Goal: Task Accomplishment & Management: Complete application form

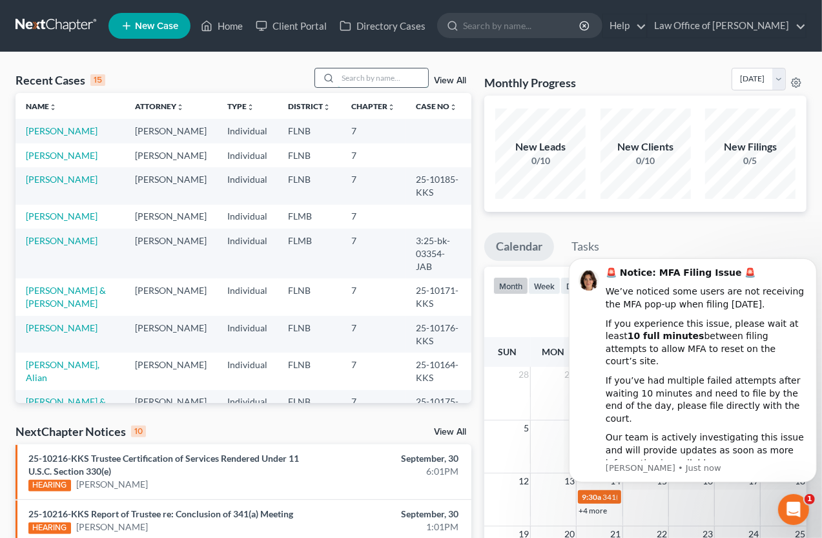
click at [349, 81] on input "search" at bounding box center [383, 77] width 90 height 19
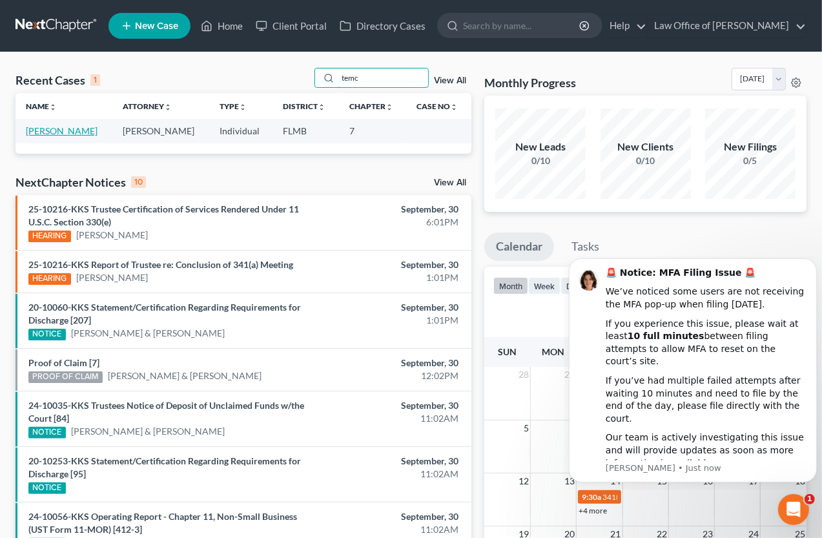
type input "temc"
click at [68, 134] on link "[PERSON_NAME]" at bounding box center [62, 130] width 72 height 11
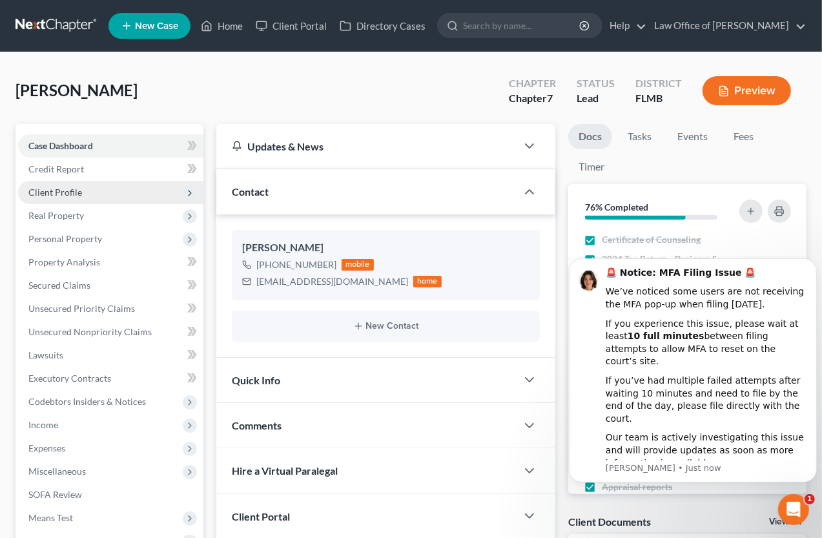
click at [65, 196] on span "Client Profile" at bounding box center [55, 192] width 54 height 11
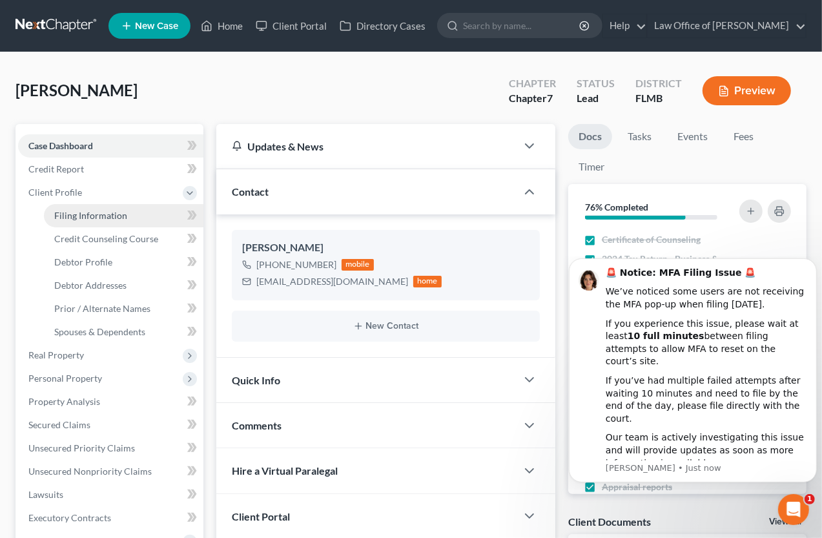
click at [80, 217] on span "Filing Information" at bounding box center [90, 215] width 73 height 11
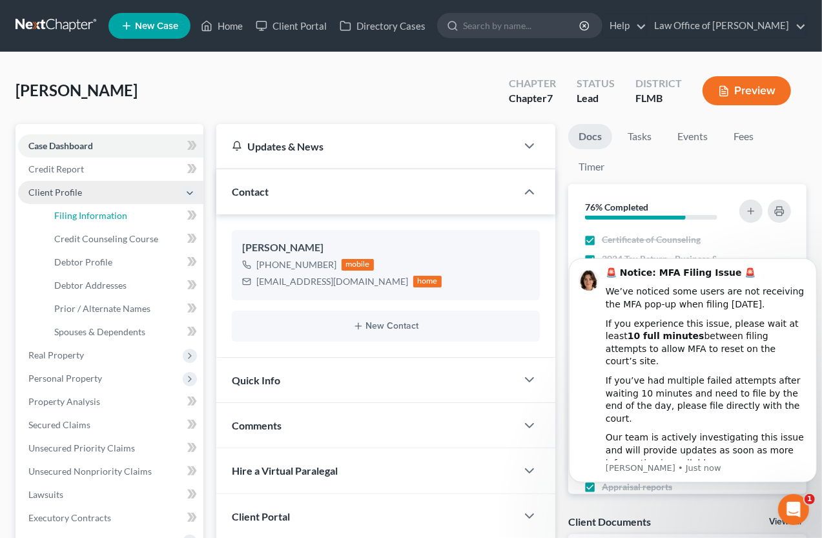
select select "1"
select select "0"
select select "9"
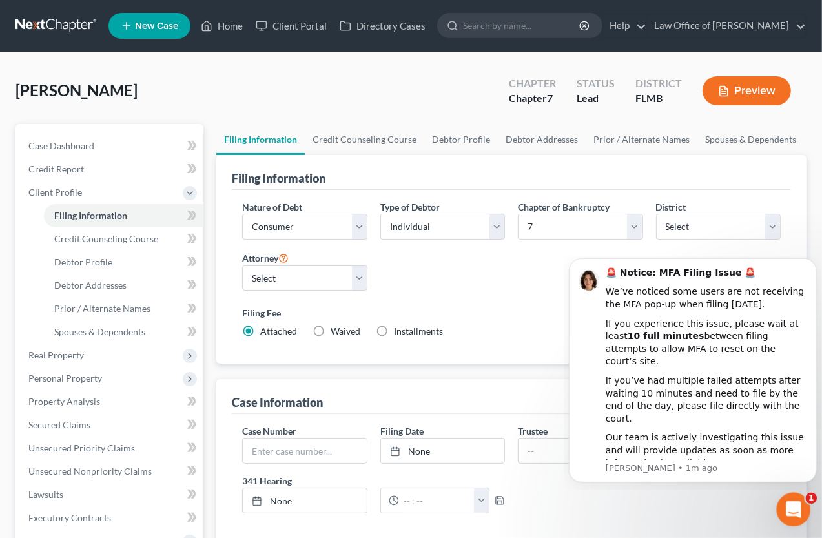
click at [795, 503] on icon "Open Intercom Messenger" at bounding box center [791, 507] width 21 height 21
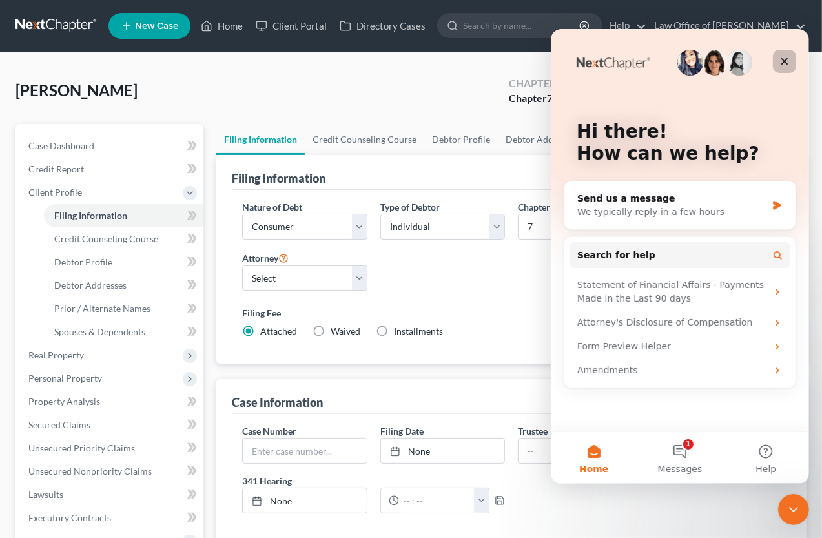
click at [780, 57] on icon "Close" at bounding box center [783, 61] width 10 height 10
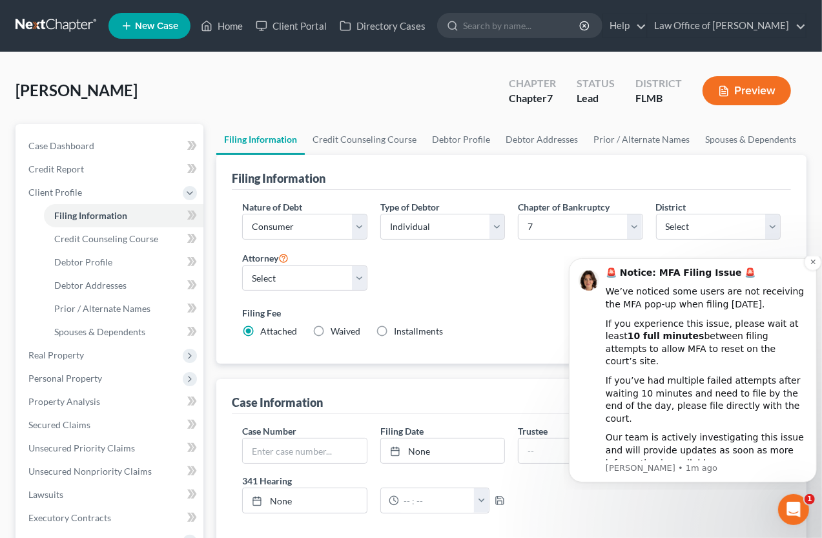
click at [717, 307] on div "We’ve noticed some users are not receiving the MFA pop-up when filing [DATE]." at bounding box center [705, 297] width 201 height 25
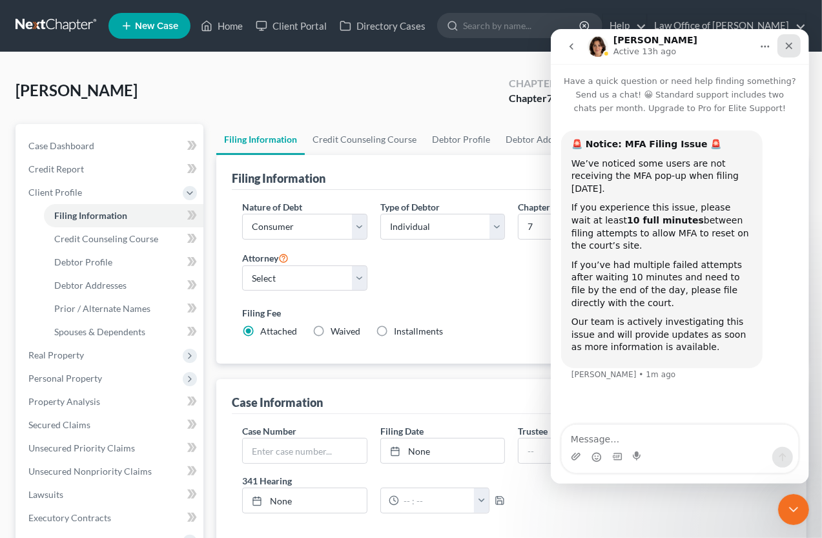
click at [786, 41] on icon "Close" at bounding box center [788, 45] width 10 height 10
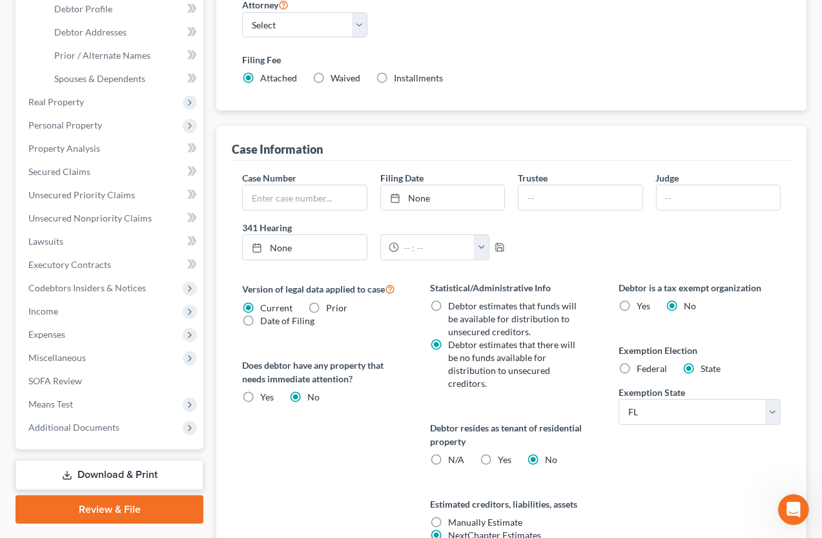
scroll to position [284, 0]
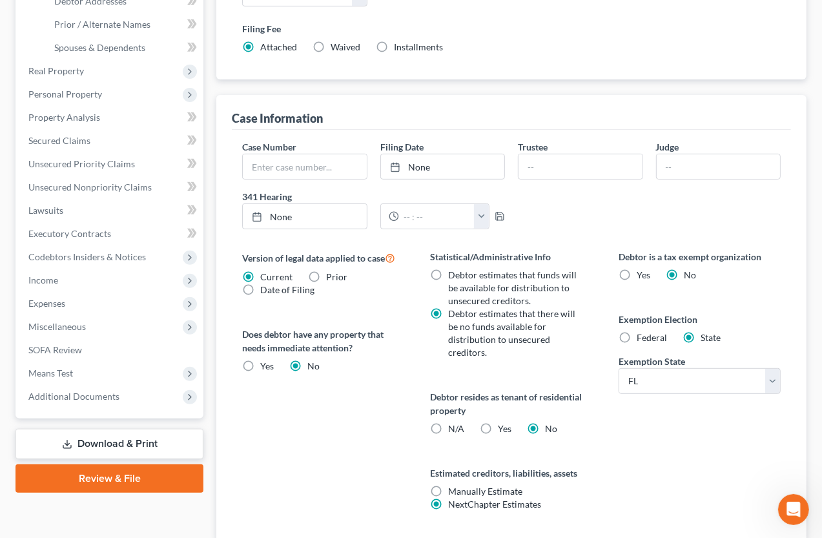
click at [716, 445] on div "Debtor is a tax exempt organization Yes No Exemption Election Federal State Exe…" at bounding box center [699, 396] width 188 height 292
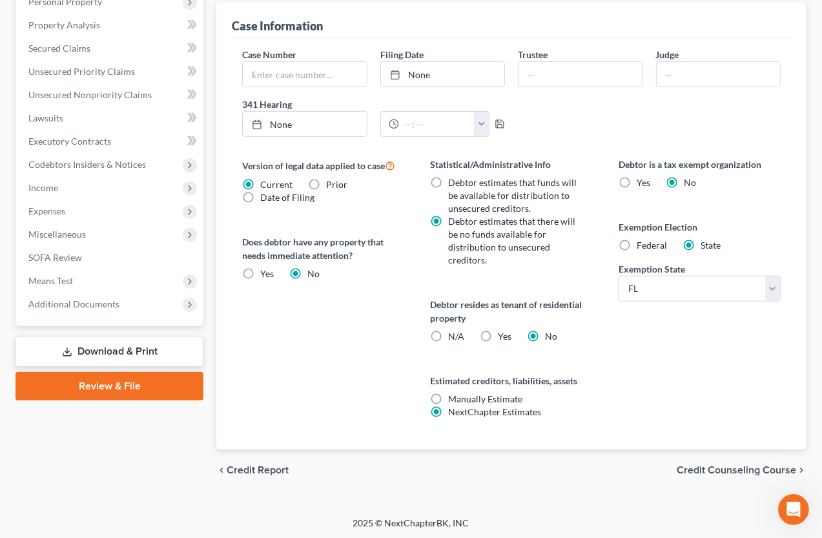
click at [700, 469] on span "Credit Counseling Course" at bounding box center [735, 470] width 119 height 10
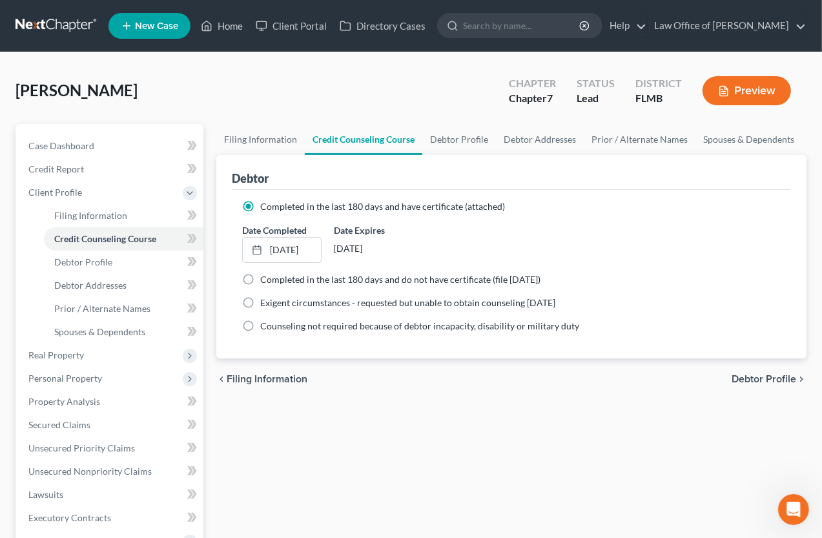
scroll to position [71, 0]
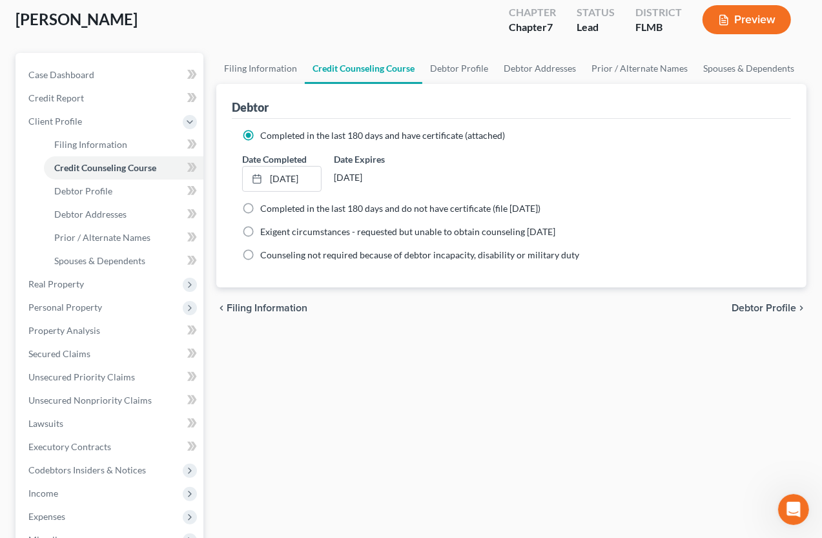
click at [735, 303] on span "Debtor Profile" at bounding box center [763, 308] width 65 height 10
select select "1"
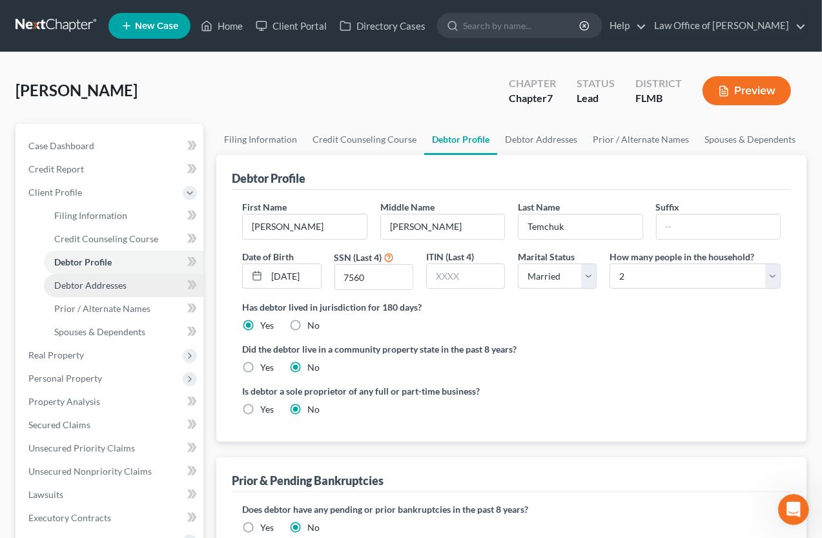
click at [85, 278] on link "Debtor Addresses" at bounding box center [123, 285] width 159 height 23
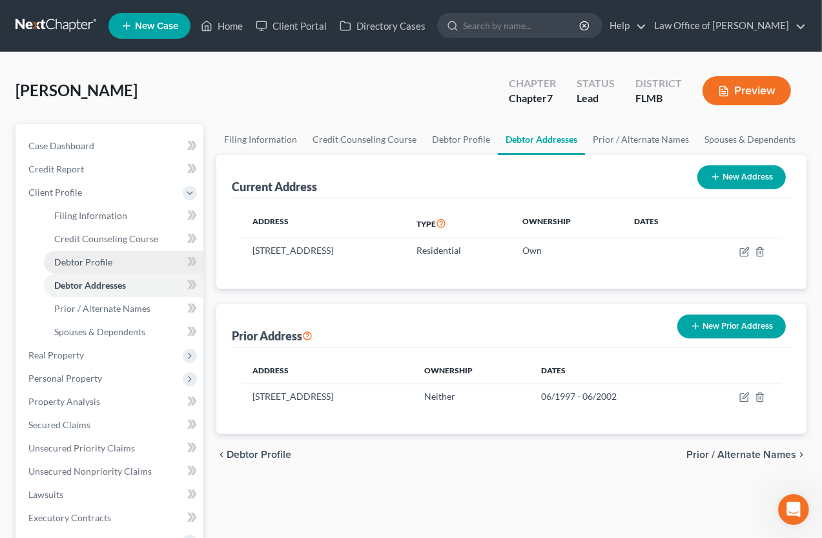
click at [73, 256] on span "Debtor Profile" at bounding box center [83, 261] width 58 height 11
select select "1"
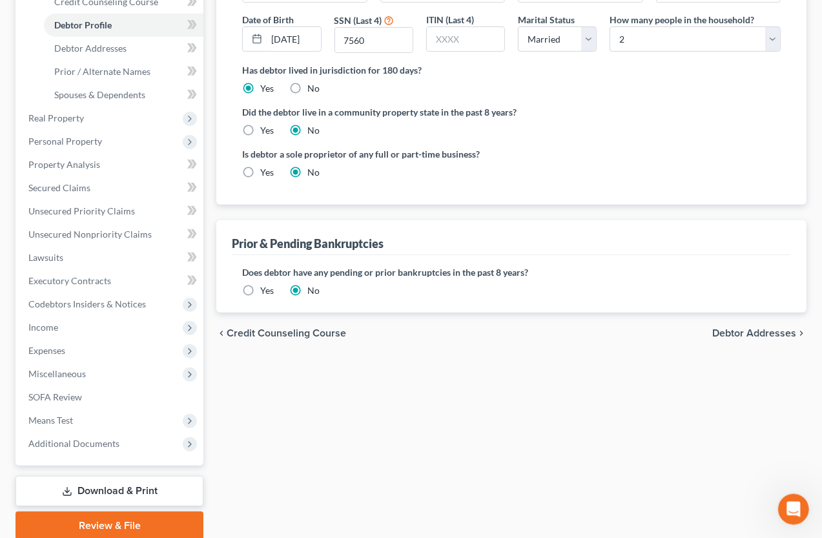
scroll to position [284, 0]
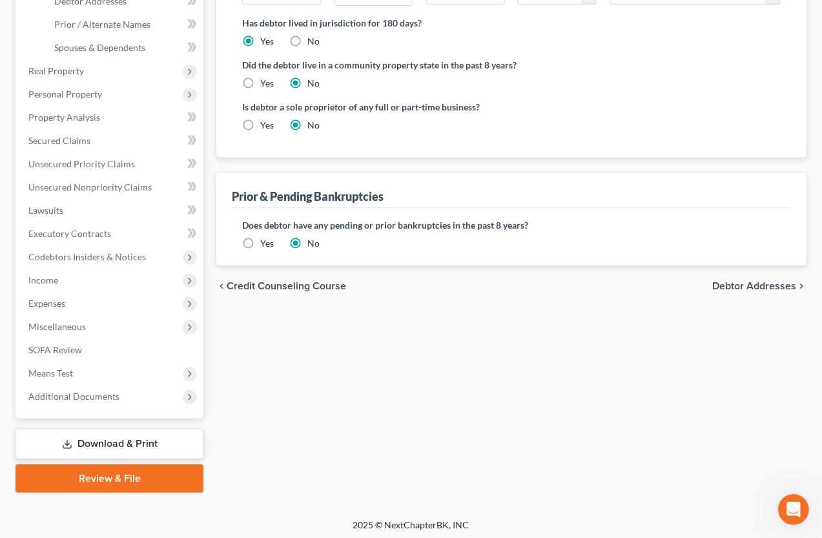
click at [744, 285] on span "Debtor Addresses" at bounding box center [754, 286] width 84 height 10
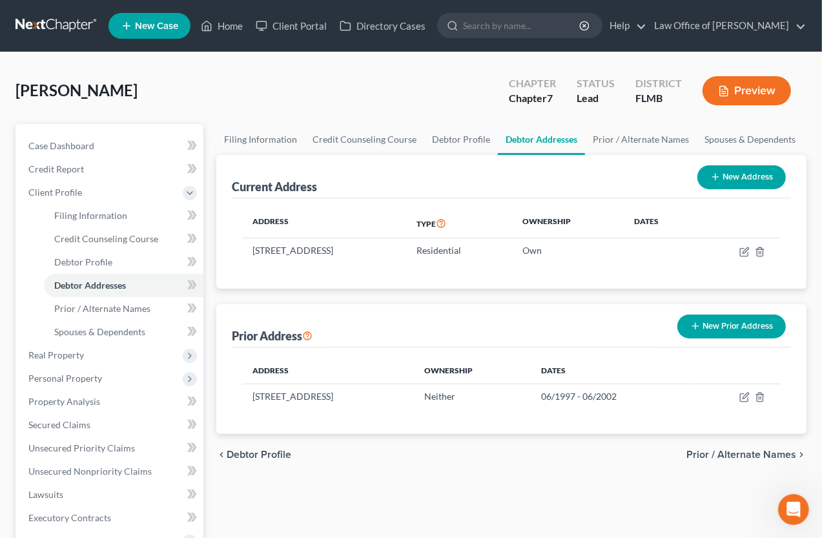
click at [693, 454] on span "Prior / Alternate Names" at bounding box center [741, 454] width 110 height 10
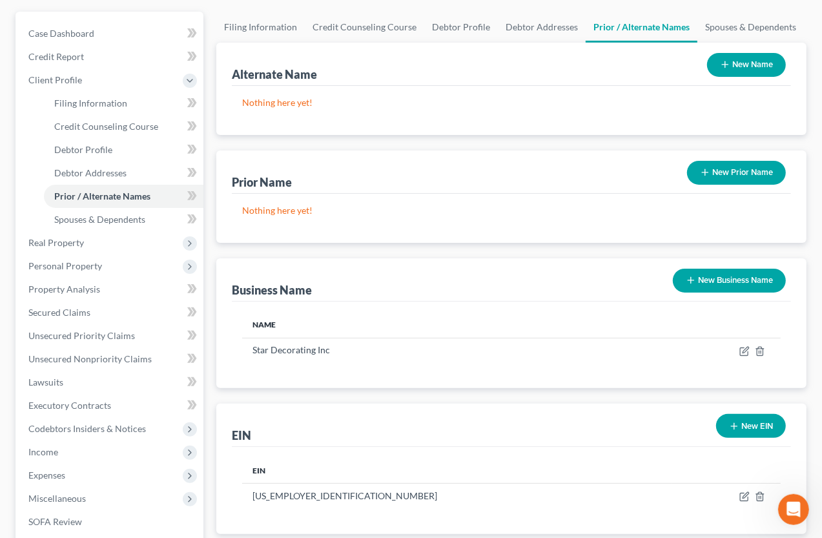
scroll to position [142, 0]
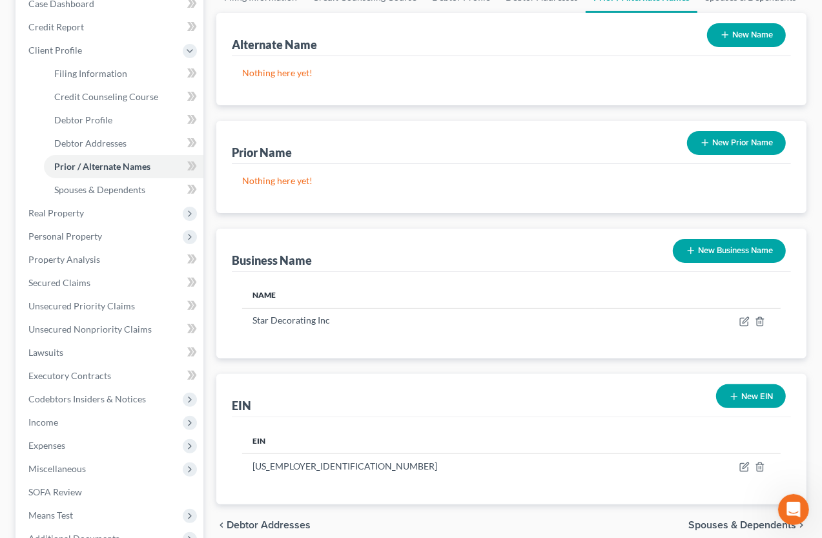
click at [702, 520] on span "Spouses & Dependents" at bounding box center [742, 525] width 108 height 10
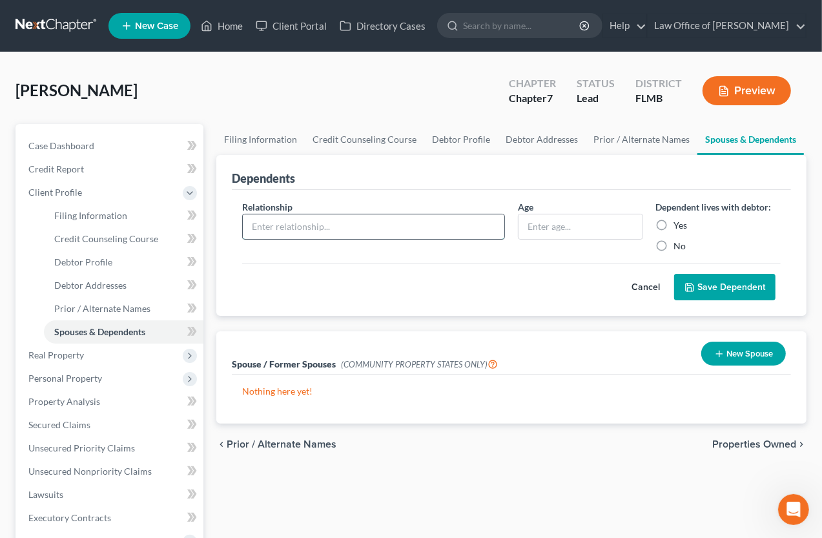
click at [405, 221] on input "text" at bounding box center [373, 226] width 261 height 25
type input "Wife"
type input "62"
click at [674, 225] on label "Yes" at bounding box center [681, 225] width 14 height 13
click at [679, 225] on input "Yes" at bounding box center [683, 223] width 8 height 8
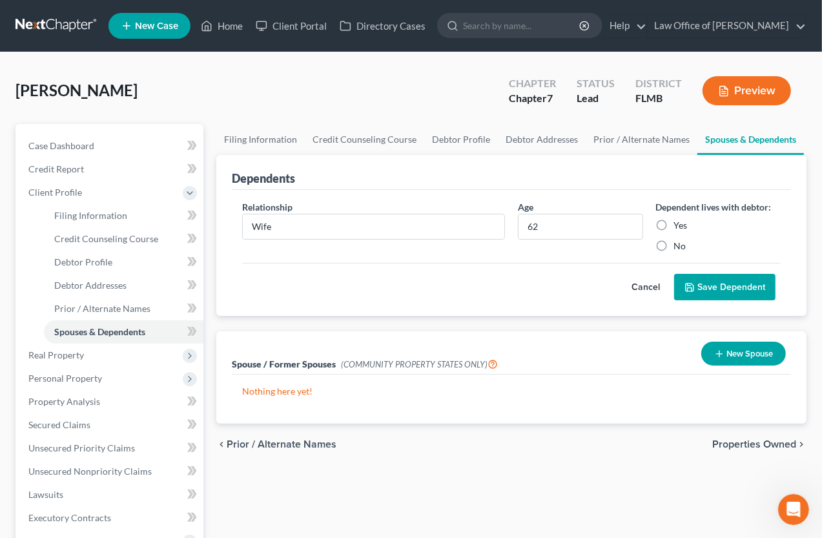
radio input "true"
click at [718, 445] on span "Properties Owned" at bounding box center [754, 444] width 84 height 10
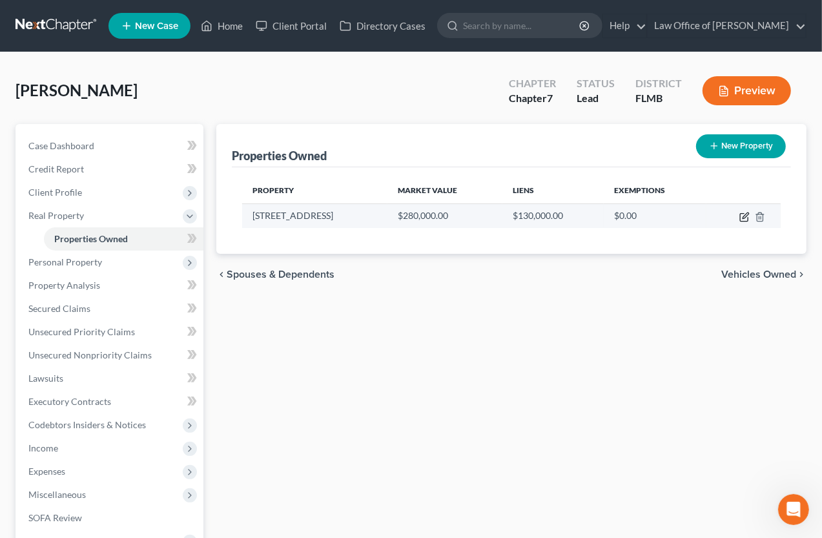
click at [743, 216] on icon "button" at bounding box center [744, 217] width 10 height 10
select select "9"
select select "3"
select select "0"
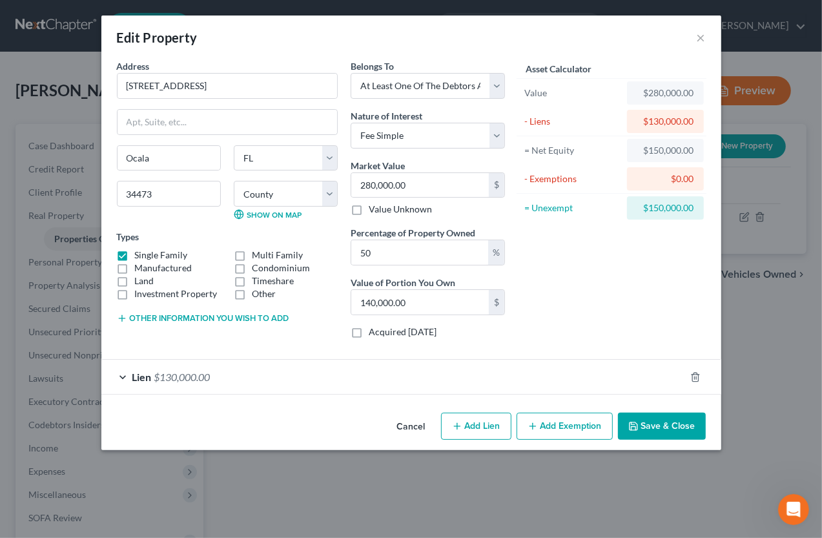
click at [195, 313] on button "Other information you wish to add" at bounding box center [203, 318] width 172 height 10
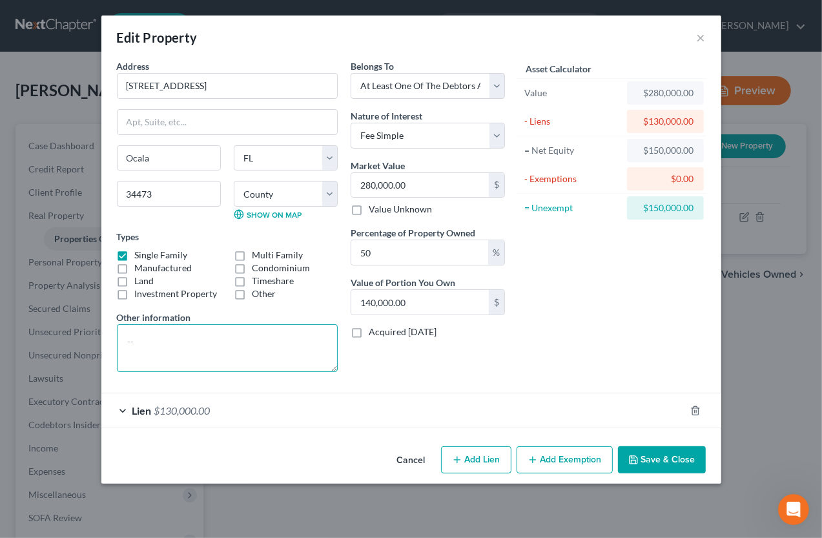
click at [130, 332] on textarea at bounding box center [227, 348] width 221 height 48
paste textarea "Lot 1, Block 1132, [PERSON_NAME] UNIT NINE, according to the map or plat thereo…"
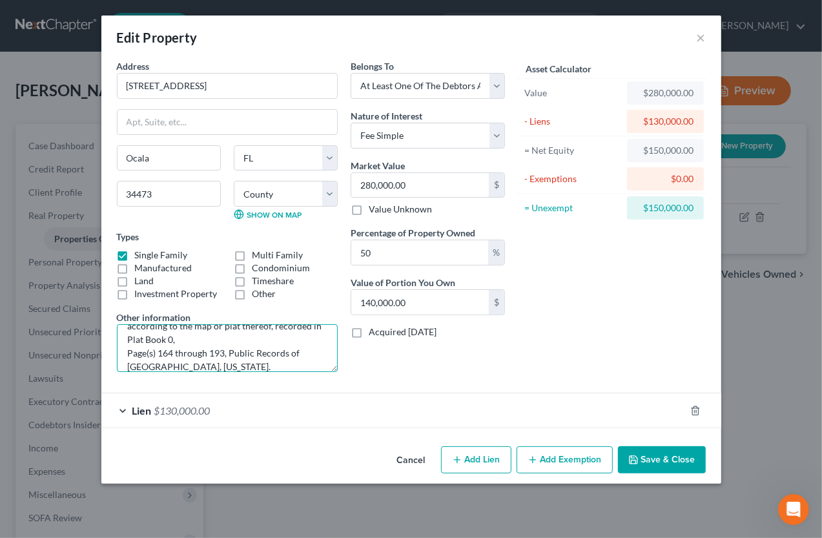
click at [188, 337] on textarea "Lot 1, Block 1132, [PERSON_NAME] UNIT NINE, according to the map or plat thereo…" at bounding box center [227, 348] width 221 height 48
click at [181, 367] on textarea "Lot 1, Block 1132, [PERSON_NAME] UNIT NINE, according to the map or plat thereo…" at bounding box center [227, 348] width 221 height 48
paste textarea "[PHONE_NUMBER]"
type textarea "Lot 1, Block 1132, [PERSON_NAME] UNIT NINE, according to the map or plat thereo…"
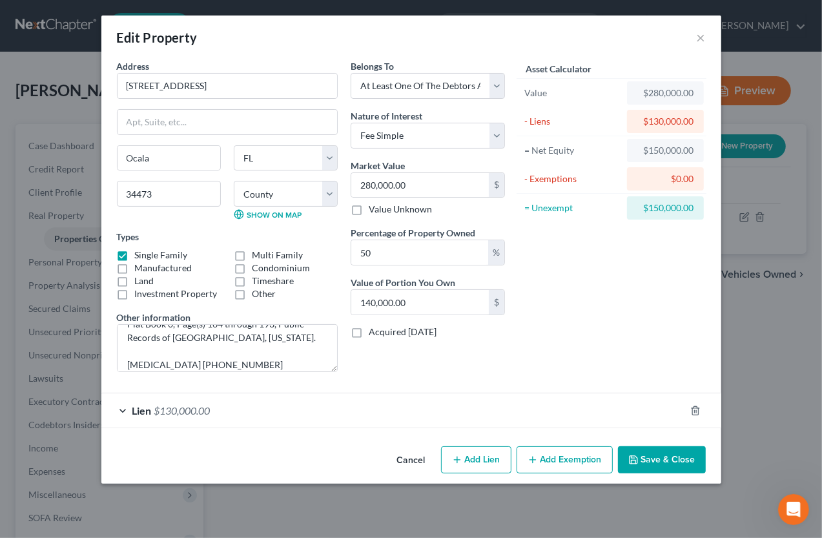
click at [548, 456] on button "Add Exemption" at bounding box center [564, 459] width 96 height 27
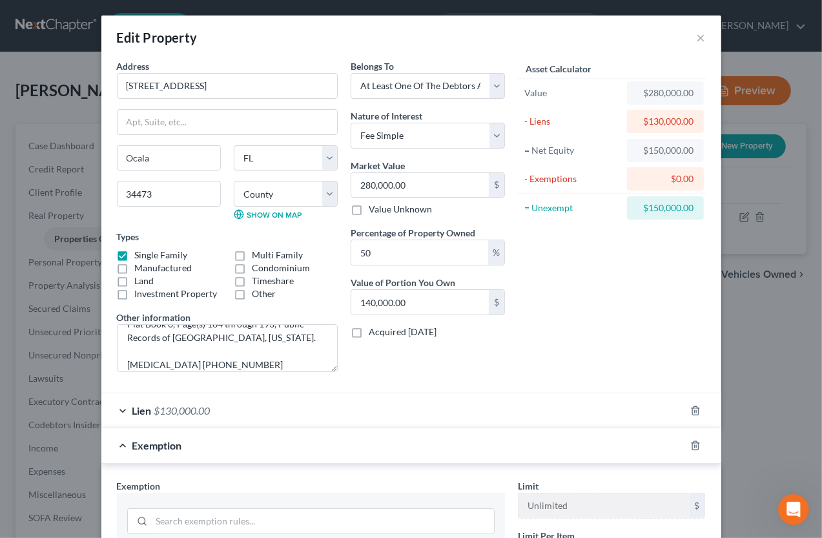
click at [383, 449] on div "Exemption" at bounding box center [393, 445] width 584 height 34
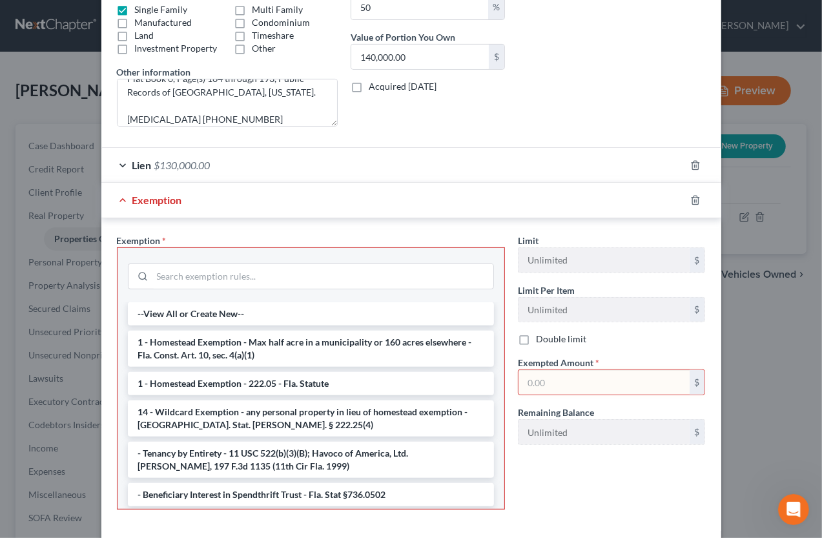
scroll to position [256, 0]
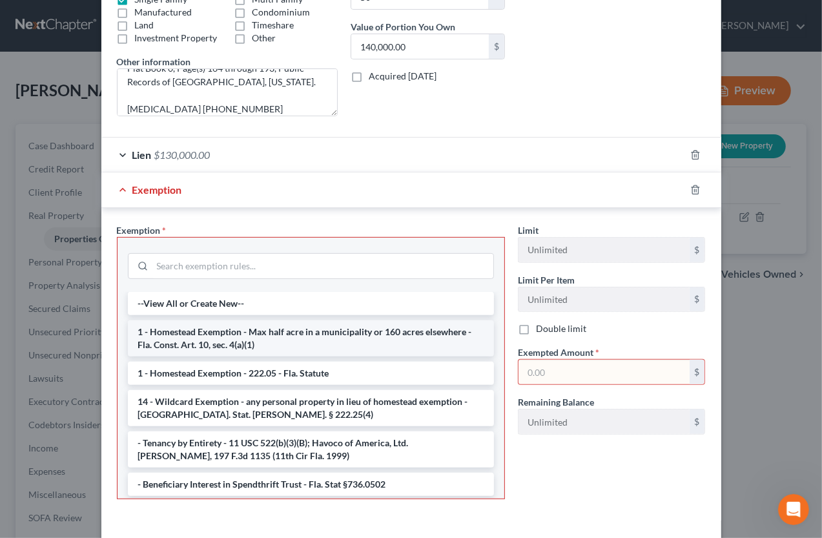
click at [281, 331] on li "1 - Homestead Exemption - Max half acre in a municipality or 160 acres elsewher…" at bounding box center [311, 338] width 366 height 36
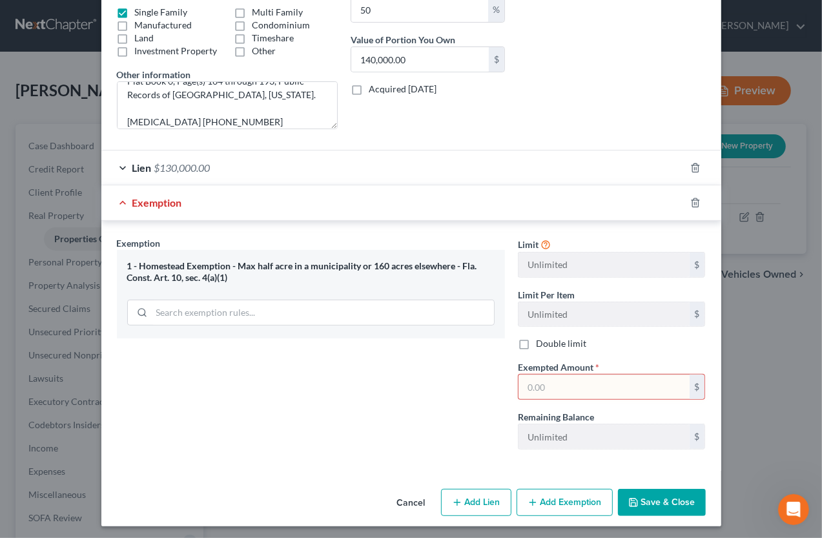
scroll to position [0, 0]
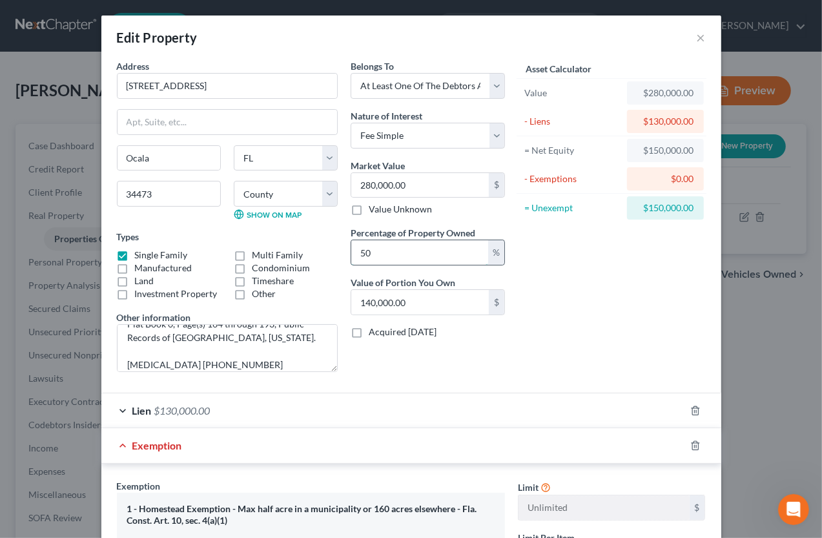
drag, startPoint x: 352, startPoint y: 247, endPoint x: 438, endPoint y: 258, distance: 86.6
click at [438, 258] on input "50" at bounding box center [419, 252] width 137 height 25
type input "1"
type input "2,800.00"
type input "10"
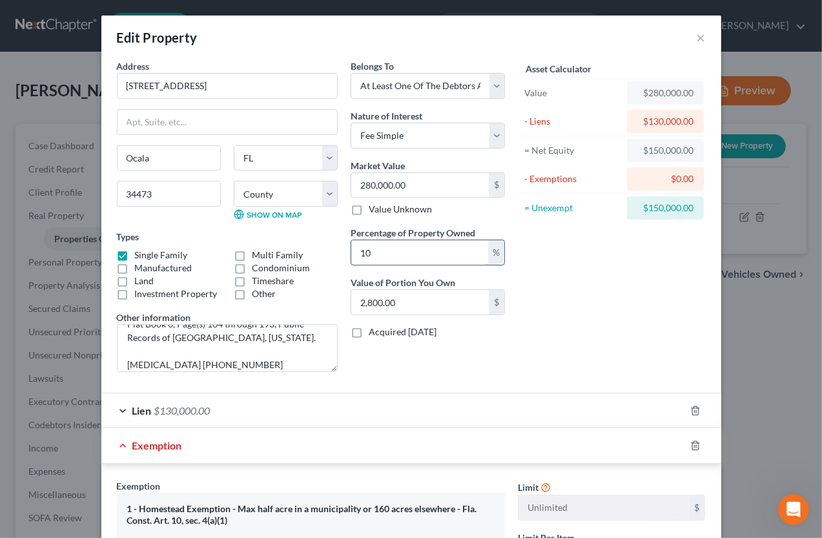
type input "28,000.00"
type input "100"
type input "280,000.00"
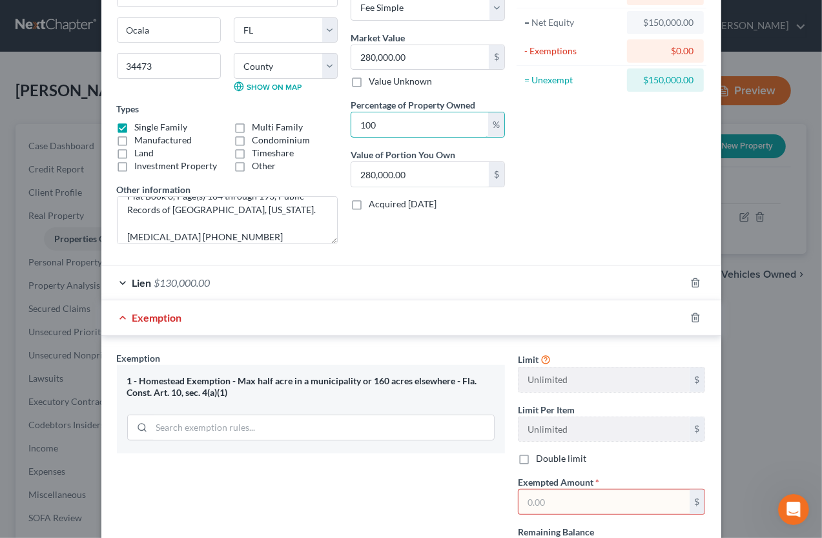
type input "100"
click at [560, 497] on input "text" at bounding box center [603, 501] width 171 height 25
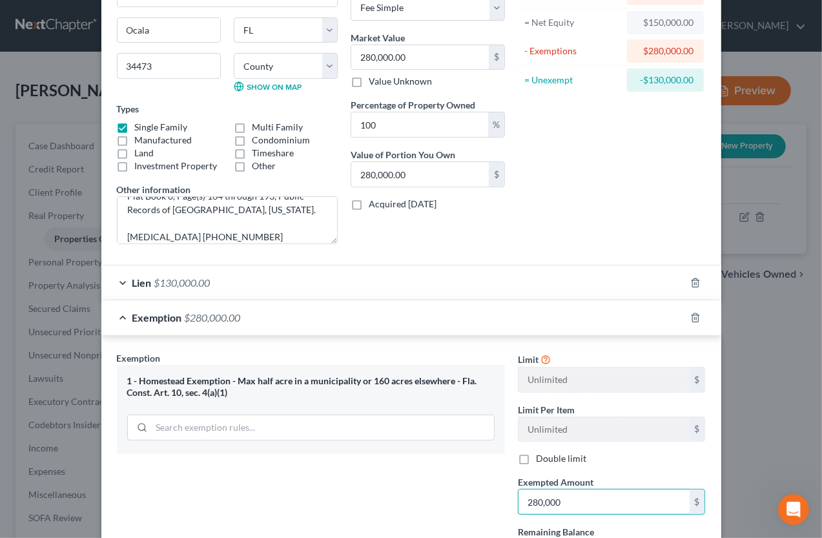
type input "280,000"
click at [369, 205] on label "Acquired [DATE]" at bounding box center [403, 204] width 68 height 13
click at [374, 205] on input "Acquired [DATE]" at bounding box center [378, 202] width 8 height 8
checkbox input "true"
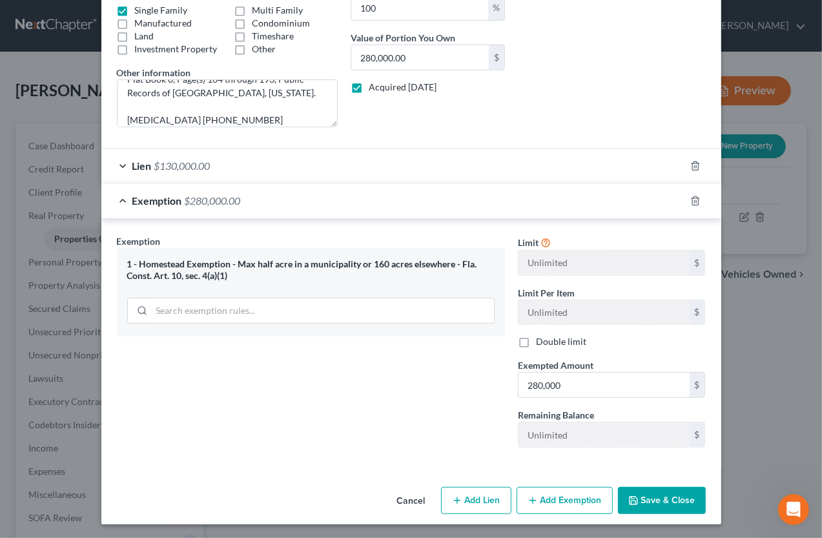
click at [559, 496] on button "Add Exemption" at bounding box center [564, 500] width 96 height 27
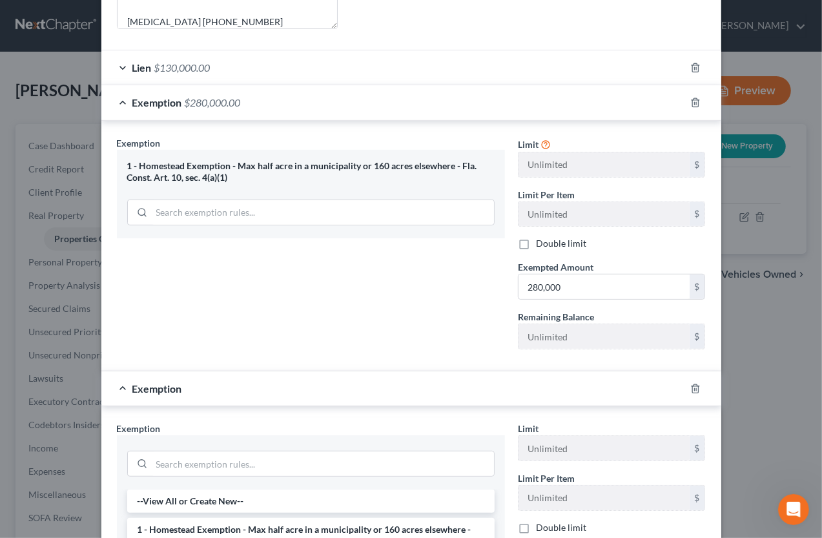
scroll to position [372, 0]
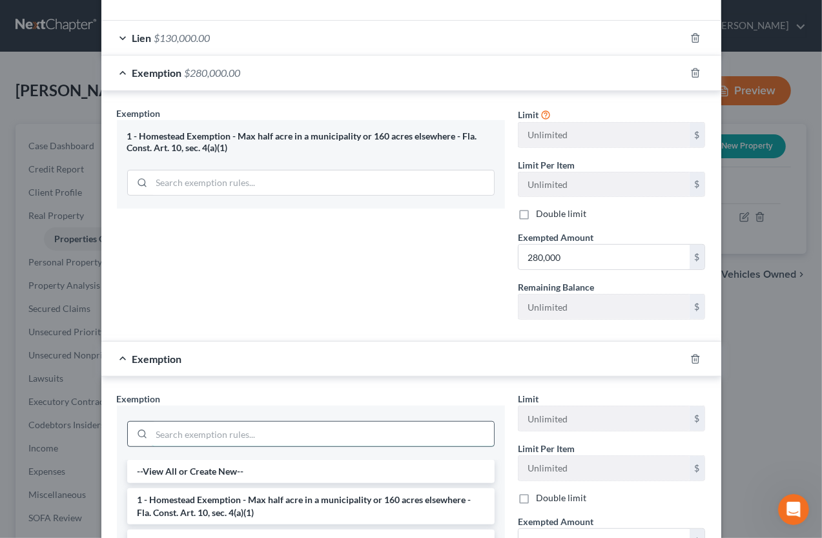
click at [265, 433] on input "search" at bounding box center [323, 434] width 342 height 25
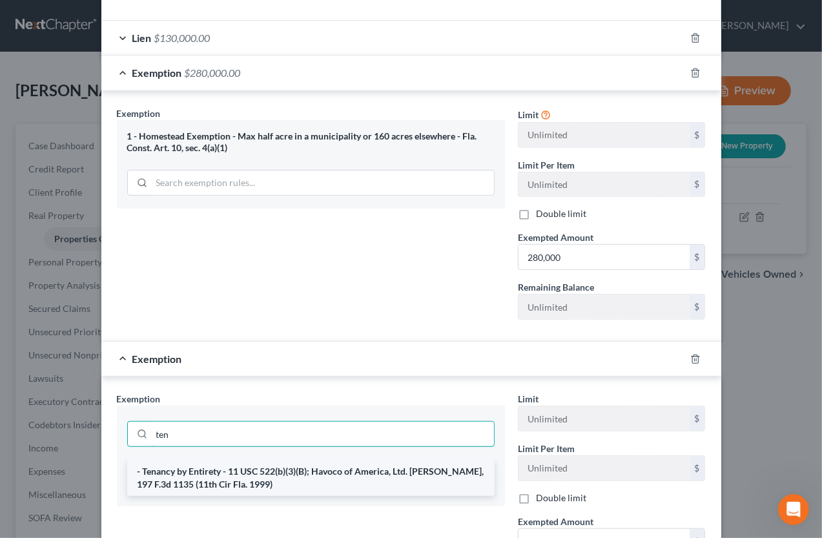
type input "ten"
click at [257, 476] on li "- Tenancy by Entirety - 11 USC 522(b)(3)(B); Havoco of America, Ltd. [PERSON_NA…" at bounding box center [310, 478] width 367 height 36
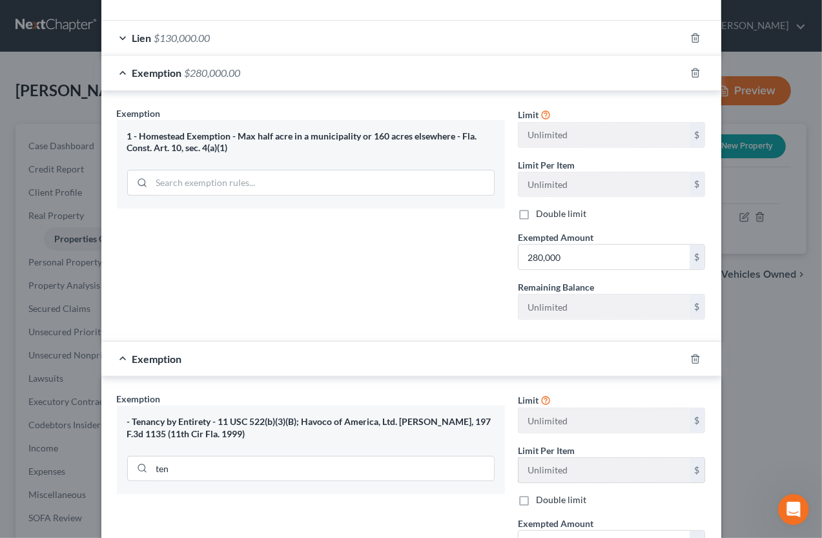
scroll to position [530, 0]
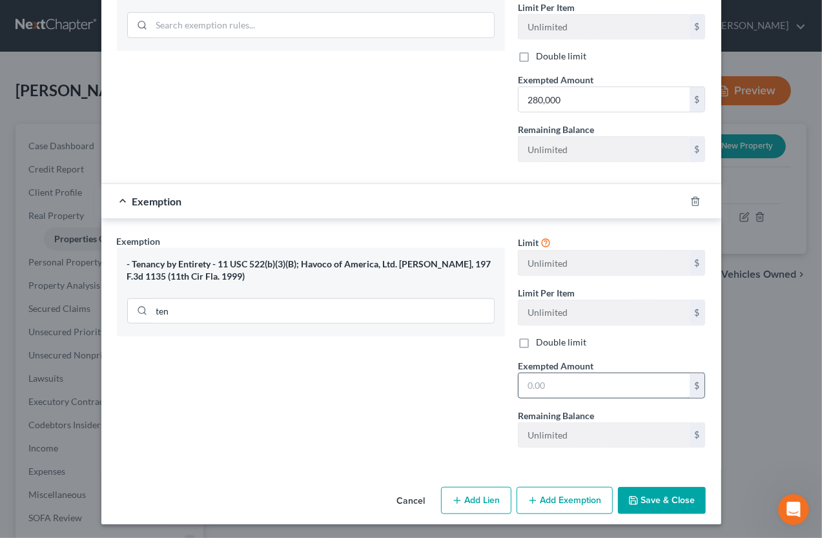
click at [537, 390] on input "text" at bounding box center [603, 385] width 171 height 25
type input "280,000"
click at [650, 499] on button "Save & Close" at bounding box center [662, 500] width 88 height 27
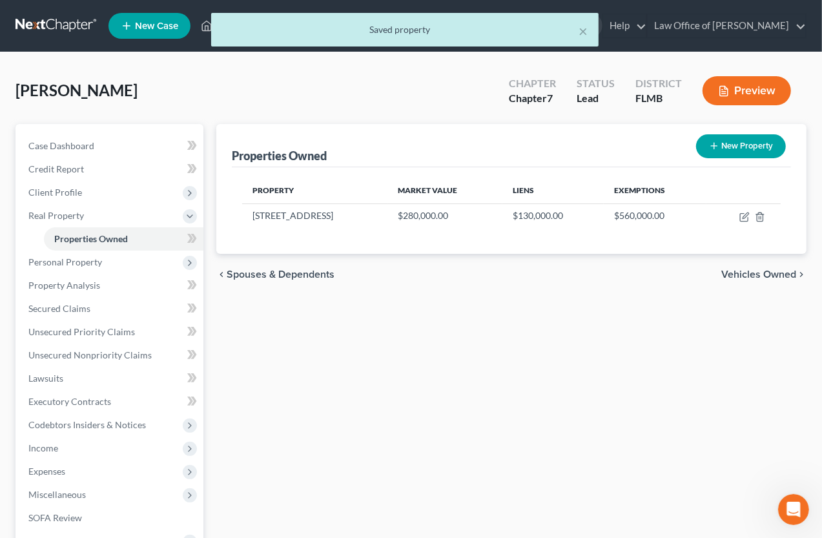
click at [747, 273] on span "Vehicles Owned" at bounding box center [758, 274] width 75 height 10
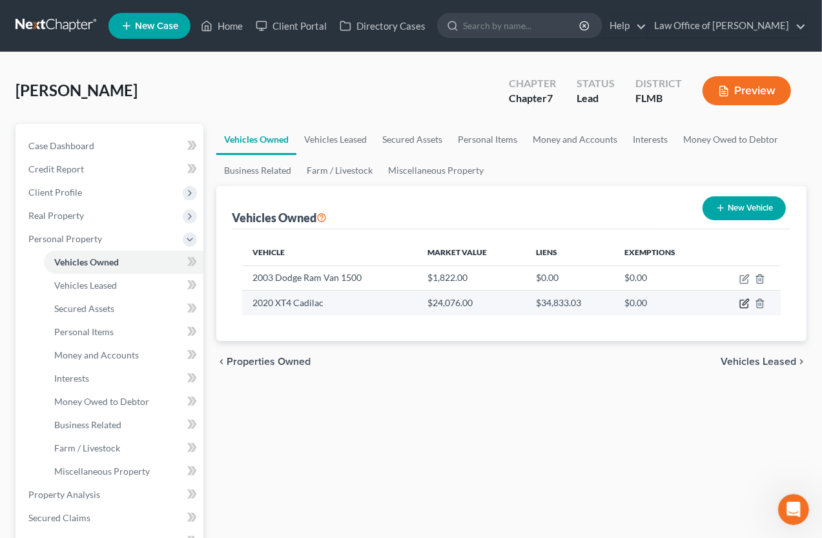
click at [742, 298] on icon "button" at bounding box center [744, 303] width 10 height 10
select select "0"
select select "6"
select select "2"
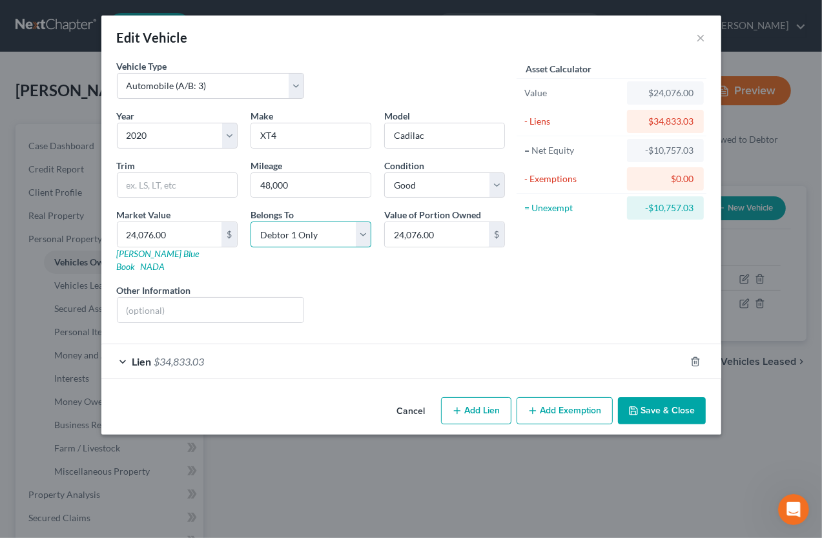
select select "3"
click option "At Least One Of The Debtors And Another" at bounding box center [0, 0] width 0 height 0
click at [554, 34] on div "Edit Vehicle ×" at bounding box center [411, 37] width 620 height 44
click at [243, 298] on input "text" at bounding box center [210, 310] width 187 height 25
paste input "[US_VEHICLE_IDENTIFICATION_NUMBER]"
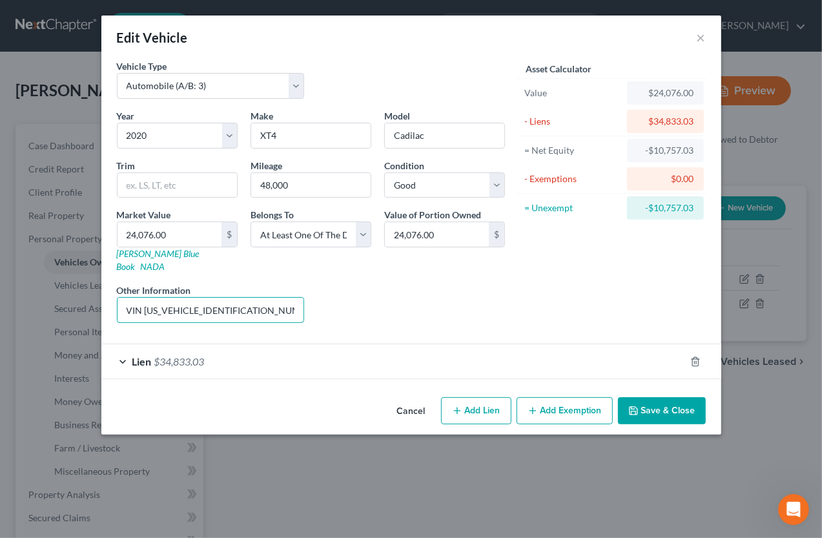
type input "VIN [US_VEHICLE_IDENTIFICATION_NUMBER]"
click at [252, 133] on input "XT4" at bounding box center [310, 135] width 119 height 25
type input "Cadillac"
type input "XT4"
click at [667, 397] on button "Save & Close" at bounding box center [662, 410] width 88 height 27
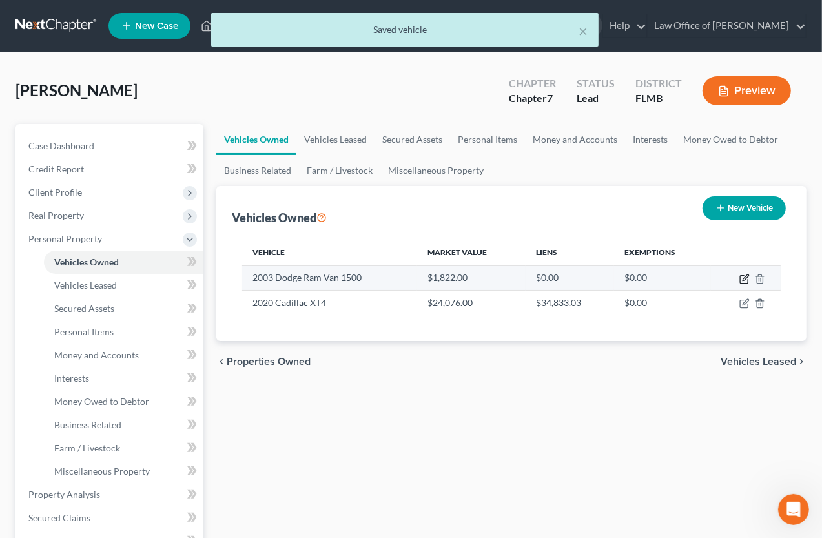
click at [747, 277] on icon "button" at bounding box center [744, 279] width 10 height 10
select select "0"
select select "23"
select select "3"
select select "0"
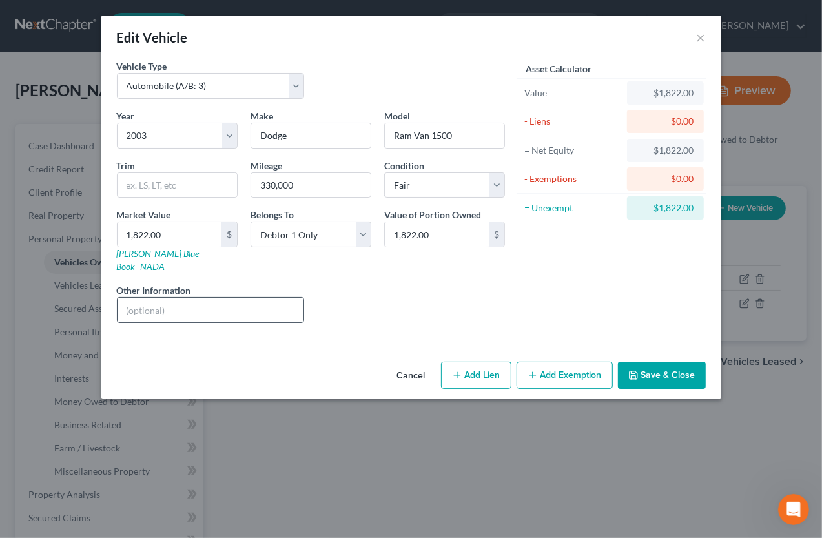
click at [165, 302] on input "text" at bounding box center [210, 310] width 187 height 25
paste input "2D7H B11 Y23K520734"
type input "VIN 2D7H B11 Y23K520734"
click at [562, 361] on button "Add Exemption" at bounding box center [564, 374] width 96 height 27
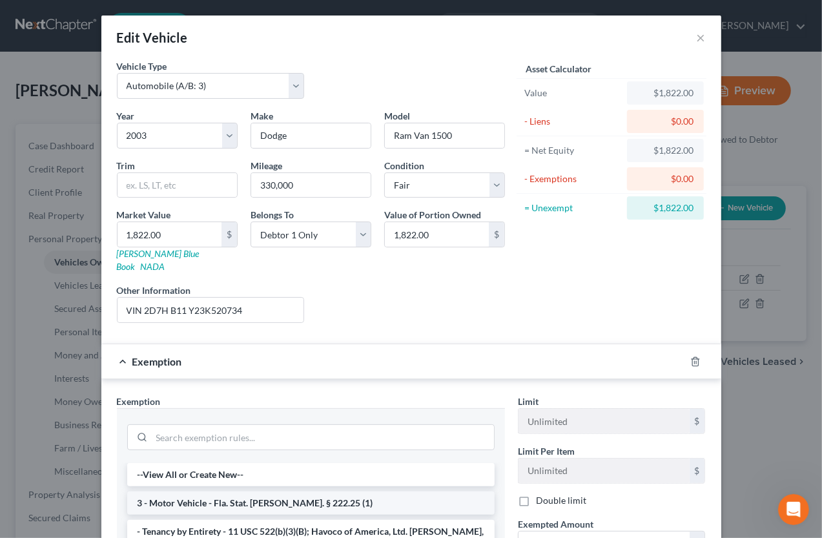
click at [276, 491] on li "3 - Motor Vehicle - Fla. Stat. [PERSON_NAME]. § 222.25 (1)" at bounding box center [310, 502] width 367 height 23
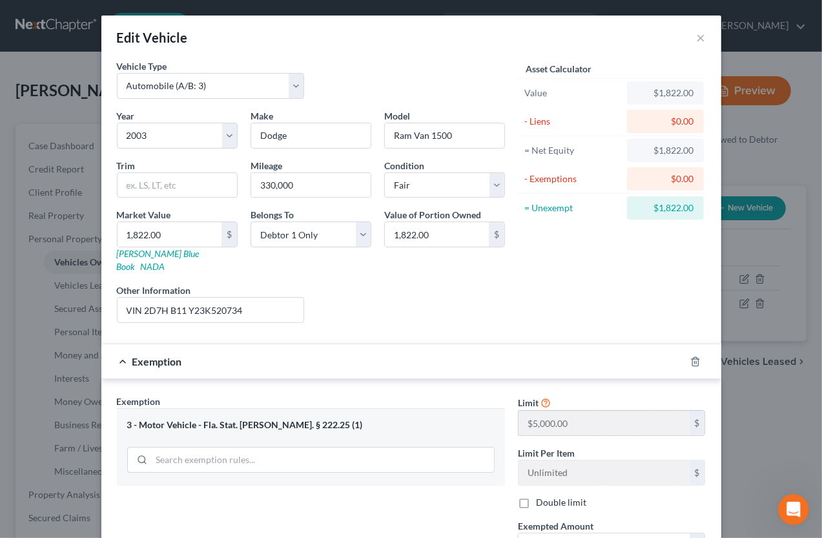
scroll to position [128, 0]
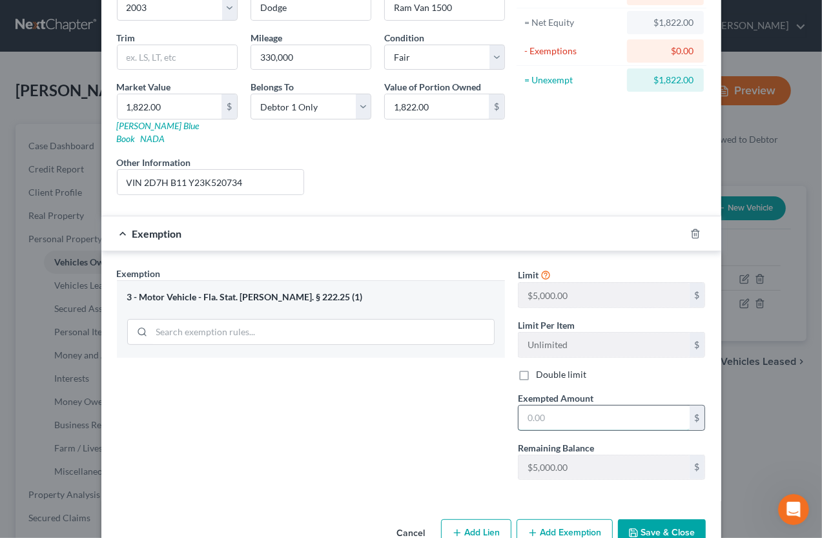
click at [625, 405] on input "text" at bounding box center [603, 417] width 171 height 25
type input "5,000.00"
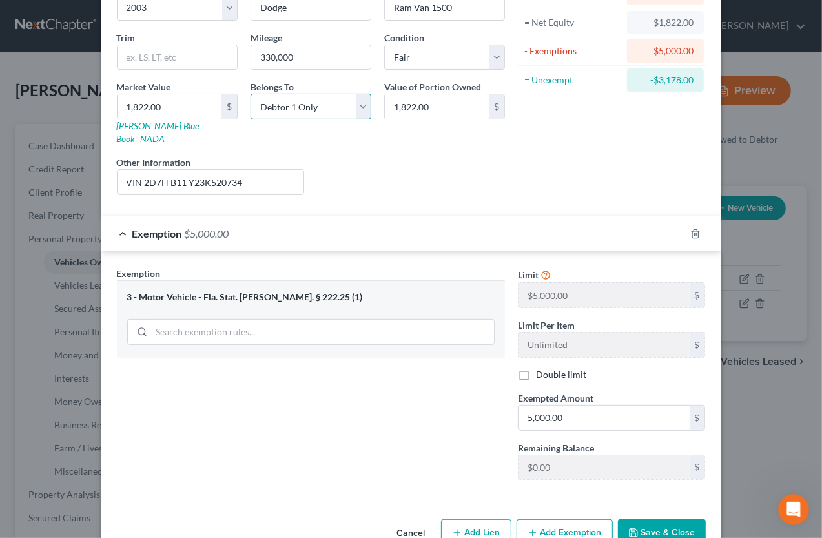
click at [361, 107] on select "Select Debtor 1 Only Debtor 2 Only Debtor 1 And Debtor 2 Only At Least One Of T…" at bounding box center [310, 107] width 121 height 26
select select "3"
click option "At Least One Of The Debtors And Another" at bounding box center [0, 0] width 0 height 0
click at [274, 170] on input "VIN 2D7H B11 Y23K520734" at bounding box center [210, 182] width 187 height 25
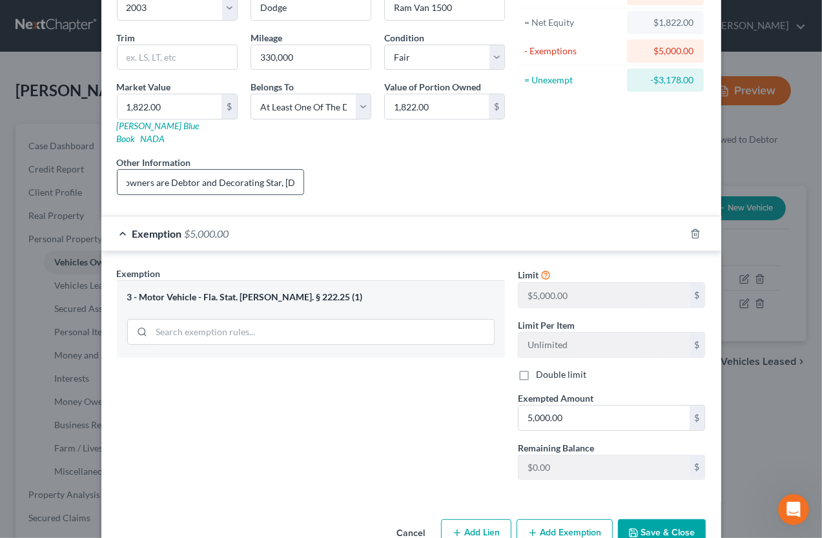
type input "VIN 2D7H B11 Y23K520734; co-owners are Debtor and Decorating Star, [DOMAIN_NAME]"
click at [646, 520] on button "Save & Close" at bounding box center [662, 532] width 88 height 27
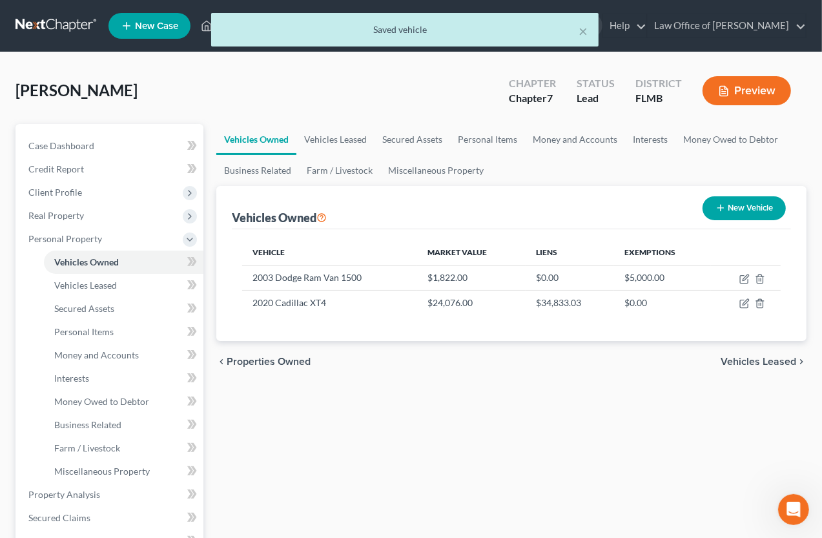
click at [752, 363] on span "Vehicles Leased" at bounding box center [758, 361] width 76 height 10
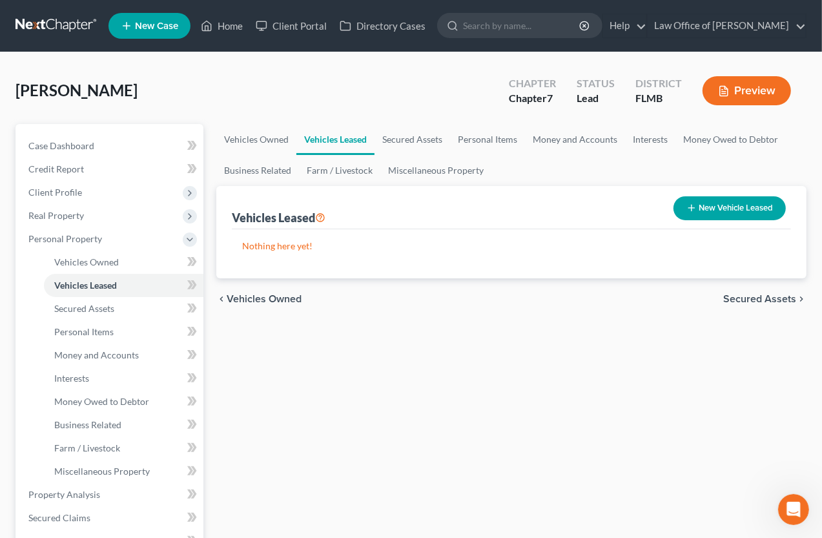
click at [742, 299] on span "Secured Assets" at bounding box center [759, 299] width 73 height 10
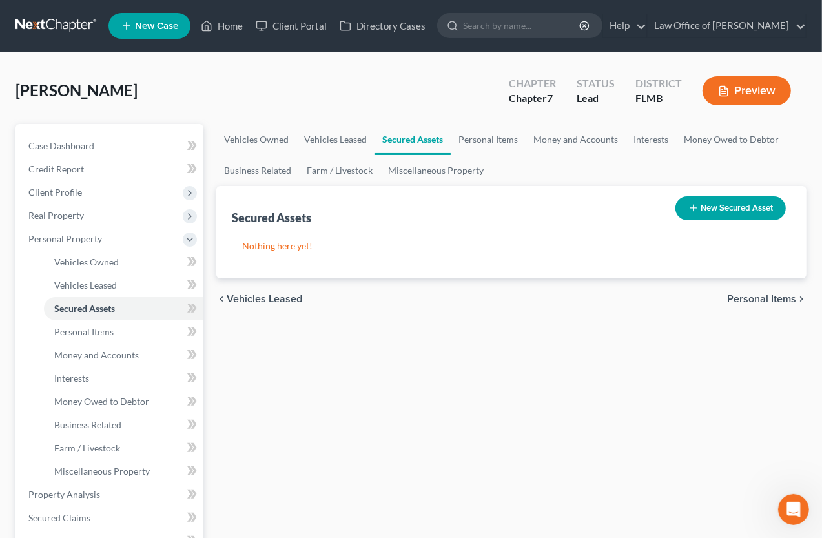
click at [742, 299] on span "Personal Items" at bounding box center [761, 299] width 69 height 10
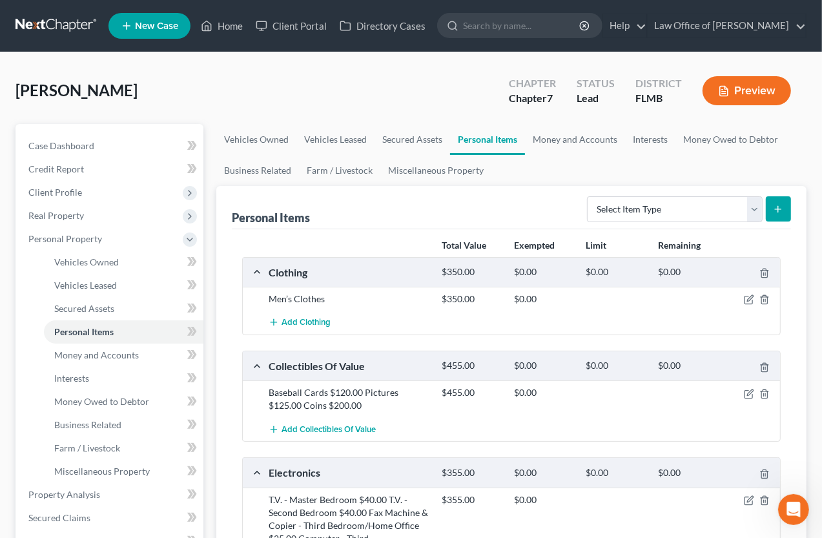
click at [742, 296] on div at bounding box center [752, 298] width 57 height 13
click at [748, 394] on icon "button" at bounding box center [749, 394] width 10 height 10
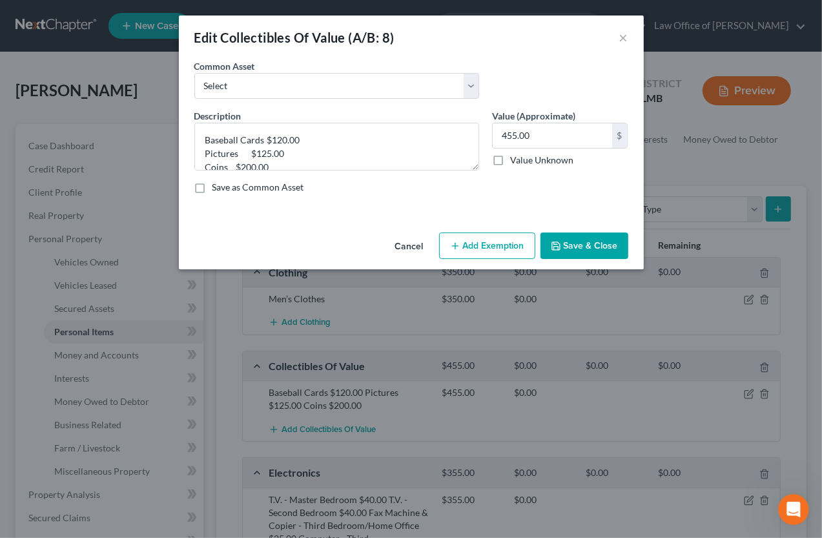
click at [489, 250] on button "Add Exemption" at bounding box center [487, 245] width 96 height 27
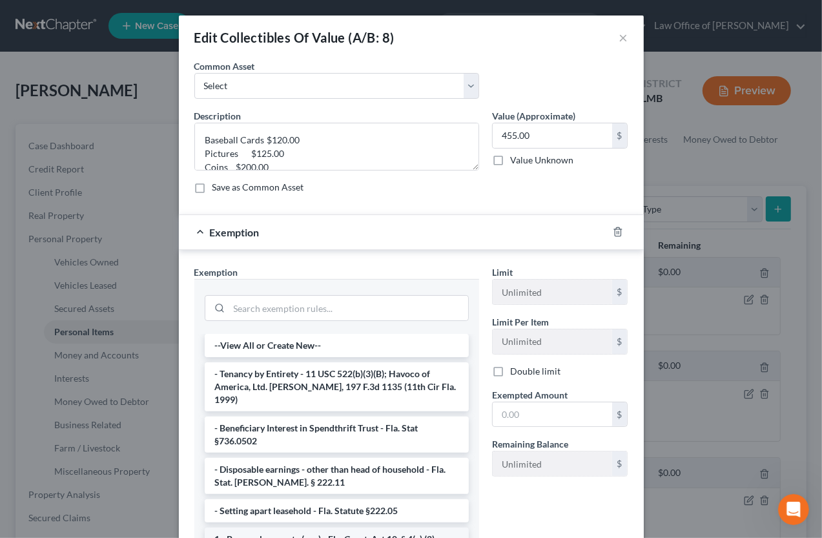
click at [328, 527] on li "1 - Personal property (any) - Fla. Const. Art.10, § 4(a) (2)" at bounding box center [337, 538] width 264 height 23
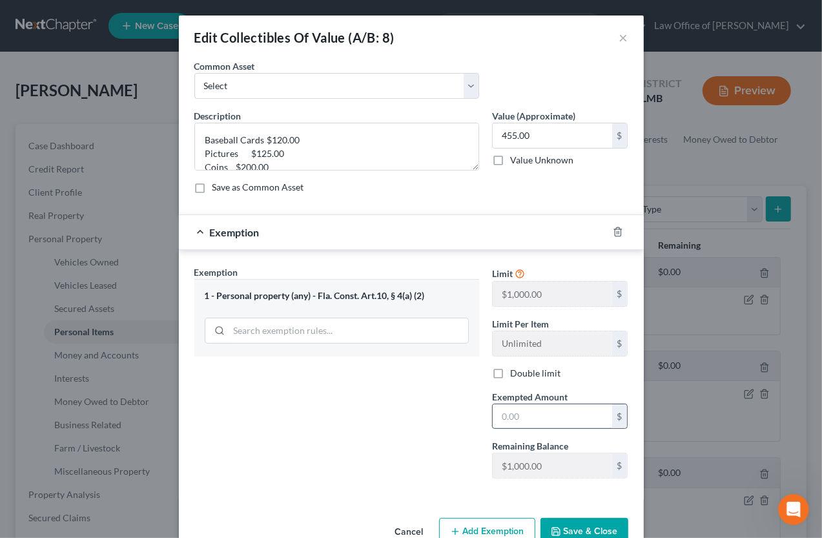
click at [501, 415] on input "text" at bounding box center [552, 416] width 119 height 25
type input "455"
click at [569, 525] on button "Save & Close" at bounding box center [584, 531] width 88 height 27
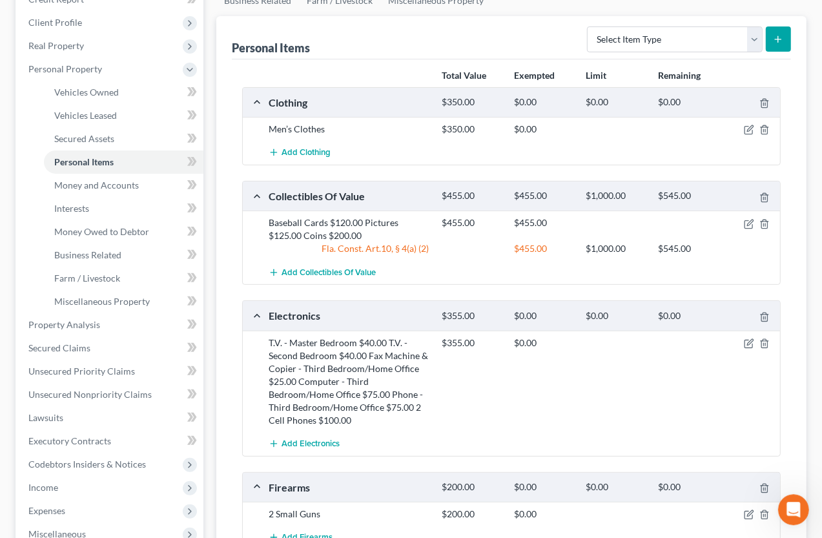
scroll to position [213, 0]
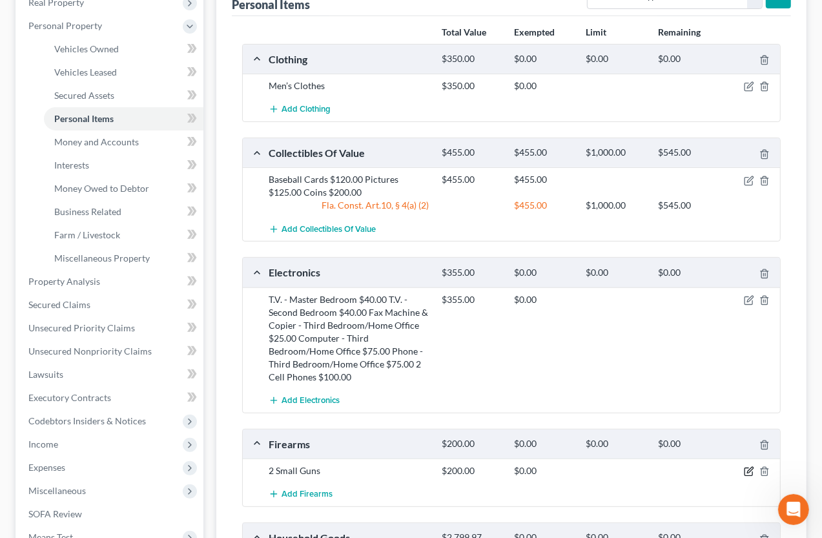
click at [747, 469] on icon "button" at bounding box center [749, 471] width 10 height 10
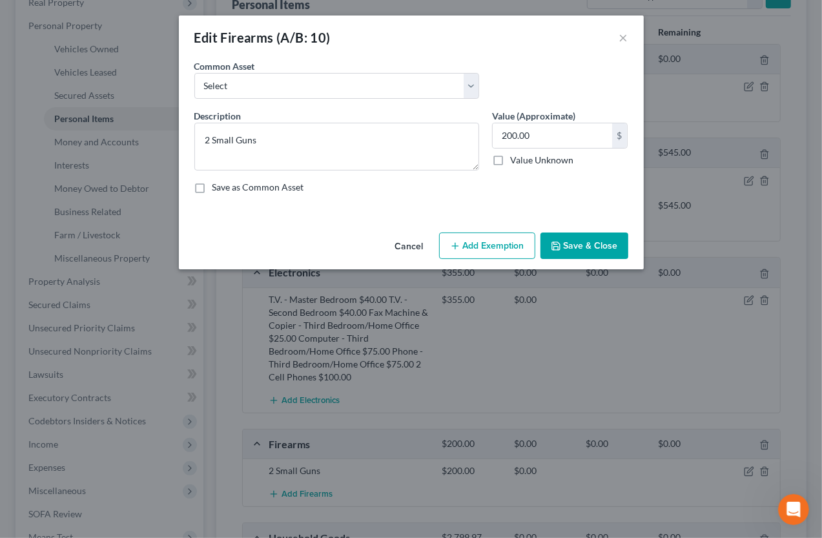
click at [478, 247] on button "Add Exemption" at bounding box center [487, 245] width 96 height 27
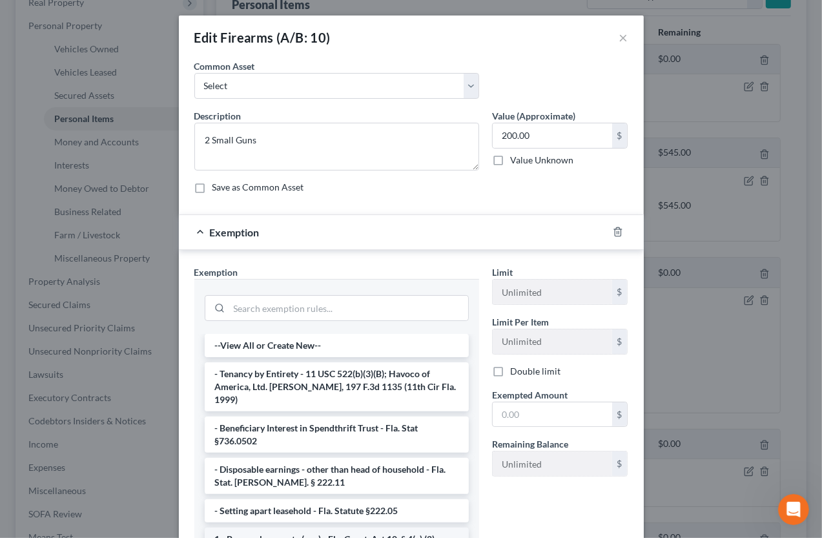
click at [325, 527] on li "1 - Personal property (any) - Fla. Const. Art.10, § 4(a) (2)" at bounding box center [337, 538] width 264 height 23
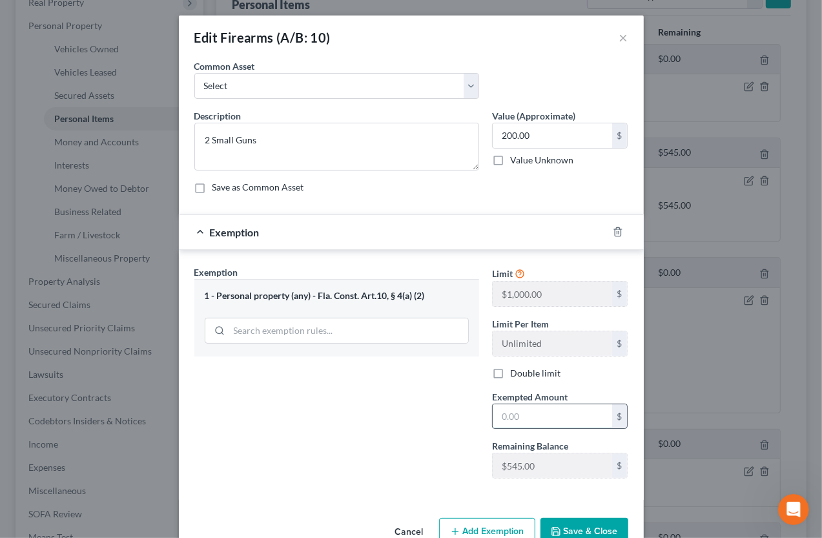
click at [572, 412] on input "text" at bounding box center [552, 416] width 119 height 25
type input "200.00"
click at [587, 529] on button "Save & Close" at bounding box center [584, 531] width 88 height 27
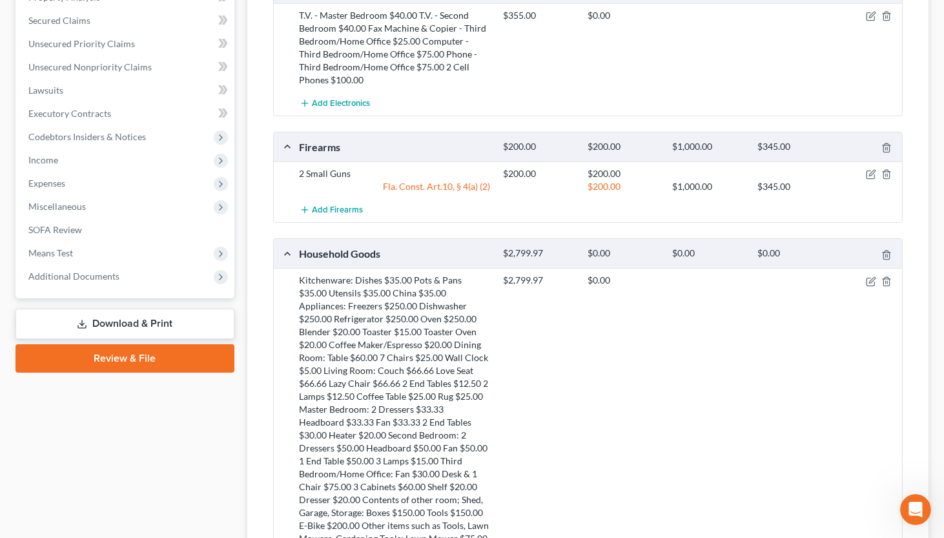
scroll to position [710, 0]
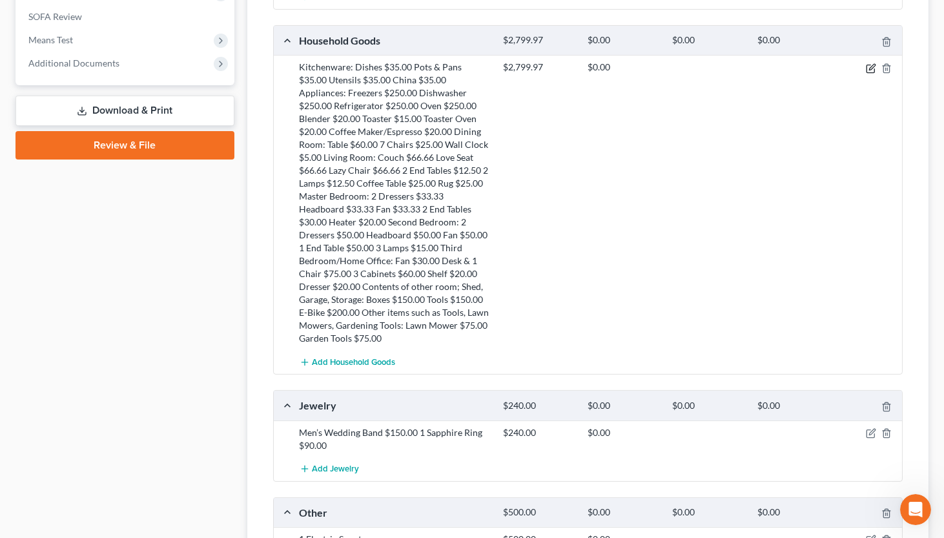
click at [821, 65] on icon "button" at bounding box center [871, 68] width 10 height 10
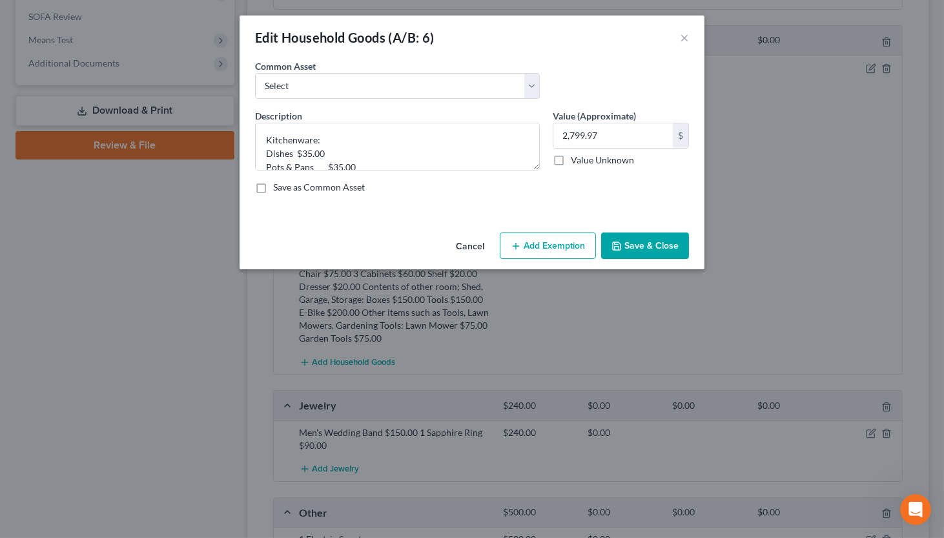
click at [522, 249] on button "Add Exemption" at bounding box center [548, 245] width 96 height 27
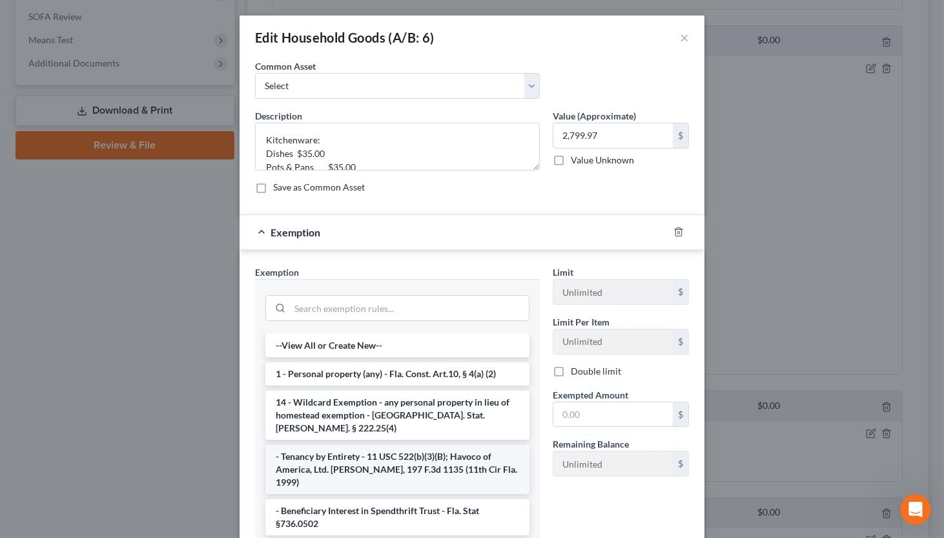
click at [414, 448] on li "- Tenancy by Entirety - 11 USC 522(b)(3)(B); Havoco of America, Ltd. [PERSON_NA…" at bounding box center [397, 469] width 264 height 49
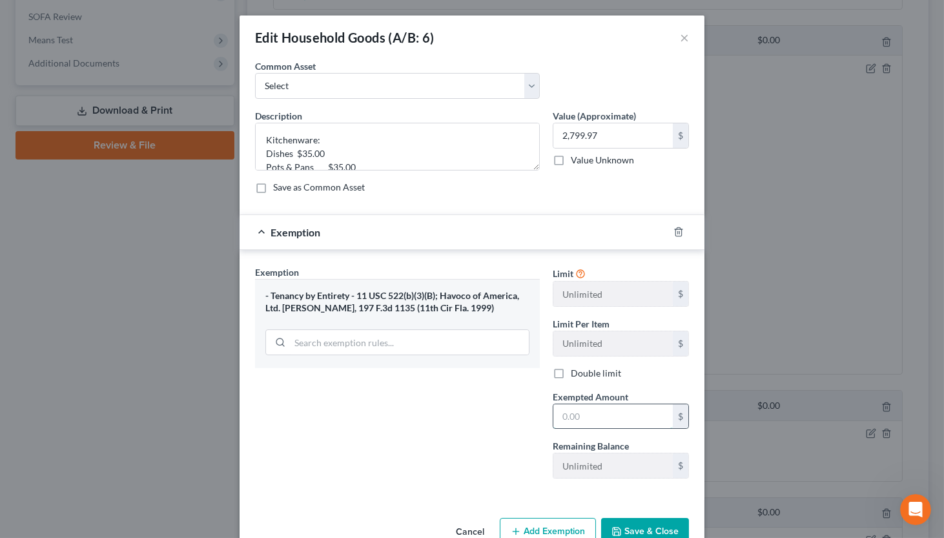
click at [572, 423] on input "text" at bounding box center [612, 416] width 119 height 25
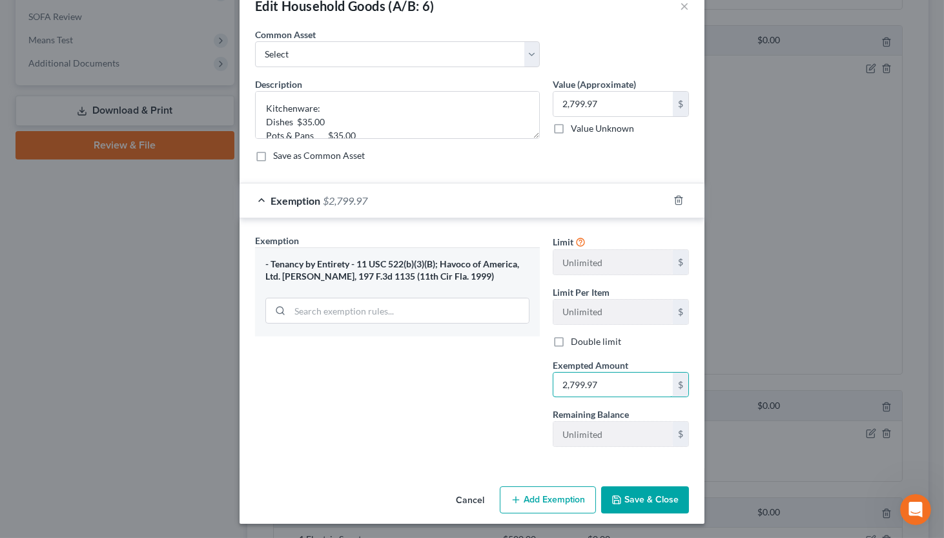
type input "2,799.97"
click at [633, 498] on button "Save & Close" at bounding box center [645, 499] width 88 height 27
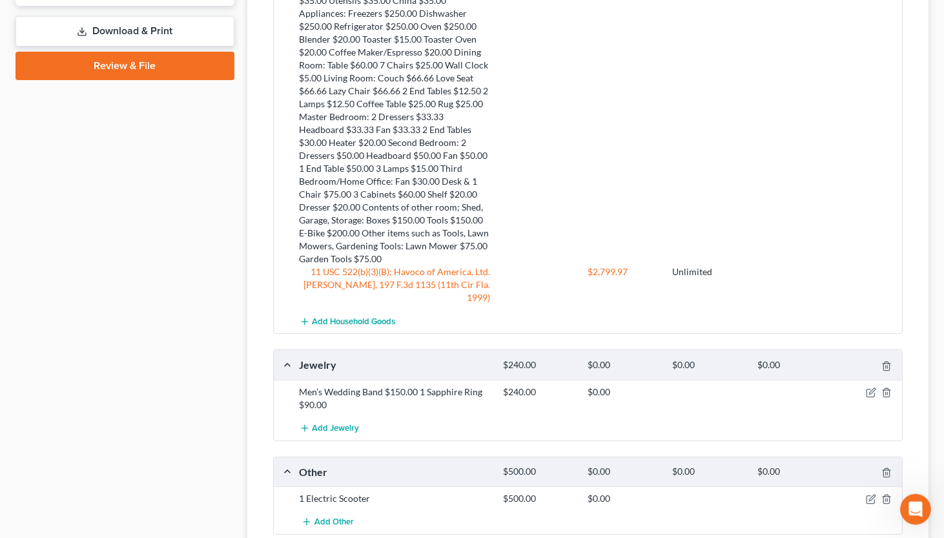
scroll to position [852, 0]
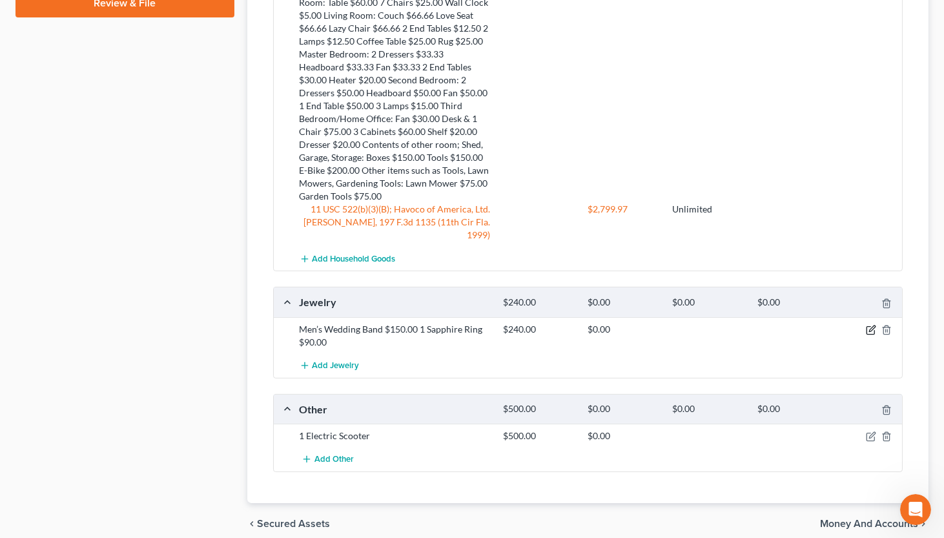
click at [821, 325] on icon "button" at bounding box center [872, 328] width 6 height 6
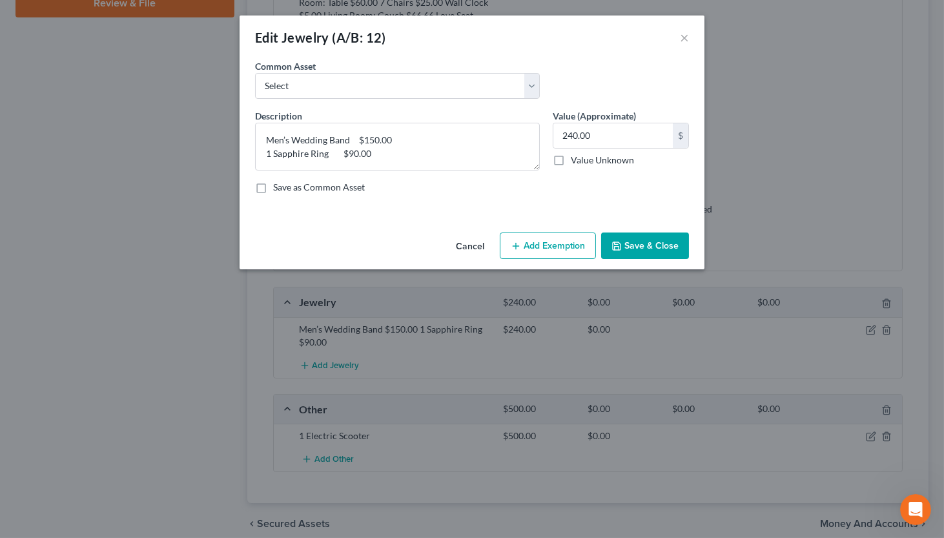
click at [553, 240] on button "Add Exemption" at bounding box center [548, 245] width 96 height 27
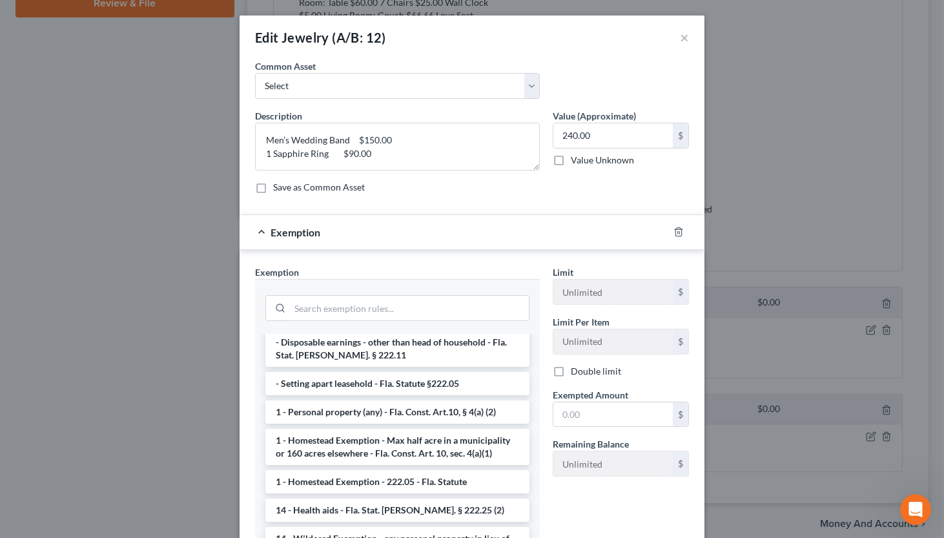
scroll to position [128, 0]
click at [432, 408] on li "1 - Personal property (any) - Fla. Const. Art.10, § 4(a) (2)" at bounding box center [397, 411] width 264 height 23
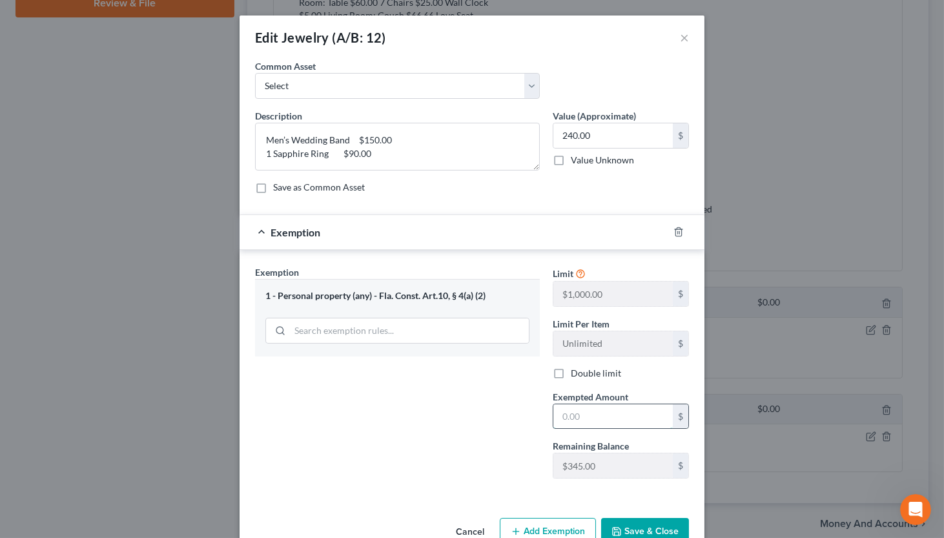
click at [578, 420] on input "text" at bounding box center [612, 416] width 119 height 25
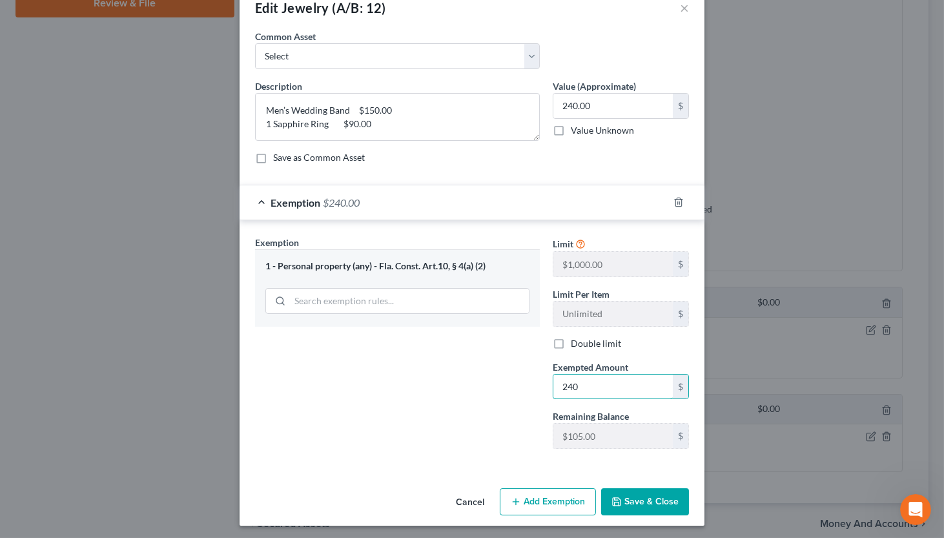
scroll to position [32, 0]
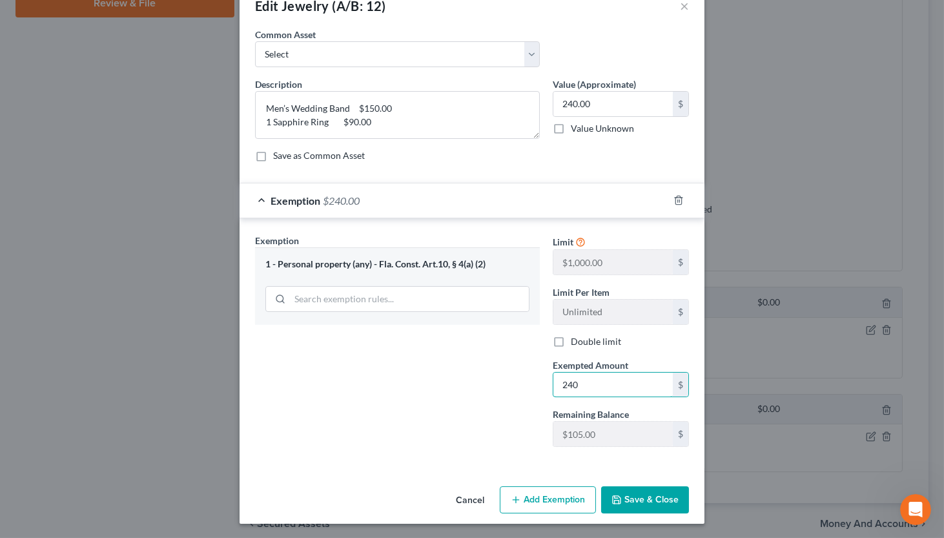
type input "240"
click at [635, 496] on button "Save & Close" at bounding box center [645, 499] width 88 height 27
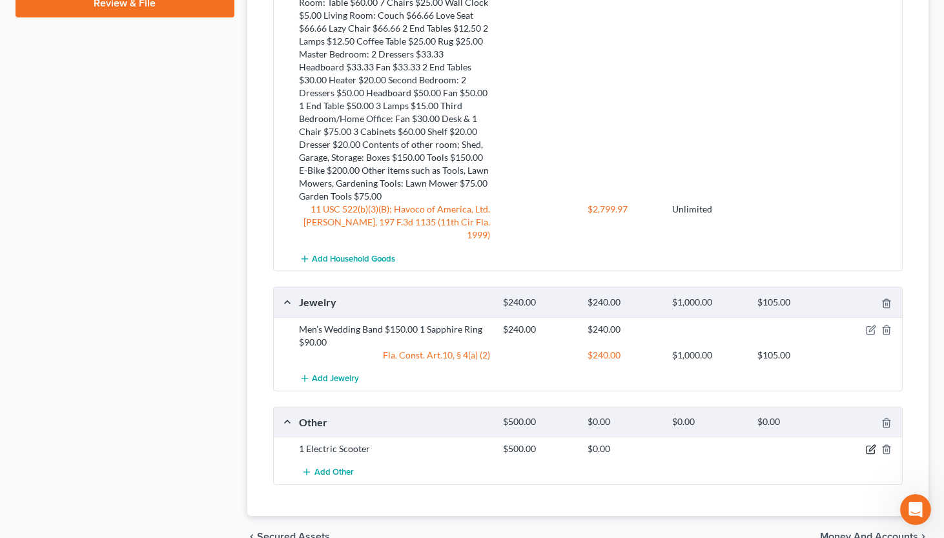
click at [821, 444] on icon "button" at bounding box center [871, 449] width 10 height 10
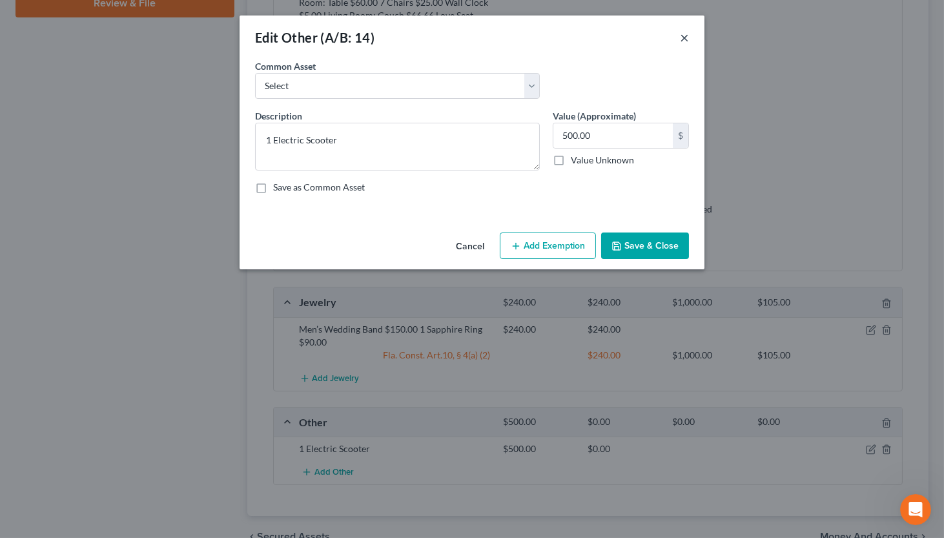
click at [684, 39] on button "×" at bounding box center [684, 37] width 9 height 15
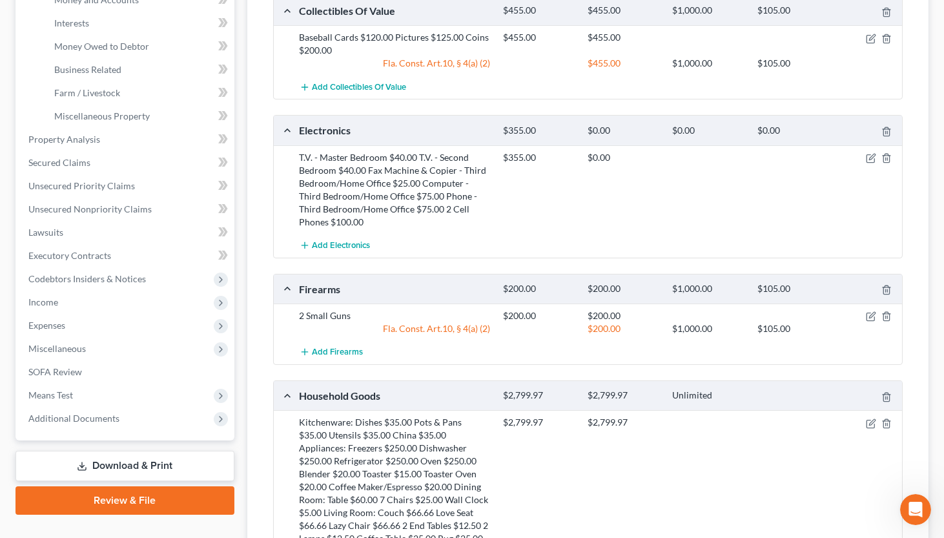
scroll to position [639, 0]
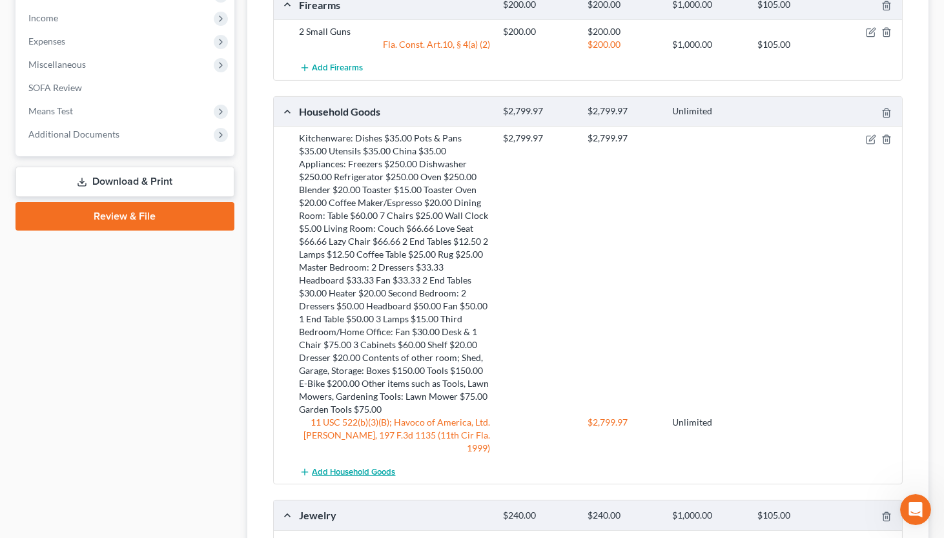
click at [361, 467] on span "Add Household Goods" at bounding box center [353, 472] width 83 height 10
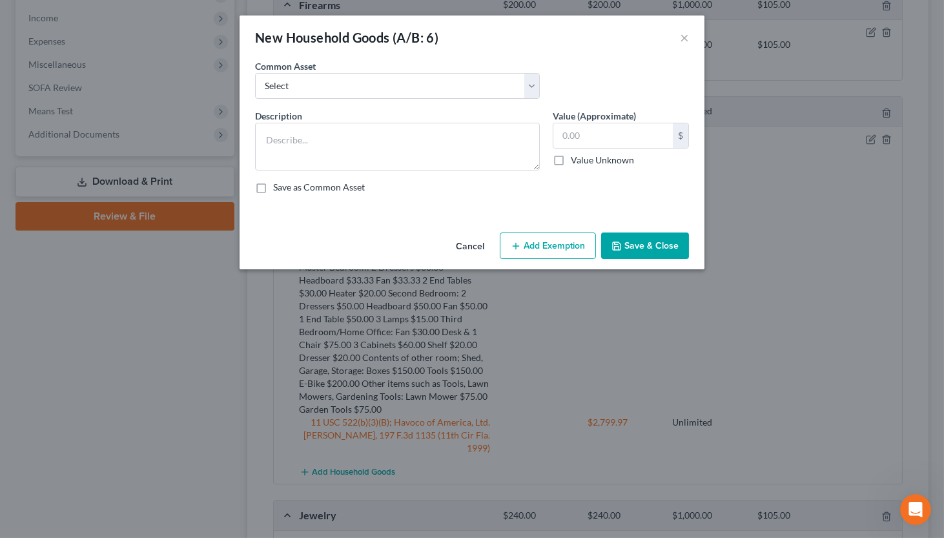
click at [473, 243] on button "Cancel" at bounding box center [469, 247] width 49 height 26
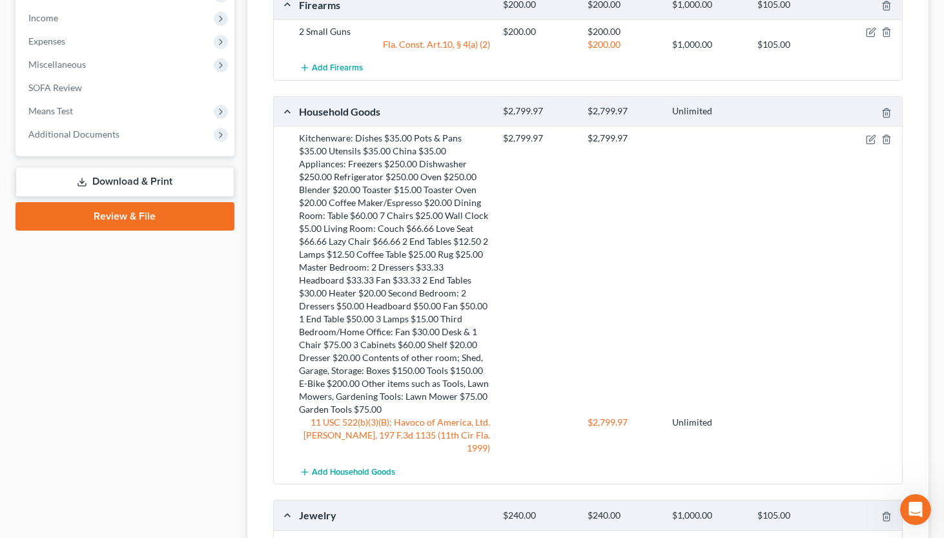
scroll to position [892, 0]
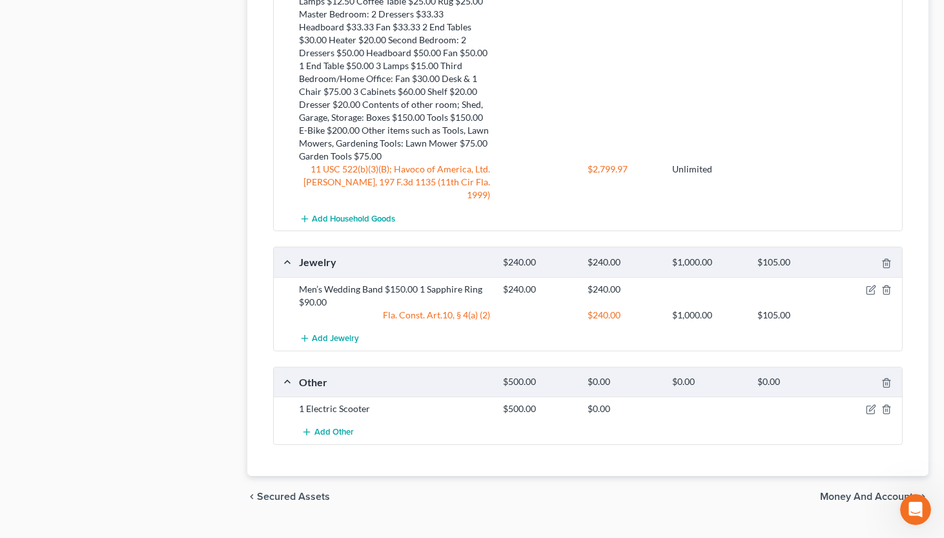
click at [821, 402] on div at bounding box center [869, 408] width 68 height 13
click at [821, 404] on icon "button" at bounding box center [871, 409] width 10 height 10
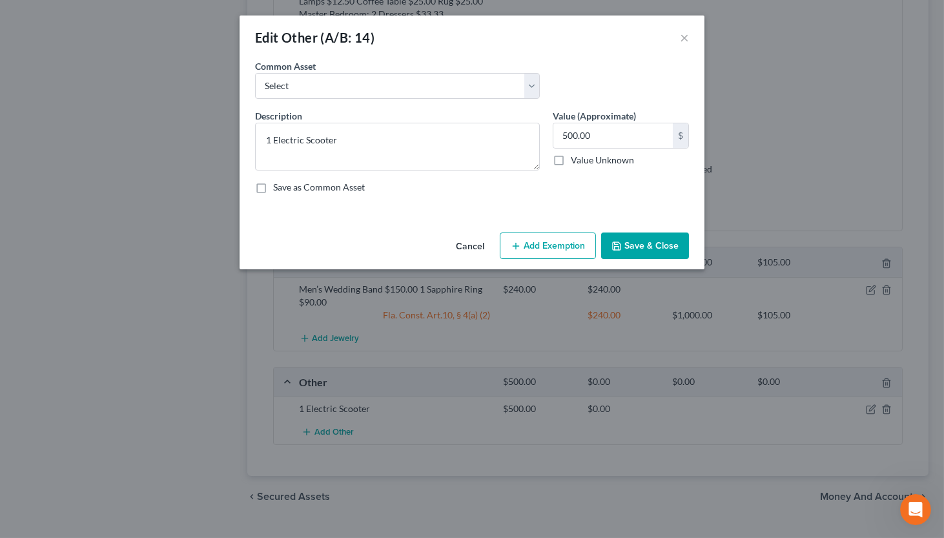
click at [533, 237] on button "Add Exemption" at bounding box center [548, 245] width 96 height 27
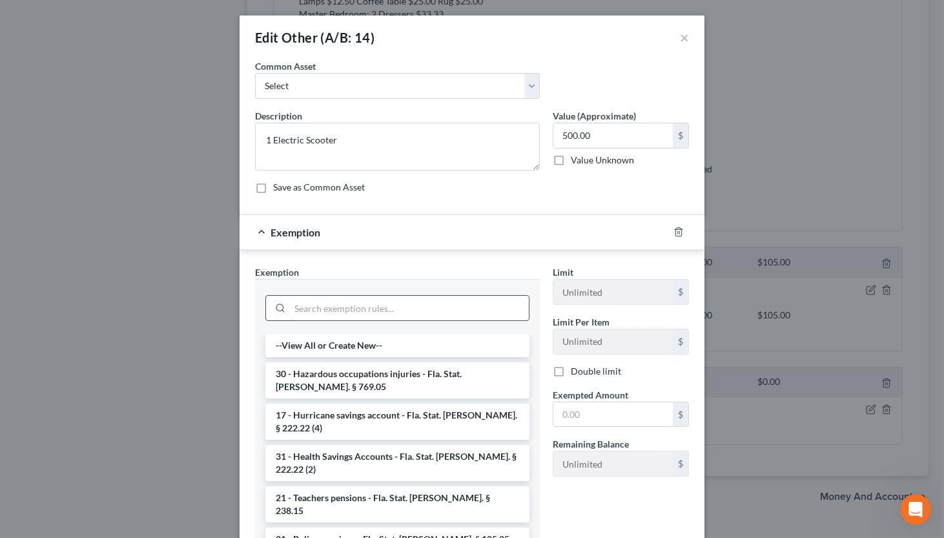
click at [463, 297] on input "search" at bounding box center [409, 308] width 239 height 25
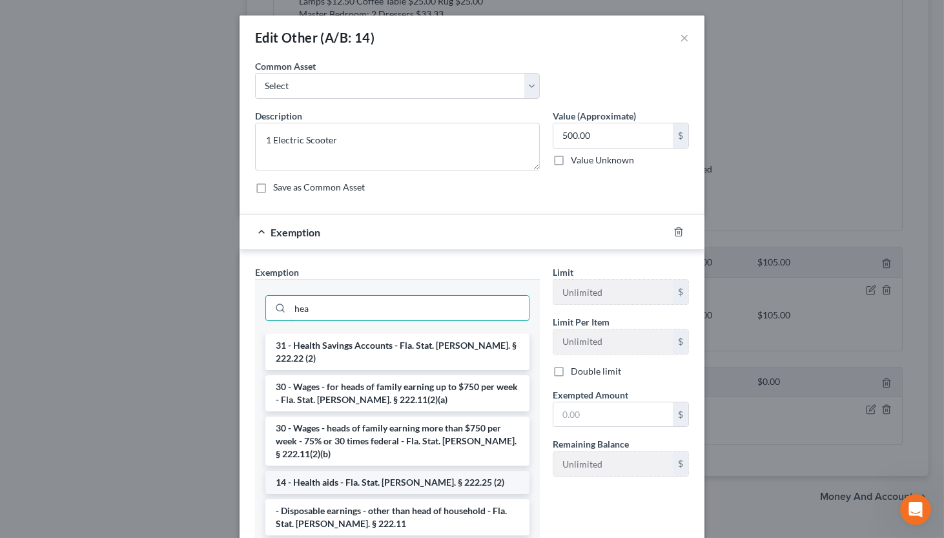
type input "hea"
click at [376, 471] on li "14 - Health aids - Fla. Stat. [PERSON_NAME]. § 222.25 (2)" at bounding box center [397, 482] width 264 height 23
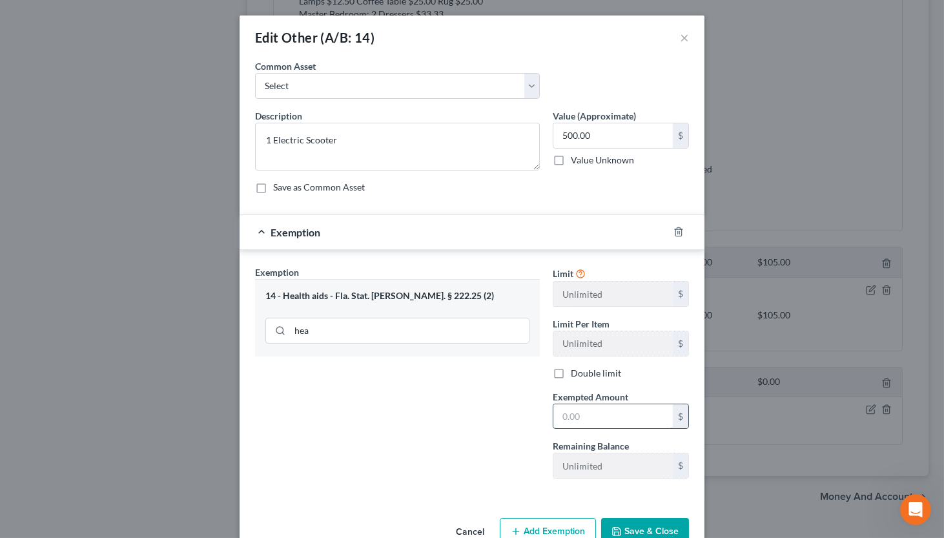
click at [572, 423] on input "text" at bounding box center [612, 416] width 119 height 25
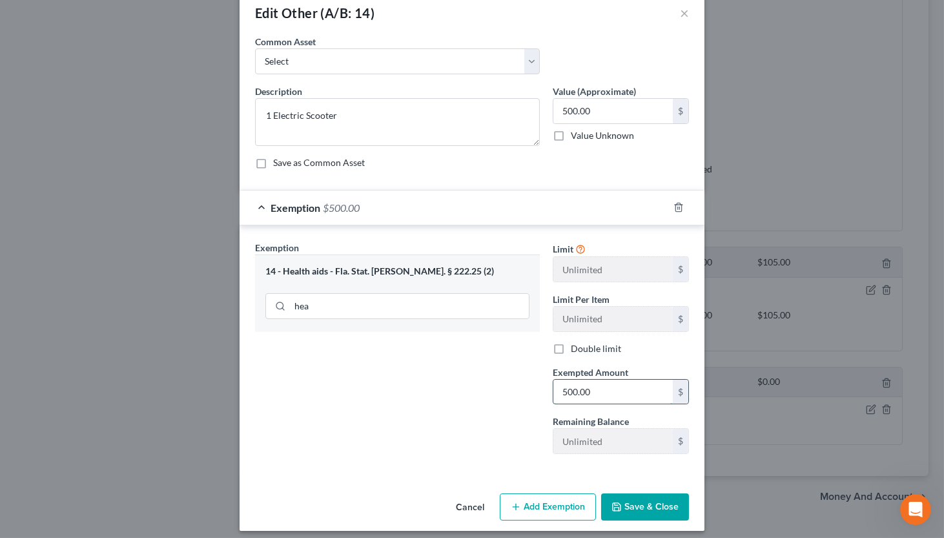
scroll to position [32, 0]
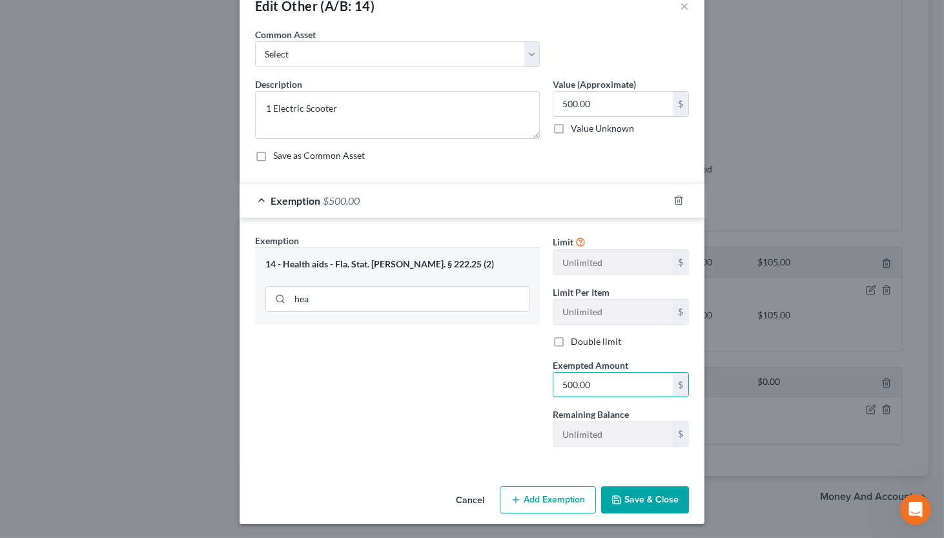
type input "500.00"
click at [644, 499] on button "Save & Close" at bounding box center [645, 499] width 88 height 27
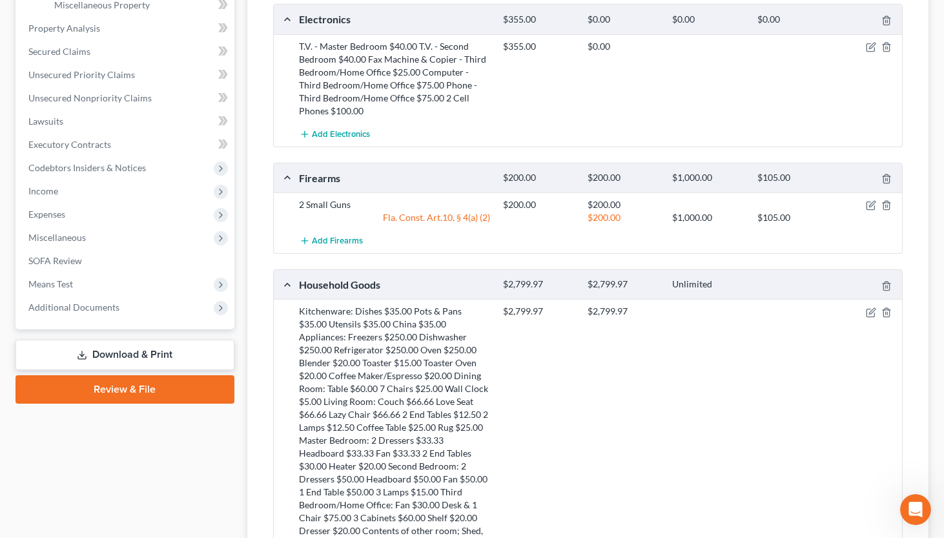
scroll to position [40, 0]
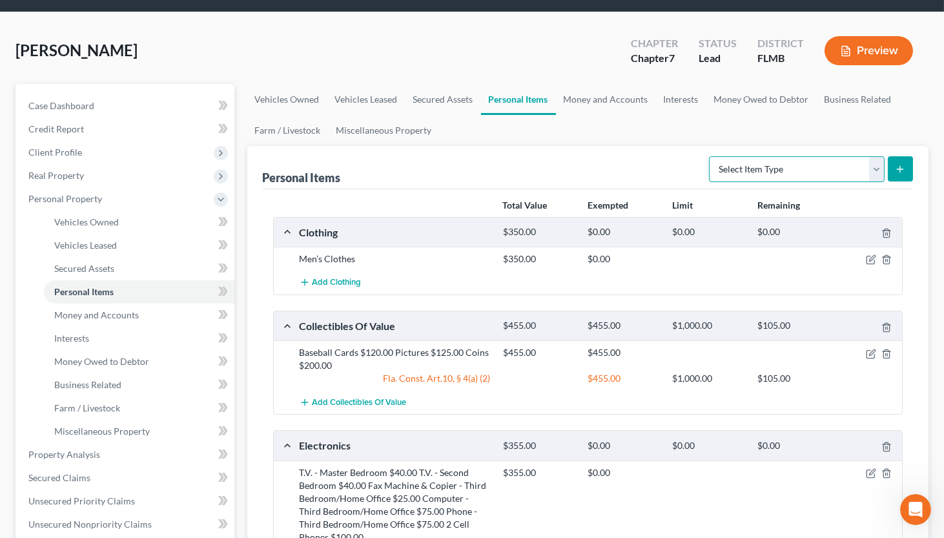
click at [729, 161] on select "Select Item Type Clothing (A/B: 11) Collectibles Of Value (A/B: 8) Electronics …" at bounding box center [797, 169] width 176 height 26
click at [709, 156] on select "Select Item Type Clothing (A/B: 11) Collectibles Of Value (A/B: 8) Electronics …" at bounding box center [797, 169] width 176 height 26
click at [666, 148] on div "Personal Items Select Item Type Clothing (A/B: 11) Collectibles Of Value (A/B: …" at bounding box center [588, 167] width 651 height 43
click at [139, 433] on span "Miscellaneous Property" at bounding box center [102, 430] width 96 height 11
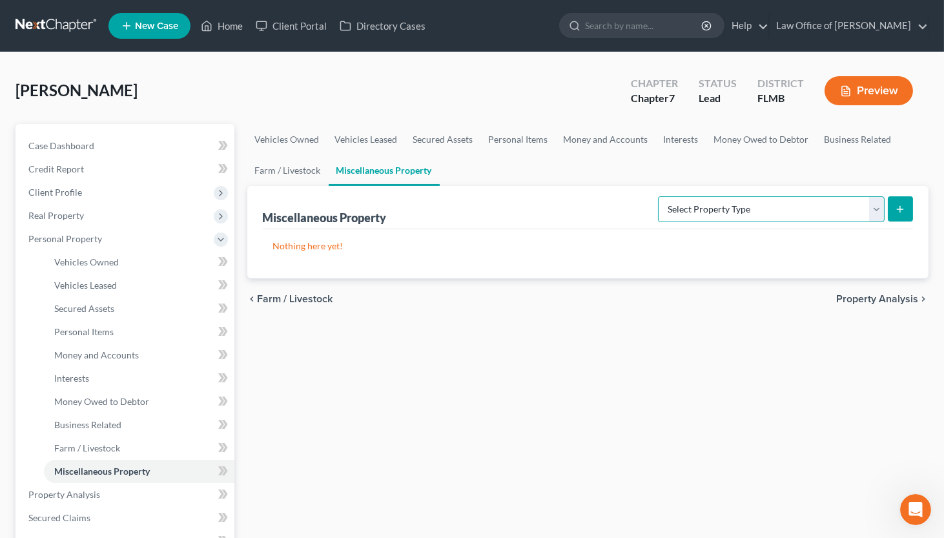
select select "holding_for_another"
click option "Holding for Another (SOFA: 23)" at bounding box center [0, 0] width 0 height 0
click at [821, 201] on button "submit" at bounding box center [900, 208] width 25 height 25
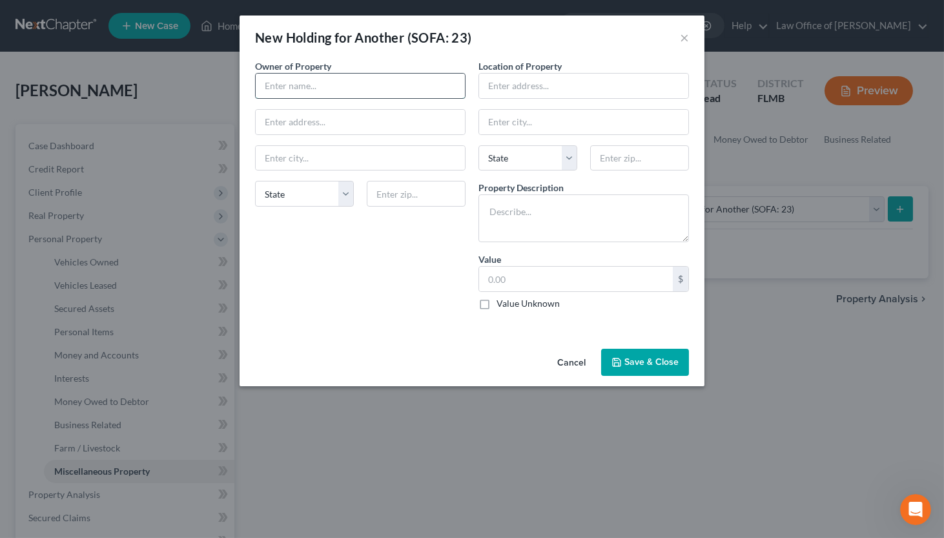
click at [442, 93] on input "text" at bounding box center [360, 86] width 209 height 25
type input "[PERSON_NAME]"
type input "[STREET_ADDRESS]"
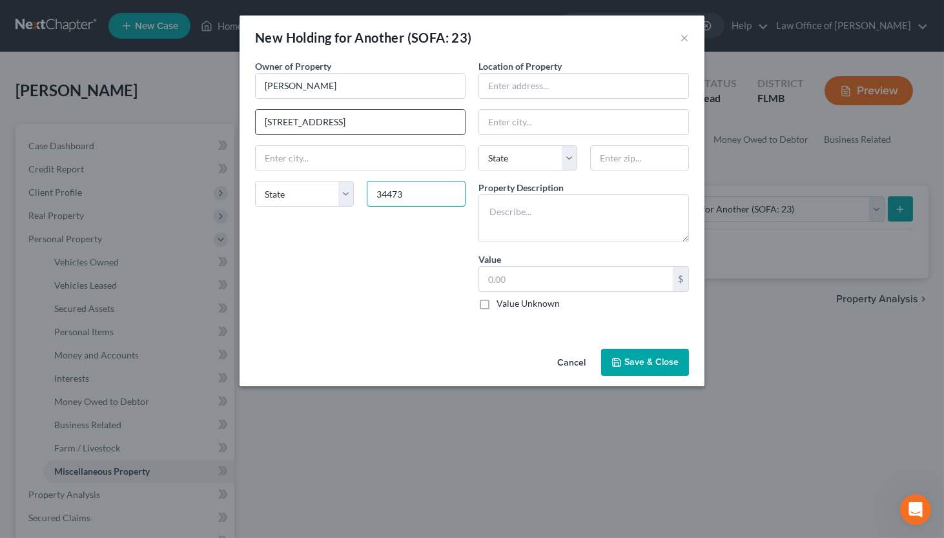
type input "34473"
type input "Ocala"
select select "9"
click at [544, 76] on input "text" at bounding box center [583, 86] width 209 height 25
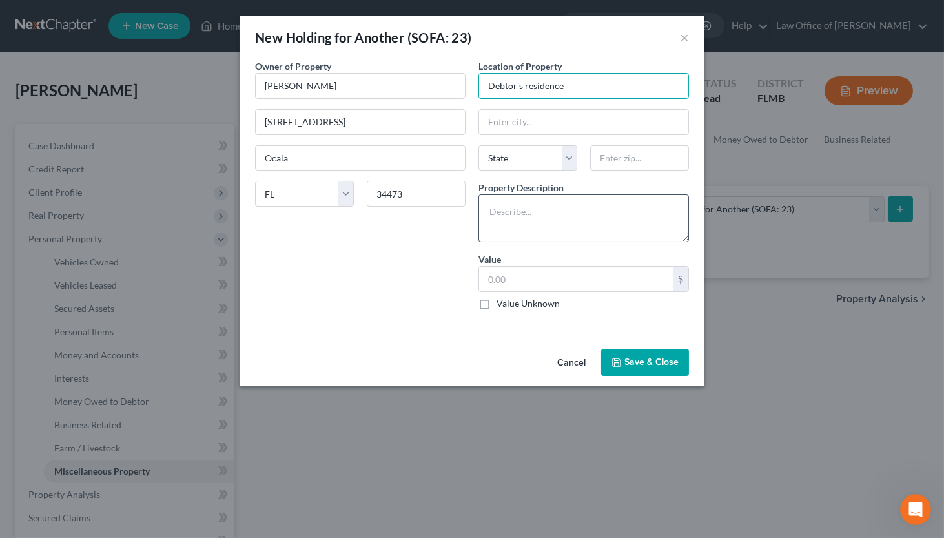
type input "Debtor's residence"
click at [542, 207] on textarea at bounding box center [583, 218] width 210 height 48
type textarea "Personal property not listed on Schedule A/B"
click at [496, 301] on label "Value Unknown" at bounding box center [527, 303] width 63 height 13
click at [502, 301] on input "Value Unknown" at bounding box center [506, 301] width 8 height 8
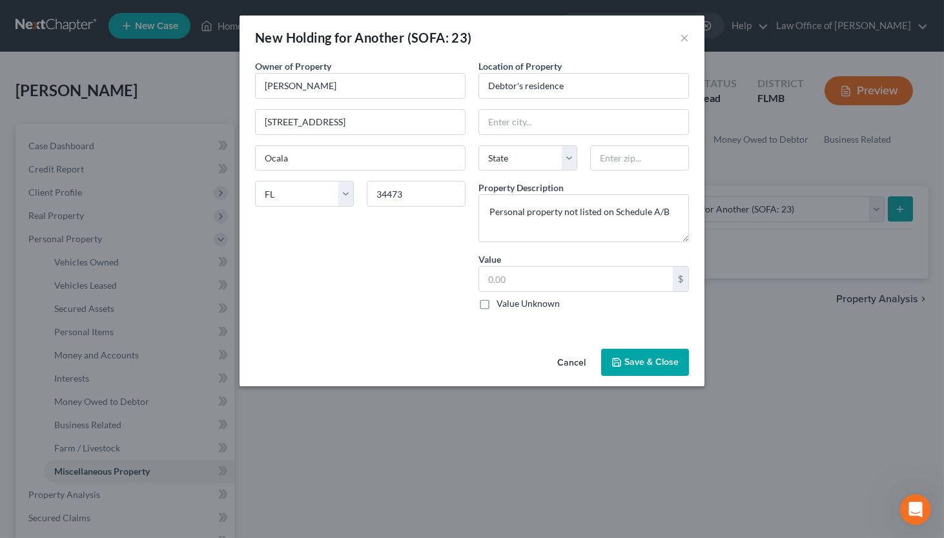
checkbox input "true"
type input "0.00"
click at [662, 366] on button "Save & Close" at bounding box center [645, 362] width 88 height 27
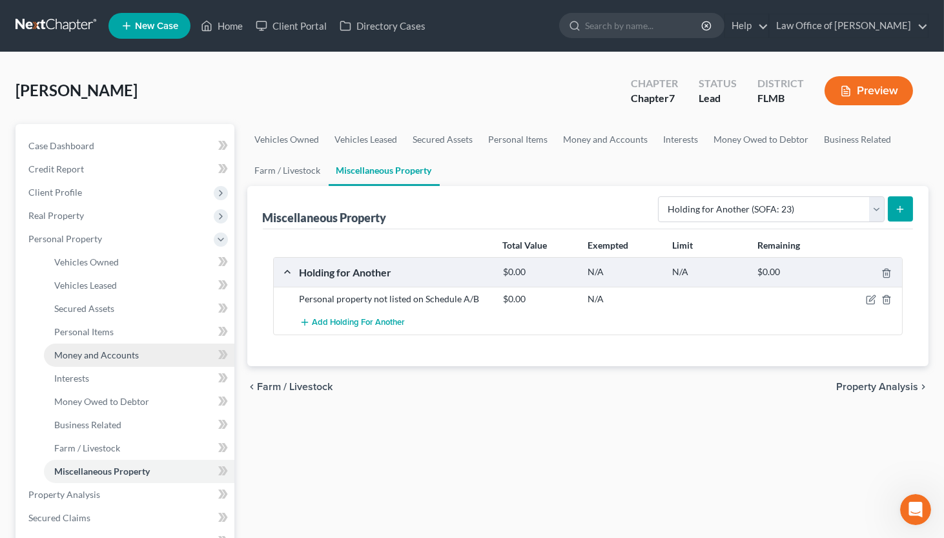
click at [79, 352] on span "Money and Accounts" at bounding box center [96, 354] width 85 height 11
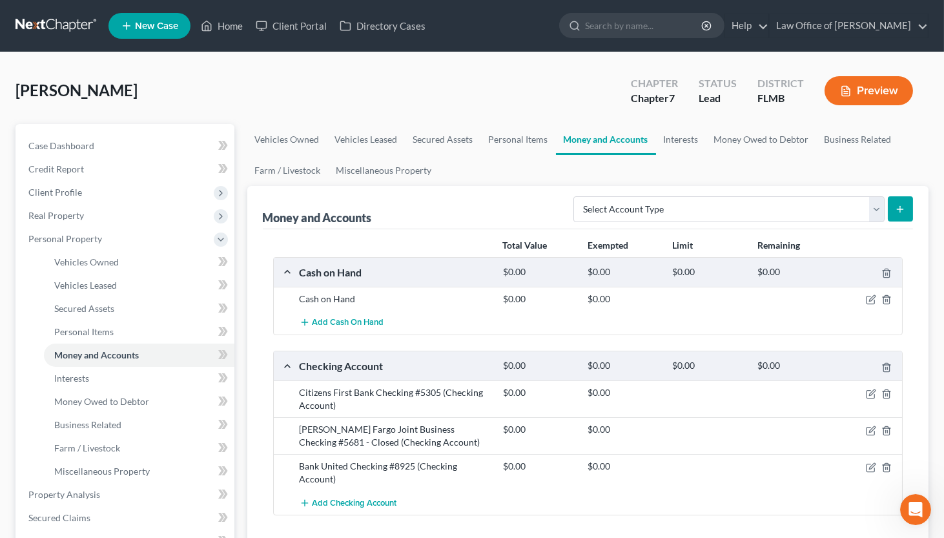
scroll to position [142, 0]
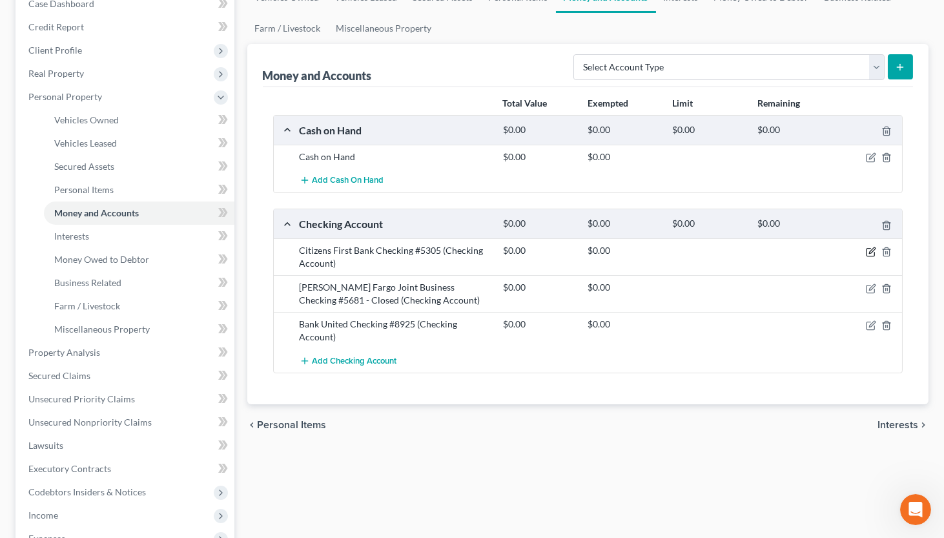
click at [821, 252] on icon "button" at bounding box center [871, 252] width 10 height 10
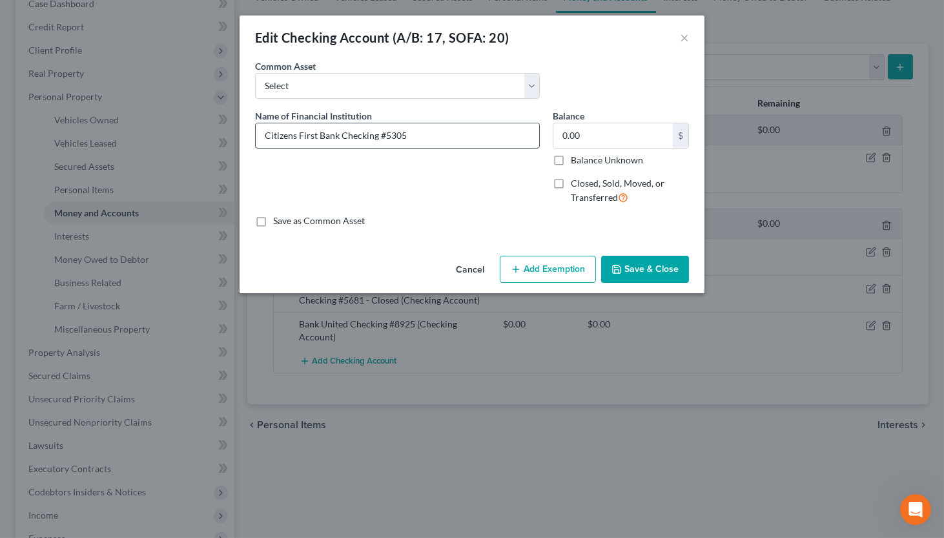
click at [339, 136] on input "Citizens First Bank Checking #5305" at bounding box center [397, 135] width 283 height 25
type input "Citizens First Bank #5305"
click at [640, 267] on button "Save & Close" at bounding box center [645, 269] width 88 height 27
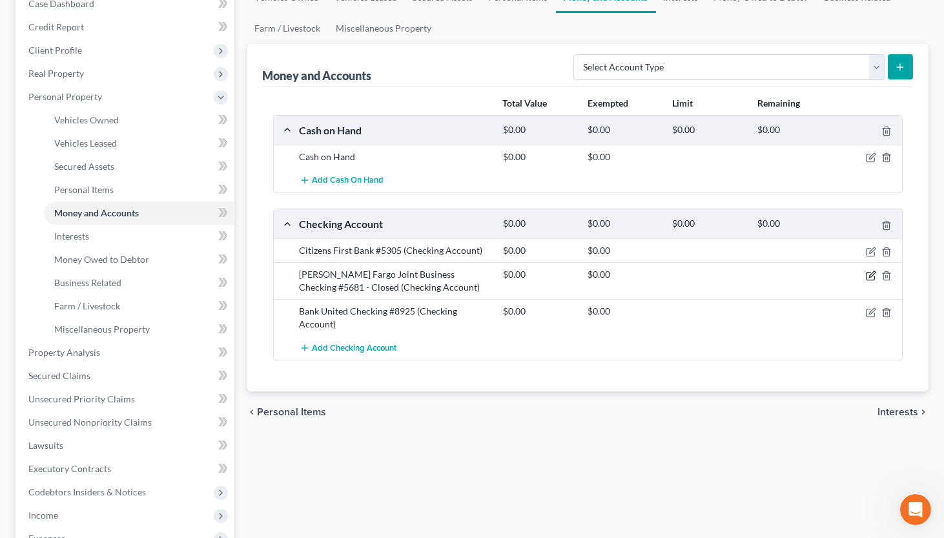
click at [821, 275] on icon "button" at bounding box center [872, 274] width 6 height 6
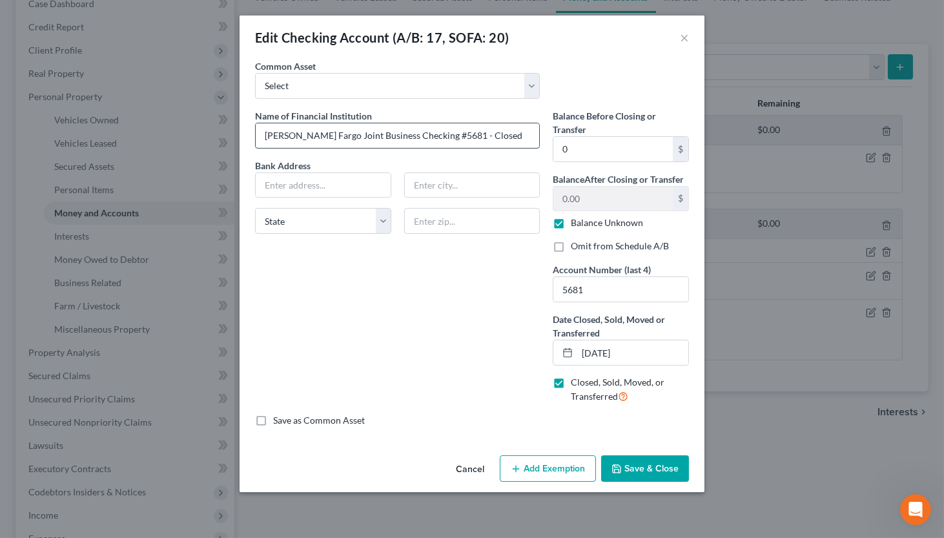
drag, startPoint x: 314, startPoint y: 134, endPoint x: 495, endPoint y: 134, distance: 181.4
click at [495, 134] on input "[PERSON_NAME] Fargo Joint Business Checking #5681 - Closed" at bounding box center [397, 135] width 283 height 25
drag, startPoint x: 316, startPoint y: 136, endPoint x: 478, endPoint y: 135, distance: 162.0
click at [478, 135] on input "[PERSON_NAME] Fargo Joint Business Checking #5681 - Closed" at bounding box center [397, 135] width 283 height 25
type input "[PERSON_NAME] Fargo Bank"
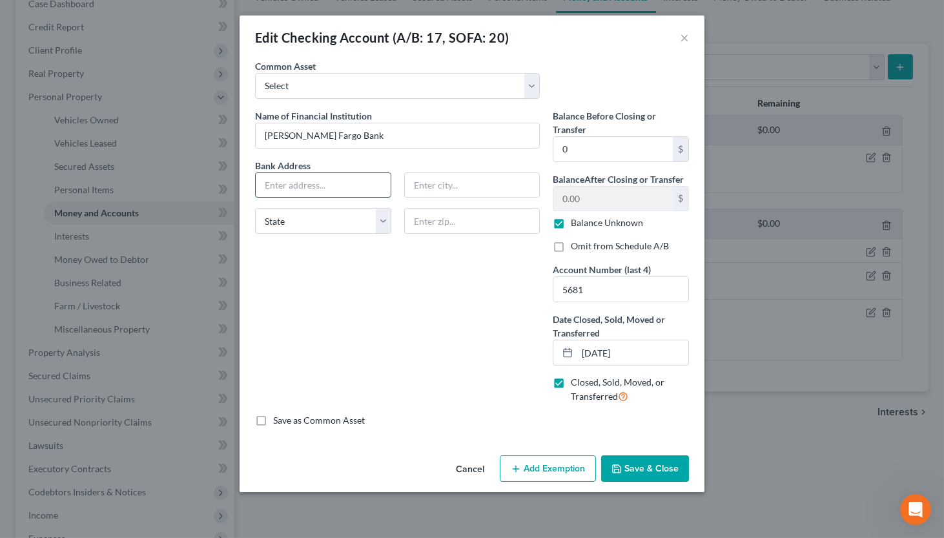
click at [280, 185] on input "text" at bounding box center [323, 185] width 135 height 25
type input "PO Box 5058"
type input "[GEOGRAPHIC_DATA]"
select select "38"
type input "97208"
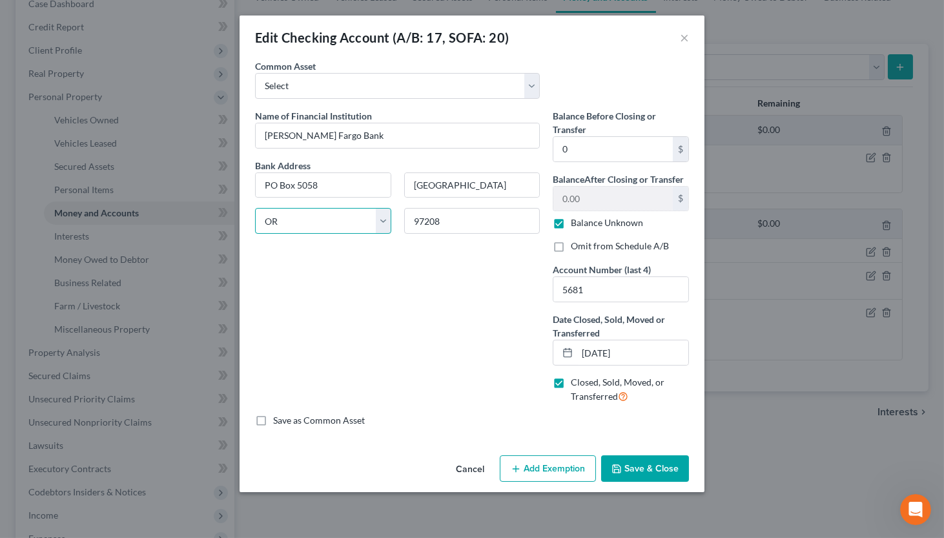
click option "OR" at bounding box center [0, 0] width 0 height 0
click at [586, 352] on input "[DATE]" at bounding box center [632, 352] width 111 height 25
drag, startPoint x: 586, startPoint y: 352, endPoint x: 643, endPoint y: 354, distance: 56.9
click at [643, 354] on input "[DATE]" at bounding box center [632, 352] width 111 height 25
type input "[DATE]"
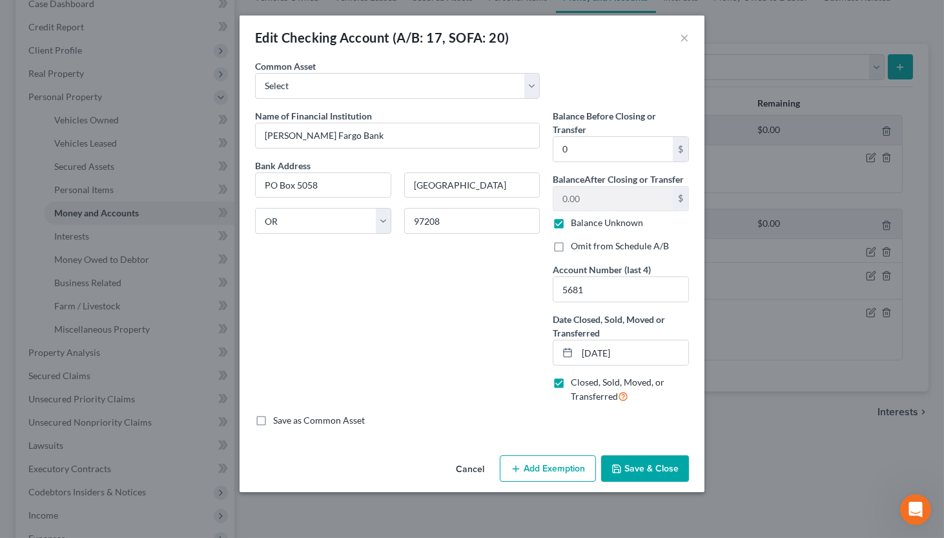
click at [625, 462] on button "Save & Close" at bounding box center [645, 468] width 88 height 27
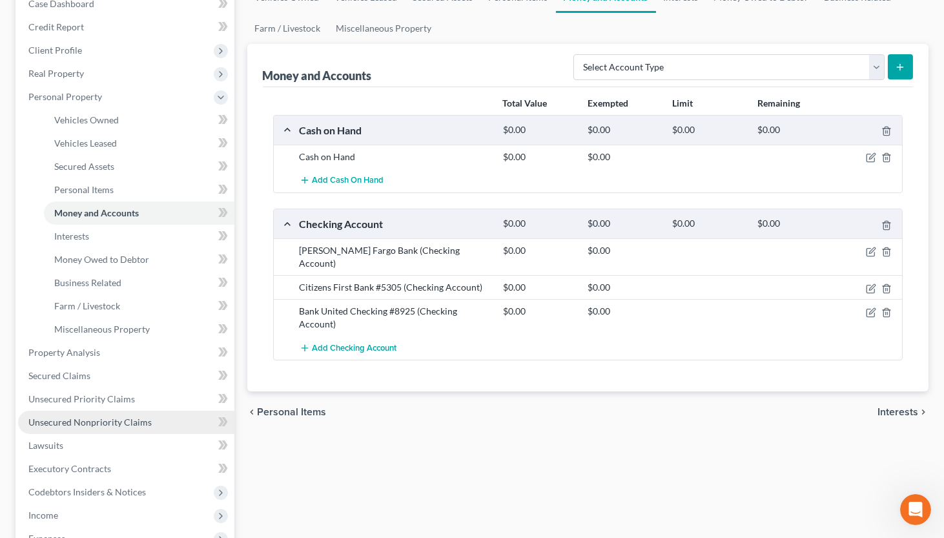
click at [81, 419] on span "Unsecured Nonpriority Claims" at bounding box center [89, 421] width 123 height 11
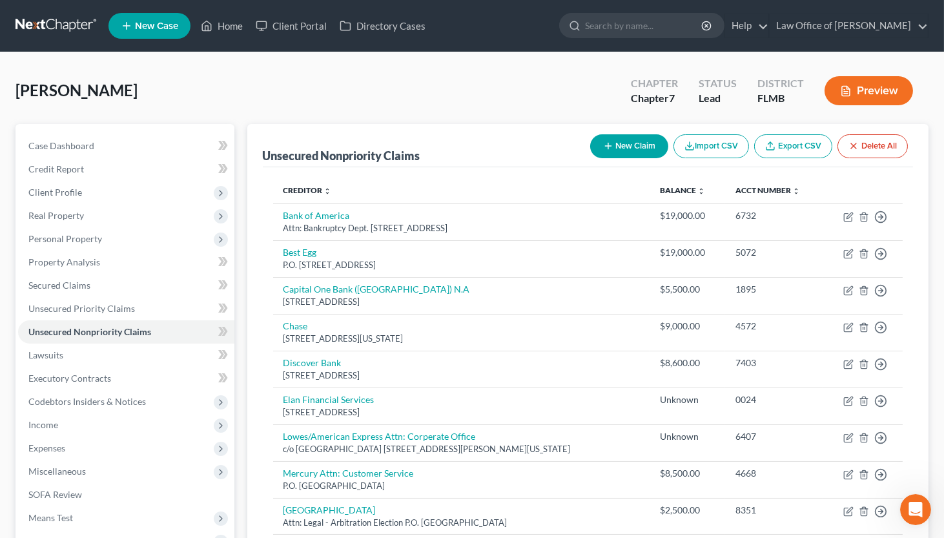
click at [635, 144] on button "New Claim" at bounding box center [629, 146] width 78 height 24
select select "0"
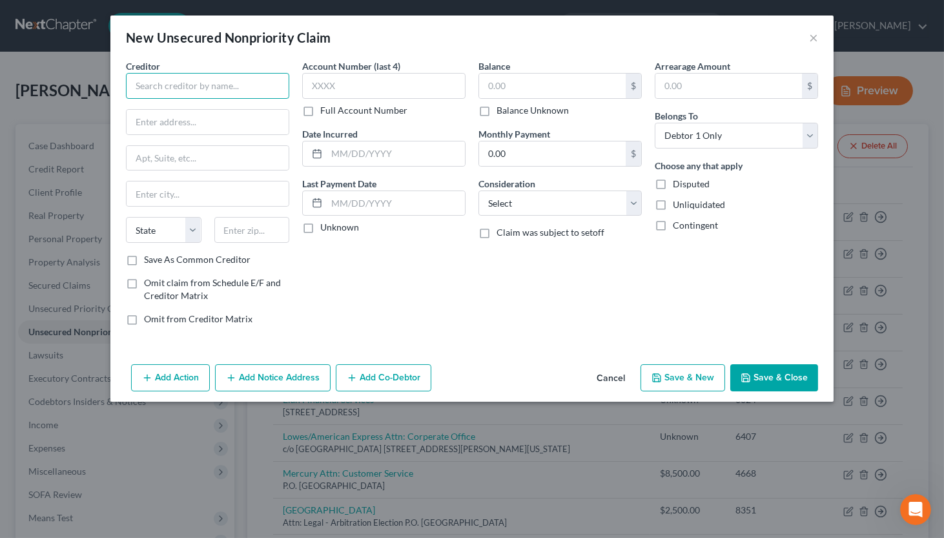
click at [229, 92] on input "text" at bounding box center [207, 86] width 163 height 26
type input "[PERSON_NAME] Fargo Bank, N.A."
type input "PO Box 5058"
type input "97208"
type input "[GEOGRAPHIC_DATA]"
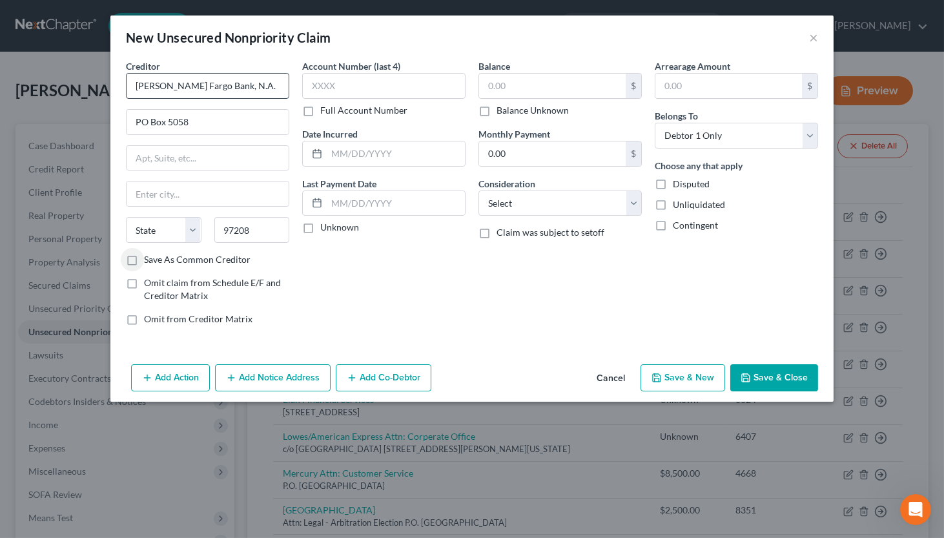
select select "38"
click at [259, 231] on input "97208" at bounding box center [252, 230] width 76 height 26
type input "97208-5058"
click at [338, 89] on input "text" at bounding box center [383, 86] width 163 height 26
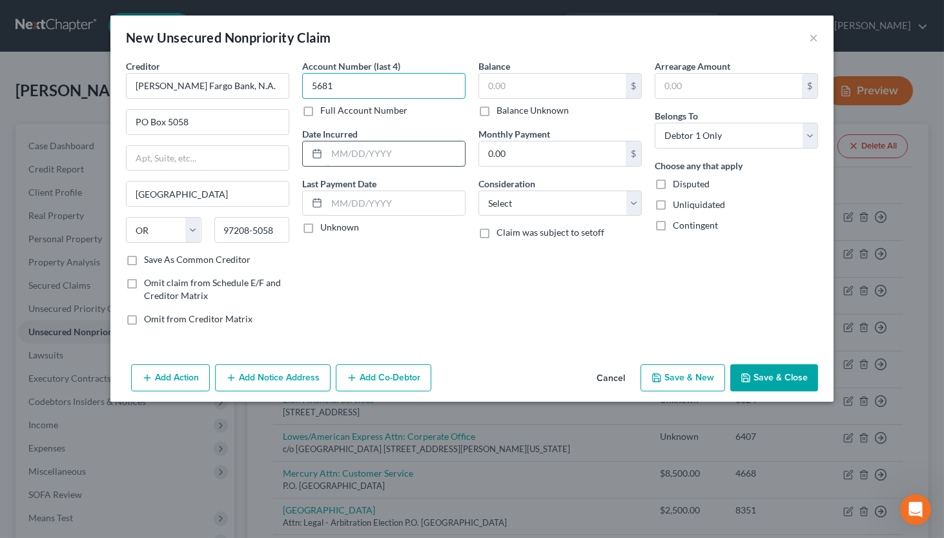
type input "5681"
click at [344, 151] on input "text" at bounding box center [396, 153] width 138 height 25
type input "[DATE]"
click at [511, 152] on input "0.00" at bounding box center [552, 153] width 147 height 25
click at [512, 83] on input "text" at bounding box center [552, 86] width 147 height 25
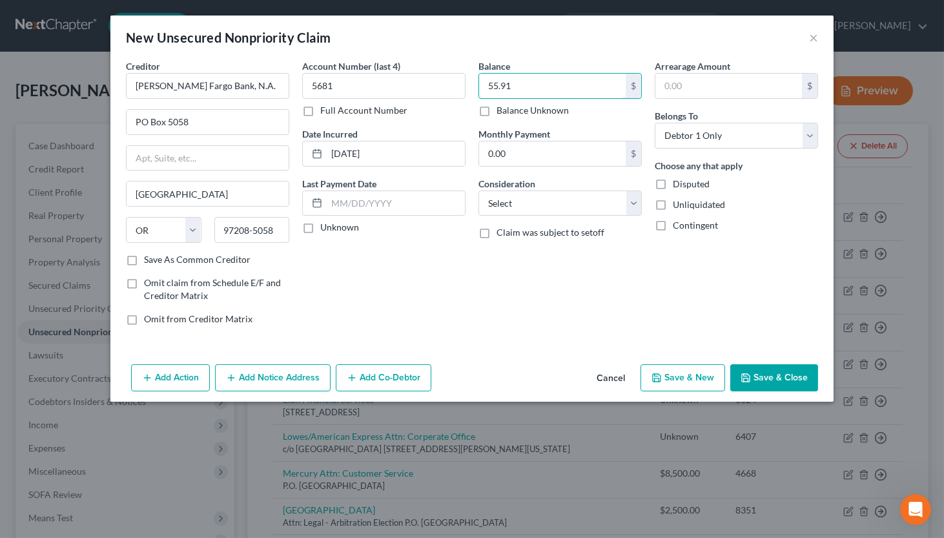
type input "55.91"
click at [507, 217] on div "Balance 55.91 $ Balance Unknown Balance Undetermined 55.91 $ Balance Unknown Mo…" at bounding box center [560, 197] width 176 height 276
select select "15"
click option "Overdrawn Bank Account" at bounding box center [0, 0] width 0 height 0
click at [393, 379] on button "Add Co-Debtor" at bounding box center [384, 377] width 96 height 27
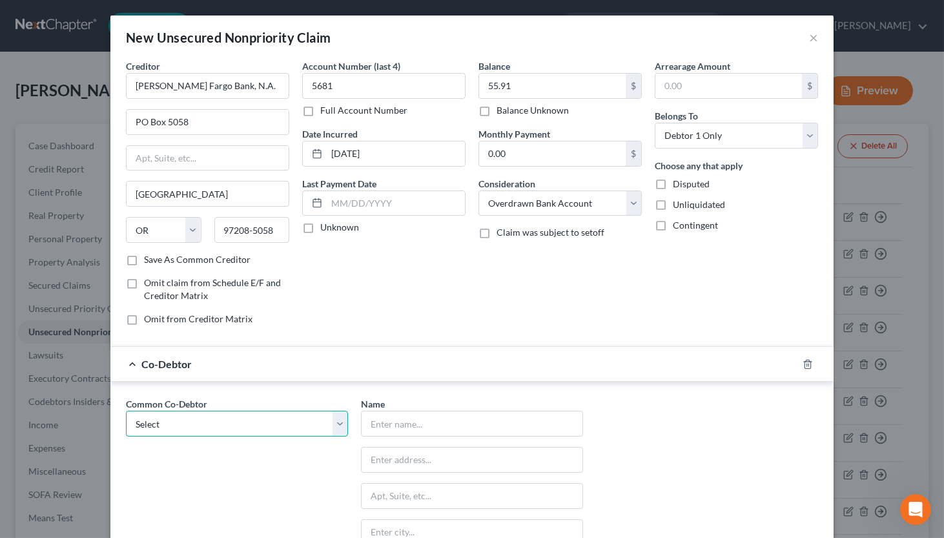
click at [126, 411] on select "Select Star Decorating, Inc." at bounding box center [237, 424] width 222 height 26
select select "0"
click option "Star Decorating, Inc." at bounding box center [0, 0] width 0 height 0
type input "Star Decorating, Inc."
type input "[STREET_ADDRESS]"
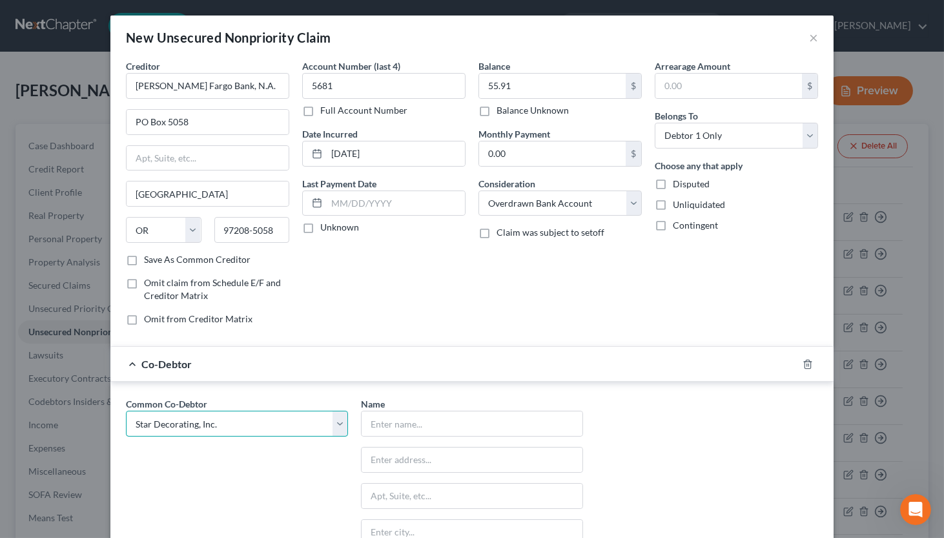
type input "Ocala"
select select "9"
type input "34473"
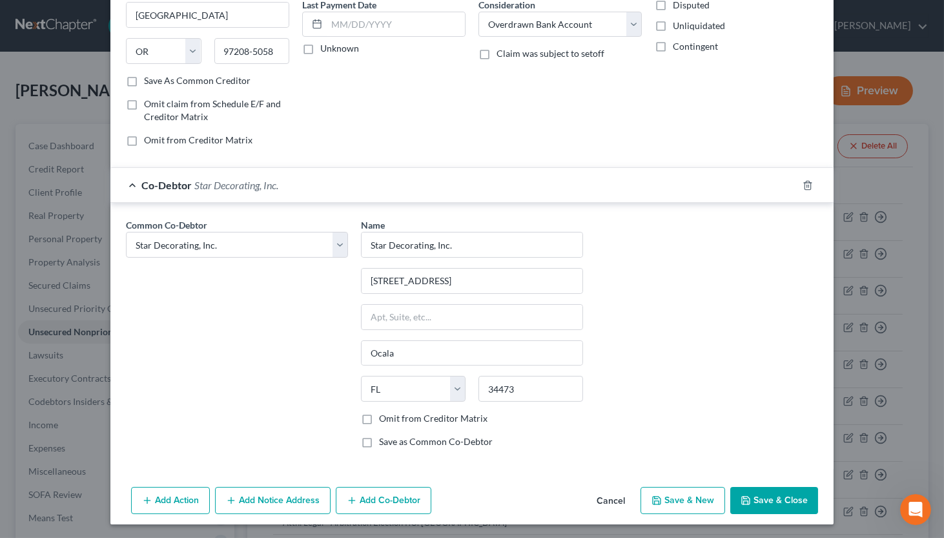
click at [762, 498] on button "Save & Close" at bounding box center [774, 500] width 88 height 27
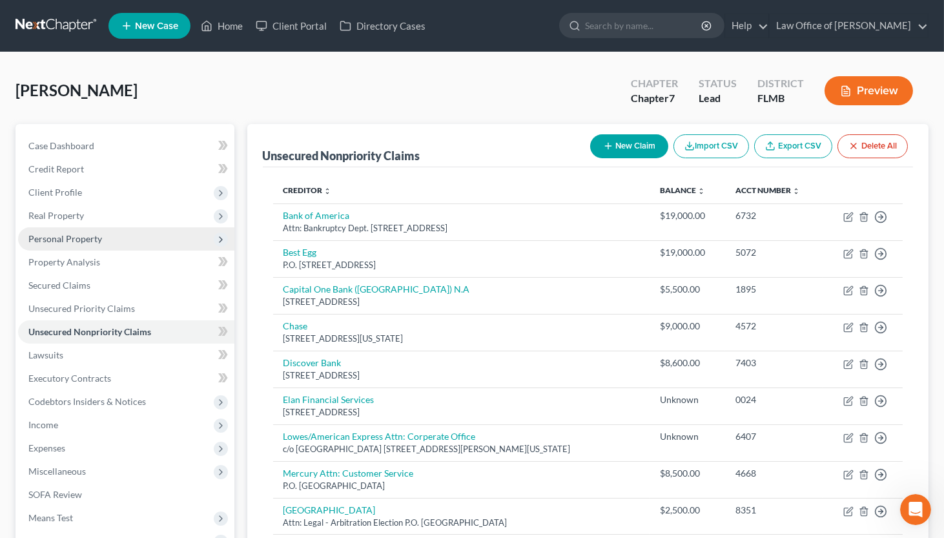
click at [85, 238] on span "Personal Property" at bounding box center [65, 238] width 74 height 11
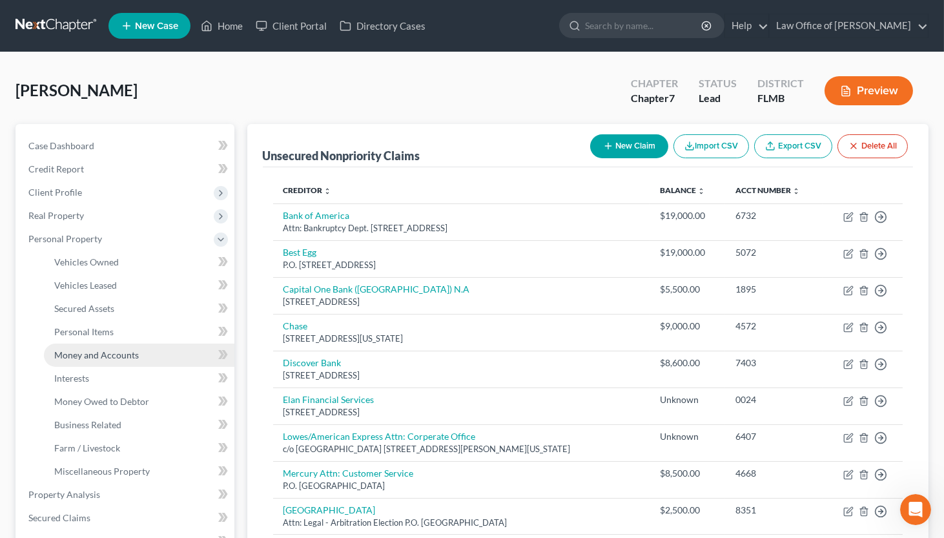
click at [98, 350] on span "Money and Accounts" at bounding box center [96, 354] width 85 height 11
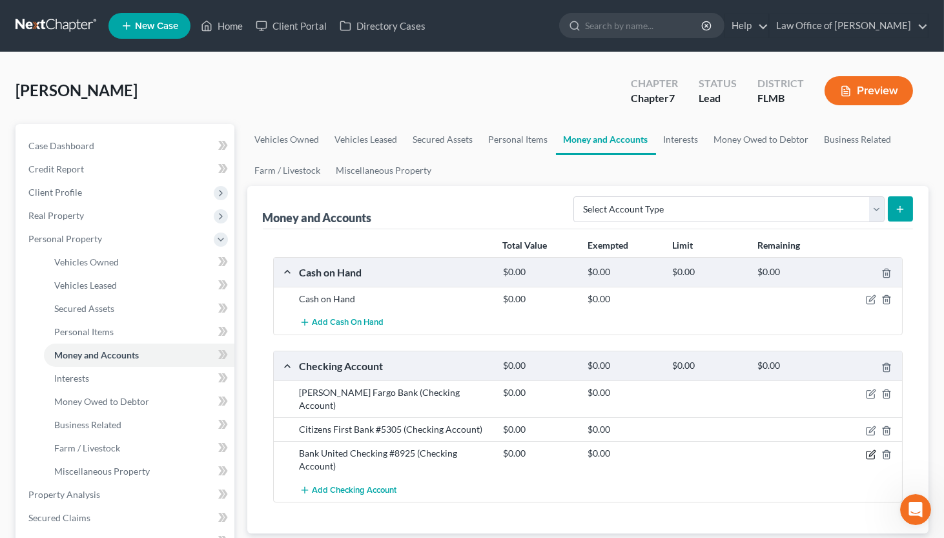
click at [821, 451] on icon "button" at bounding box center [870, 455] width 8 height 8
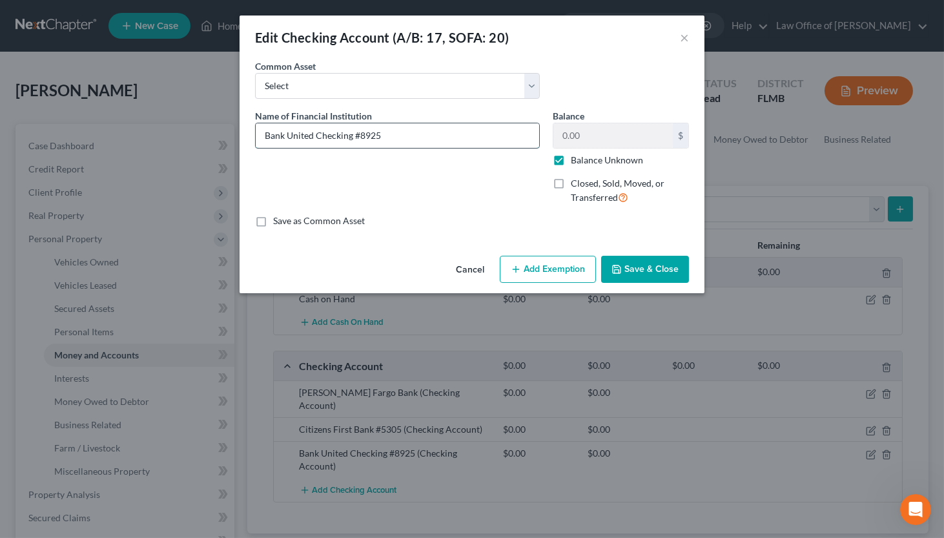
click at [317, 134] on input "Bank United Checking #8925" at bounding box center [397, 135] width 283 height 25
type input "Bank United #8925"
click at [571, 160] on label "Balance Unknown" at bounding box center [607, 160] width 72 height 13
click at [576, 160] on input "Balance Unknown" at bounding box center [580, 158] width 8 height 8
checkbox input "false"
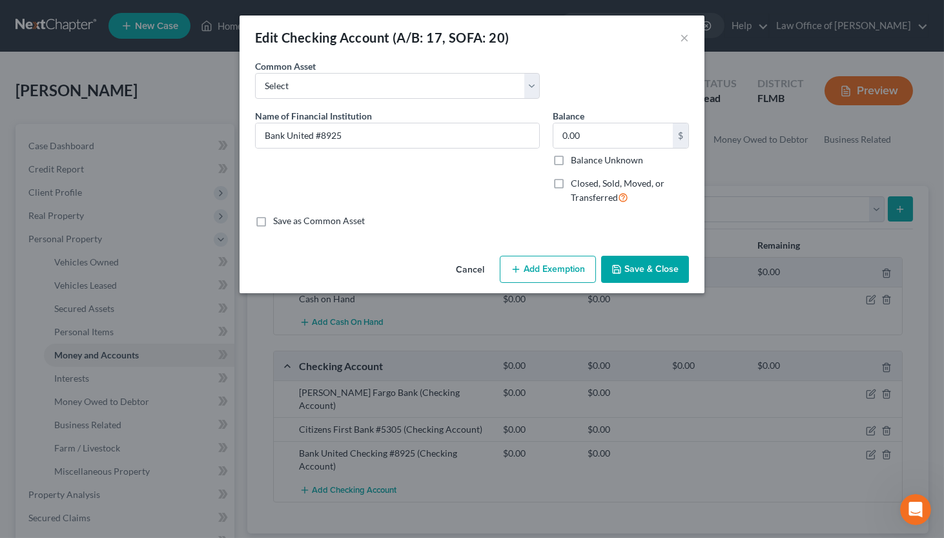
click at [640, 274] on button "Save & Close" at bounding box center [645, 269] width 88 height 27
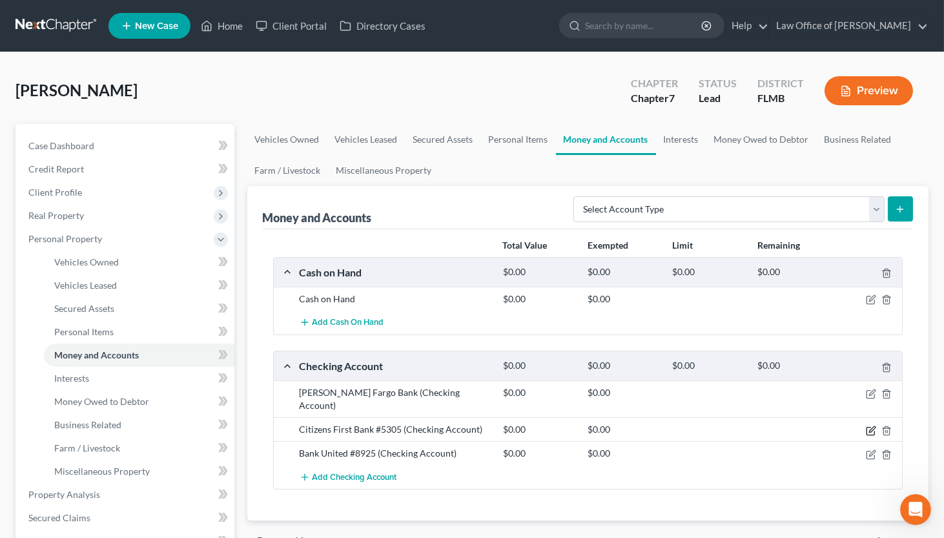
click at [821, 425] on icon "button" at bounding box center [871, 430] width 10 height 10
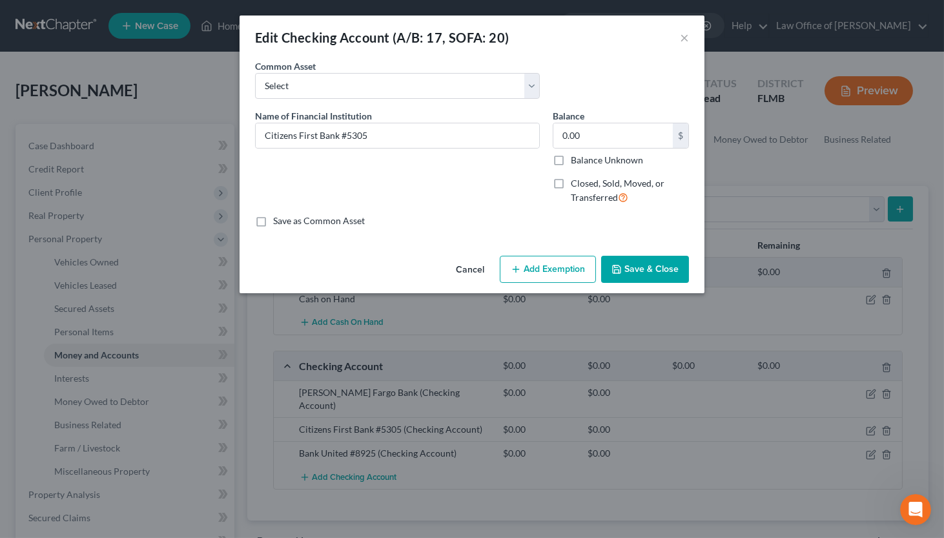
click at [647, 272] on button "Save & Close" at bounding box center [645, 269] width 88 height 27
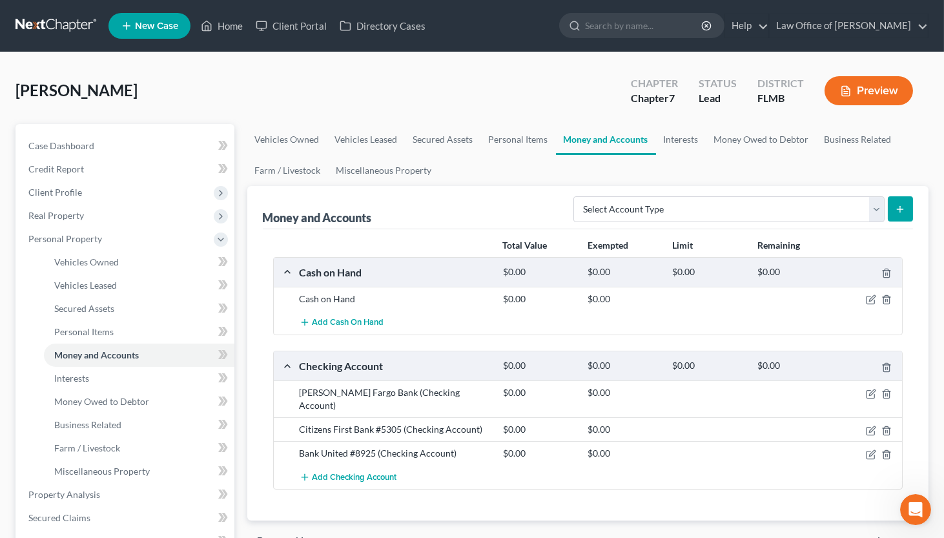
scroll to position [284, 0]
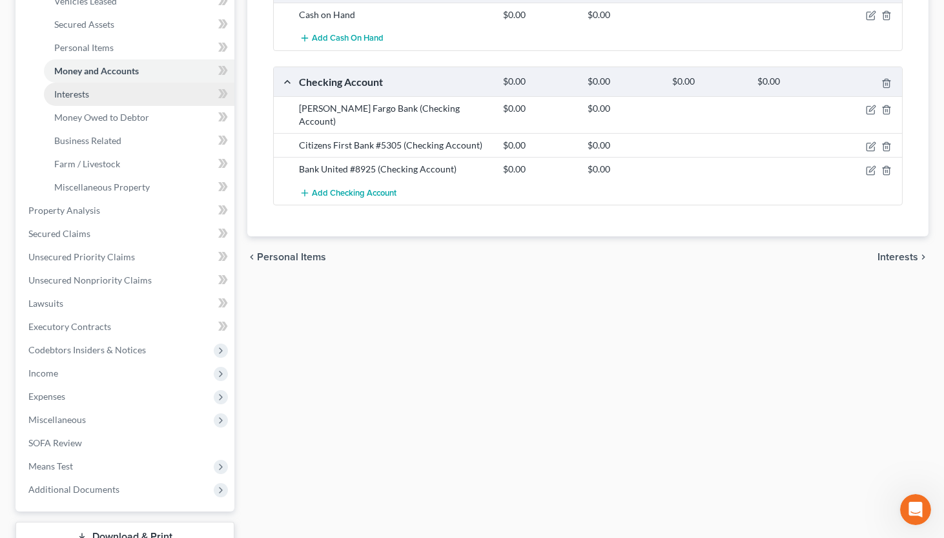
click at [72, 96] on span "Interests" at bounding box center [71, 93] width 35 height 11
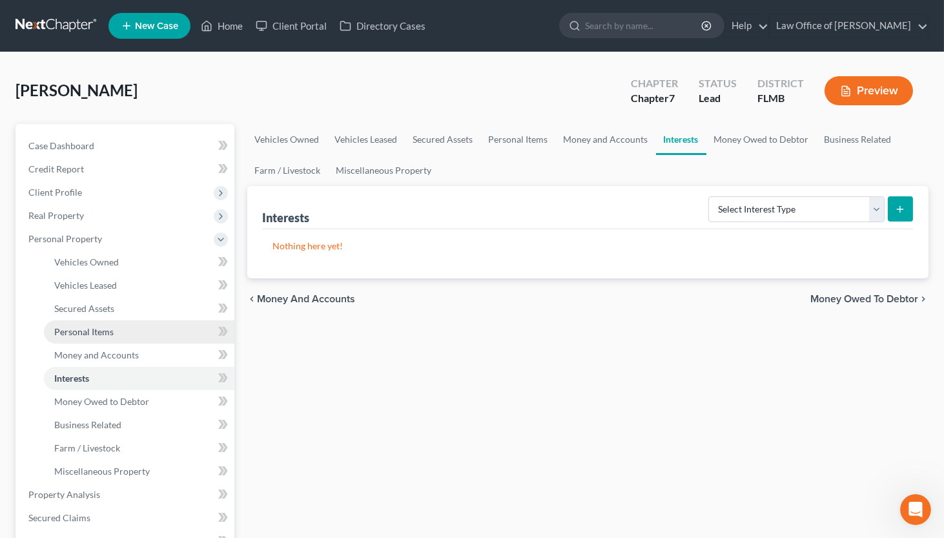
click at [64, 332] on span "Personal Items" at bounding box center [83, 331] width 59 height 11
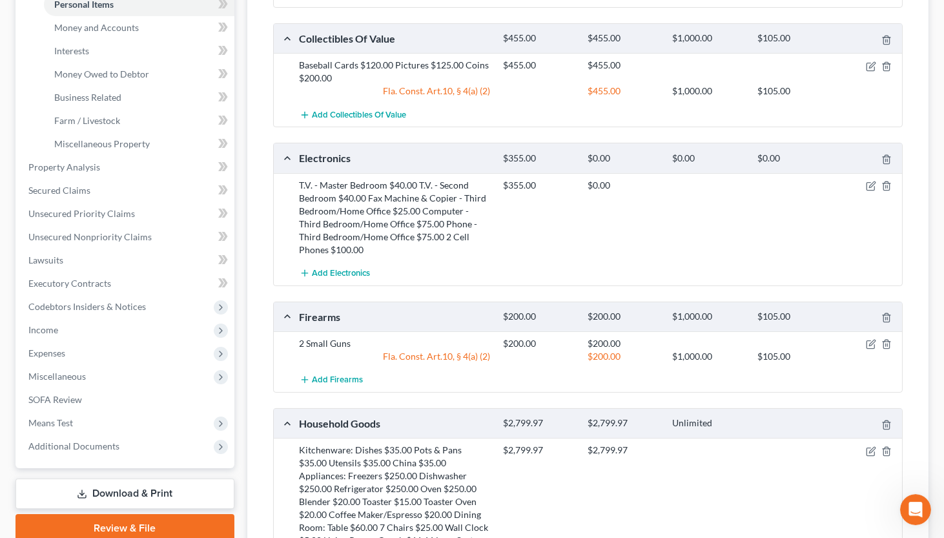
scroll to position [426, 0]
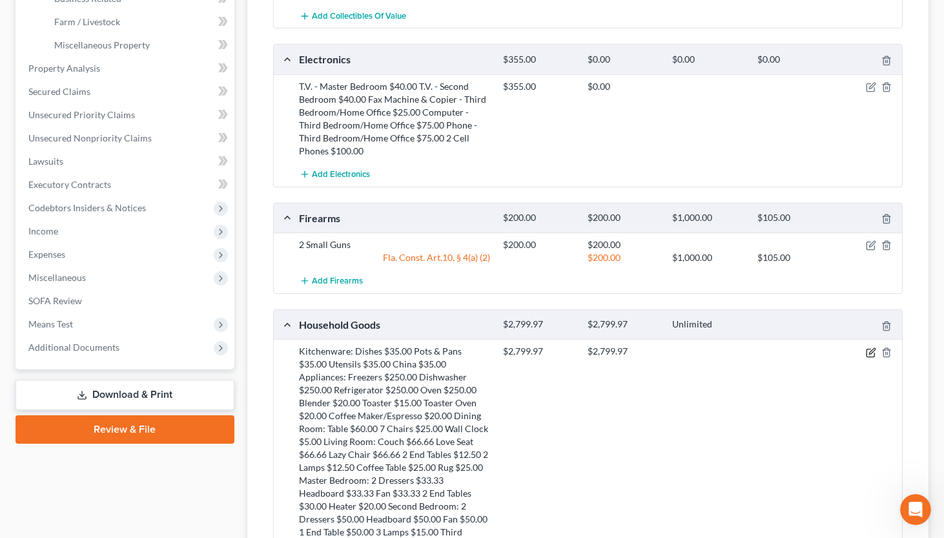
click at [821, 354] on icon "button" at bounding box center [871, 352] width 10 height 10
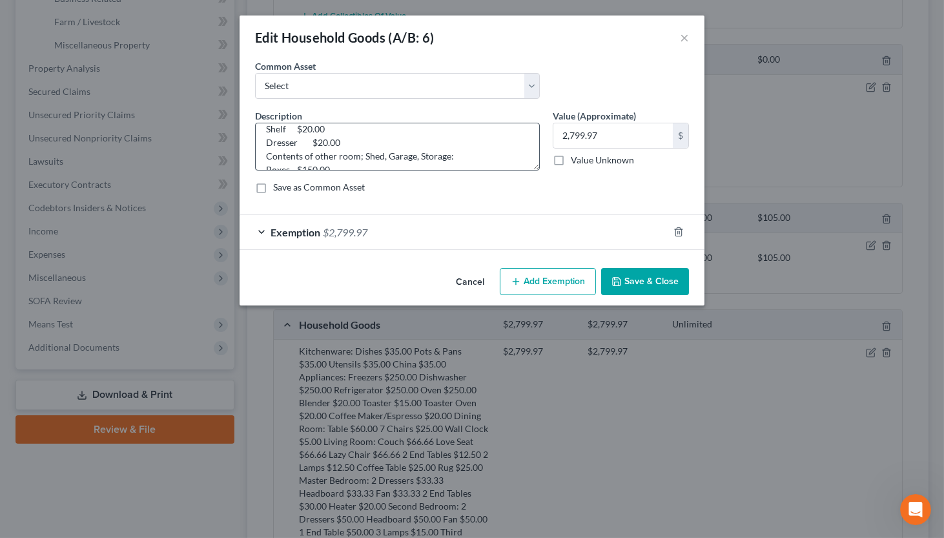
scroll to position [622, 0]
drag, startPoint x: 267, startPoint y: 137, endPoint x: 344, endPoint y: 139, distance: 77.5
click at [344, 139] on textarea "Kitchenware: Dishes $35.00 Pots & Pans $35.00 Utensils $35.00 China $35.00 Appl…" at bounding box center [397, 147] width 285 height 48
type textarea "Kitchenware: Dishes $35.00 Pots & Pans $35.00 Utensils $35.00 China $35.00 Appl…"
click at [619, 132] on input "2,799.97" at bounding box center [612, 135] width 119 height 25
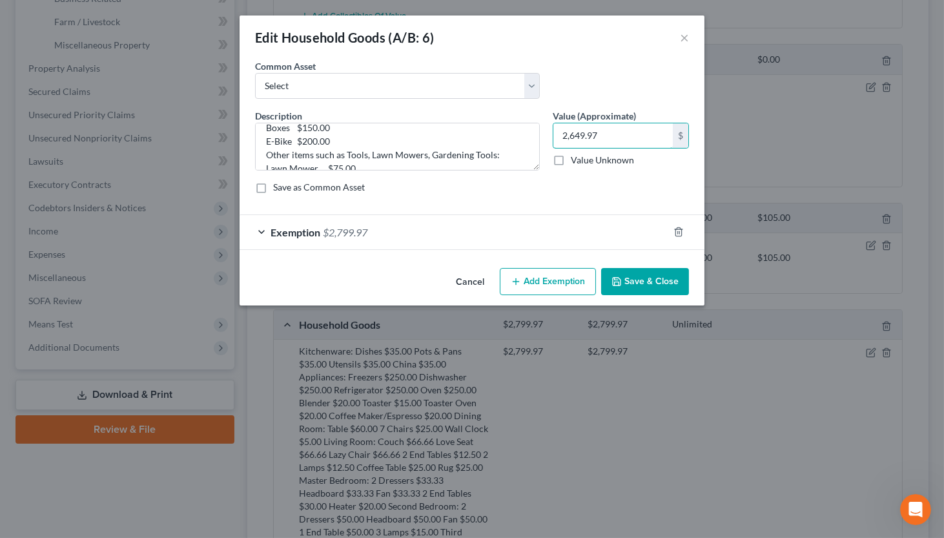
type input "2,649.97"
click at [374, 229] on div "Exemption $2,799.97" at bounding box center [453, 232] width 429 height 34
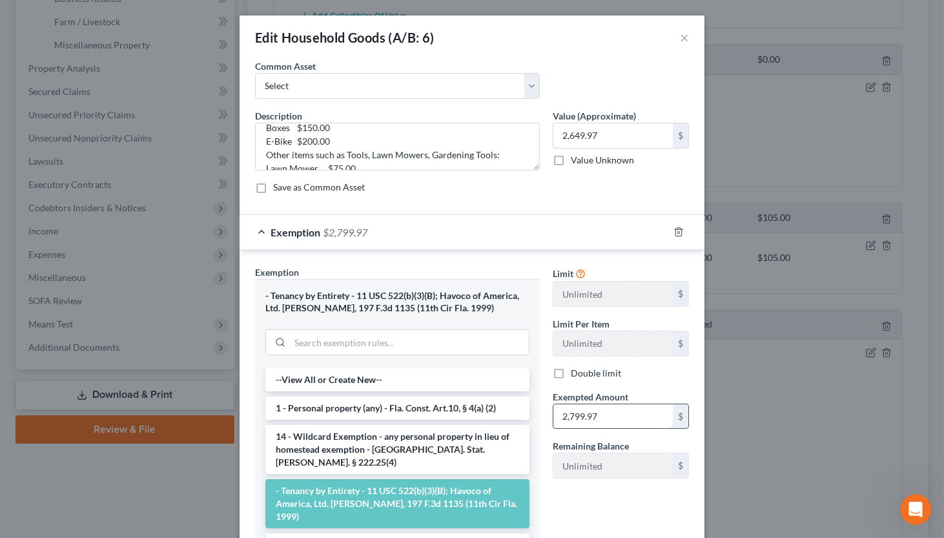
click at [629, 420] on input "2,799.97" at bounding box center [612, 416] width 119 height 25
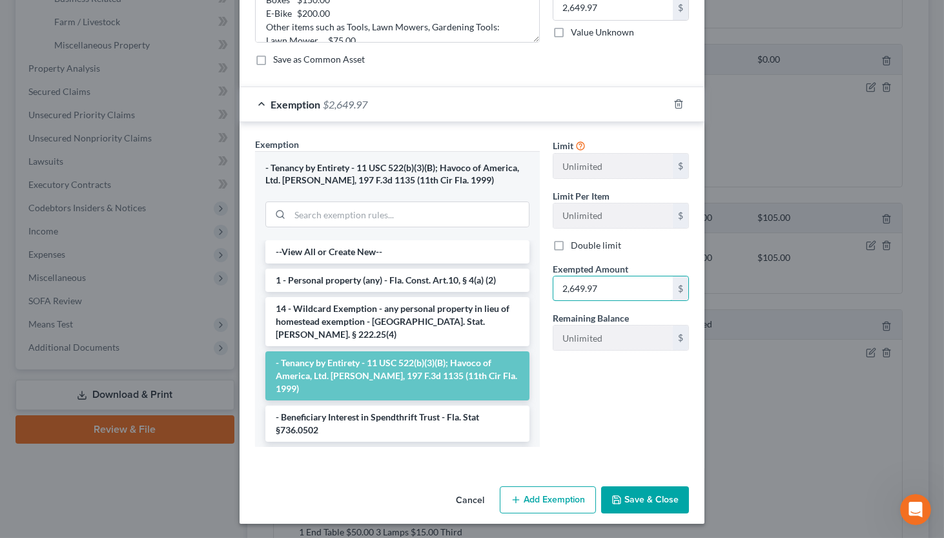
type input "2,649.97"
click at [626, 496] on button "Save & Close" at bounding box center [645, 499] width 88 height 27
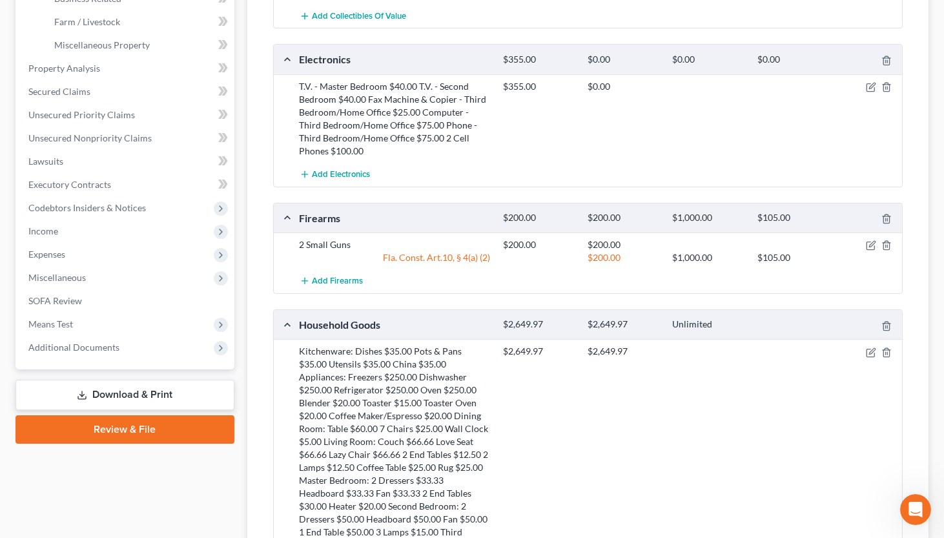
scroll to position [781, 0]
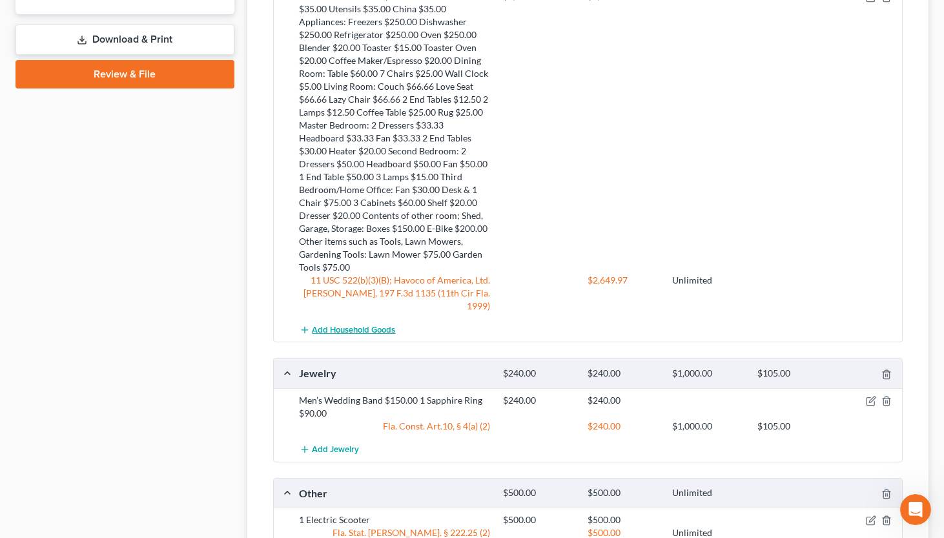
click at [369, 325] on span "Add Household Goods" at bounding box center [353, 330] width 83 height 10
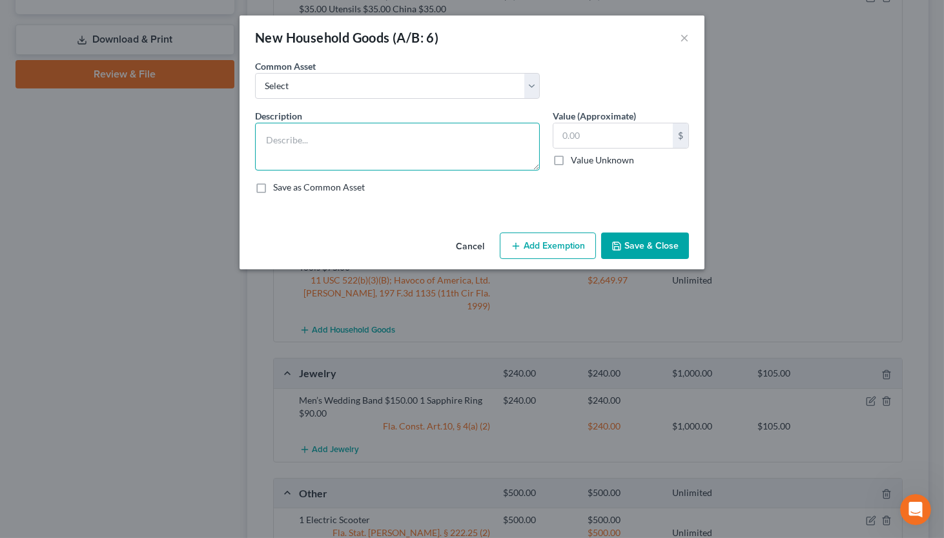
click at [392, 134] on textarea at bounding box center [397, 147] width 285 height 48
type textarea "Misc. tools"
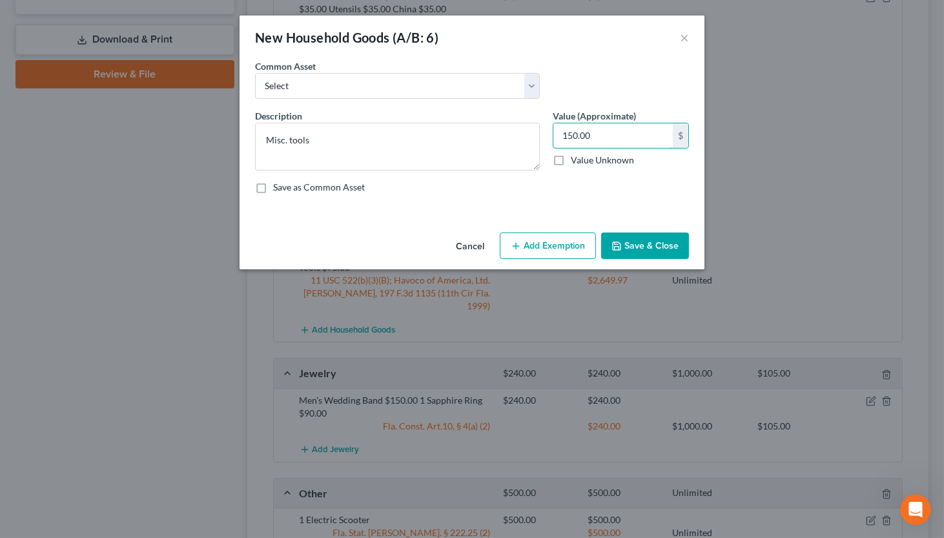
type input "150.00"
click at [550, 252] on button "Add Exemption" at bounding box center [548, 245] width 96 height 27
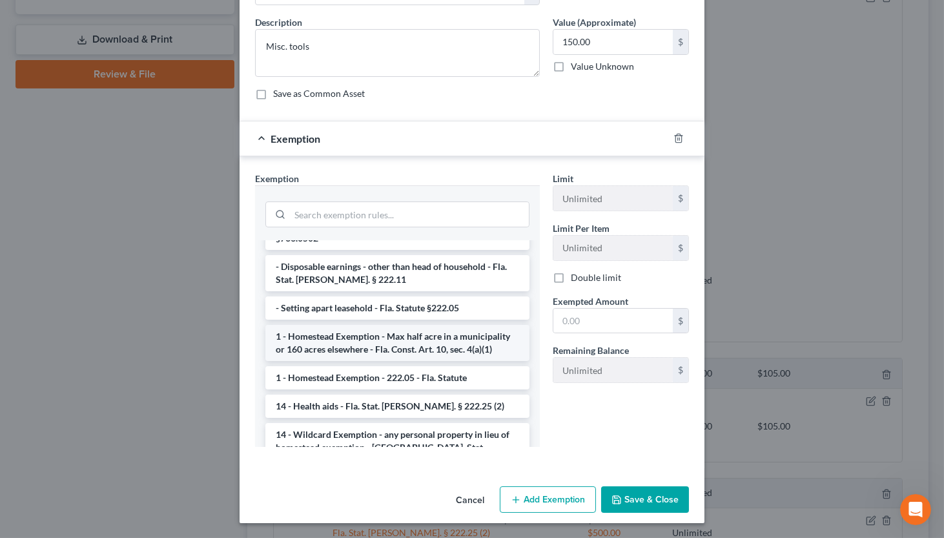
scroll to position [0, 0]
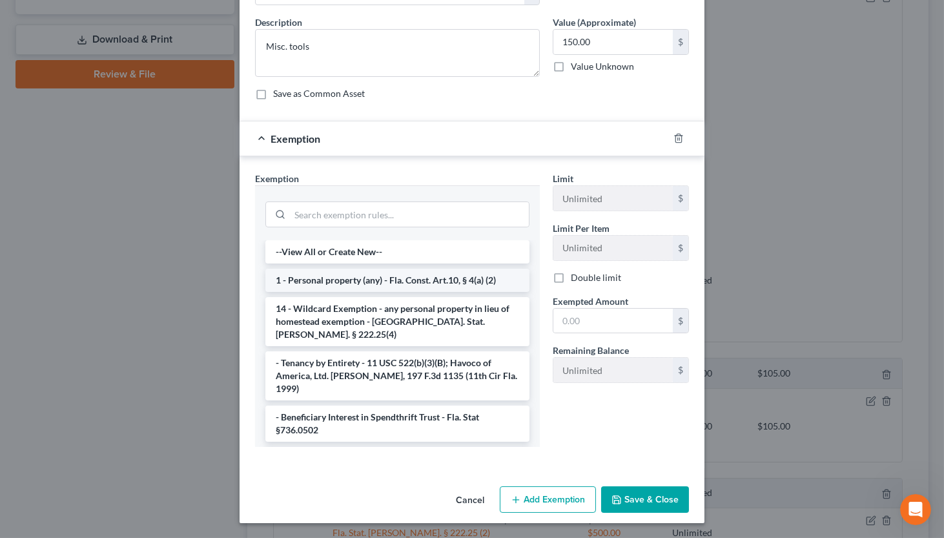
click at [410, 280] on li "1 - Personal property (any) - Fla. Const. Art.10, § 4(a) (2)" at bounding box center [397, 280] width 264 height 23
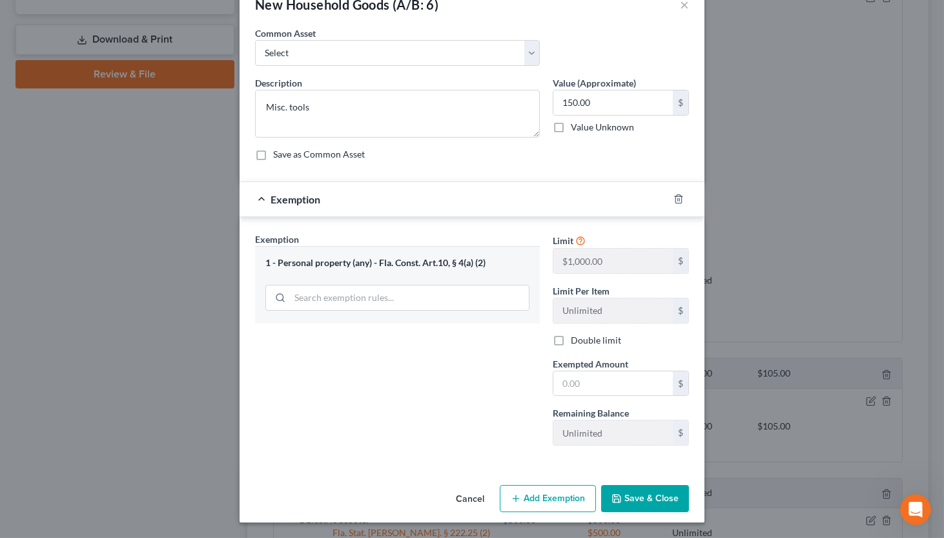
scroll to position [32, 0]
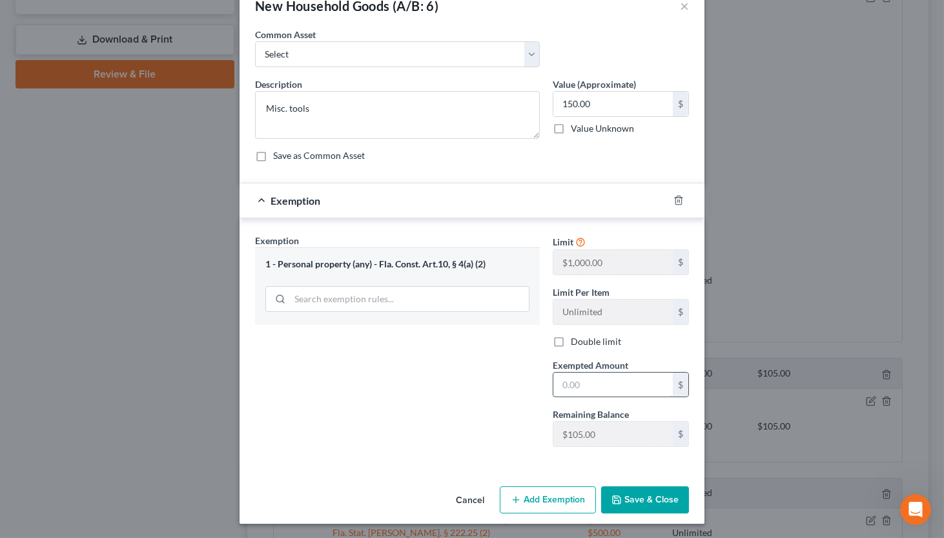
click at [621, 391] on input "text" at bounding box center [612, 384] width 119 height 25
type input "105.00"
click at [660, 498] on button "Save & Close" at bounding box center [645, 499] width 88 height 27
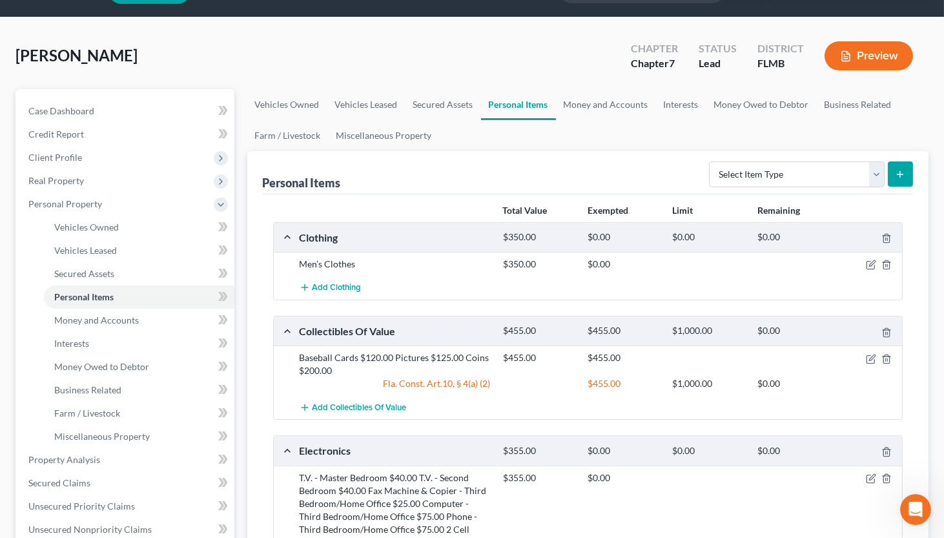
scroll to position [0, 0]
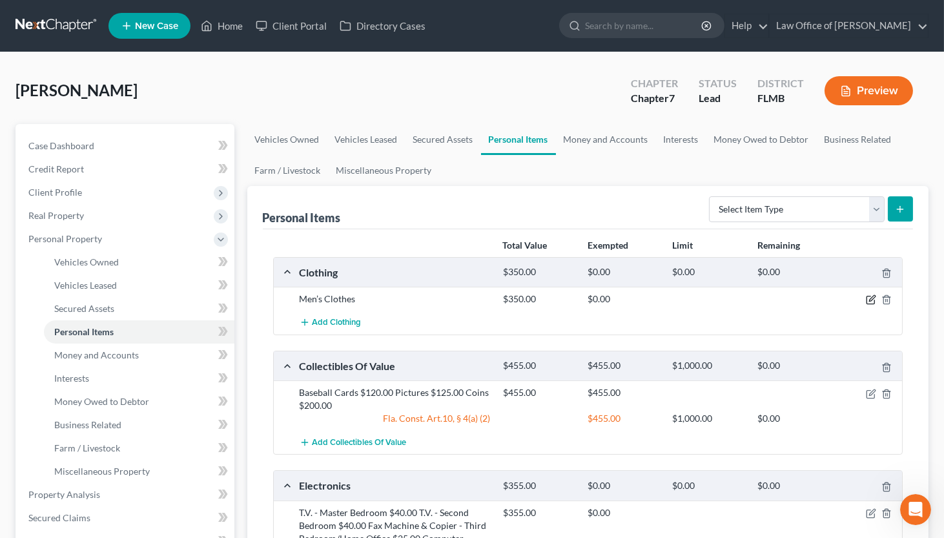
click at [821, 302] on icon "button" at bounding box center [870, 300] width 8 height 8
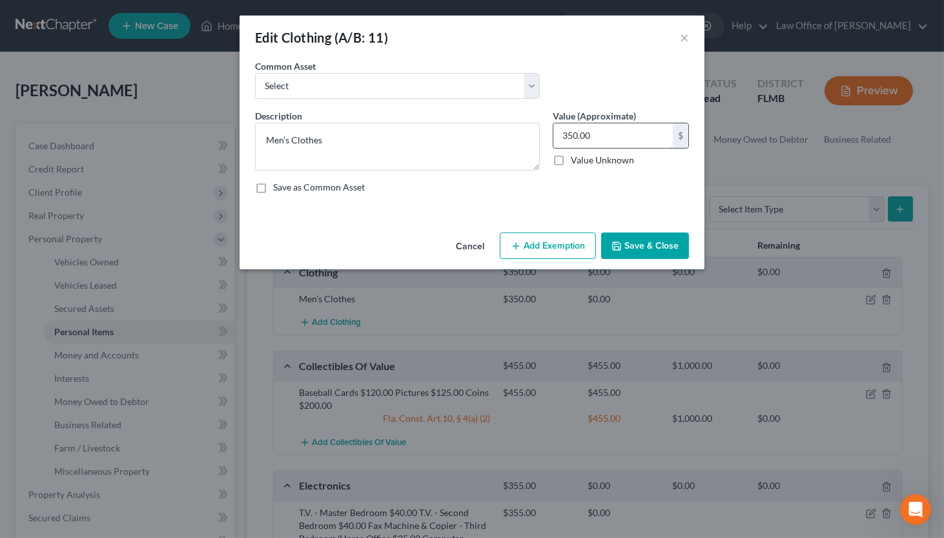
drag, startPoint x: 603, startPoint y: 132, endPoint x: 549, endPoint y: 128, distance: 53.7
click at [553, 128] on input "350.00" at bounding box center [612, 135] width 119 height 25
click at [549, 128] on div "Value (Approximate) 350.00 $ Value Unknown Balance Undetermined 350.00 $ Value …" at bounding box center [620, 139] width 149 height 61
drag, startPoint x: 564, startPoint y: 136, endPoint x: 595, endPoint y: 136, distance: 31.0
click at [595, 136] on input "350.00" at bounding box center [612, 135] width 119 height 25
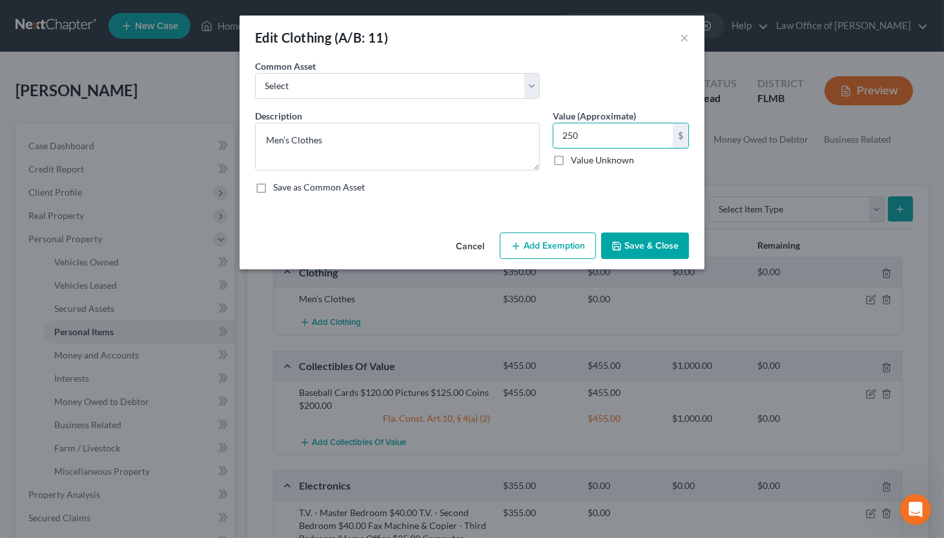
type input "250"
click at [638, 244] on button "Save & Close" at bounding box center [645, 245] width 88 height 27
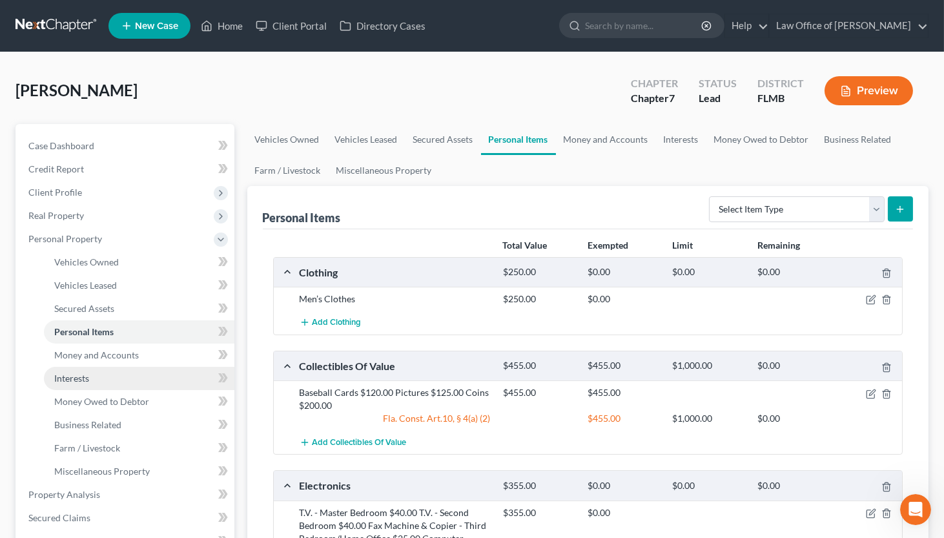
click at [82, 380] on span "Interests" at bounding box center [71, 377] width 35 height 11
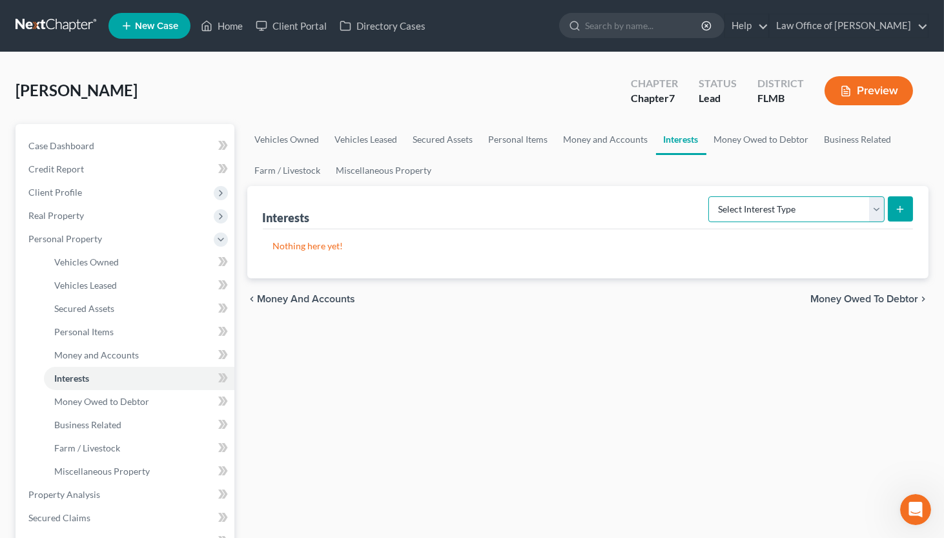
select select "stock"
click option "Stock (A/B: 18)" at bounding box center [0, 0] width 0 height 0
click at [821, 210] on icon "submit" at bounding box center [900, 209] width 10 height 10
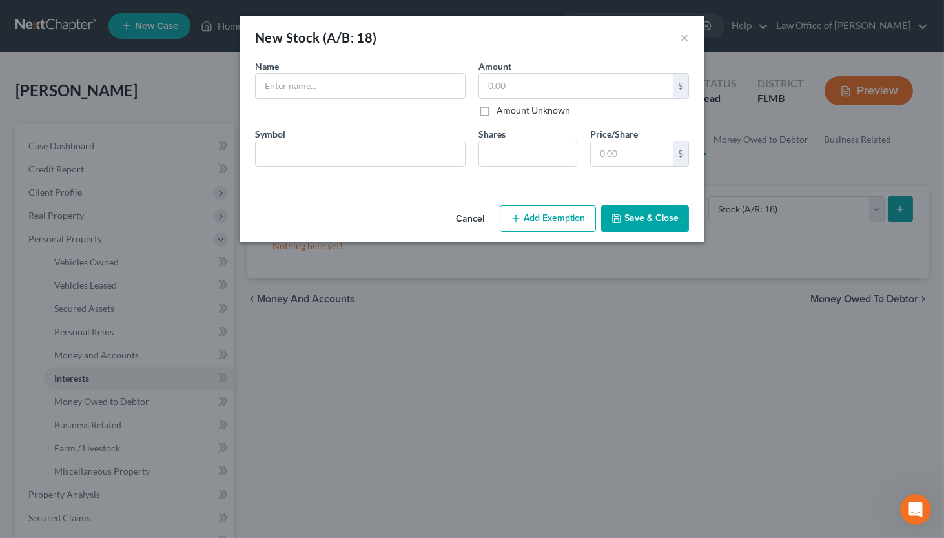
click at [478, 218] on button "Cancel" at bounding box center [469, 220] width 49 height 26
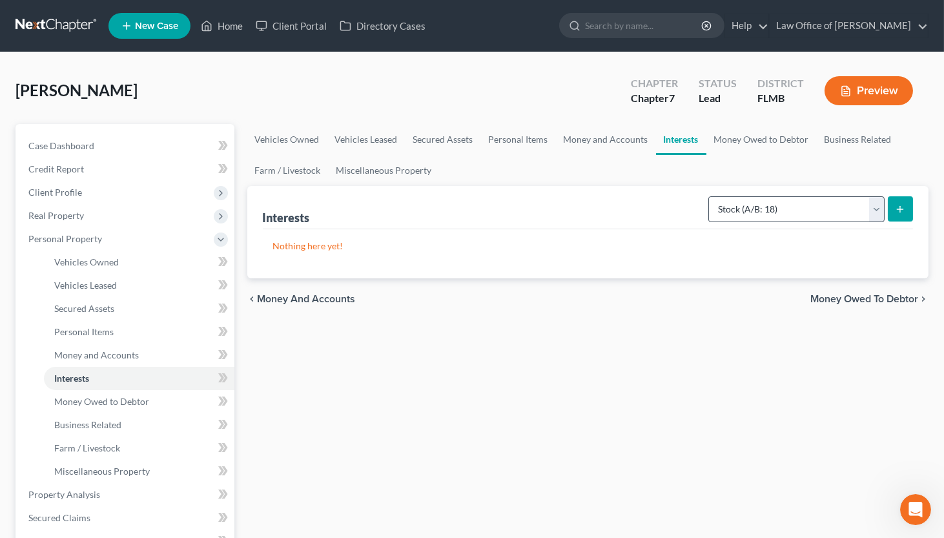
click at [604, 306] on div "chevron_left Money and Accounts Money Owed to Debtor chevron_right" at bounding box center [588, 298] width 682 height 41
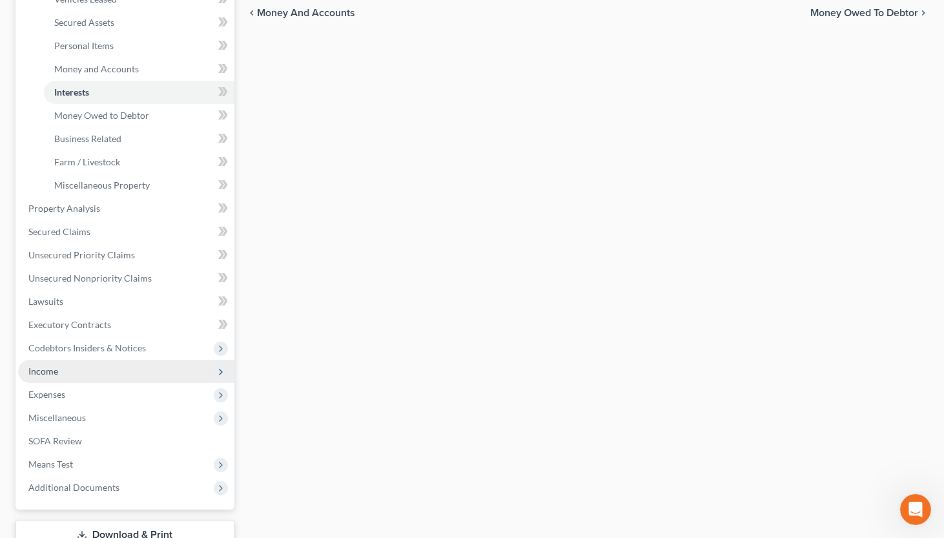
scroll to position [379, 0]
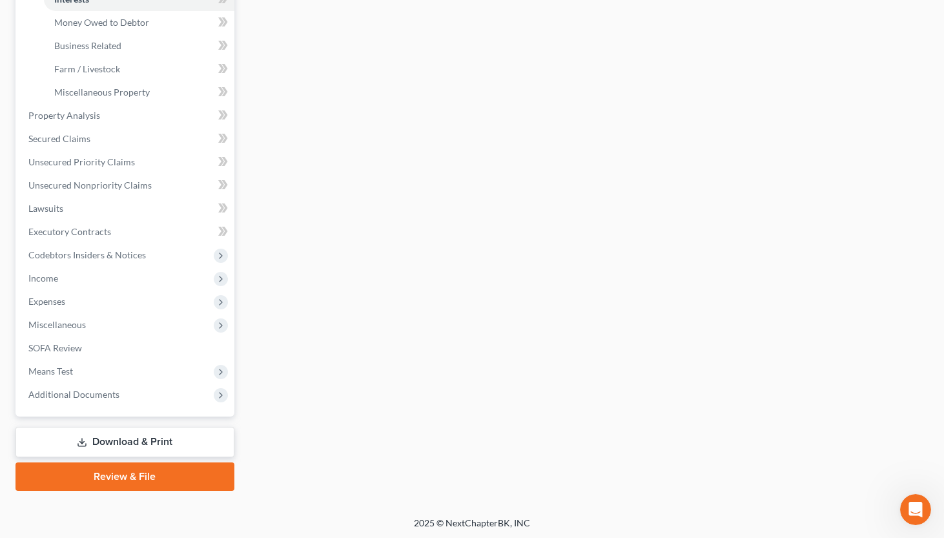
click at [123, 443] on link "Download & Print" at bounding box center [124, 442] width 219 height 30
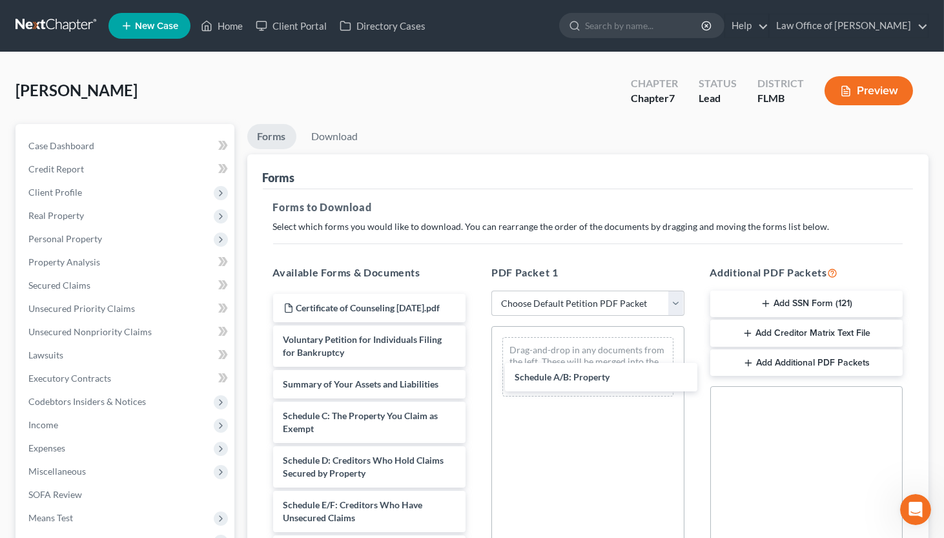
drag, startPoint x: 323, startPoint y: 429, endPoint x: 580, endPoint y: 363, distance: 264.6
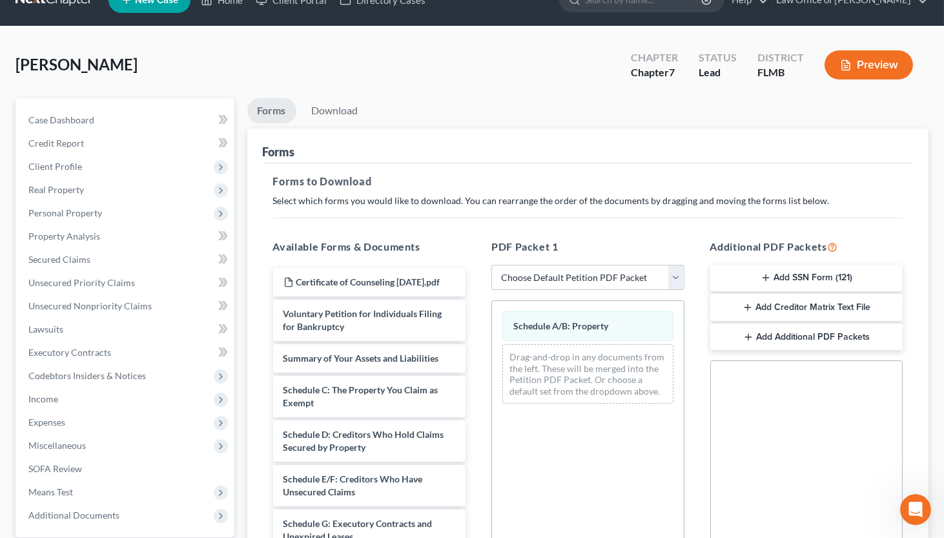
scroll to position [258, 0]
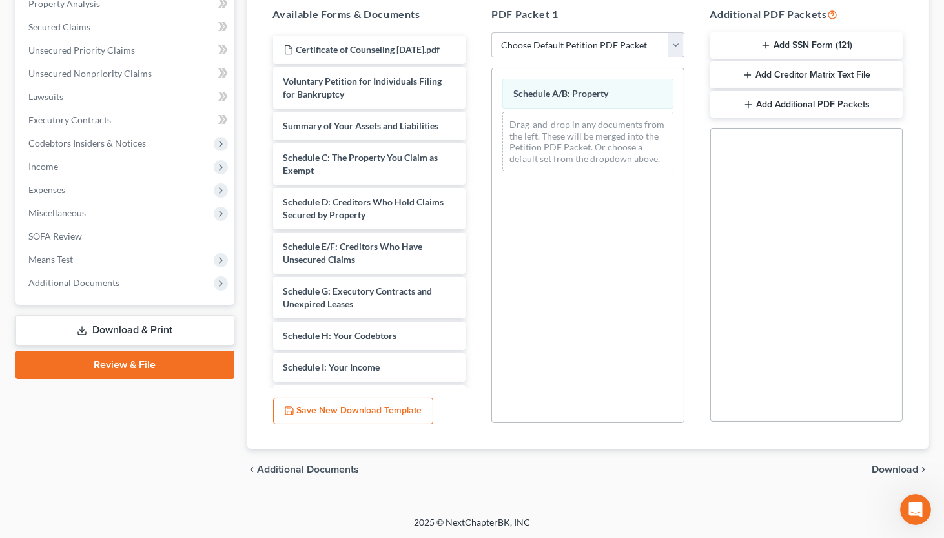
click at [821, 468] on span "Download" at bounding box center [894, 469] width 46 height 10
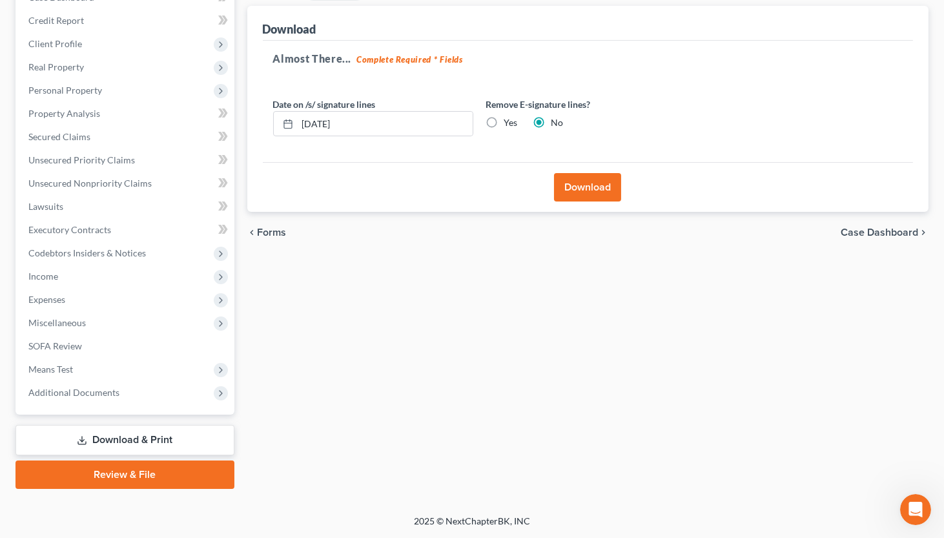
scroll to position [147, 0]
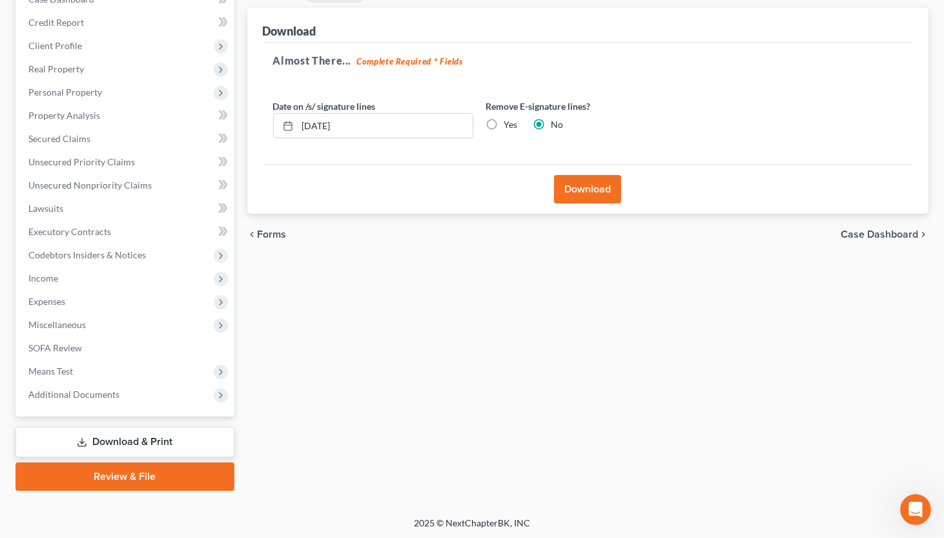
click at [586, 175] on button "Download" at bounding box center [587, 189] width 67 height 28
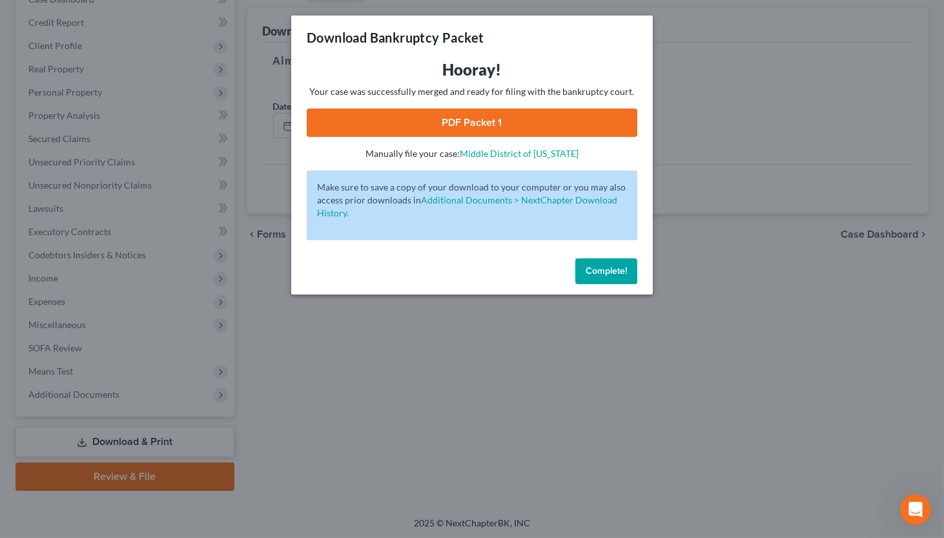
click at [590, 124] on link "PDF Packet 1" at bounding box center [472, 122] width 331 height 28
click at [584, 278] on button "Complete!" at bounding box center [606, 271] width 62 height 26
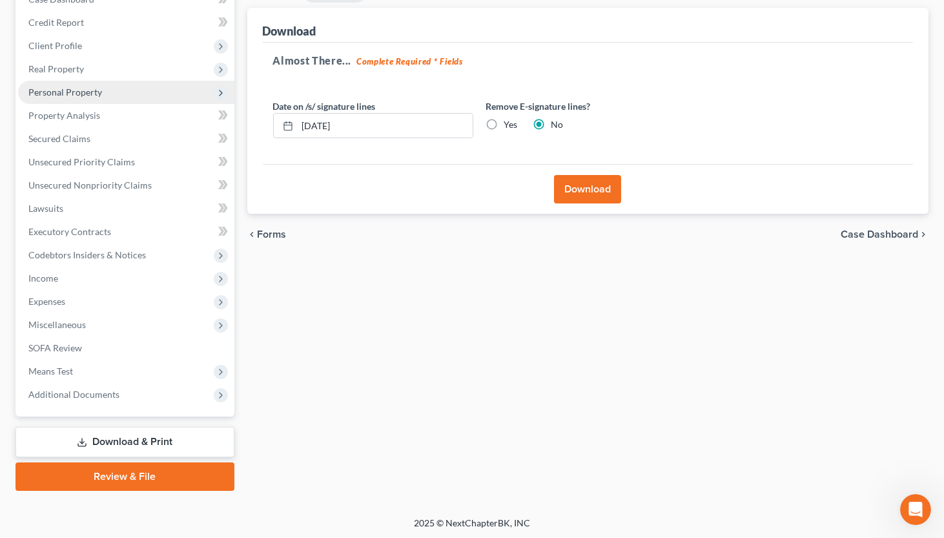
click at [54, 92] on span "Personal Property" at bounding box center [65, 91] width 74 height 11
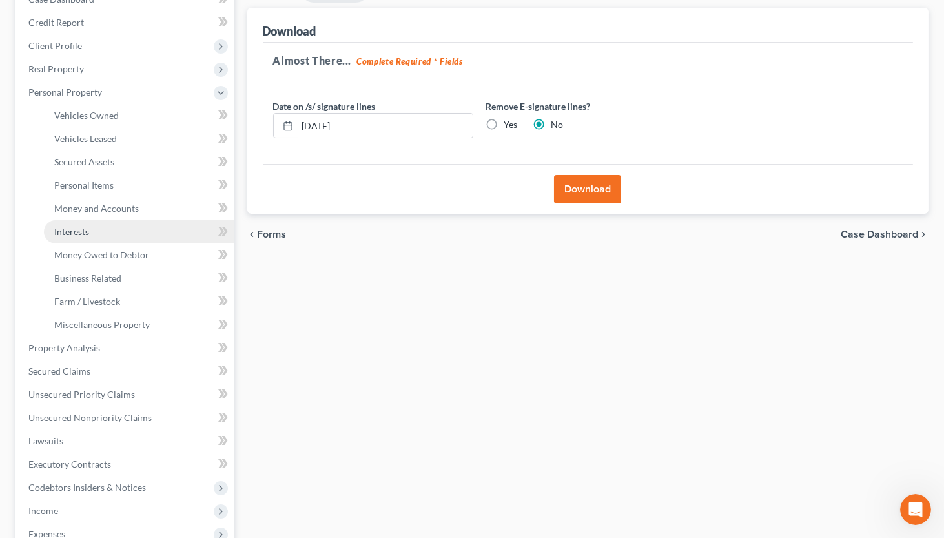
click at [92, 226] on link "Interests" at bounding box center [139, 231] width 190 height 23
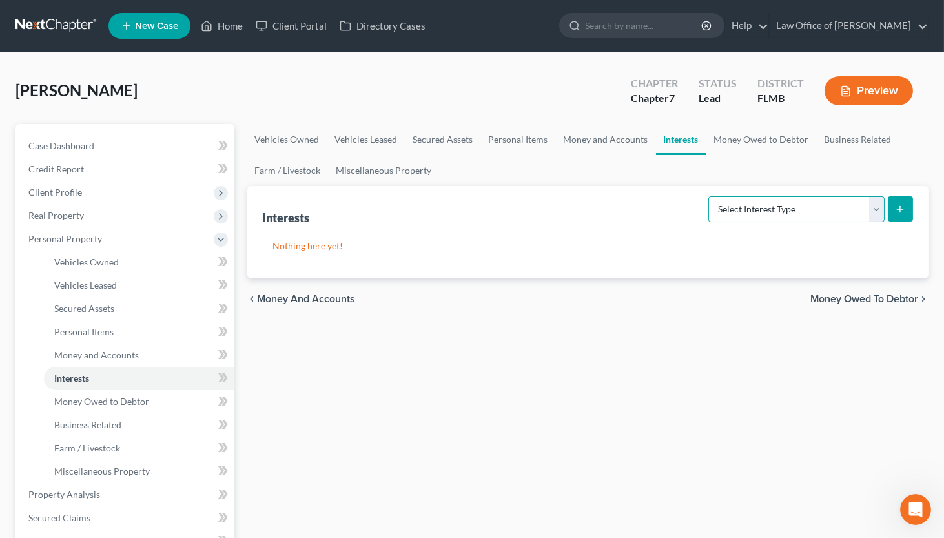
select select "joint_venture_active"
click option "Joint Venture (Active) (A/B: 42)" at bounding box center [0, 0] width 0 height 0
click at [821, 210] on icon "submit" at bounding box center [900, 209] width 10 height 10
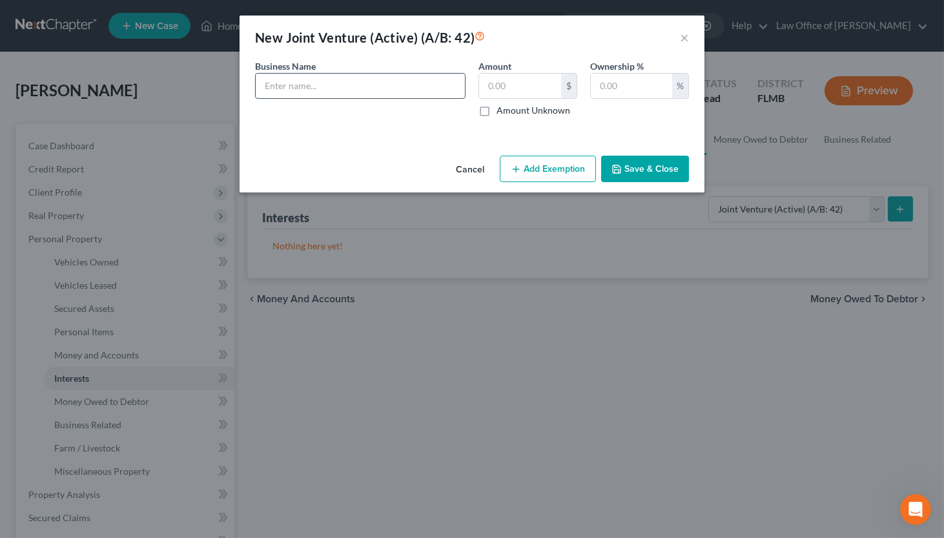
click at [330, 88] on input "text" at bounding box center [360, 86] width 209 height 25
type input "Star Decorating Inc."
click at [496, 111] on label "Amount Unknown" at bounding box center [533, 110] width 74 height 13
click at [502, 111] on input "Amount Unknown" at bounding box center [506, 108] width 8 height 8
checkbox input "true"
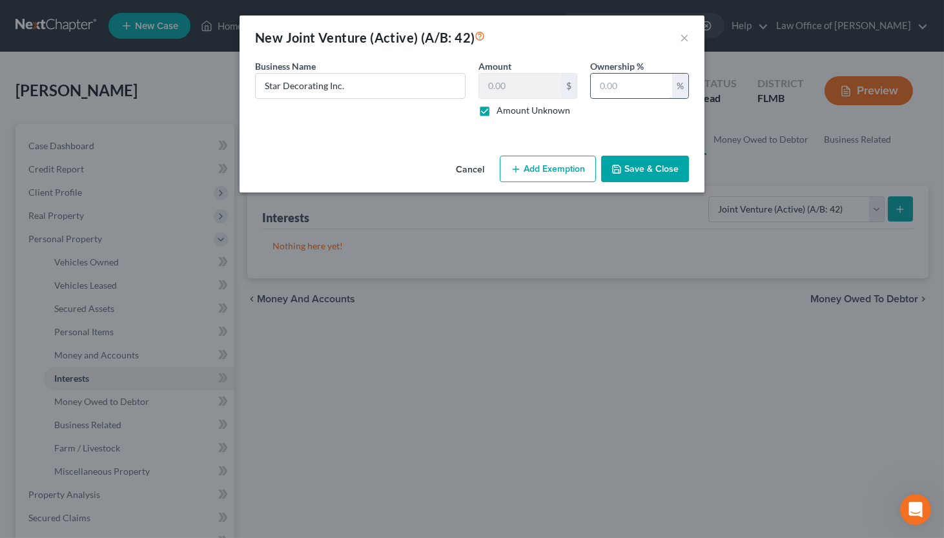
click at [624, 83] on input "text" at bounding box center [631, 86] width 81 height 25
type input "100"
click at [632, 165] on button "Save & Close" at bounding box center [645, 169] width 88 height 27
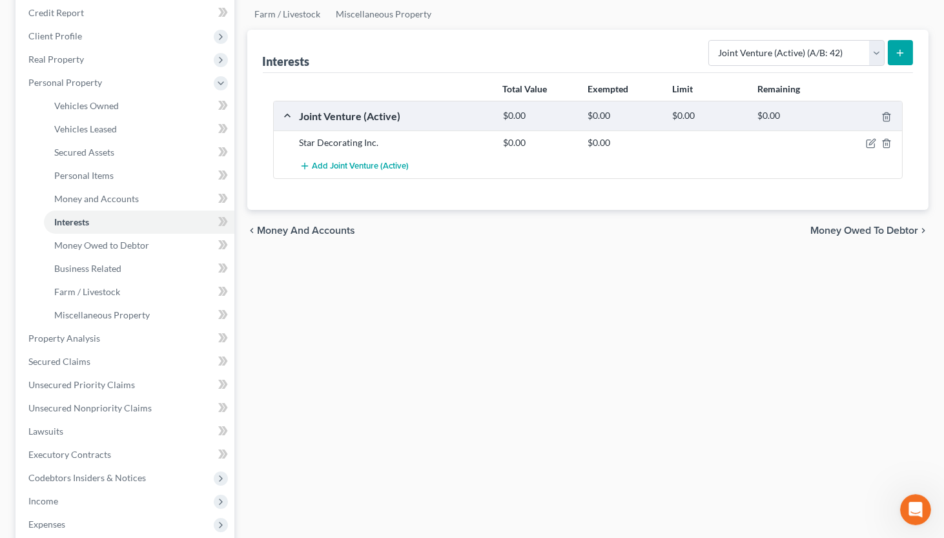
scroll to position [213, 0]
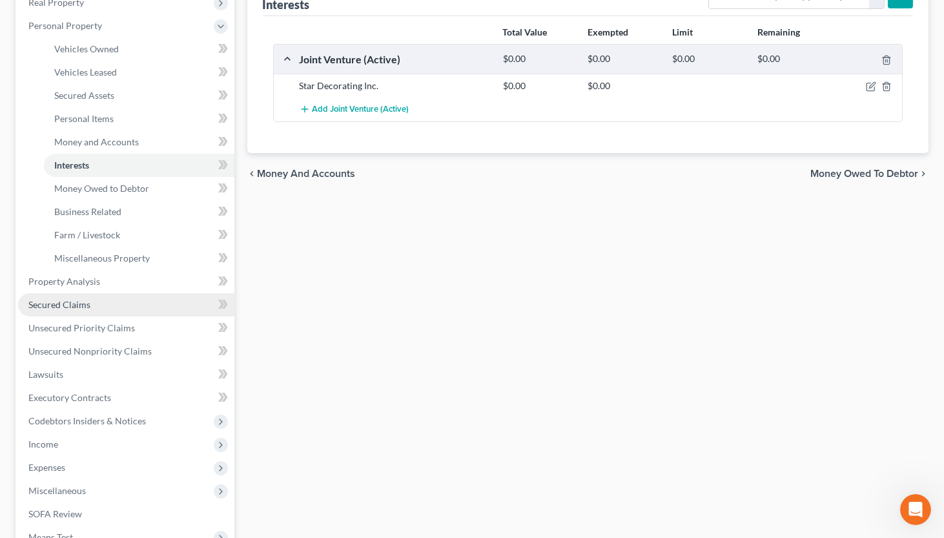
click at [88, 300] on span "Secured Claims" at bounding box center [59, 304] width 62 height 11
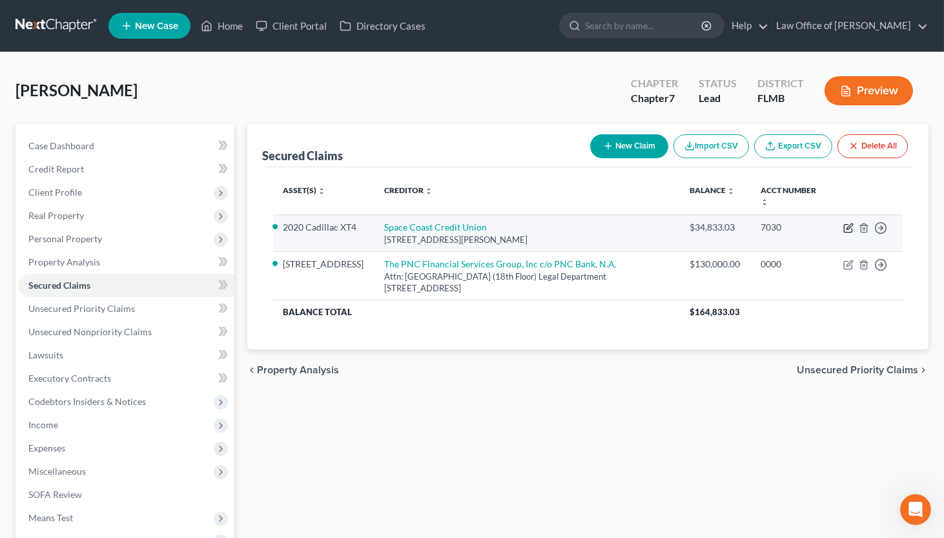
click at [821, 225] on icon "button" at bounding box center [849, 226] width 6 height 6
select select "9"
select select "2"
select select "0"
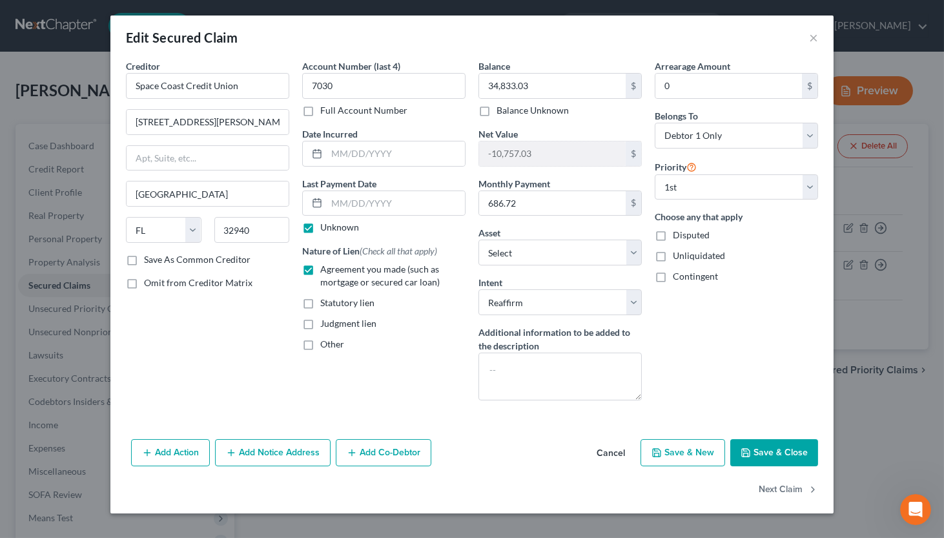
click at [443, 41] on div "Edit Secured Claim ×" at bounding box center [471, 37] width 723 height 44
click at [379, 147] on input "text" at bounding box center [396, 153] width 138 height 25
type input "[DATE]"
click at [324, 225] on label "Unknown" at bounding box center [339, 227] width 39 height 13
click at [325, 225] on input "Unknown" at bounding box center [329, 225] width 8 height 8
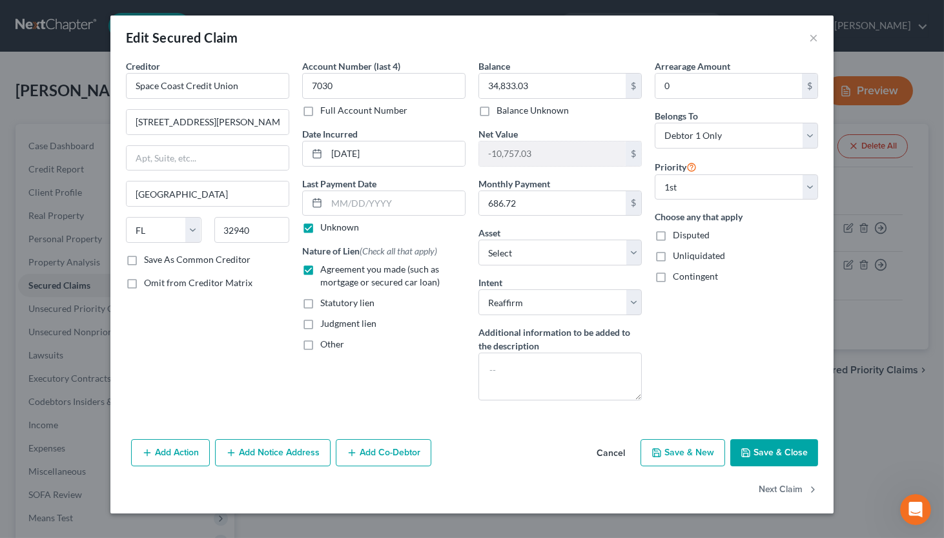
checkbox input "false"
click at [351, 205] on input "text" at bounding box center [396, 203] width 138 height 25
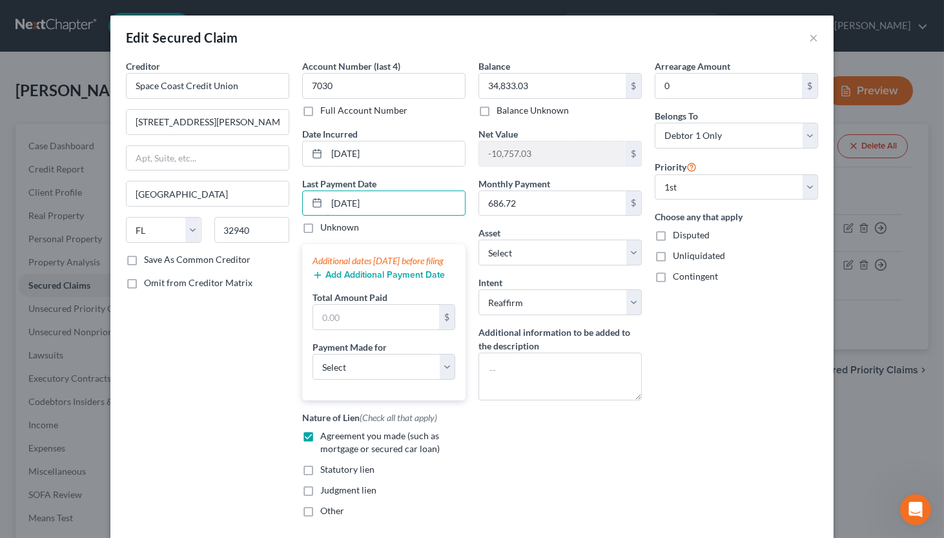
type input "[DATE]"
click at [360, 280] on button "Add Additional Payment Date" at bounding box center [378, 275] width 132 height 10
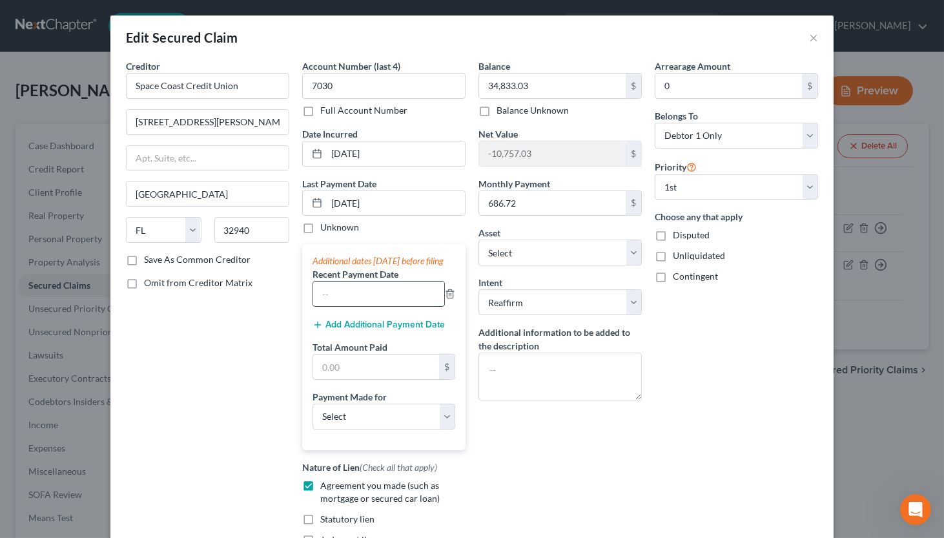
click at [359, 301] on input "text" at bounding box center [378, 293] width 131 height 25
type input "[DATE]"
click at [380, 330] on button "Add Additional Payment Date" at bounding box center [378, 325] width 132 height 10
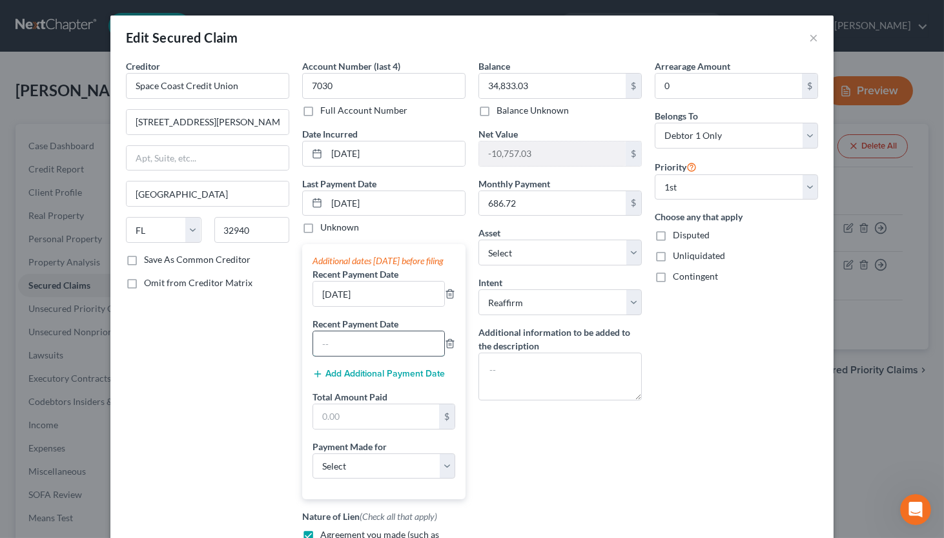
click at [376, 352] on input "text" at bounding box center [378, 343] width 131 height 25
type input "[DATE]"
click at [381, 429] on input "text" at bounding box center [376, 416] width 126 height 25
type input "2,060.16"
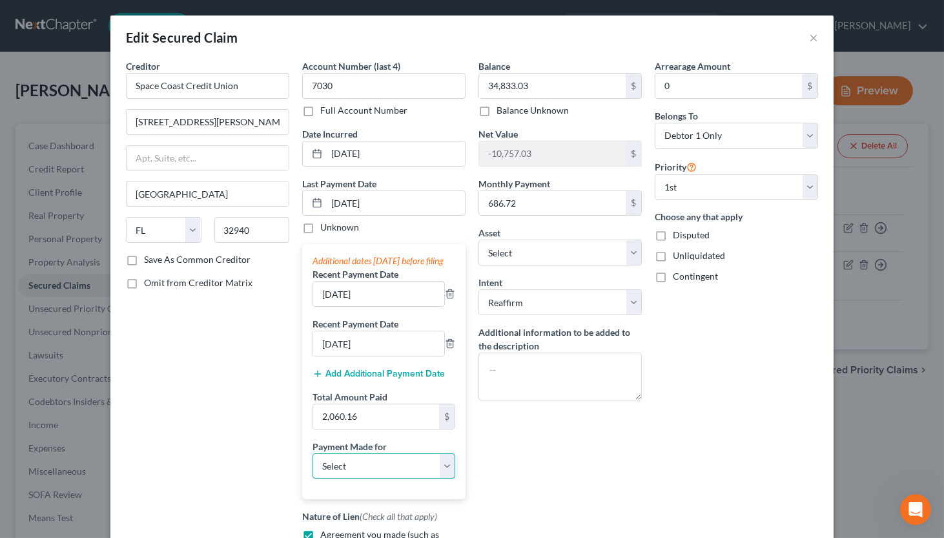
select select "0"
click option "Car" at bounding box center [0, 0] width 0 height 0
drag, startPoint x: 534, startPoint y: 82, endPoint x: 541, endPoint y: 92, distance: 12.5
click at [541, 92] on input "34,833.03" at bounding box center [552, 86] width 147 height 25
type input "31,083.00"
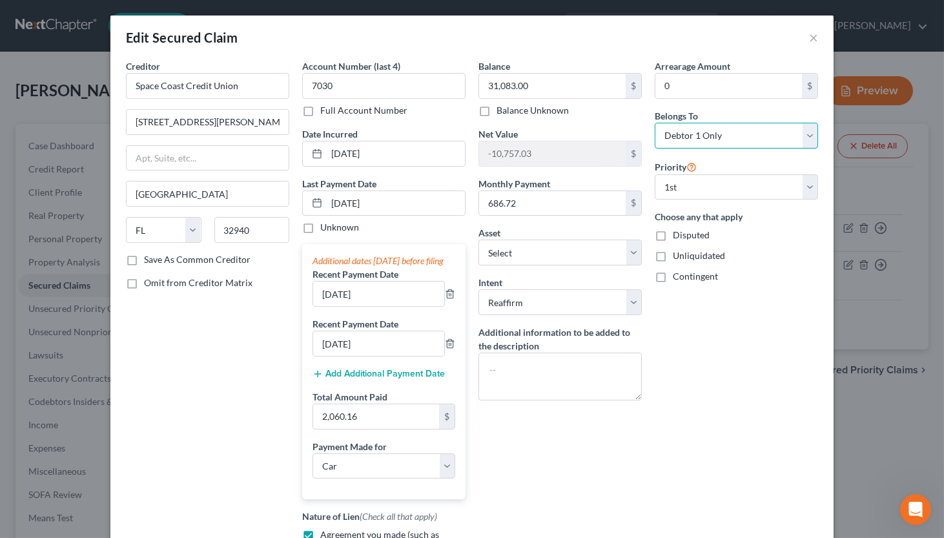
select select "3"
click option "At Least One Of The Debtors And Another" at bounding box center [0, 0] width 0 height 0
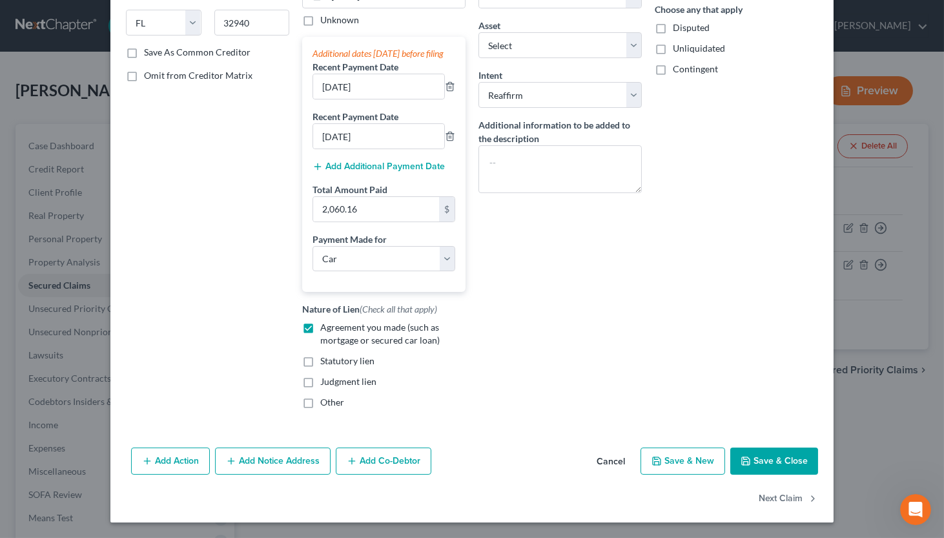
click at [366, 458] on button "Add Co-Debtor" at bounding box center [384, 460] width 96 height 27
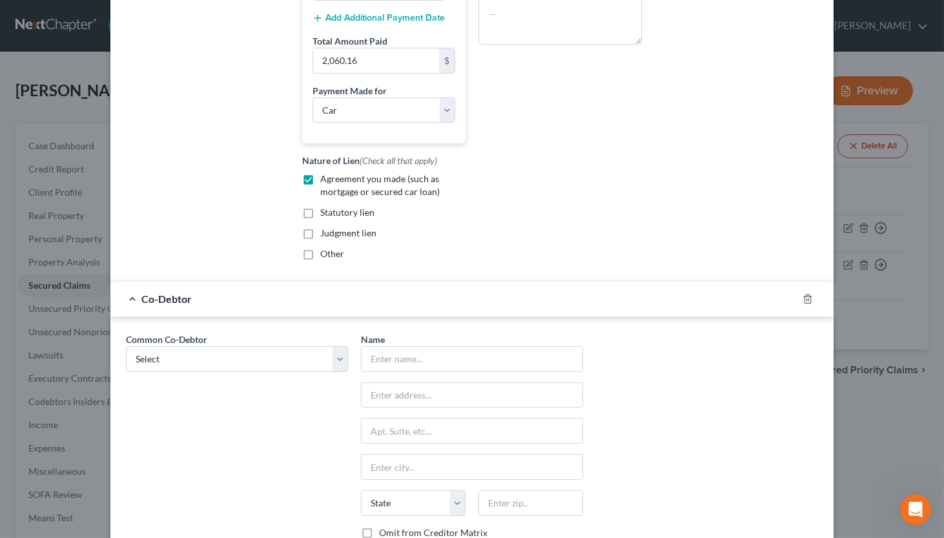
scroll to position [411, 0]
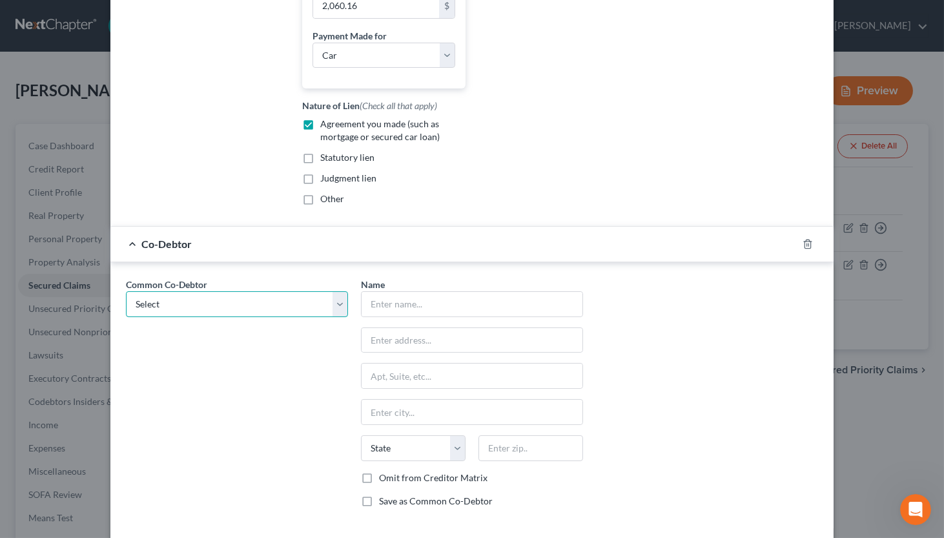
click at [331, 315] on select "Select Star Decorating, Inc." at bounding box center [237, 304] width 222 height 26
click at [386, 316] on input "text" at bounding box center [471, 304] width 221 height 25
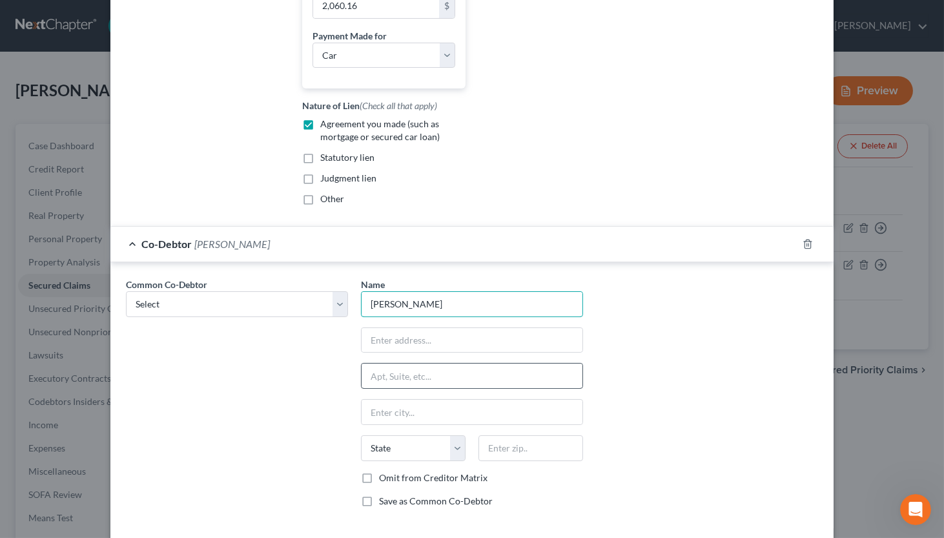
type input "[PERSON_NAME]"
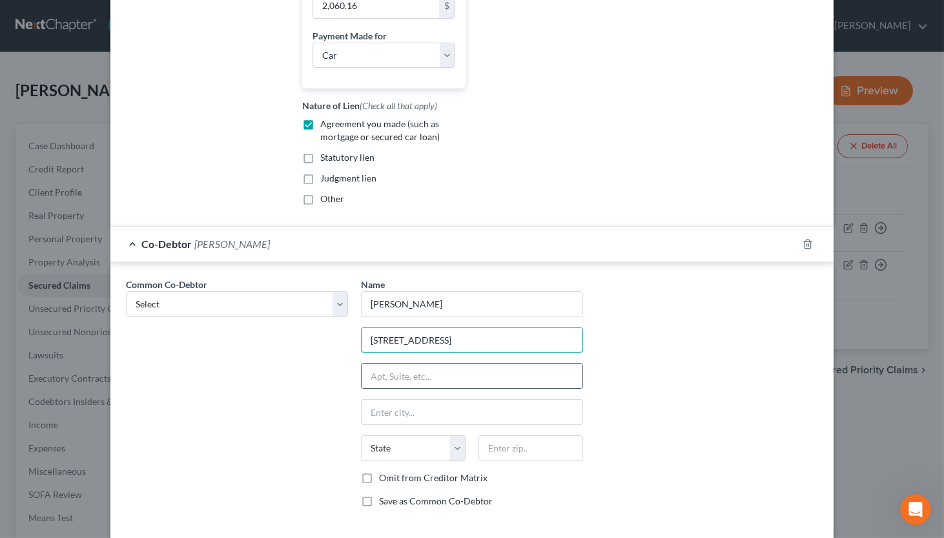
type input "[STREET_ADDRESS]"
type input "34473"
type input "Ocala"
select select "9"
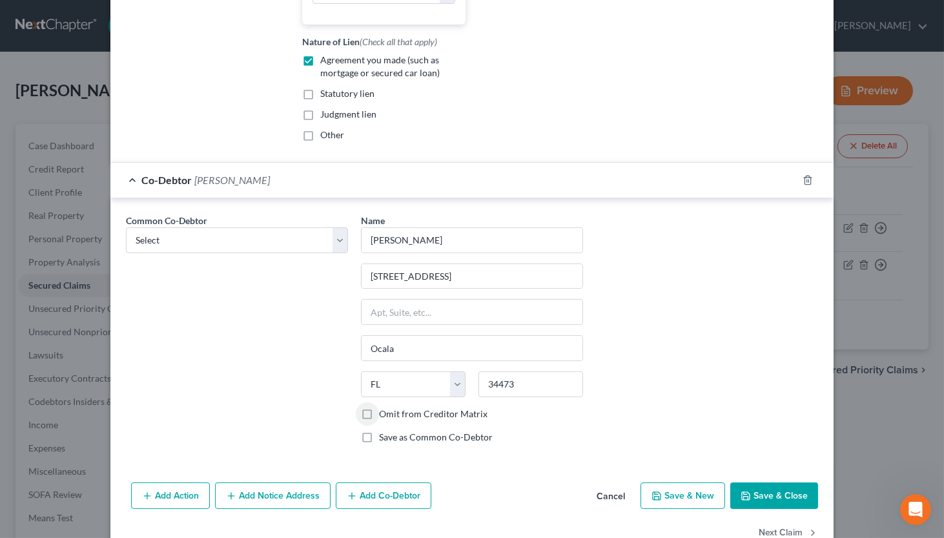
click at [379, 443] on label "Save as Common Co-Debtor" at bounding box center [436, 437] width 114 height 13
click at [384, 439] on input "Save as Common Co-Debtor" at bounding box center [388, 435] width 8 height 8
checkbox input "true"
click at [753, 503] on button "Save & Close" at bounding box center [774, 495] width 88 height 27
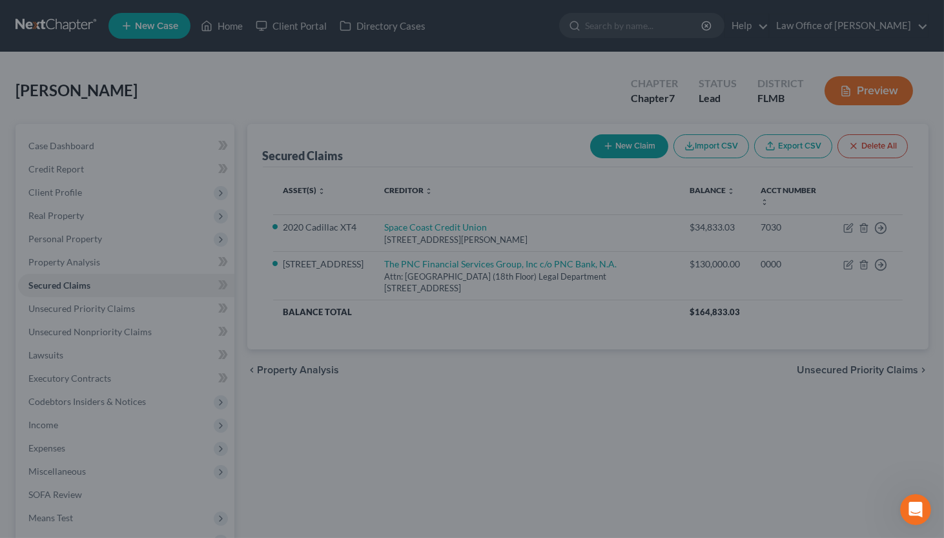
scroll to position [0, 0]
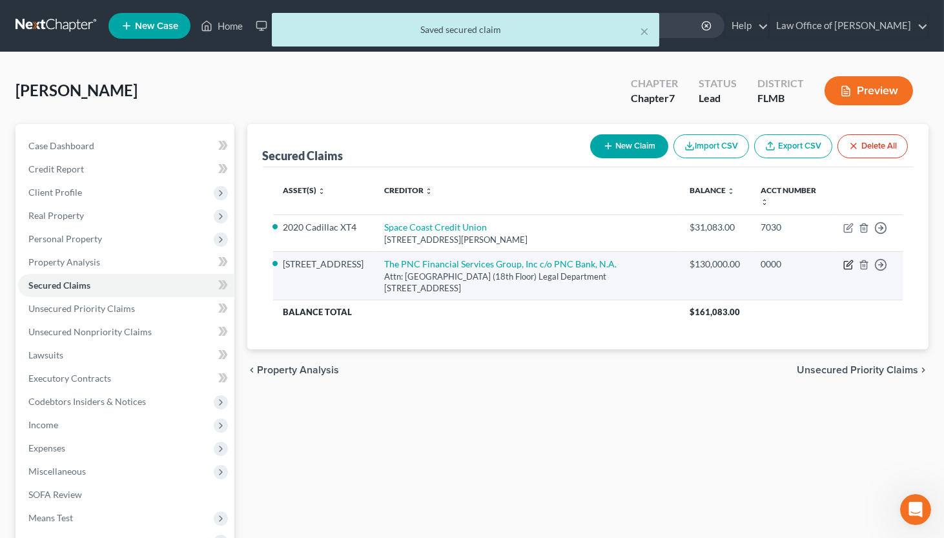
click at [821, 261] on icon "button" at bounding box center [848, 264] width 10 height 10
select select "39"
select select "18"
select select "2"
select select "3"
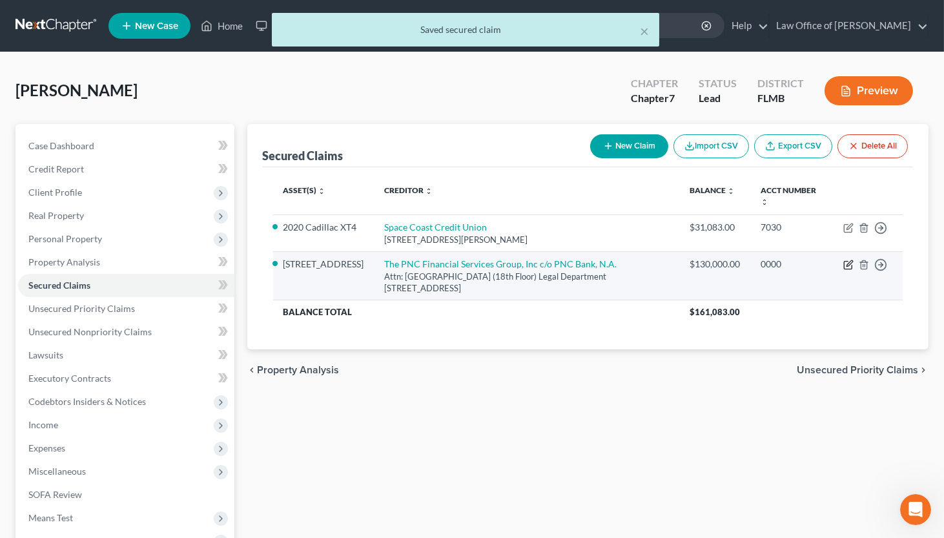
select select "0"
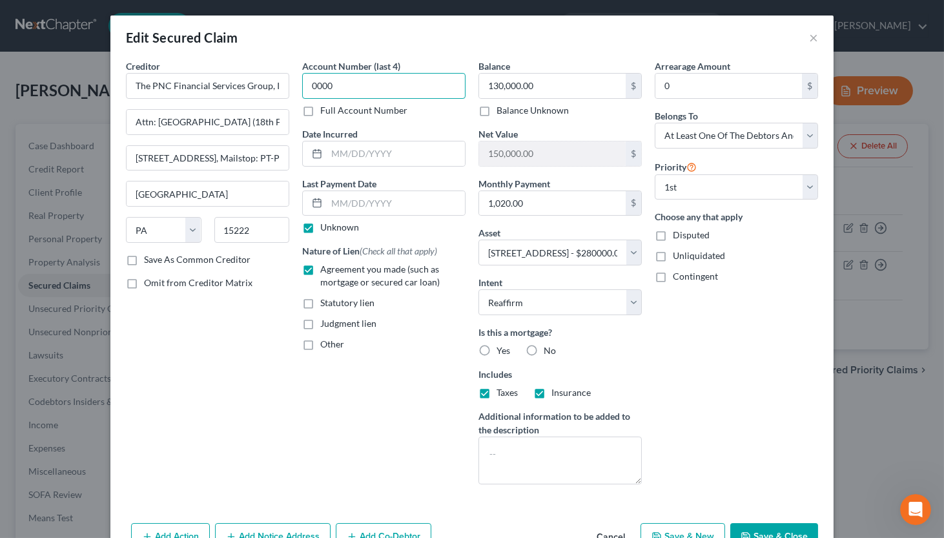
click at [343, 80] on input "0000" at bounding box center [383, 86] width 163 height 26
drag, startPoint x: 343, startPoint y: 80, endPoint x: 292, endPoint y: 86, distance: 51.3
click at [302, 86] on input "0000" at bounding box center [383, 86] width 163 height 26
type input "8698"
click at [553, 82] on input "130,000.00" at bounding box center [552, 86] width 147 height 25
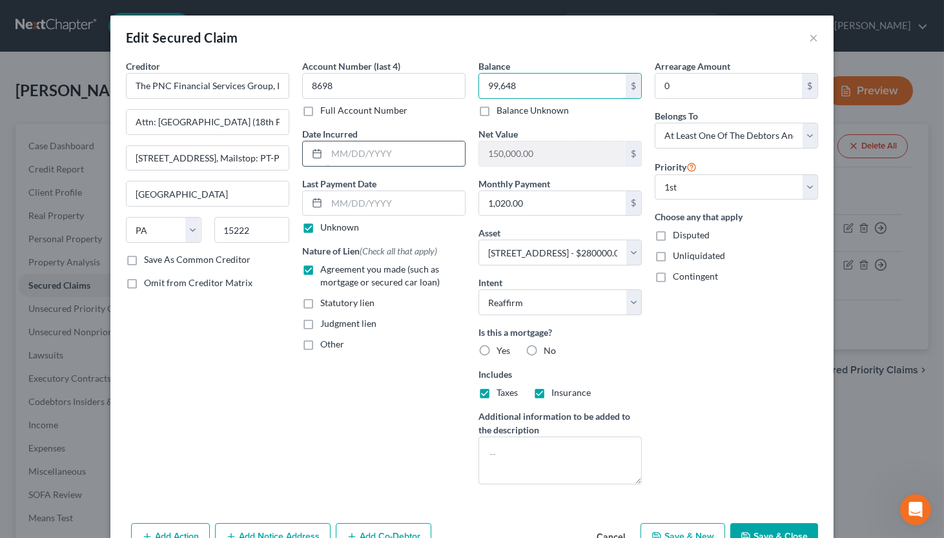
type input "99,648"
click at [428, 153] on input "text" at bounding box center [396, 153] width 138 height 25
click at [361, 155] on input "06/" at bounding box center [396, 153] width 138 height 25
type input "[DATE]"
click at [320, 227] on div "Unknown" at bounding box center [383, 227] width 163 height 13
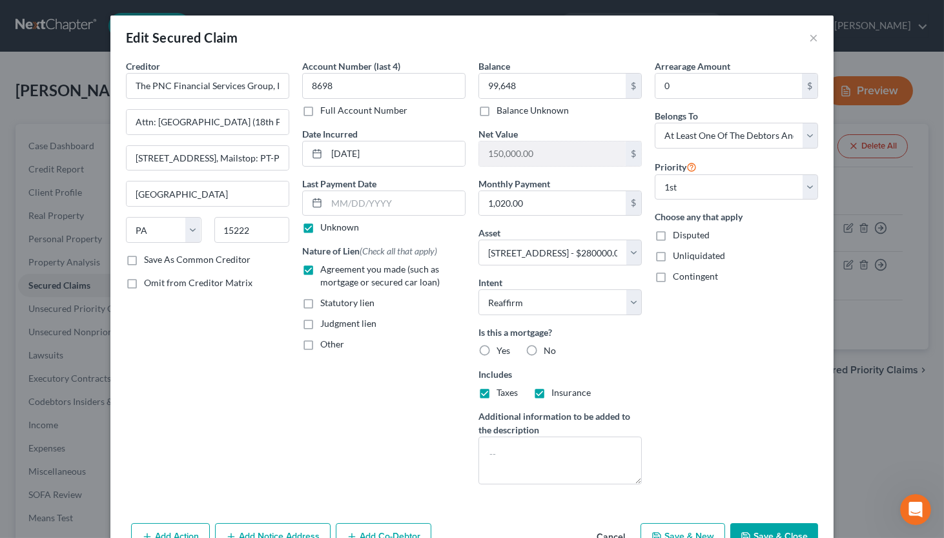
click at [320, 226] on label "Unknown" at bounding box center [339, 227] width 39 height 13
click at [325, 226] on input "Unknown" at bounding box center [329, 225] width 8 height 8
checkbox input "false"
click at [347, 209] on input "text" at bounding box center [396, 203] width 138 height 25
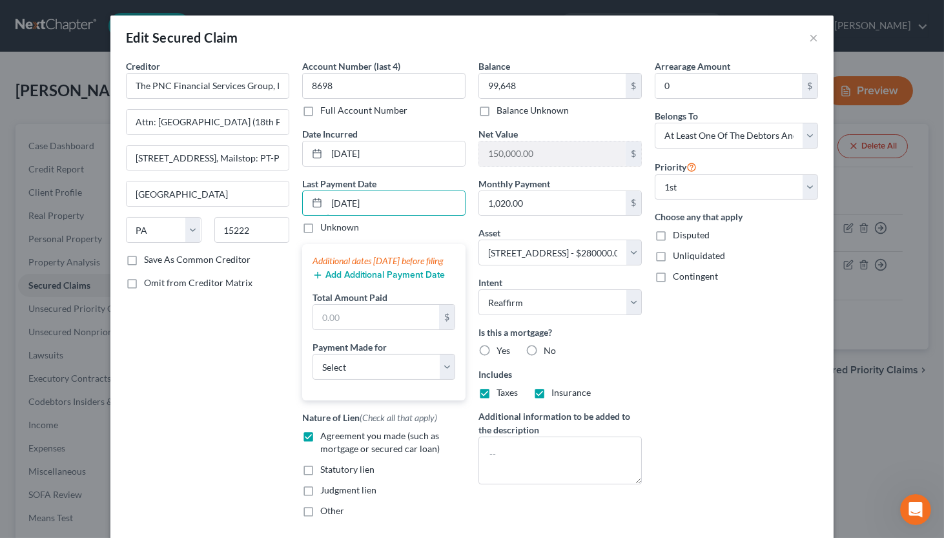
type input "[DATE]"
click at [352, 280] on button "Add Additional Payment Date" at bounding box center [378, 275] width 132 height 10
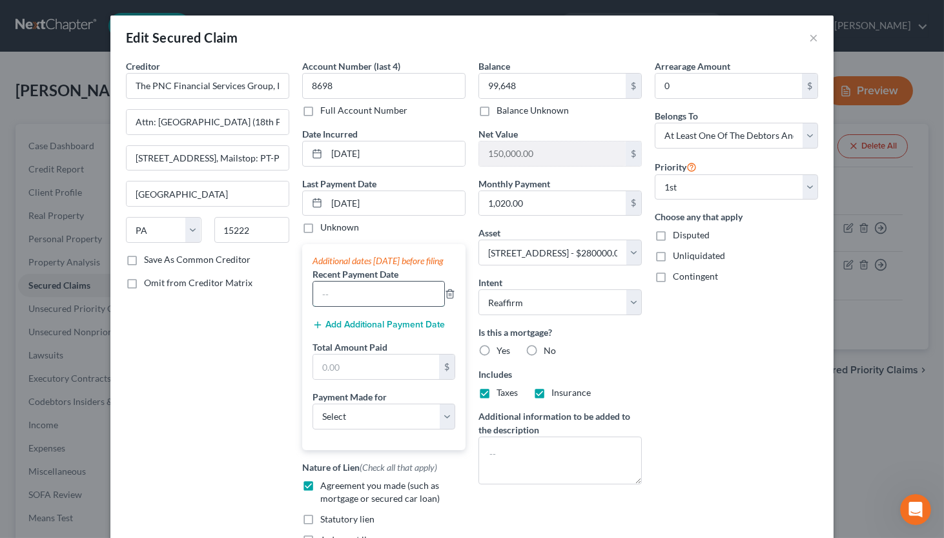
click at [351, 306] on input "text" at bounding box center [378, 293] width 131 height 25
type input "[DATE]"
click at [382, 330] on button "Add Additional Payment Date" at bounding box center [378, 325] width 132 height 10
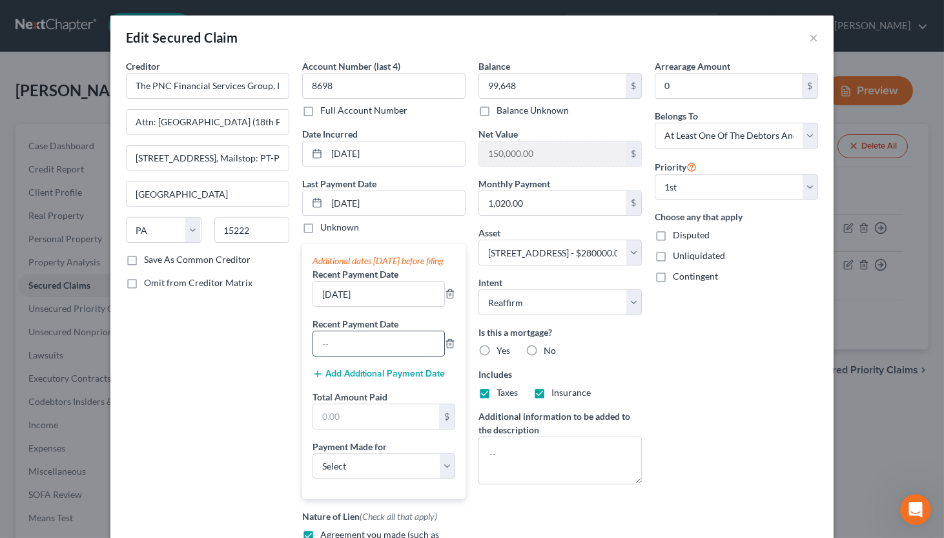
click at [380, 356] on input "text" at bounding box center [378, 343] width 131 height 25
type input "[DATE]"
click at [345, 425] on input "text" at bounding box center [376, 416] width 126 height 25
type input "2,169"
click at [693, 394] on div "Arrearage Amount 0 $ Belongs To * Select Debtor 1 Only Debtor 2 Only Debtor 1 A…" at bounding box center [736, 342] width 176 height 567
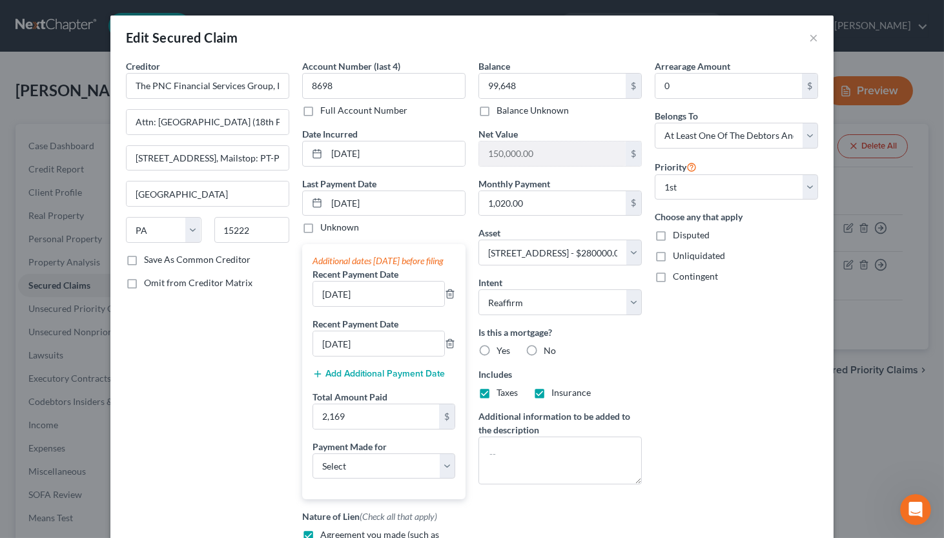
click at [496, 352] on label "Yes" at bounding box center [503, 350] width 14 height 13
click at [502, 352] on input "Yes" at bounding box center [506, 348] width 8 height 8
radio input "true"
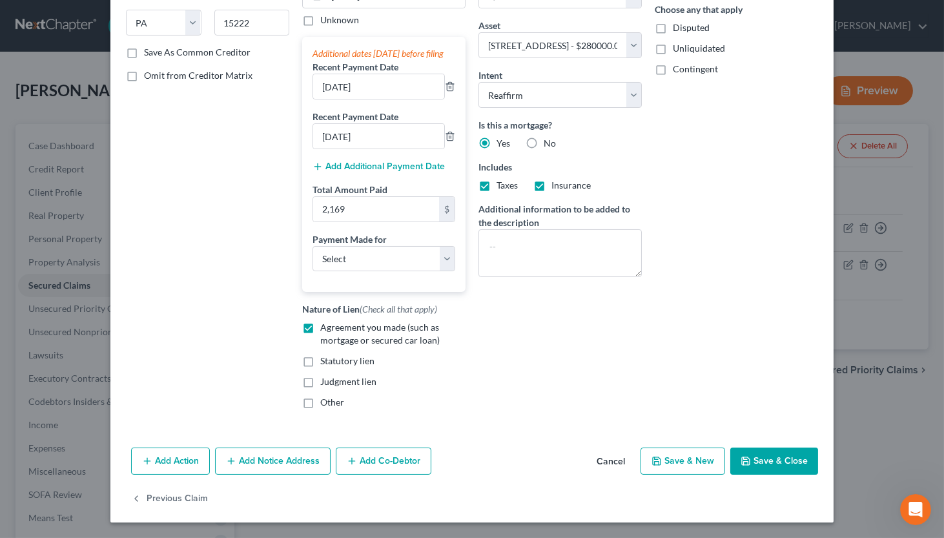
click at [410, 463] on button "Add Co-Debtor" at bounding box center [384, 460] width 96 height 27
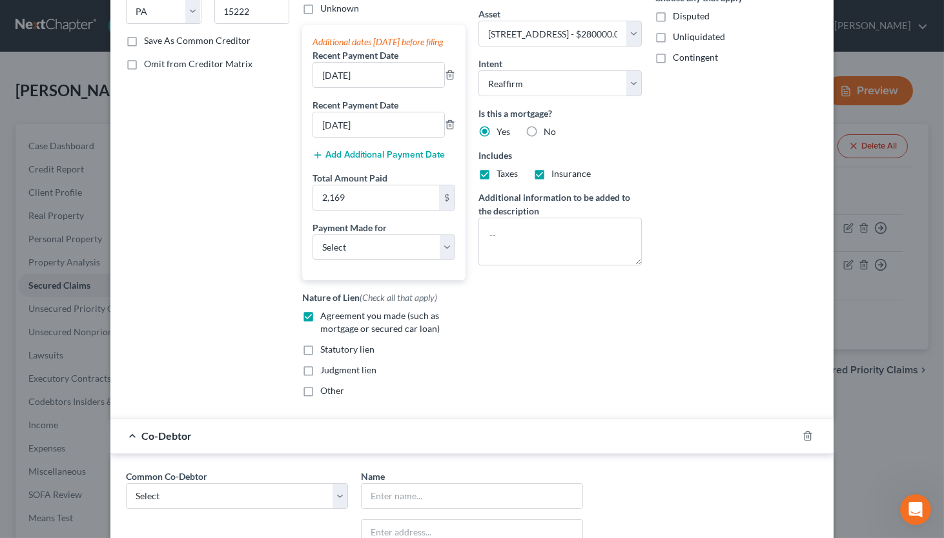
scroll to position [411, 0]
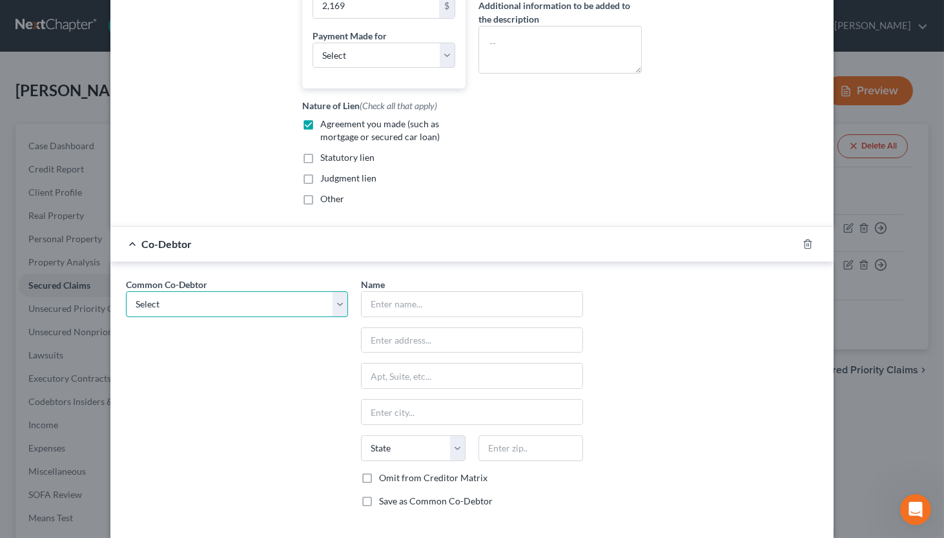
select select "1"
click option "[PERSON_NAME]" at bounding box center [0, 0] width 0 height 0
type input "[PERSON_NAME]"
type input "[STREET_ADDRESS]"
type input "Ocala"
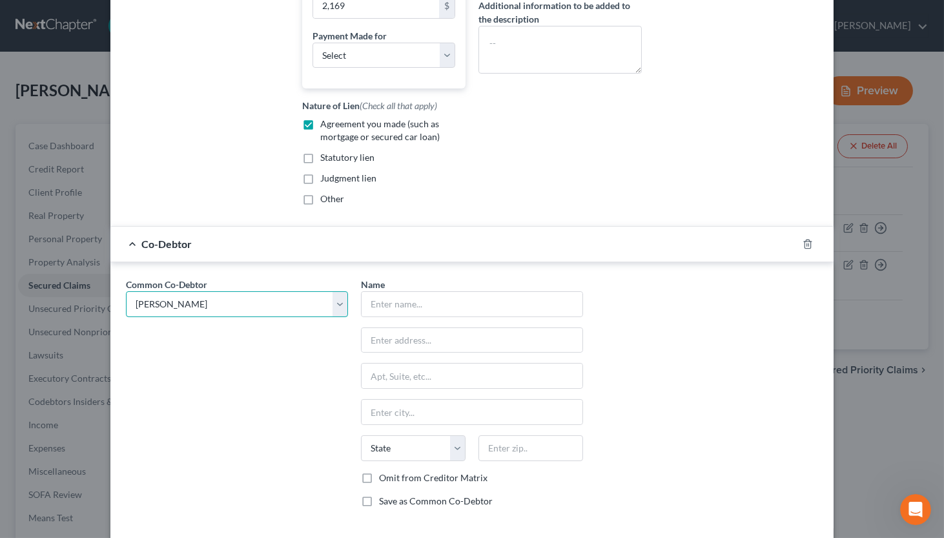
select select "9"
type input "34473"
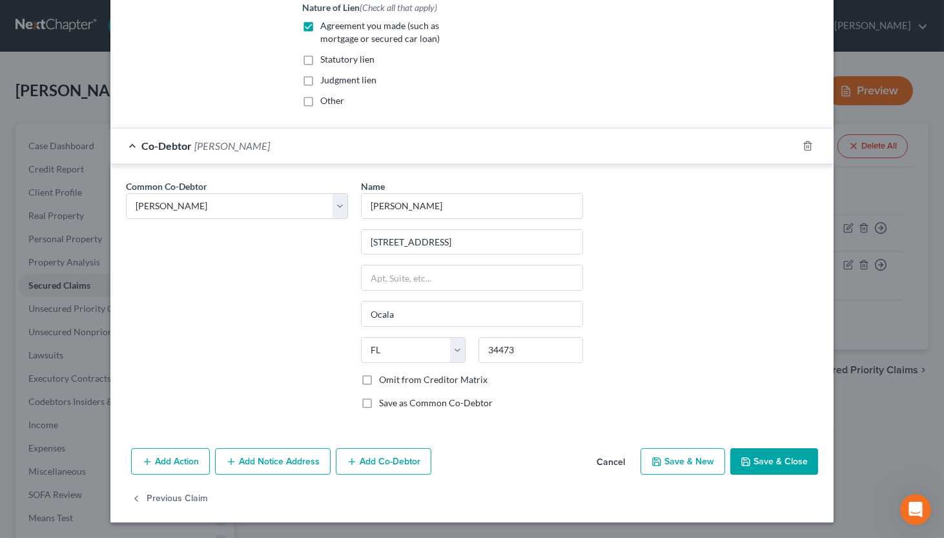
click at [277, 463] on button "Add Notice Address" at bounding box center [273, 461] width 116 height 27
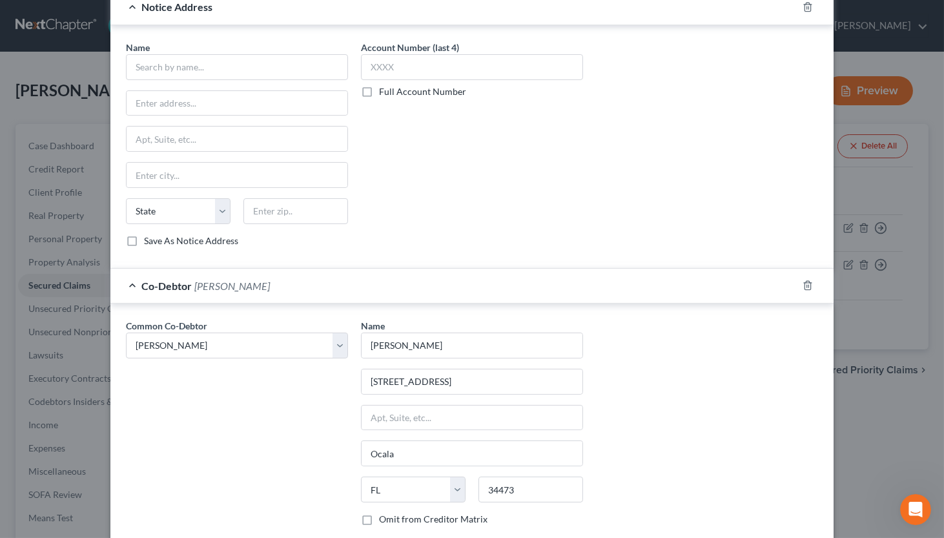
scroll to position [456, 0]
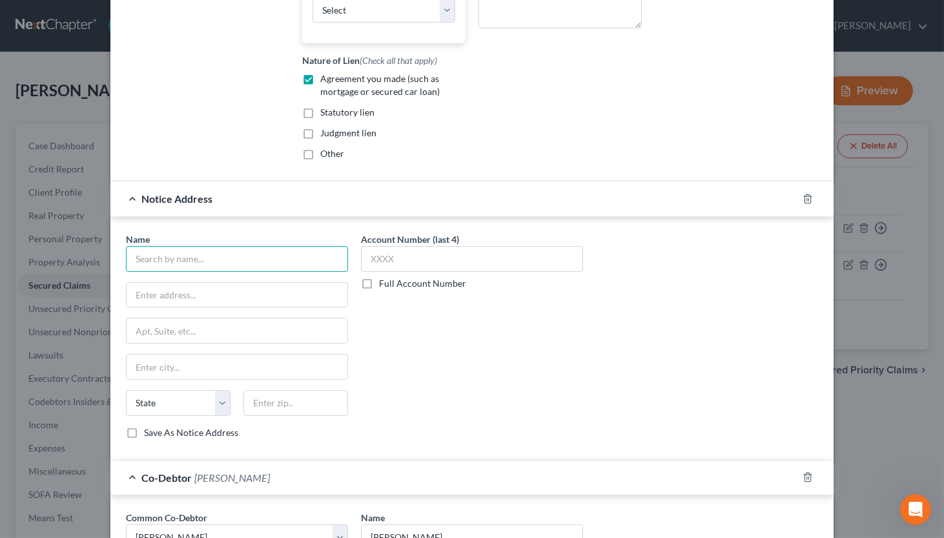
click at [263, 270] on input "text" at bounding box center [237, 259] width 222 height 26
click at [807, 204] on icon "button" at bounding box center [807, 199] width 10 height 10
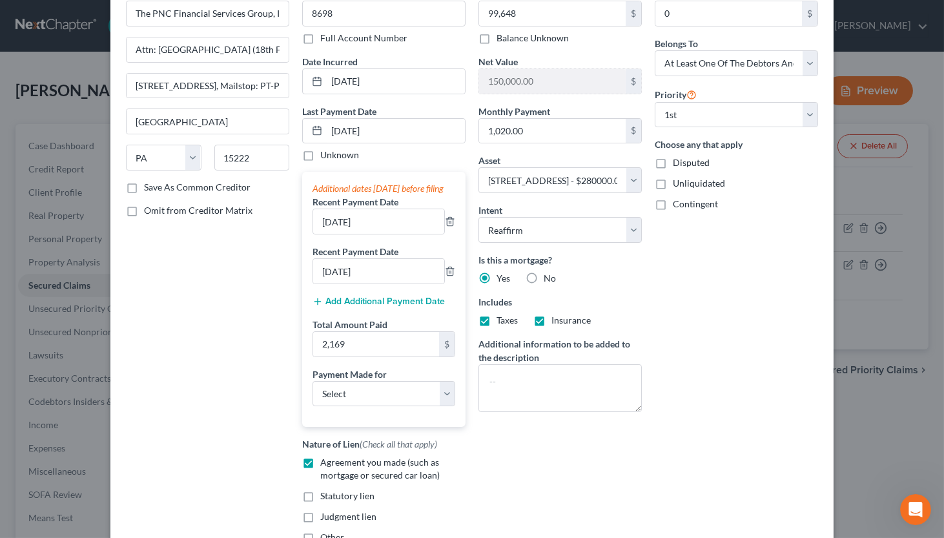
scroll to position [0, 0]
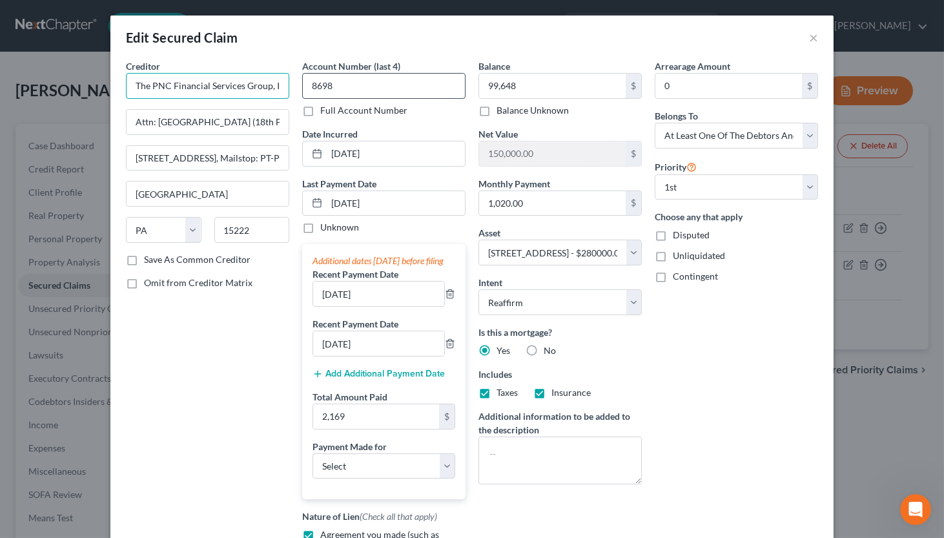
drag, startPoint x: 130, startPoint y: 86, endPoint x: 311, endPoint y: 96, distance: 181.6
click at [311, 96] on div "Creditor * The PNC Financial Services Group, Inc c/o PNC Bank, N.A. Attn: [GEOG…" at bounding box center [471, 342] width 705 height 567
type input "PNC Mortgage"
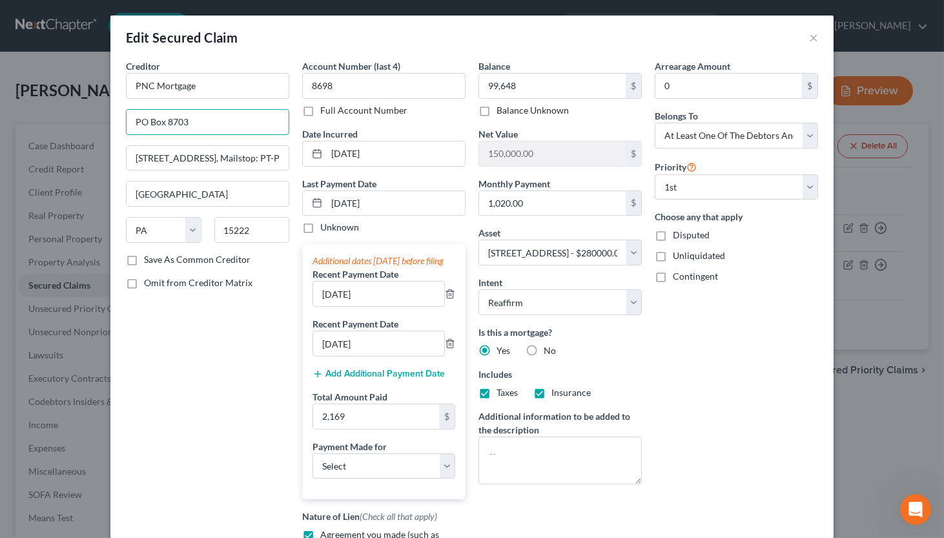
type input "PO Box 8703"
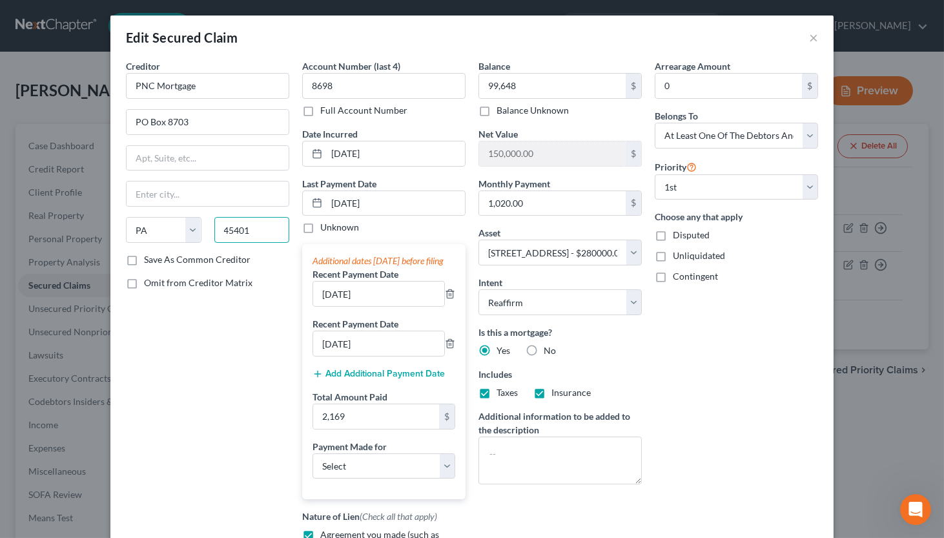
type input "45401"
type input "[GEOGRAPHIC_DATA]"
select select "36"
click at [263, 227] on input "45401" at bounding box center [252, 230] width 76 height 26
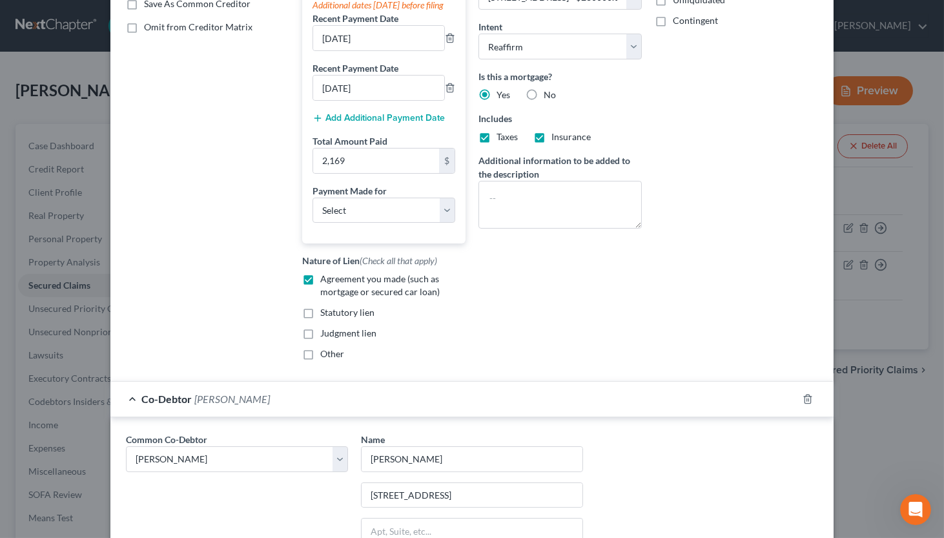
scroll to position [511, 0]
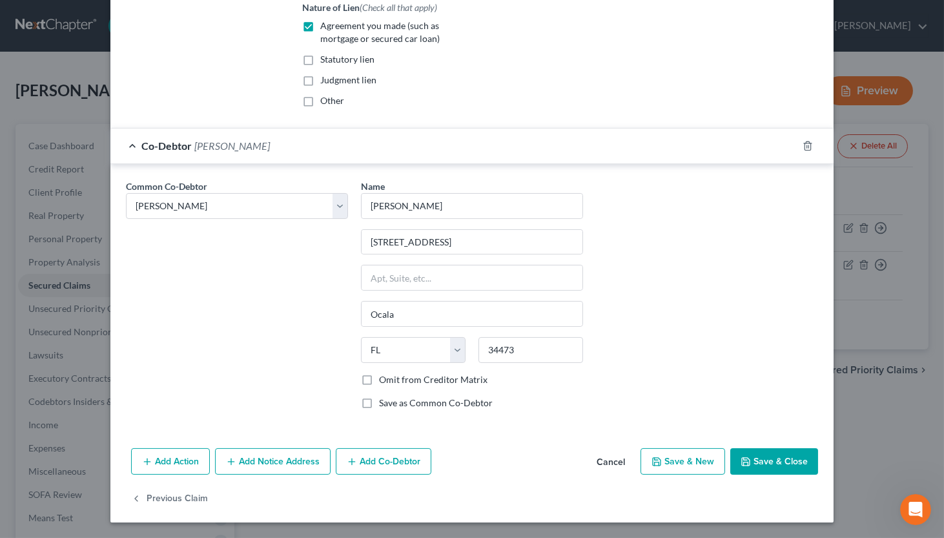
type input "45401-8703"
click at [754, 471] on button "Save & Close" at bounding box center [774, 461] width 88 height 27
select select
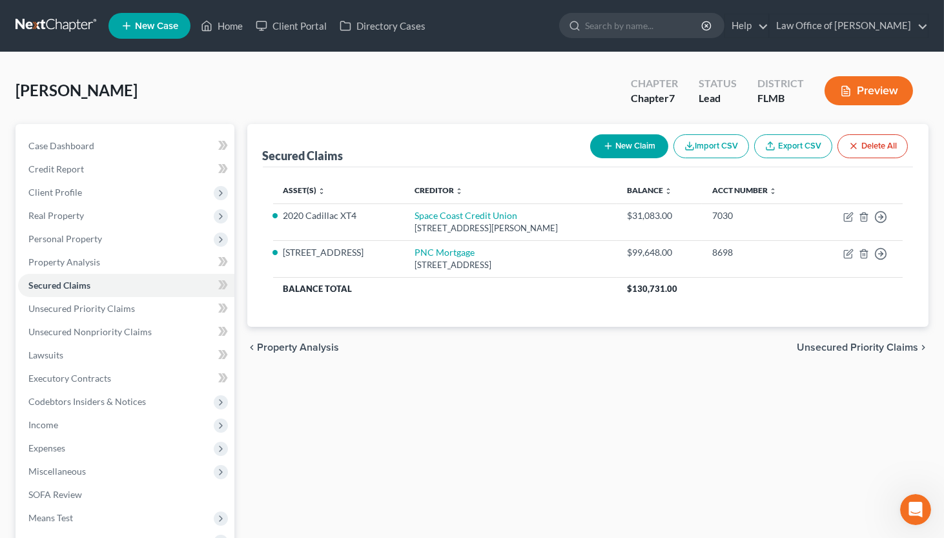
click at [804, 342] on span "Unsecured Priority Claims" at bounding box center [857, 347] width 121 height 10
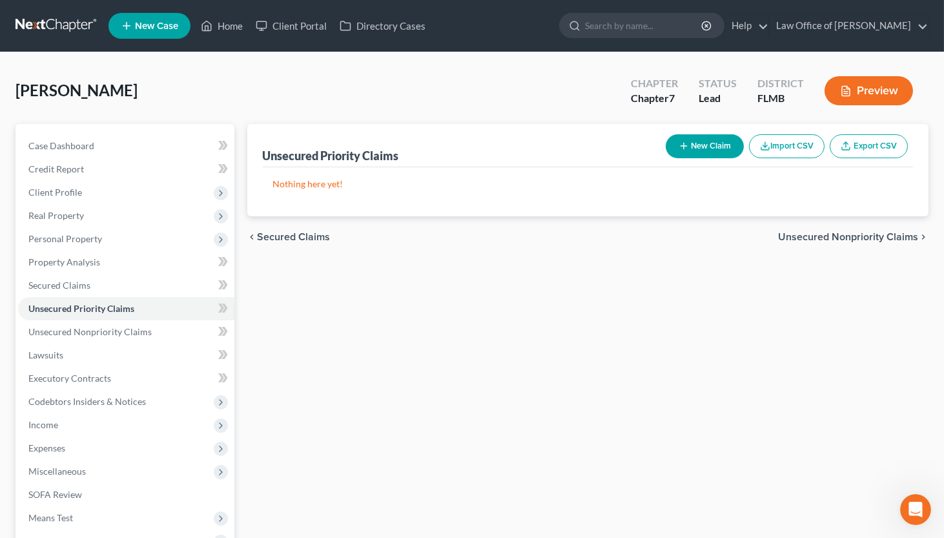
click at [821, 232] on span "Unsecured Nonpriority Claims" at bounding box center [848, 237] width 140 height 10
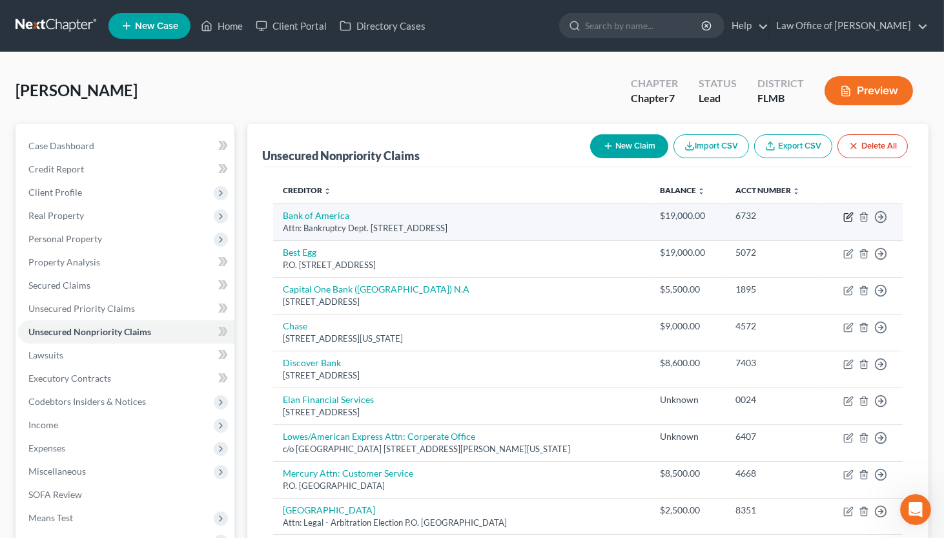
click at [821, 218] on icon "button" at bounding box center [848, 217] width 10 height 10
select select "7"
select select "2"
select select "0"
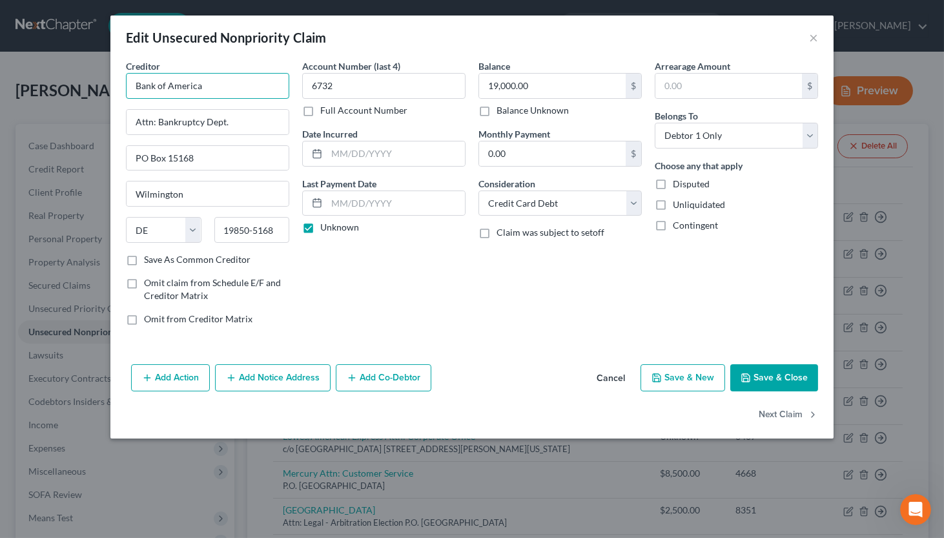
click at [229, 83] on input "Bank of America" at bounding box center [207, 86] width 163 height 26
type input "Bank of America, N.A."
type input "PO Box 982238"
type input "79998"
type input "[GEOGRAPHIC_DATA]"
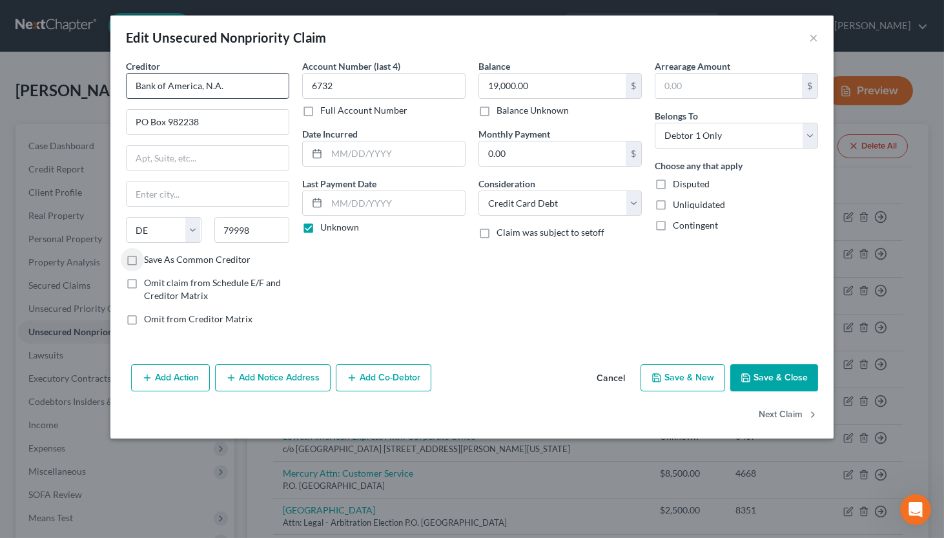
select select "45"
click at [263, 225] on input "79998" at bounding box center [252, 230] width 76 height 26
type input "79998-2238"
click at [558, 88] on input "19,000.00" at bounding box center [552, 86] width 147 height 25
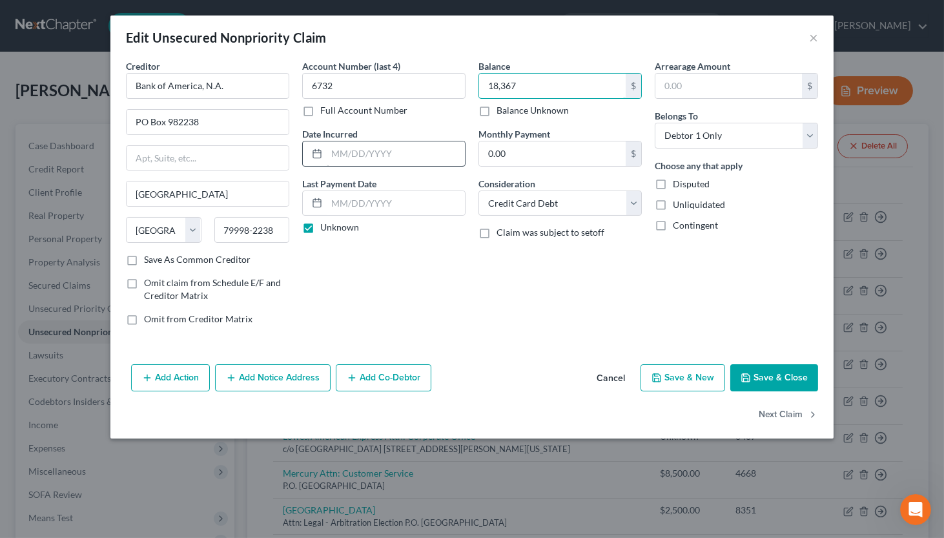
type input "18,367"
click at [354, 160] on input "text" at bounding box center [396, 153] width 138 height 25
type input "[DATE]"
click at [753, 384] on button "Save & Close" at bounding box center [774, 377] width 88 height 27
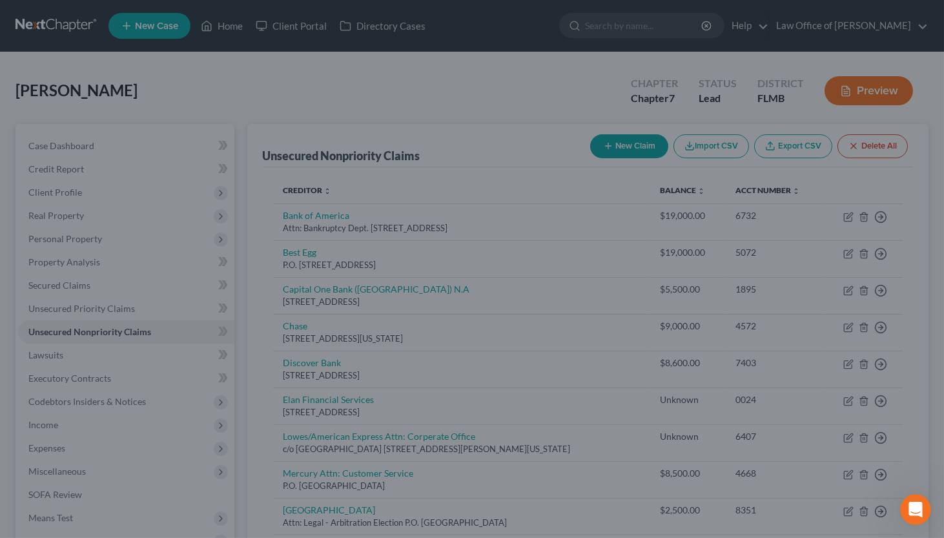
type input "18,367.00"
type input "0"
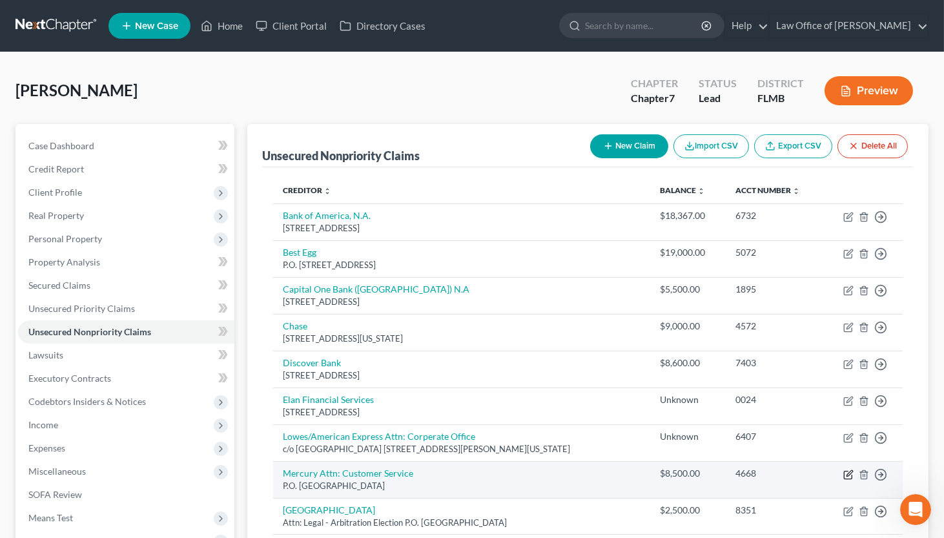
click at [821, 471] on icon "button" at bounding box center [848, 474] width 10 height 10
select select "10"
select select "2"
select select "0"
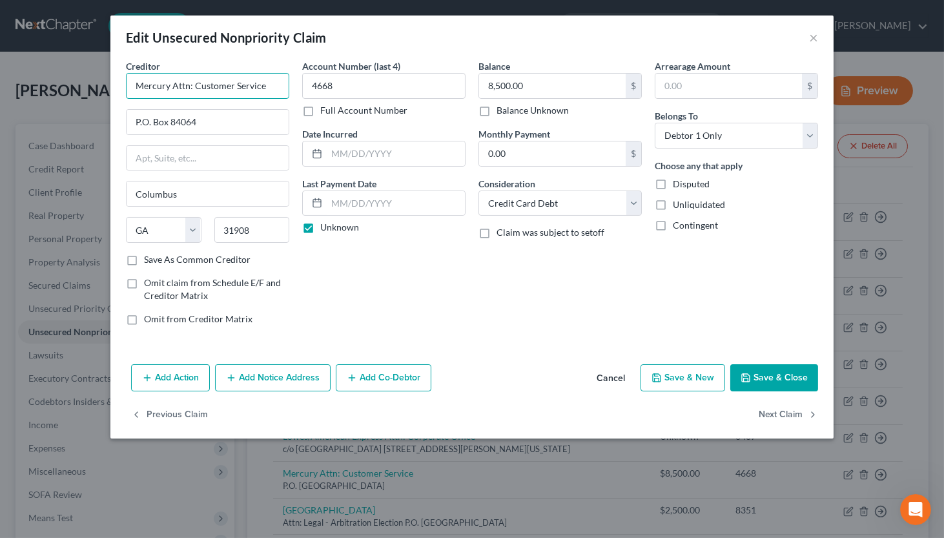
drag, startPoint x: 136, startPoint y: 88, endPoint x: 269, endPoint y: 89, distance: 133.0
click at [269, 89] on input "Mercury Attn: Customer Service" at bounding box center [207, 86] width 163 height 26
type input "FB&T/Mercury"
click at [554, 85] on input "8,500.00" at bounding box center [552, 86] width 147 height 25
type input "8,696"
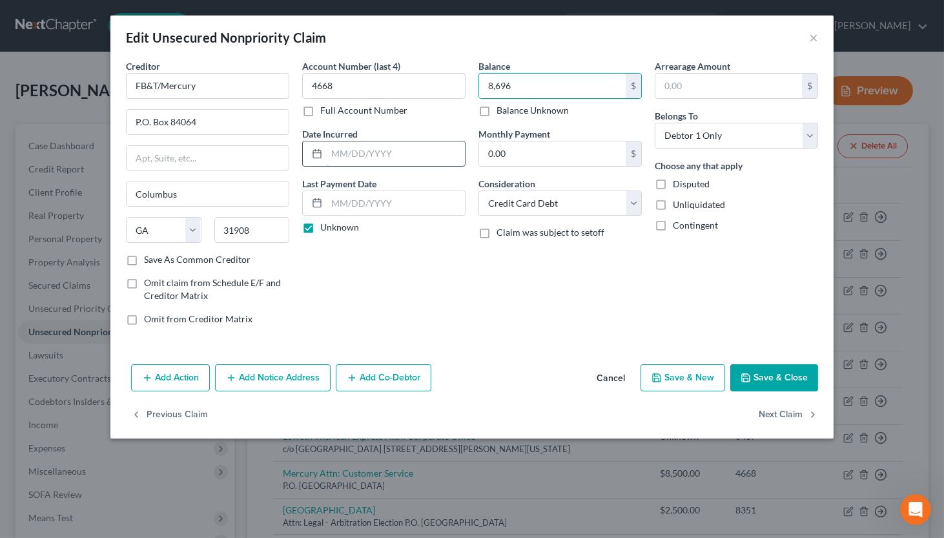
click at [345, 151] on input "text" at bounding box center [396, 153] width 138 height 25
type input "[DATE]"
click at [775, 377] on button "Save & Close" at bounding box center [774, 377] width 88 height 27
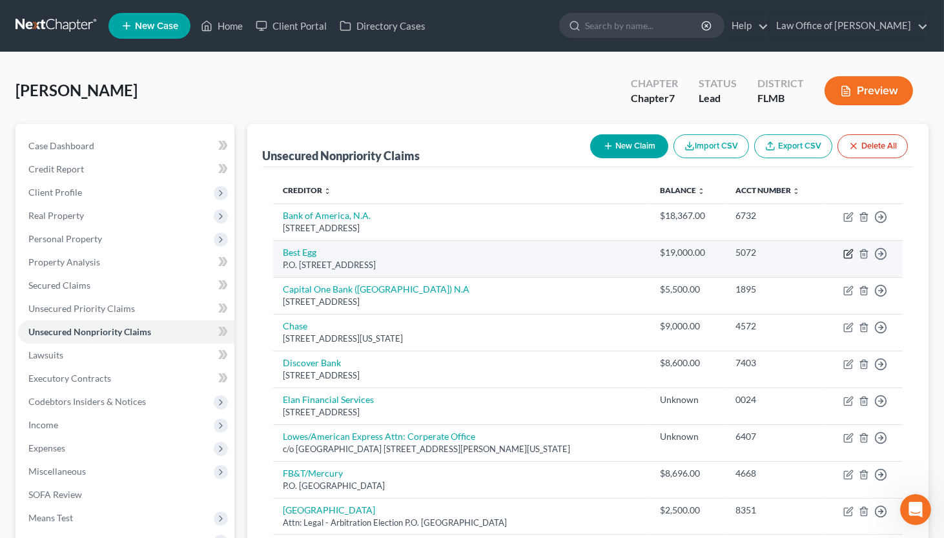
click at [821, 252] on icon "button" at bounding box center [849, 252] width 6 height 6
select select "39"
select select "14"
select select "0"
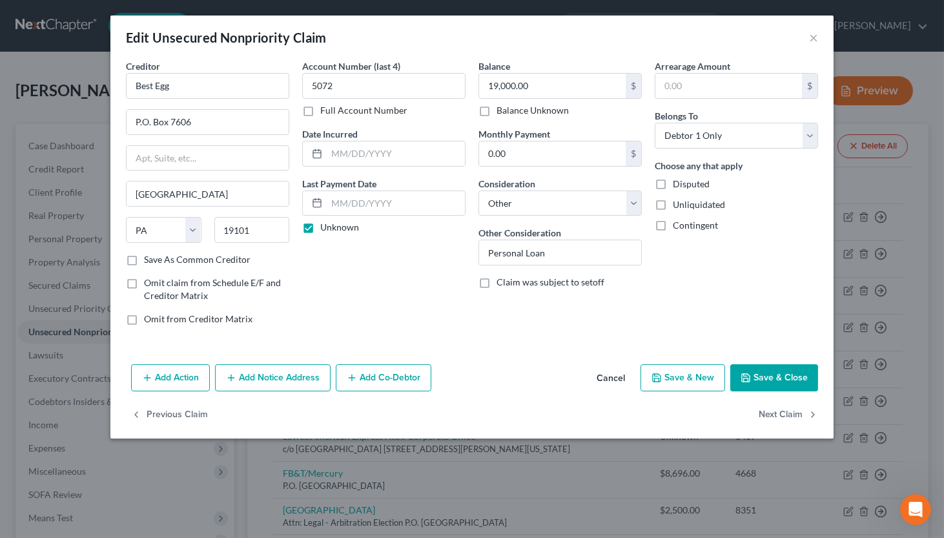
click at [278, 378] on button "Add Notice Address" at bounding box center [273, 377] width 116 height 27
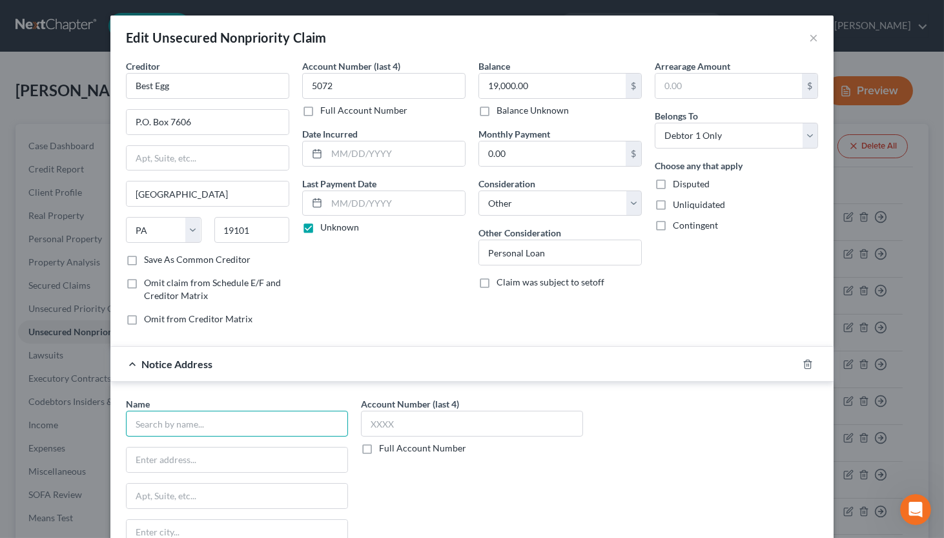
click at [264, 423] on input "text" at bounding box center [237, 424] width 222 height 26
type input "Best Egg"
type input "PO Box 7606"
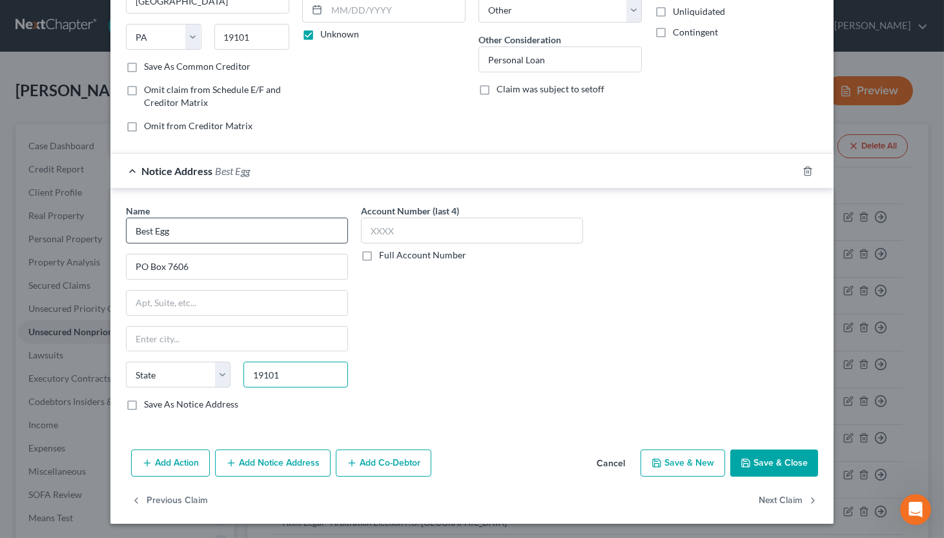
type input "19101"
type input "[GEOGRAPHIC_DATA]"
select select "39"
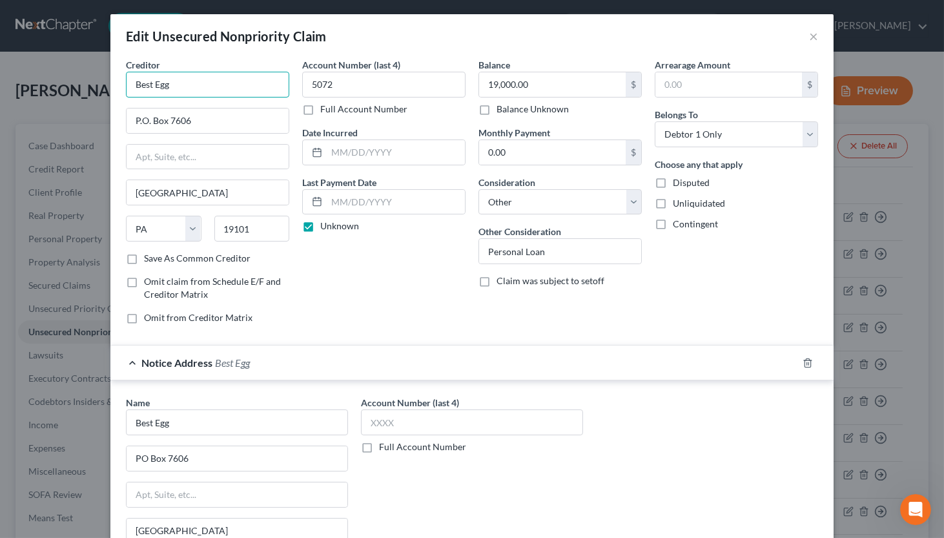
click at [189, 81] on input "Best Egg" at bounding box center [207, 85] width 163 height 26
drag, startPoint x: 189, startPoint y: 81, endPoint x: 135, endPoint y: 81, distance: 54.2
click at [135, 81] on input "Best Egg" at bounding box center [207, 85] width 163 height 26
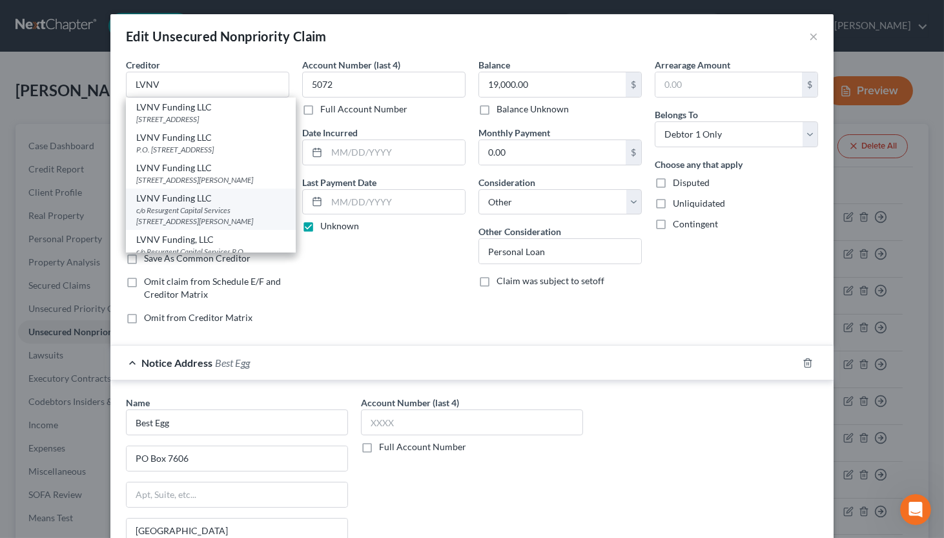
click at [188, 216] on div "c/o Resurgent Capital Services [STREET_ADDRESS][PERSON_NAME]" at bounding box center [210, 216] width 149 height 22
type input "LVNV Funding LLC"
type input "c/o Resurgent Capital Services"
type input "[STREET_ADDRESS][PERSON_NAME]"
type input "[GEOGRAPHIC_DATA]"
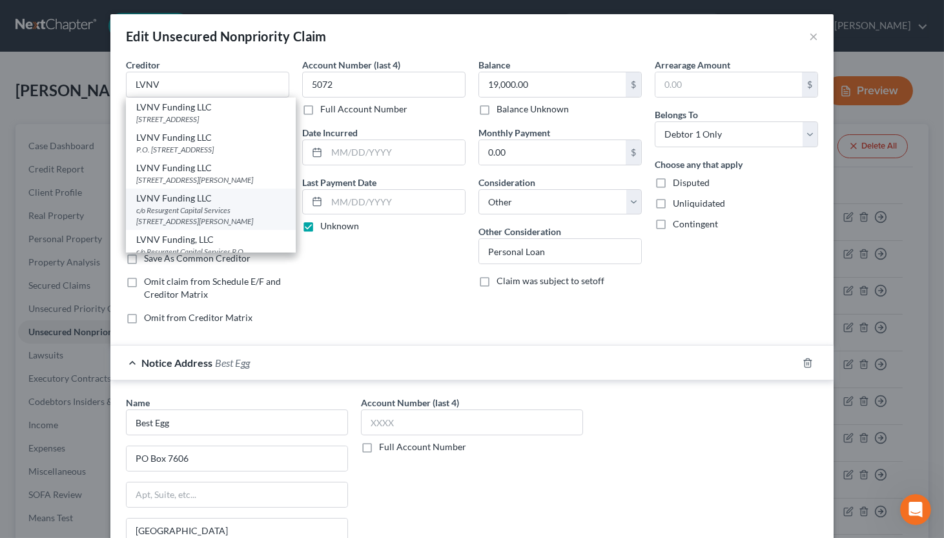
select select "42"
type input "29601"
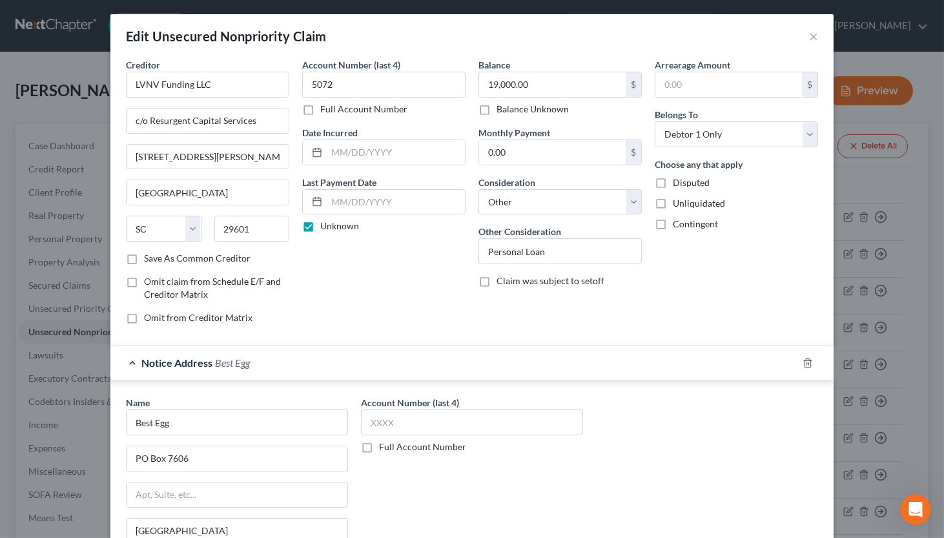
click at [323, 222] on label "Unknown" at bounding box center [339, 225] width 39 height 13
click at [325, 222] on input "Unknown" at bounding box center [329, 223] width 8 height 8
checkbox input "false"
select select "1"
click option "Collection Agency" at bounding box center [0, 0] width 0 height 0
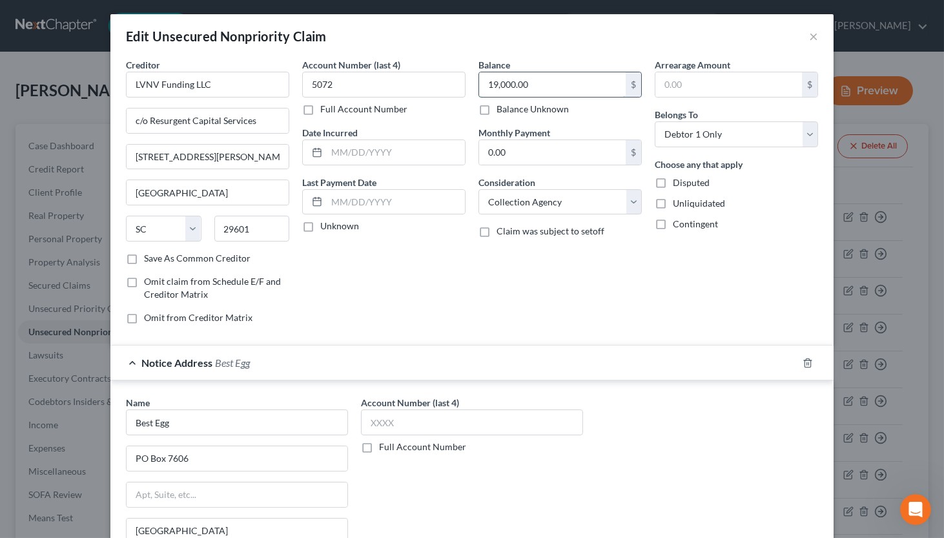
click at [545, 84] on input "19,000.00" at bounding box center [552, 84] width 147 height 25
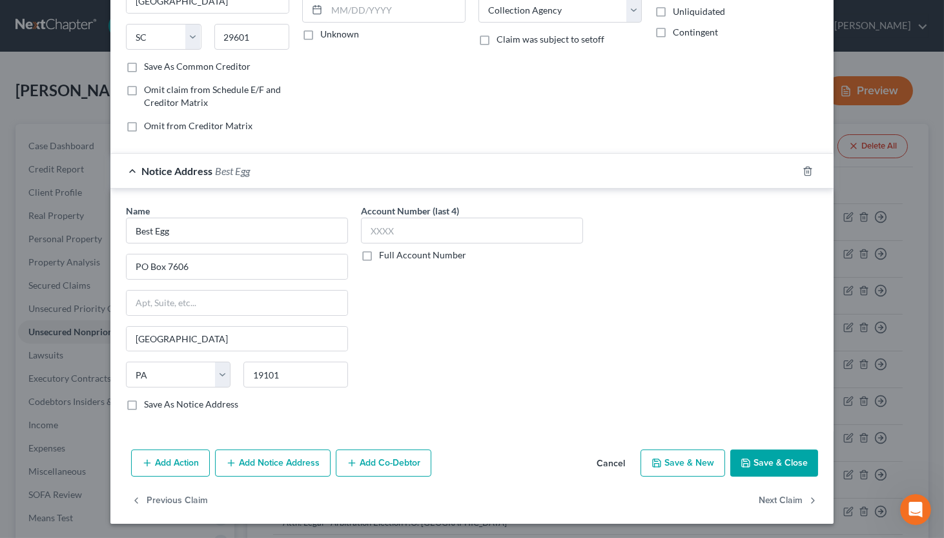
type input "18,615"
click at [762, 460] on button "Save & Close" at bounding box center [774, 462] width 88 height 27
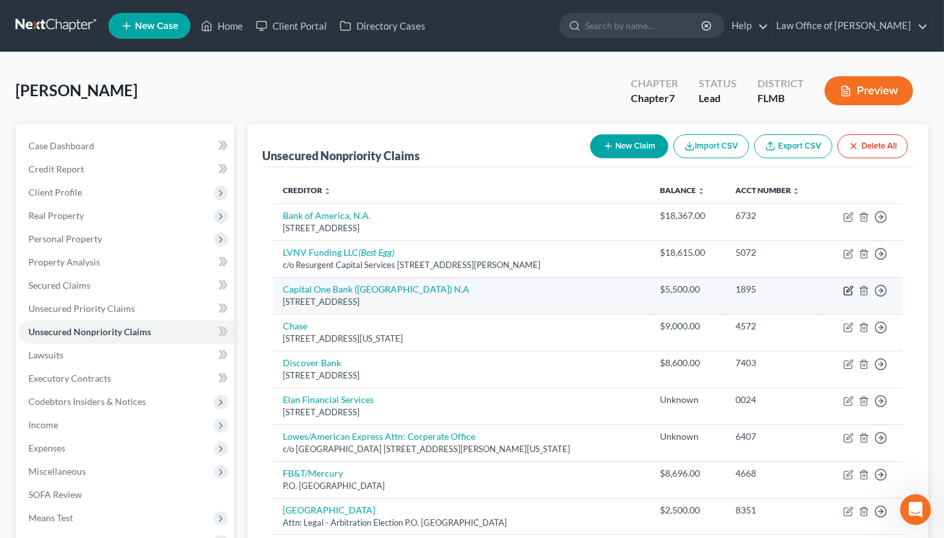
click at [821, 290] on icon "button" at bounding box center [848, 291] width 8 height 8
select select "46"
select select "2"
select select "0"
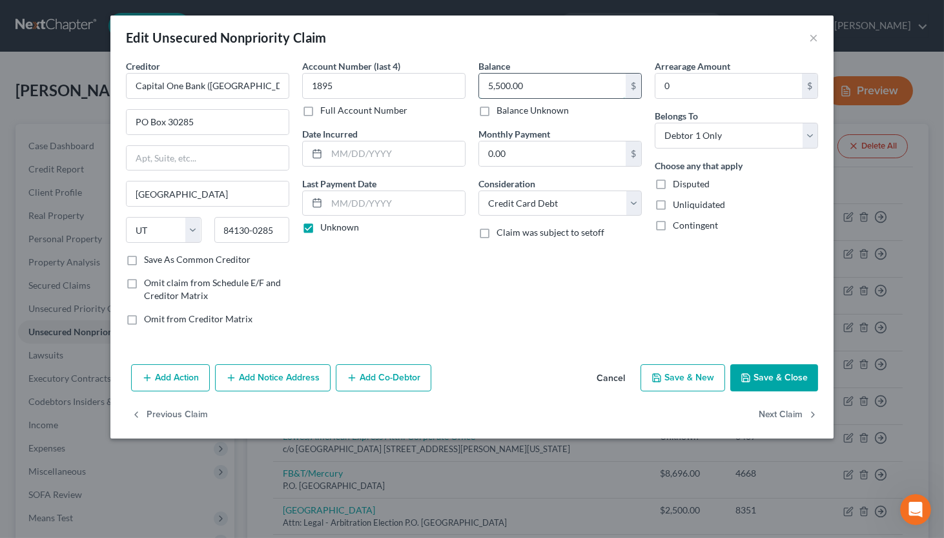
click at [570, 86] on input "5,500.00" at bounding box center [552, 86] width 147 height 25
drag, startPoint x: 570, startPoint y: 86, endPoint x: 478, endPoint y: 78, distance: 92.7
click at [479, 78] on input "5,500.00" at bounding box center [552, 86] width 147 height 25
type input "5,629"
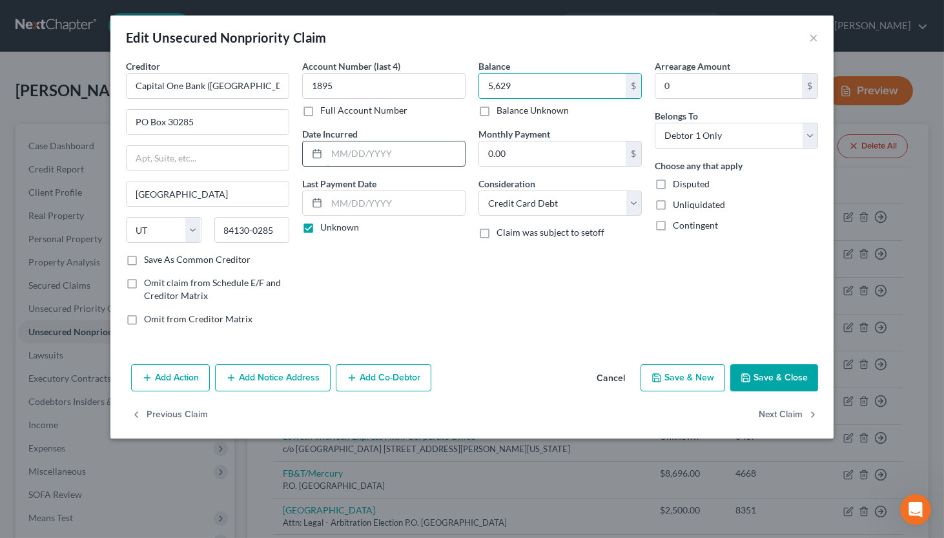
click at [369, 159] on input "text" at bounding box center [396, 153] width 138 height 25
type input "[DATE]"
click at [746, 376] on icon "button" at bounding box center [745, 377] width 10 height 10
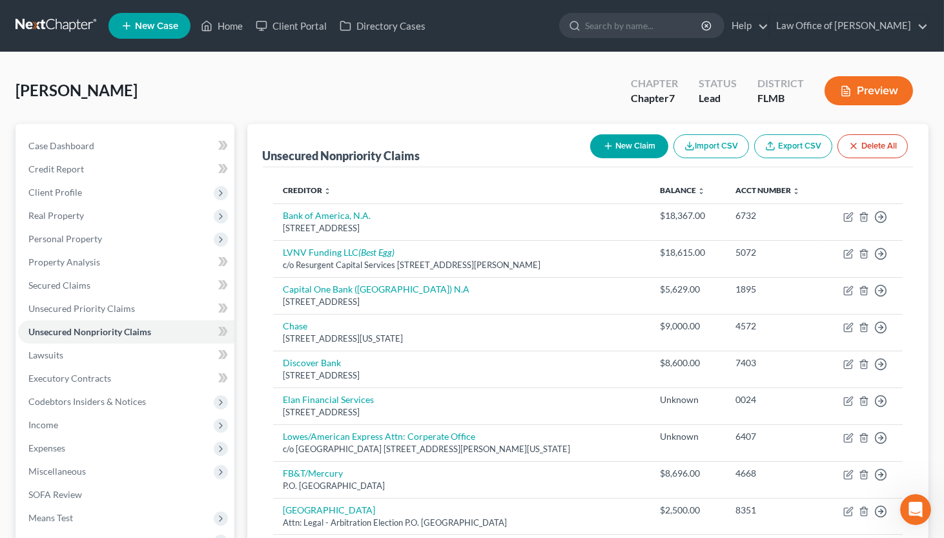
click at [498, 97] on div "[PERSON_NAME] Upgraded Chapter Chapter 7 Status Lead District [GEOGRAPHIC_DATA]…" at bounding box center [471, 96] width 913 height 56
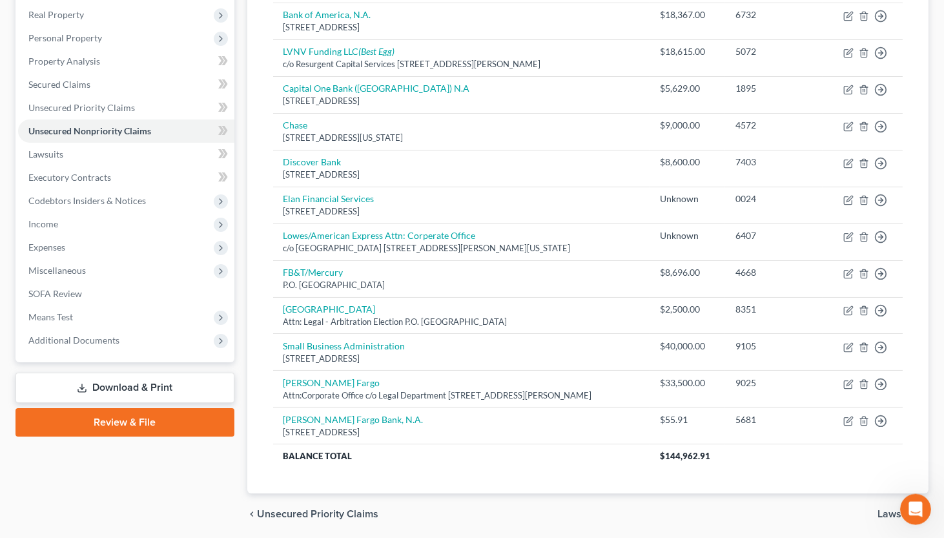
scroll to position [213, 0]
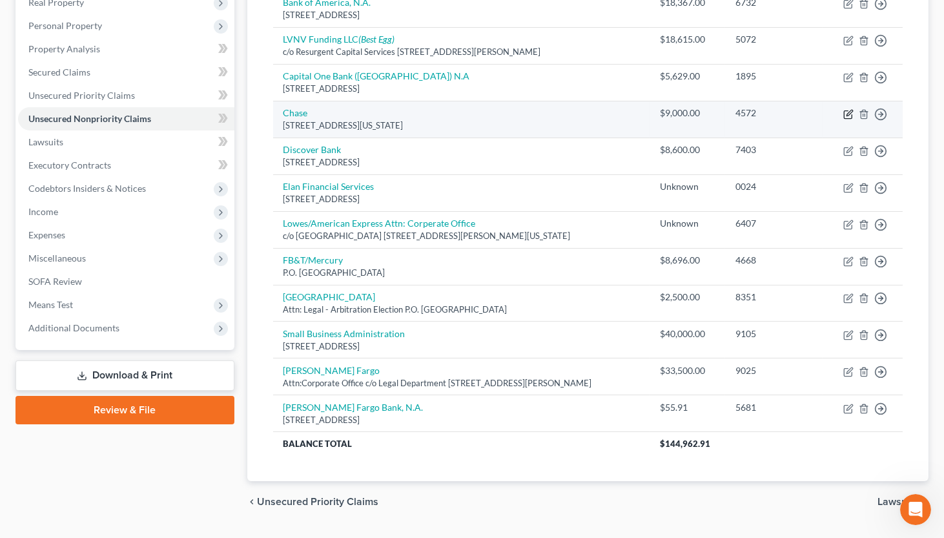
click at [821, 110] on icon "button" at bounding box center [848, 114] width 10 height 10
select select "19"
select select "2"
select select "0"
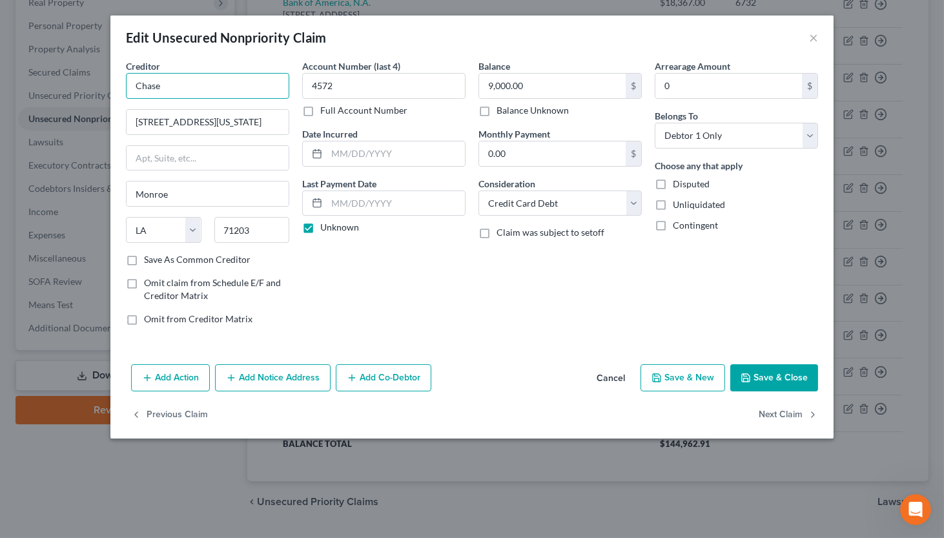
drag, startPoint x: 129, startPoint y: 88, endPoint x: 202, endPoint y: 88, distance: 72.9
click at [202, 88] on input "Chase" at bounding box center [207, 86] width 163 height 26
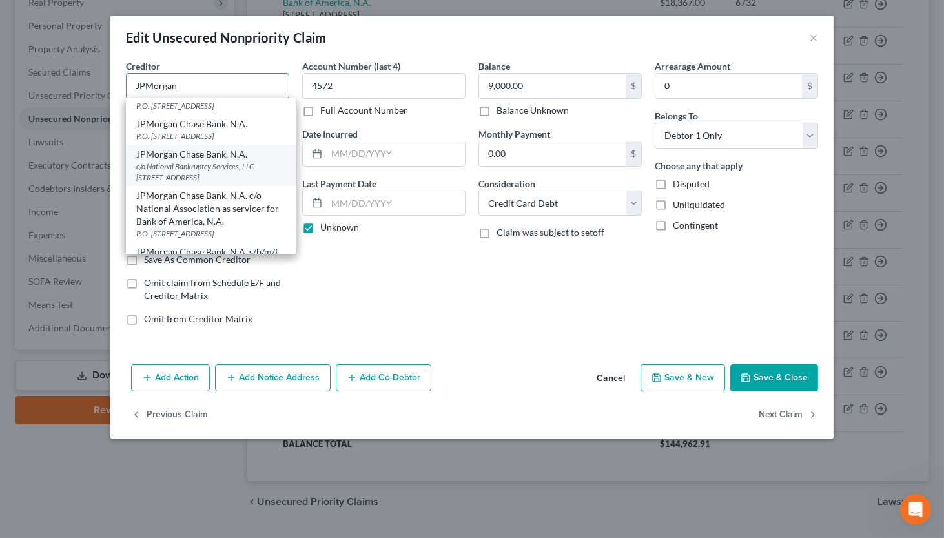
scroll to position [0, 0]
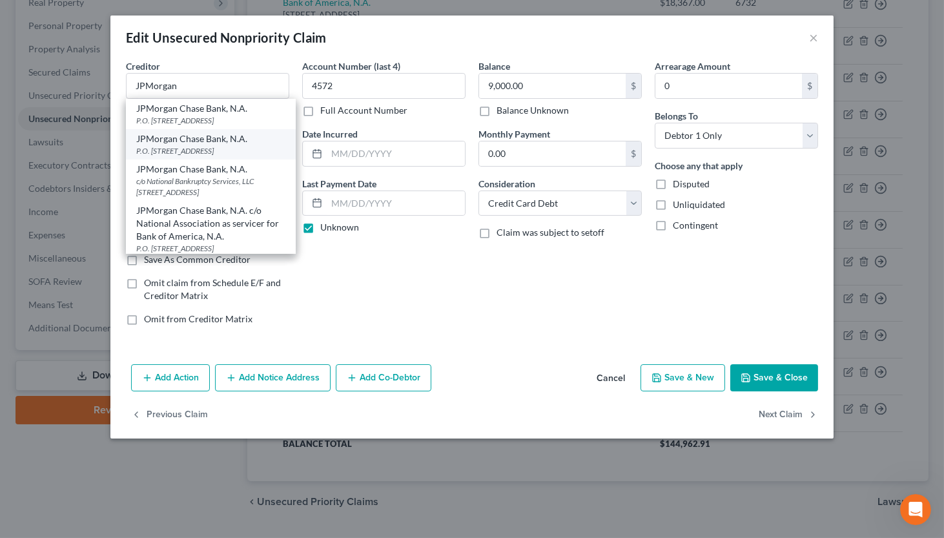
click at [219, 137] on div "JPMorgan Chase Bank, N.A." at bounding box center [210, 138] width 149 height 13
type input "JPMorgan Chase Bank, N.A."
type input "P.O. Box 15368"
type input "Wilmington"
select select "7"
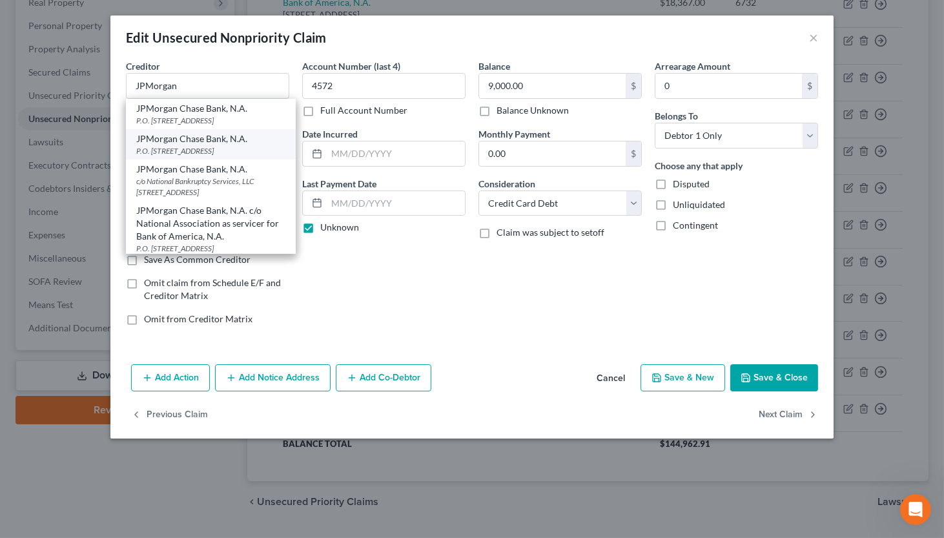
type input "19850"
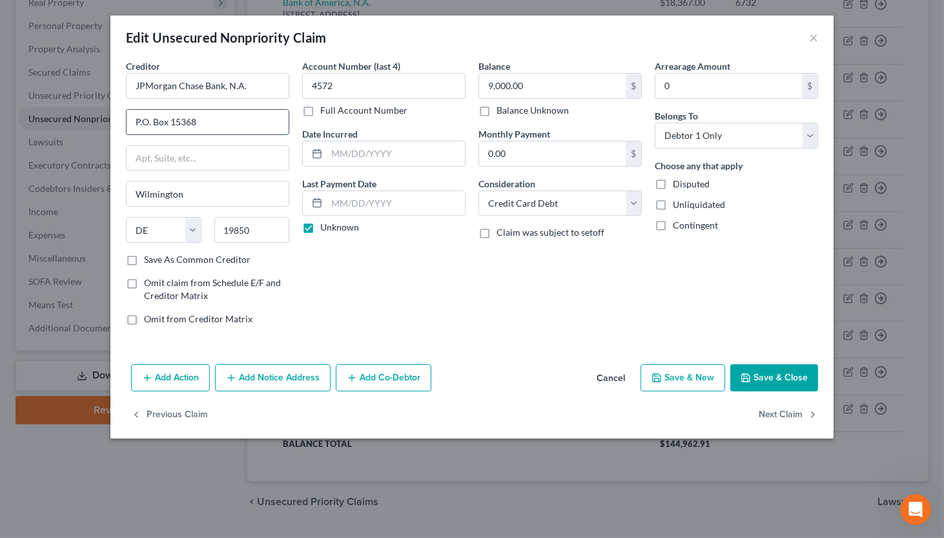
drag, startPoint x: 192, startPoint y: 123, endPoint x: 207, endPoint y: 123, distance: 14.2
click at [207, 123] on input "P.O. Box 15368" at bounding box center [208, 122] width 162 height 25
type input "P.O. Box 15369"
click at [264, 231] on input "19850" at bounding box center [252, 230] width 76 height 26
type input "19850-5369"
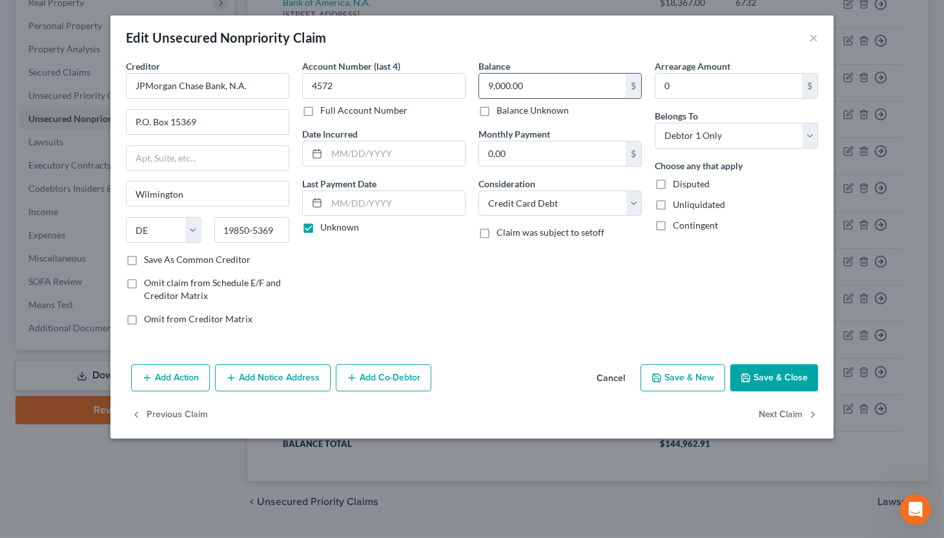
click at [558, 96] on input "9,000.00" at bounding box center [552, 86] width 147 height 25
type input "9,686"
click at [397, 155] on input "text" at bounding box center [396, 153] width 138 height 25
type input "[DATE]"
click at [769, 379] on button "Save & Close" at bounding box center [774, 377] width 88 height 27
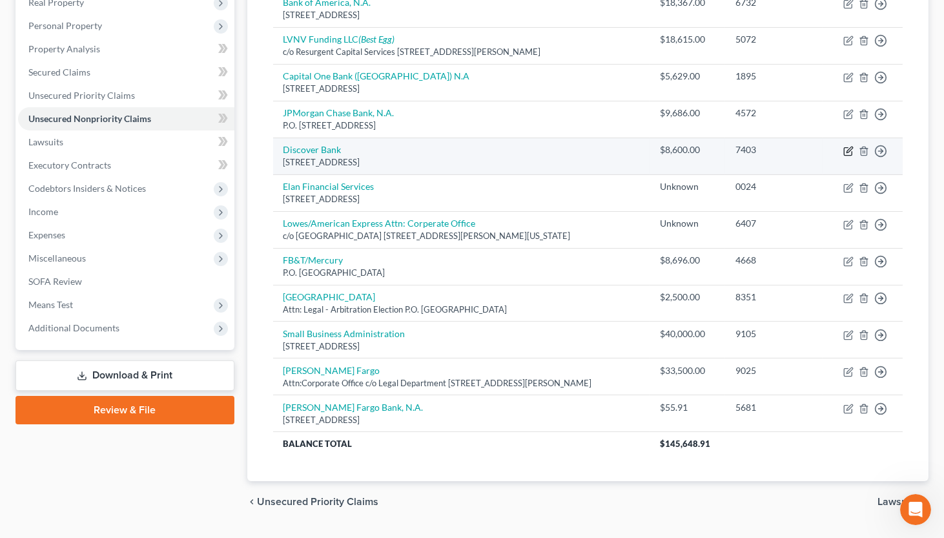
click at [821, 149] on icon "button" at bounding box center [848, 151] width 10 height 10
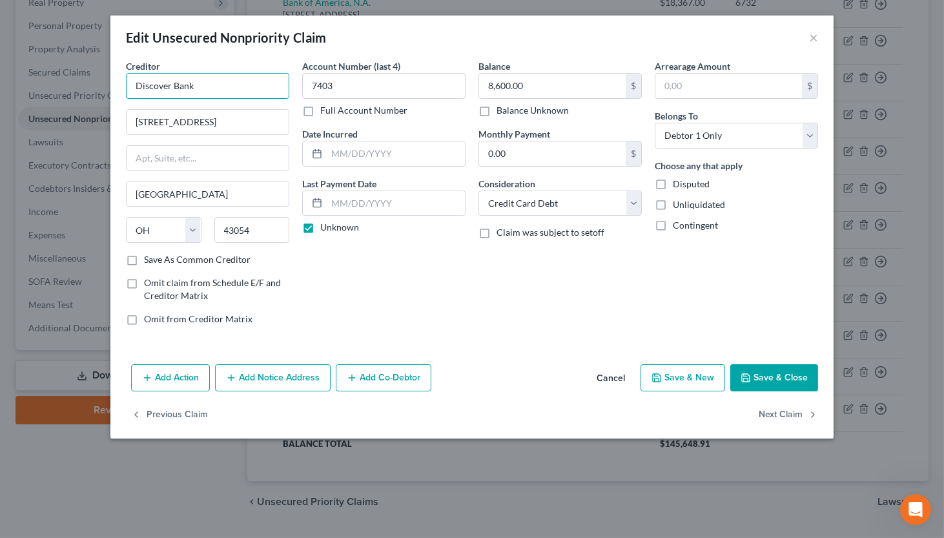
click at [264, 84] on input "Discover Bank" at bounding box center [207, 86] width 163 height 26
drag, startPoint x: 133, startPoint y: 90, endPoint x: 250, endPoint y: 90, distance: 117.5
click at [250, 90] on input "Discover Bank" at bounding box center [207, 86] width 163 height 26
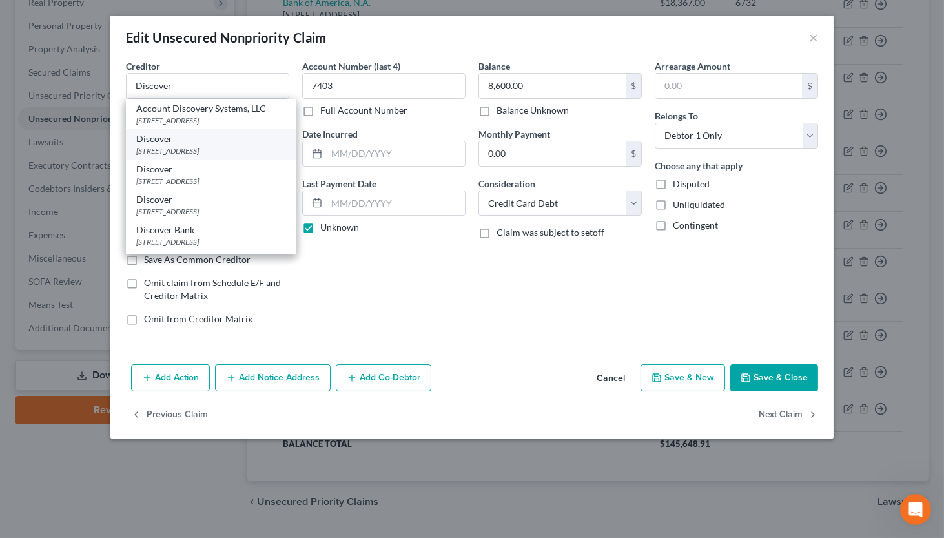
click at [218, 149] on div "[STREET_ADDRESS]" at bounding box center [210, 150] width 149 height 11
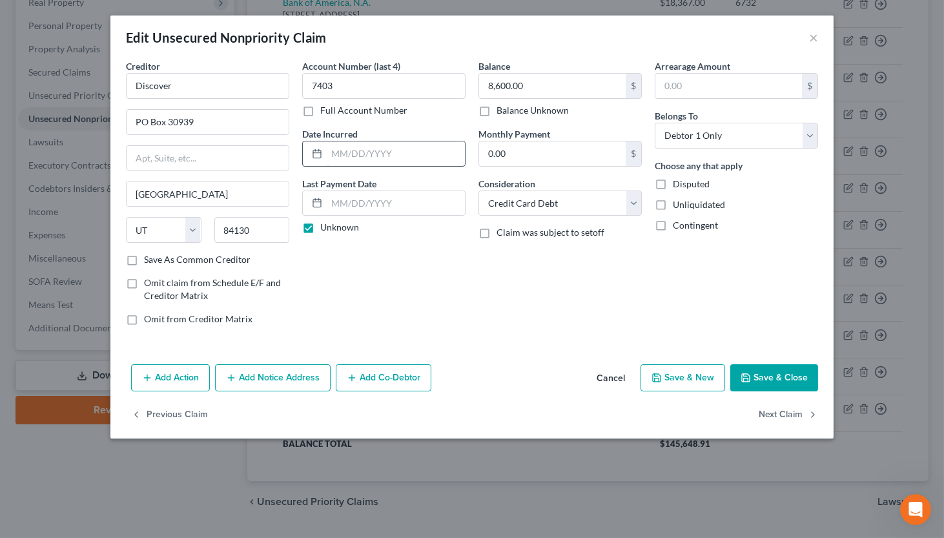
click at [332, 152] on input "text" at bounding box center [396, 153] width 138 height 25
click at [558, 93] on input "8,600.00" at bounding box center [552, 86] width 147 height 25
click at [748, 380] on icon "button" at bounding box center [745, 377] width 10 height 10
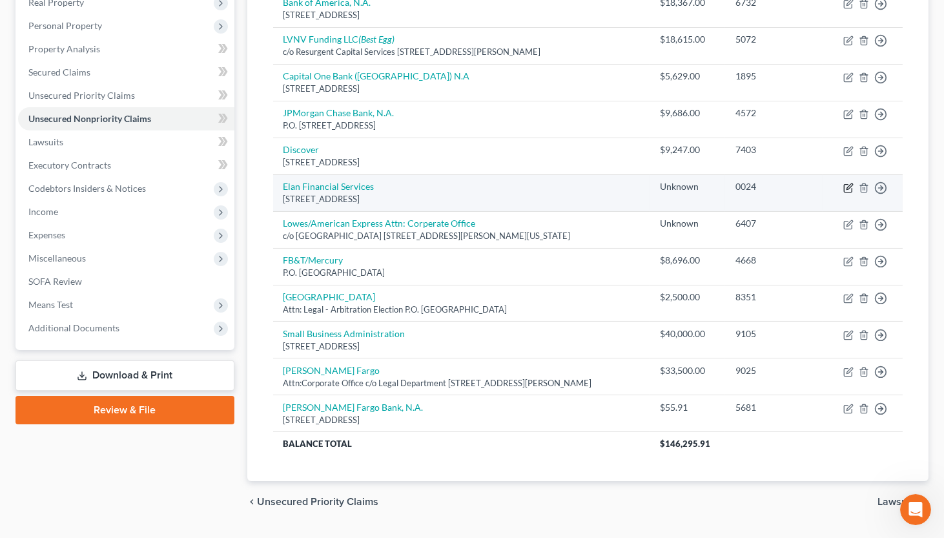
click at [821, 185] on icon "button" at bounding box center [849, 186] width 6 height 6
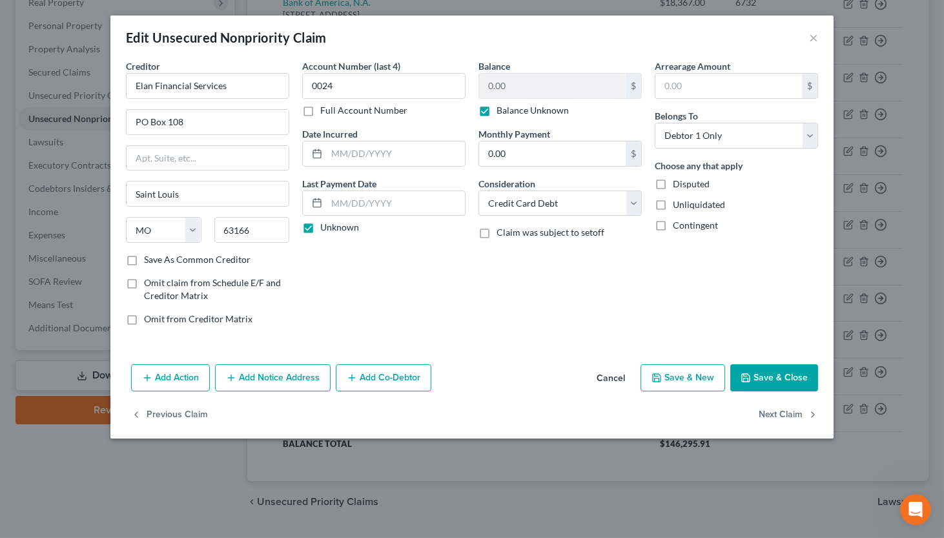
click at [473, 40] on div "Edit Unsecured Nonpriority Claim ×" at bounding box center [471, 37] width 723 height 44
click at [496, 117] on label "Balance Unknown" at bounding box center [532, 110] width 72 height 13
click at [502, 112] on input "Balance Unknown" at bounding box center [506, 108] width 8 height 8
click at [531, 85] on input "0.00" at bounding box center [552, 86] width 147 height 25
click at [419, 152] on input "text" at bounding box center [396, 153] width 138 height 25
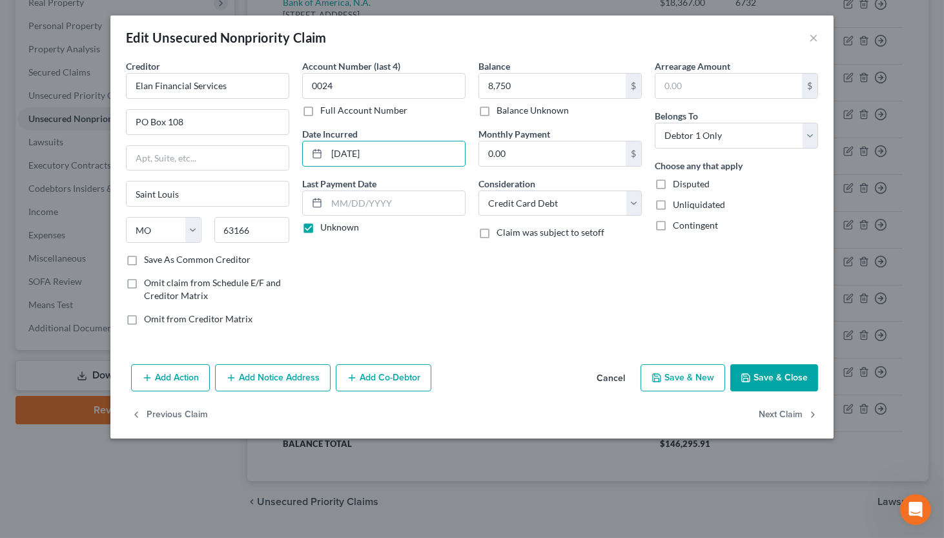
click at [757, 369] on button "Save & Close" at bounding box center [774, 377] width 88 height 27
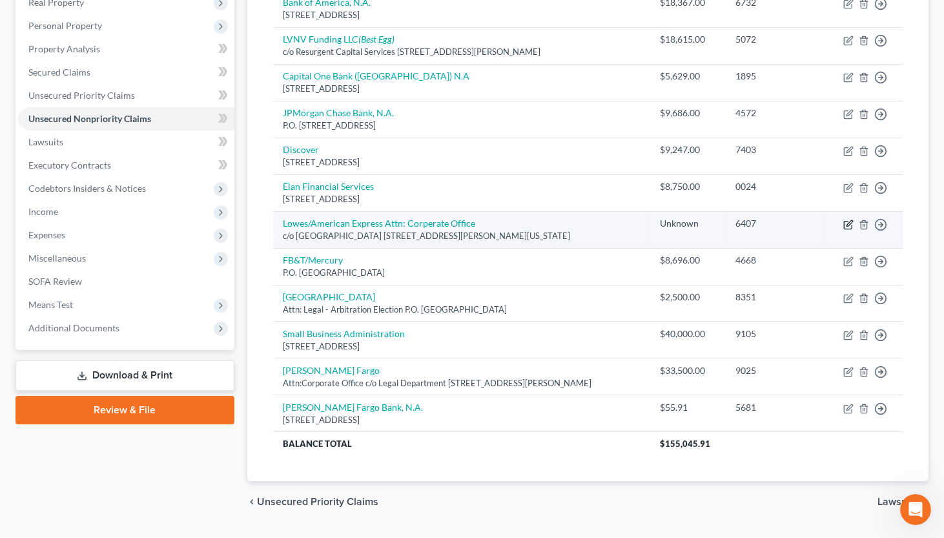
click at [821, 224] on icon "button" at bounding box center [849, 223] width 6 height 6
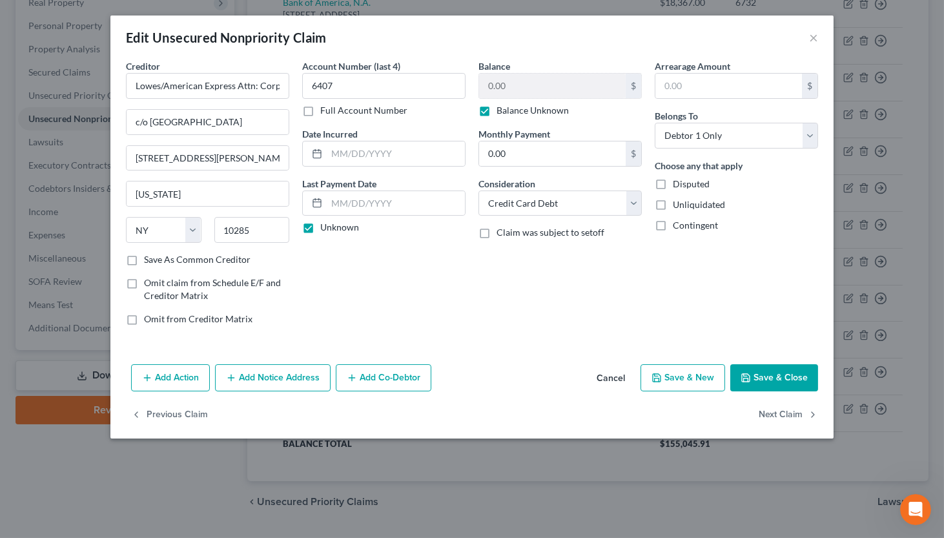
click at [496, 108] on label "Balance Unknown" at bounding box center [532, 110] width 72 height 13
click at [502, 108] on input "Balance Unknown" at bounding box center [506, 108] width 8 height 8
click at [130, 88] on input "Lowes/American Express Attn: Corperate Office" at bounding box center [207, 86] width 163 height 26
drag, startPoint x: 130, startPoint y: 88, endPoint x: 318, endPoint y: 100, distance: 187.6
click at [318, 100] on div "Creditor * Lowes/American Express Attn: Corperate Office c/o [GEOGRAPHIC_DATA] …" at bounding box center [471, 197] width 705 height 276
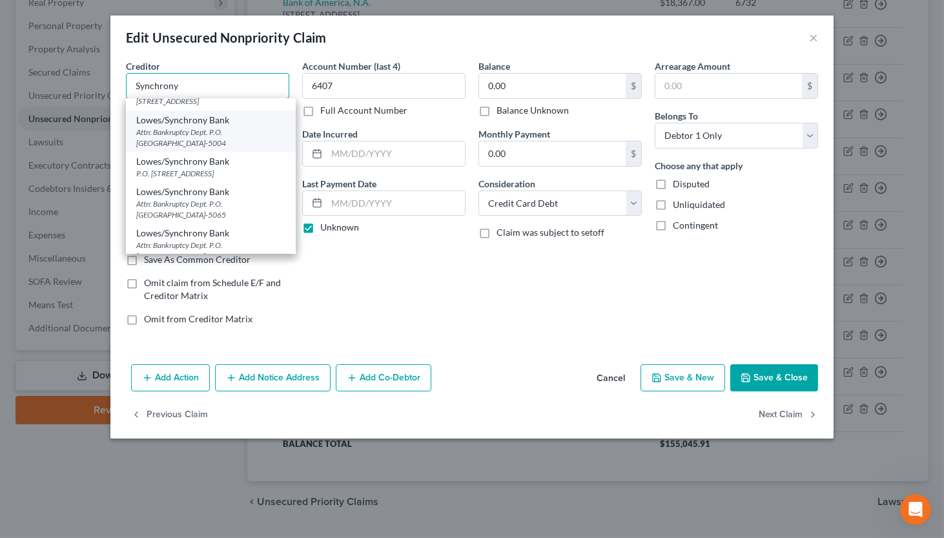
scroll to position [1022, 0]
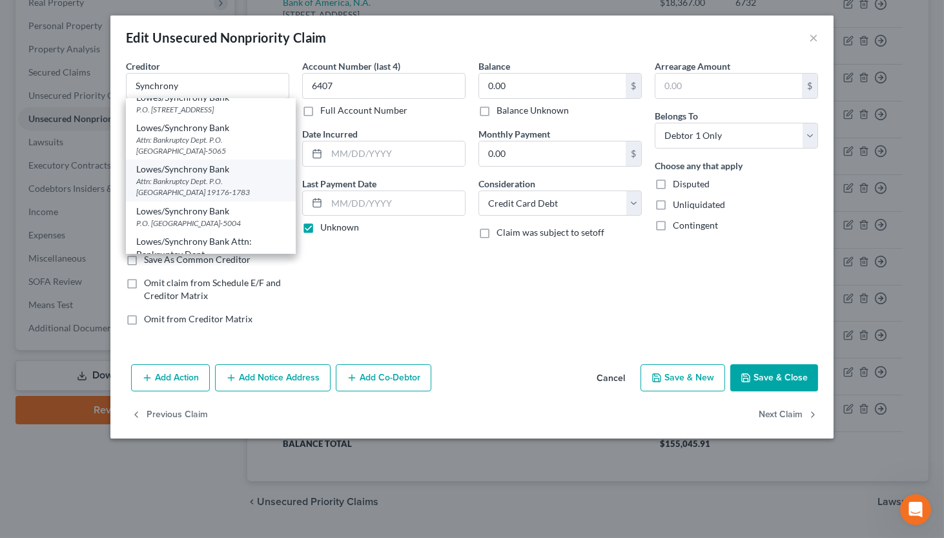
click at [245, 168] on div "Lowes/Synchrony Bank" at bounding box center [210, 169] width 149 height 13
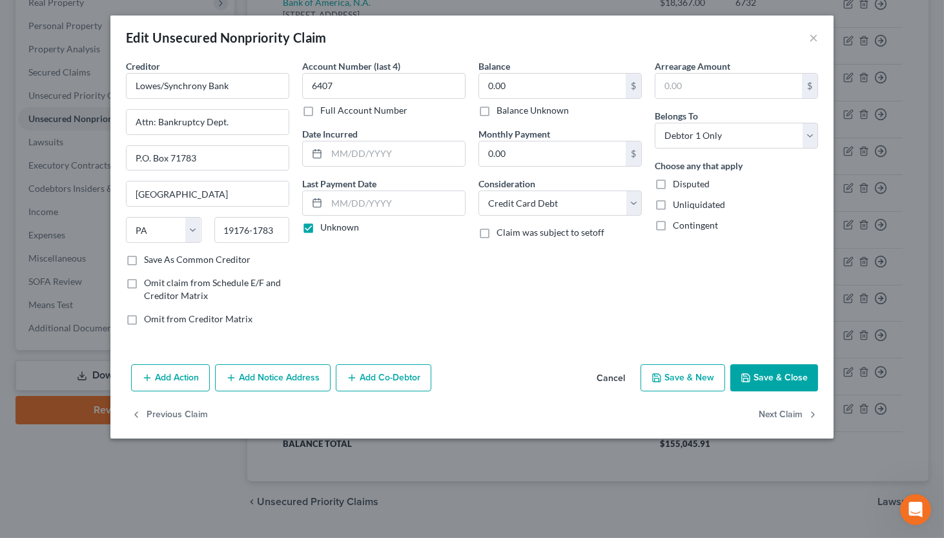
scroll to position [0, 0]
drag, startPoint x: 179, startPoint y: 158, endPoint x: 227, endPoint y: 161, distance: 47.8
click at [227, 161] on input "P.O. Box 71783" at bounding box center [208, 158] width 162 height 25
click at [255, 229] on input "19176-1783" at bounding box center [252, 230] width 76 height 26
drag, startPoint x: 255, startPoint y: 229, endPoint x: 287, endPoint y: 232, distance: 31.7
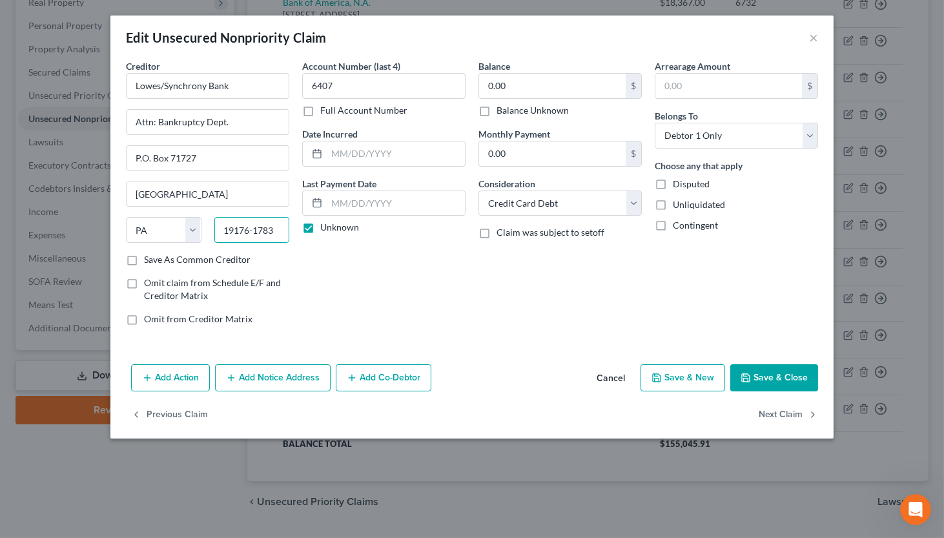
click at [287, 232] on input "19176-1783" at bounding box center [252, 230] width 76 height 26
click at [362, 156] on input "text" at bounding box center [396, 153] width 138 height 25
click at [502, 90] on input "0.00" at bounding box center [552, 86] width 147 height 25
click at [748, 383] on button "Save & Close" at bounding box center [774, 377] width 88 height 27
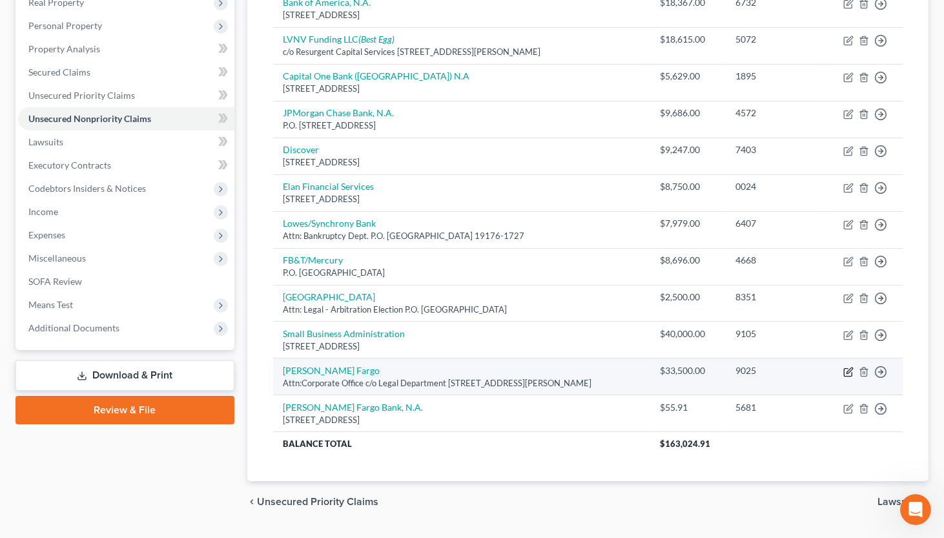
click at [821, 369] on icon "button" at bounding box center [848, 372] width 10 height 10
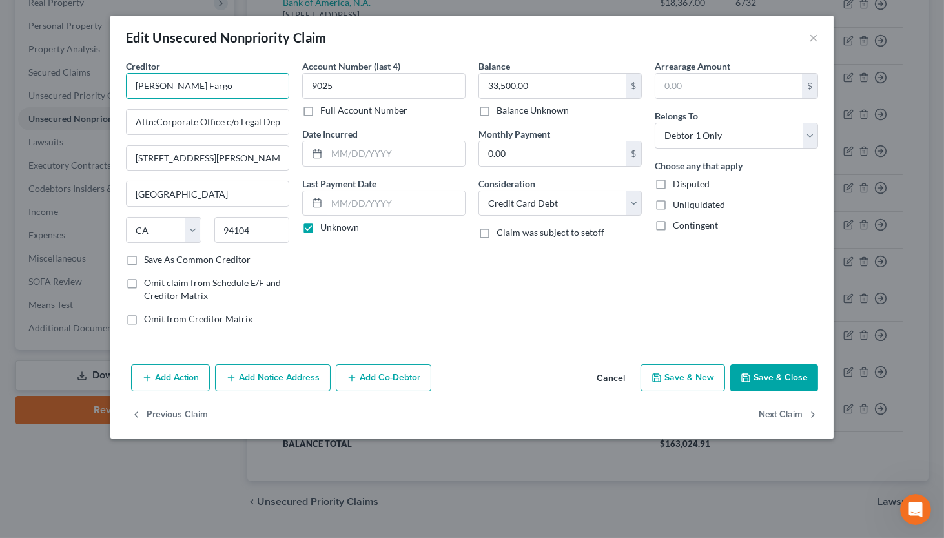
click at [190, 81] on input "[PERSON_NAME] Fargo" at bounding box center [207, 86] width 163 height 26
click at [402, 151] on input "text" at bounding box center [396, 153] width 138 height 25
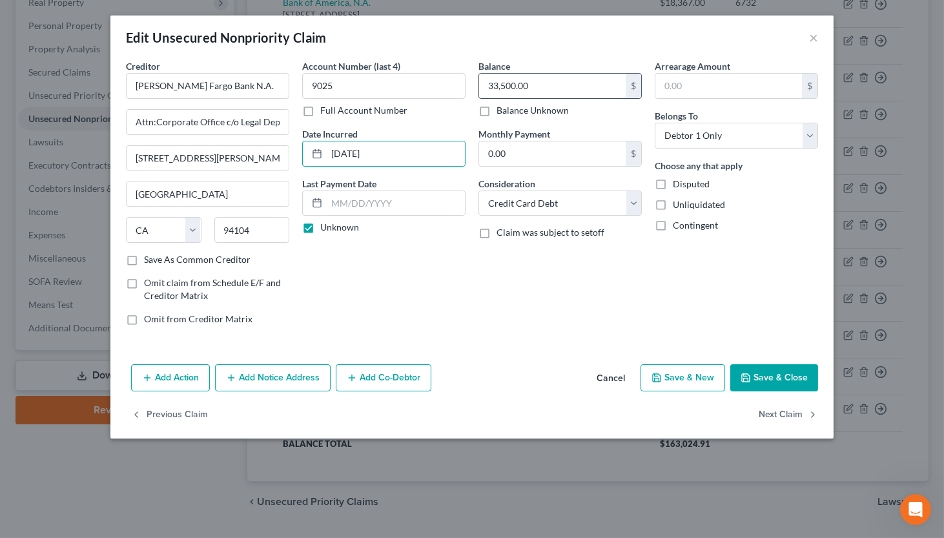
click at [575, 96] on input "33,500.00" at bounding box center [552, 86] width 147 height 25
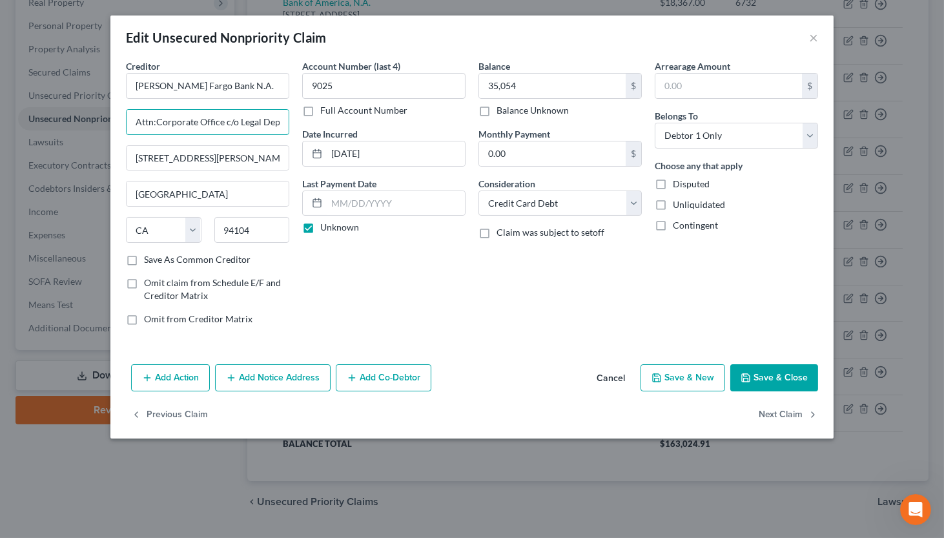
drag, startPoint x: 130, startPoint y: 120, endPoint x: 349, endPoint y: 121, distance: 218.8
click at [349, 121] on div "Creditor * [PERSON_NAME] Fargo Bank N.A. Attn:Corporate Office c/o Legal Depart…" at bounding box center [471, 197] width 705 height 276
click at [764, 374] on button "Save & Close" at bounding box center [774, 377] width 88 height 27
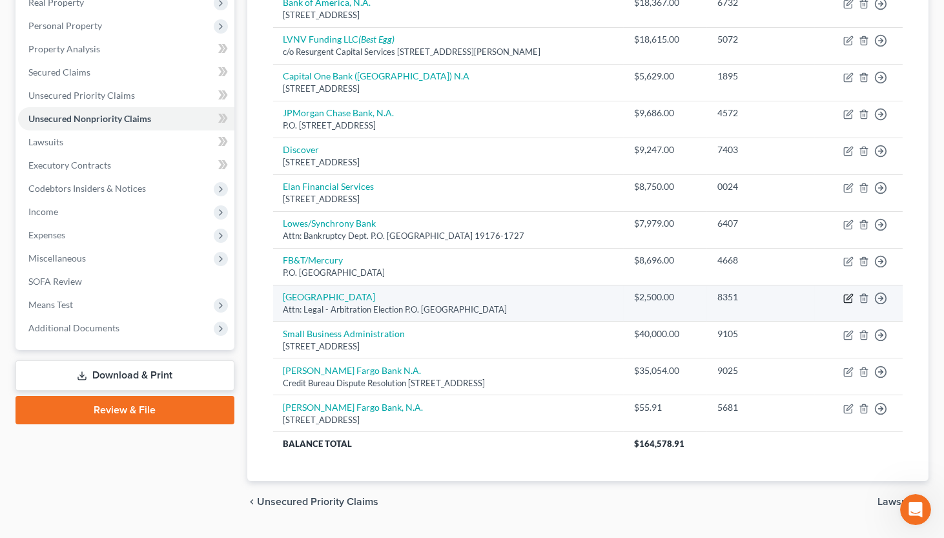
click at [821, 296] on icon "button" at bounding box center [848, 298] width 10 height 10
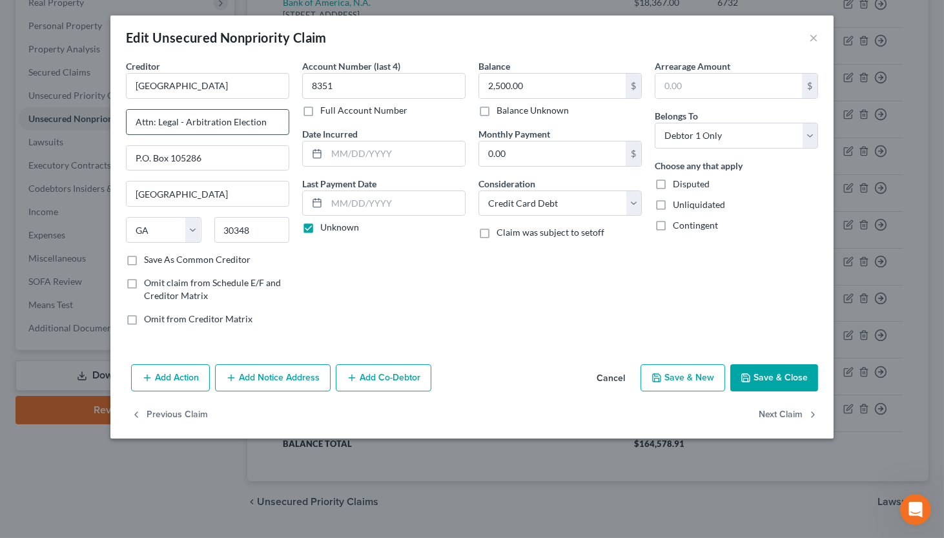
drag, startPoint x: 132, startPoint y: 123, endPoint x: 285, endPoint y: 128, distance: 153.1
click at [285, 128] on input "Attn: Legal - Arbitration Election" at bounding box center [208, 122] width 162 height 25
drag, startPoint x: 130, startPoint y: 153, endPoint x: 306, endPoint y: 168, distance: 176.2
click at [306, 168] on div "Creditor * Mission Lane P.O. Box 105286 [GEOGRAPHIC_DATA] [US_STATE] AK AR AZ C…" at bounding box center [471, 197] width 705 height 276
click at [225, 126] on input "text" at bounding box center [208, 122] width 162 height 25
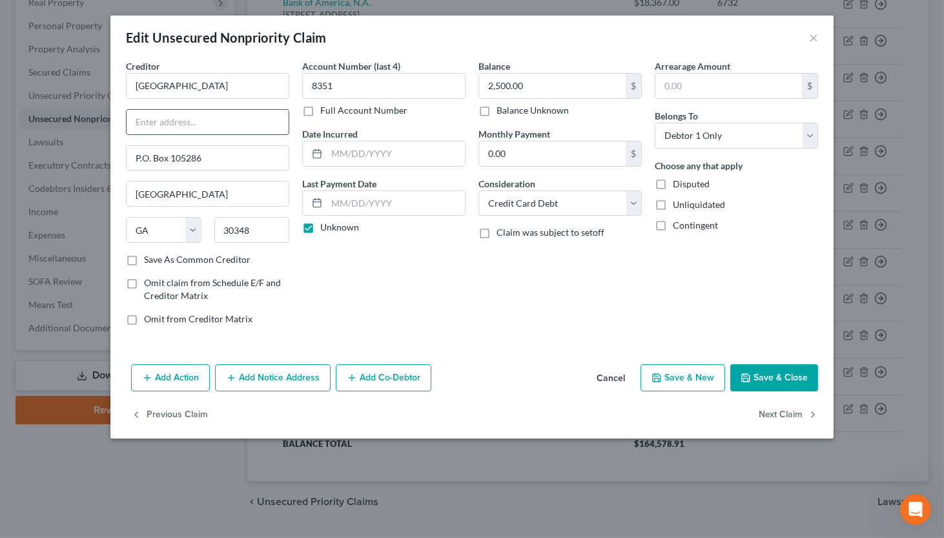
paste input "P.O. Box 105286"
click at [357, 152] on input "text" at bounding box center [396, 153] width 138 height 25
click at [367, 155] on input "text" at bounding box center [396, 153] width 138 height 25
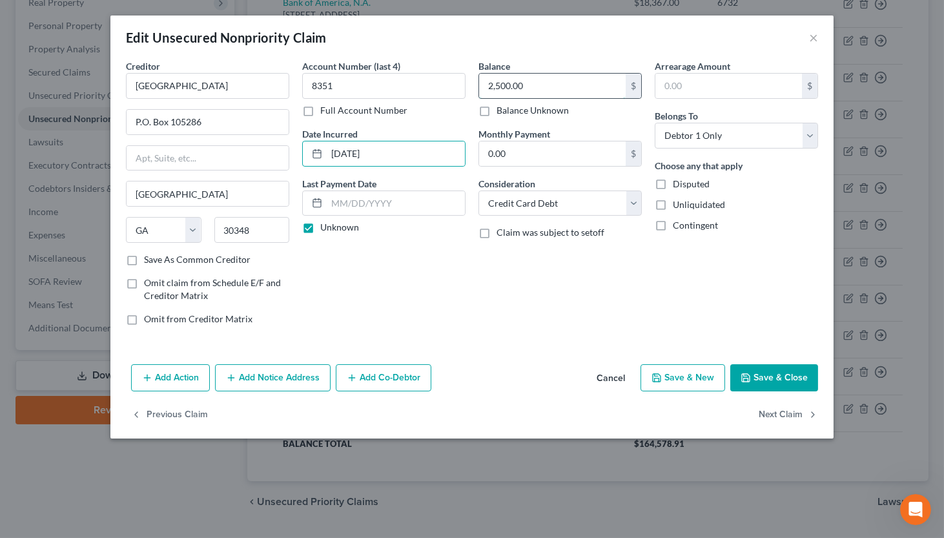
click at [554, 88] on input "2,500.00" at bounding box center [552, 86] width 147 height 25
click at [759, 372] on button "Save & Close" at bounding box center [774, 377] width 88 height 27
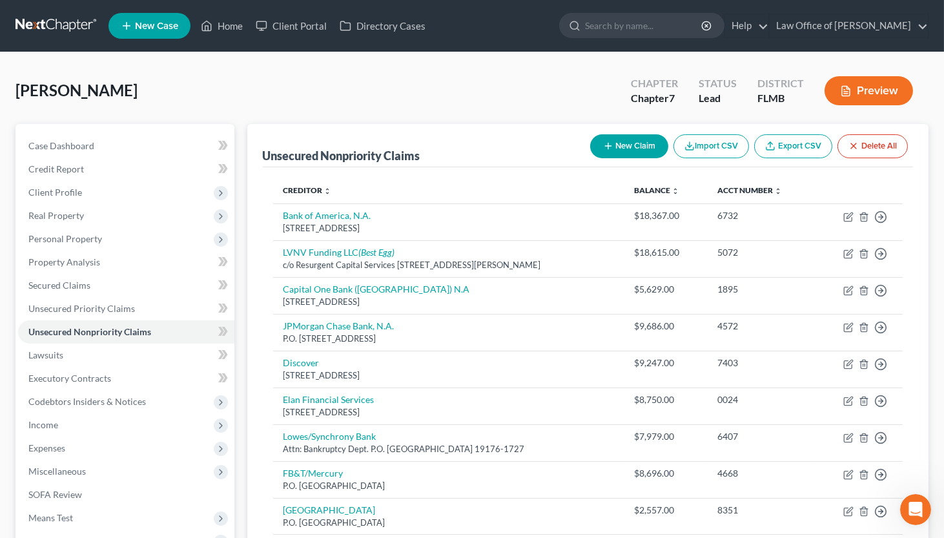
click at [618, 142] on button "New Claim" at bounding box center [629, 146] width 78 height 24
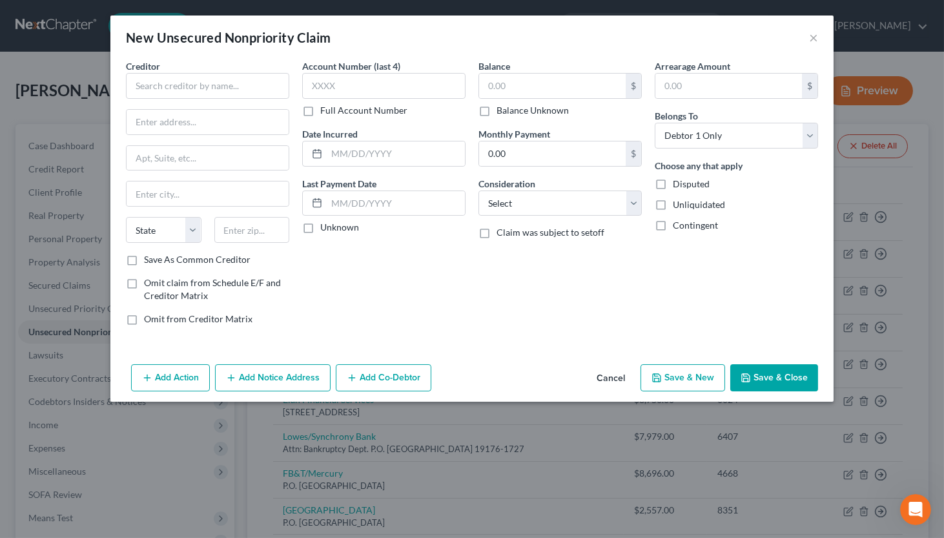
click at [167, 72] on div "Creditor *" at bounding box center [207, 78] width 163 height 39
click at [174, 89] on input "text" at bounding box center [207, 86] width 163 height 26
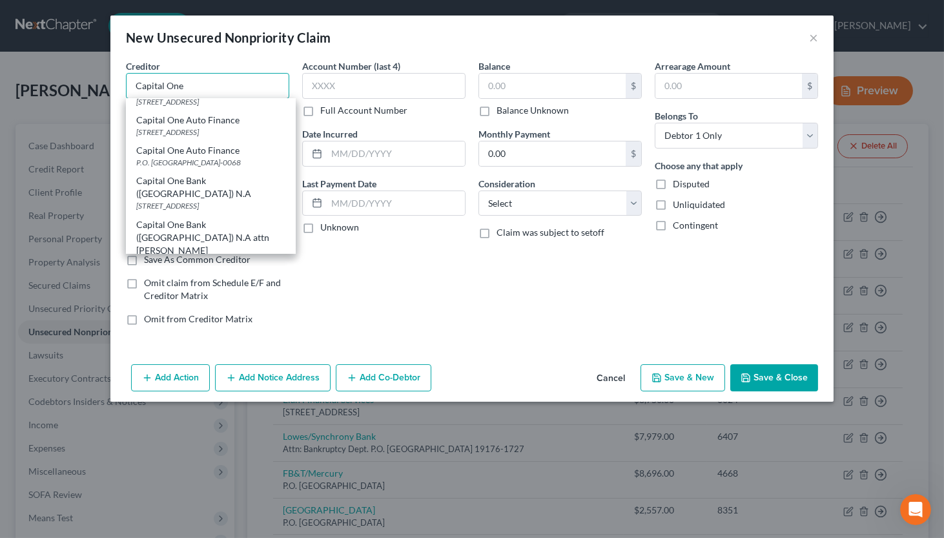
scroll to position [128, 0]
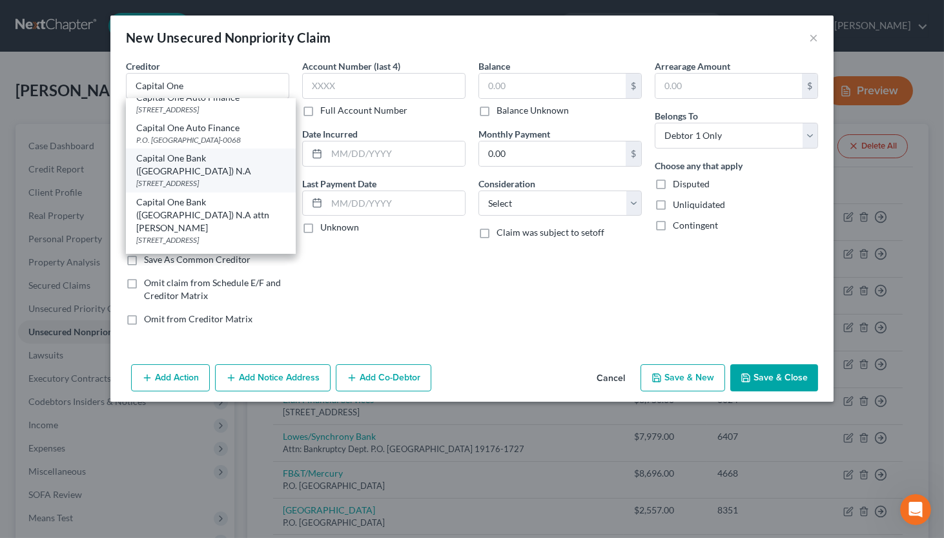
click at [187, 178] on div "Capital One Bank ([GEOGRAPHIC_DATA]) N.A" at bounding box center [210, 165] width 149 height 26
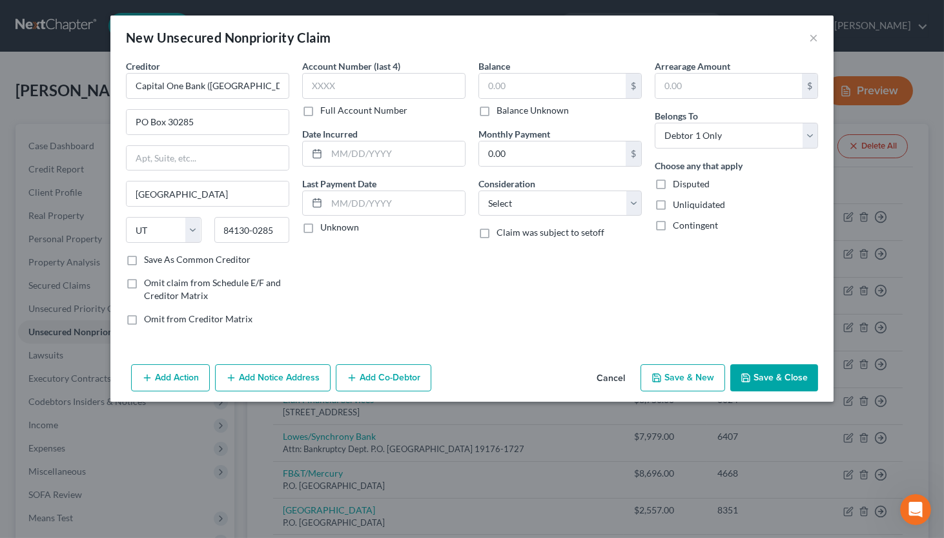
scroll to position [0, 0]
click at [369, 96] on input "text" at bounding box center [383, 86] width 163 height 26
click at [409, 158] on input "text" at bounding box center [396, 153] width 138 height 25
click at [753, 369] on button "Save & Close" at bounding box center [774, 377] width 88 height 27
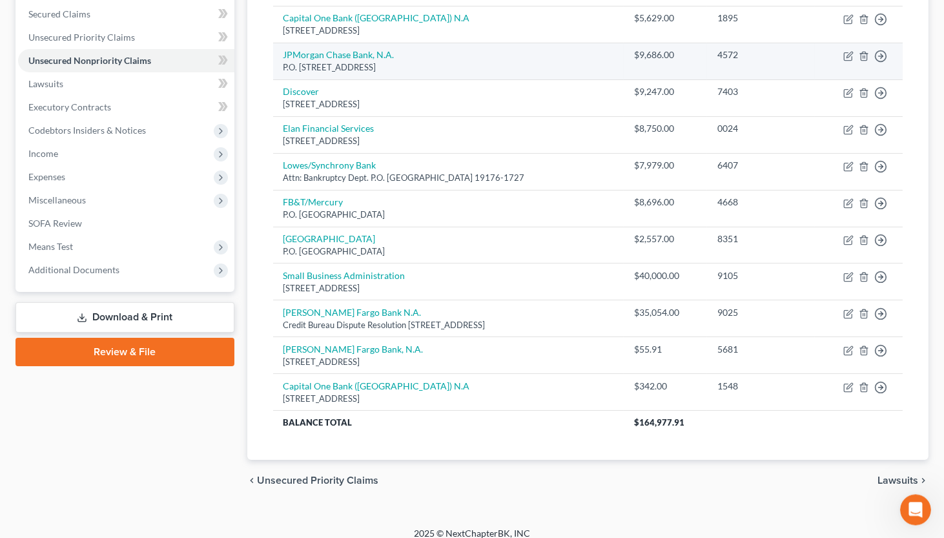
scroll to position [282, 0]
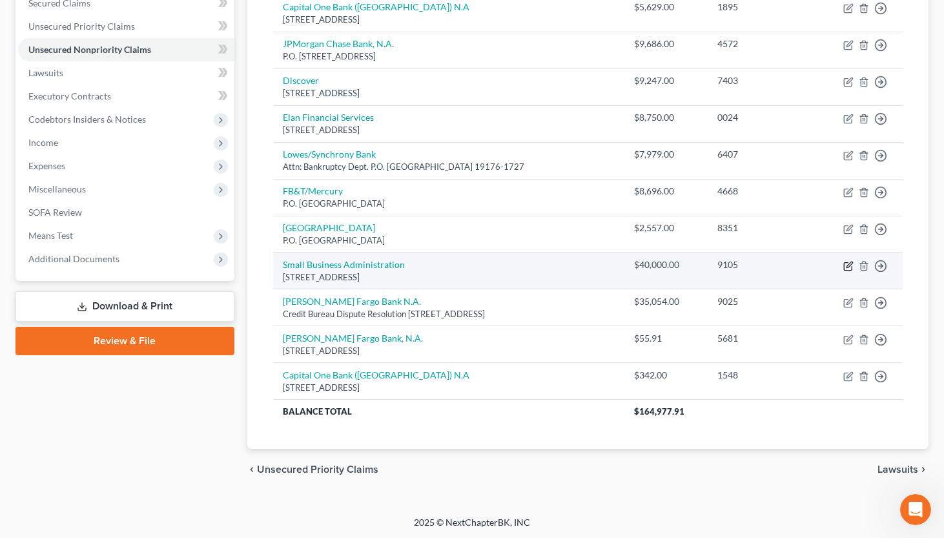
click at [821, 267] on icon "button" at bounding box center [848, 266] width 10 height 10
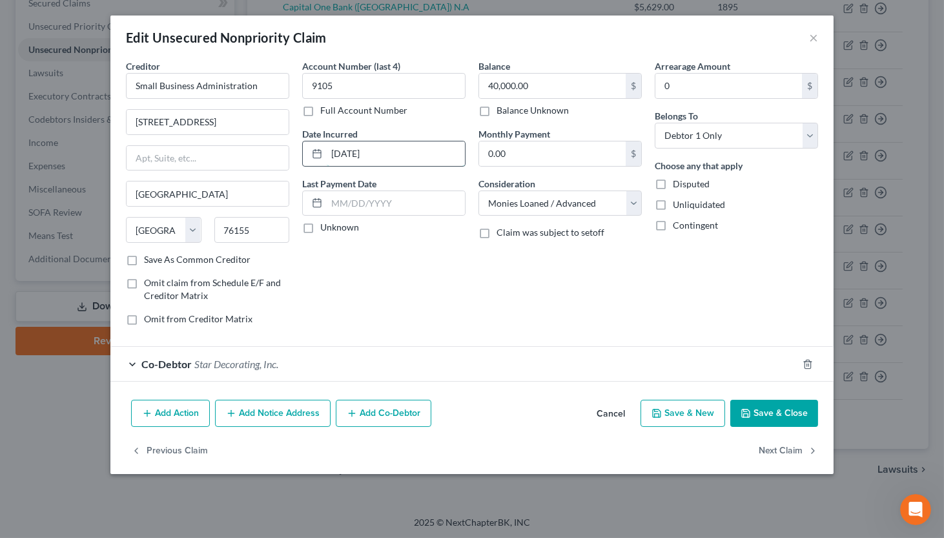
click at [334, 154] on input "[DATE]" at bounding box center [396, 153] width 138 height 25
drag, startPoint x: 352, startPoint y: 154, endPoint x: 314, endPoint y: 156, distance: 38.1
click at [327, 156] on input "[DATE]" at bounding box center [396, 153] width 138 height 25
click at [766, 403] on button "Save & Close" at bounding box center [774, 413] width 88 height 27
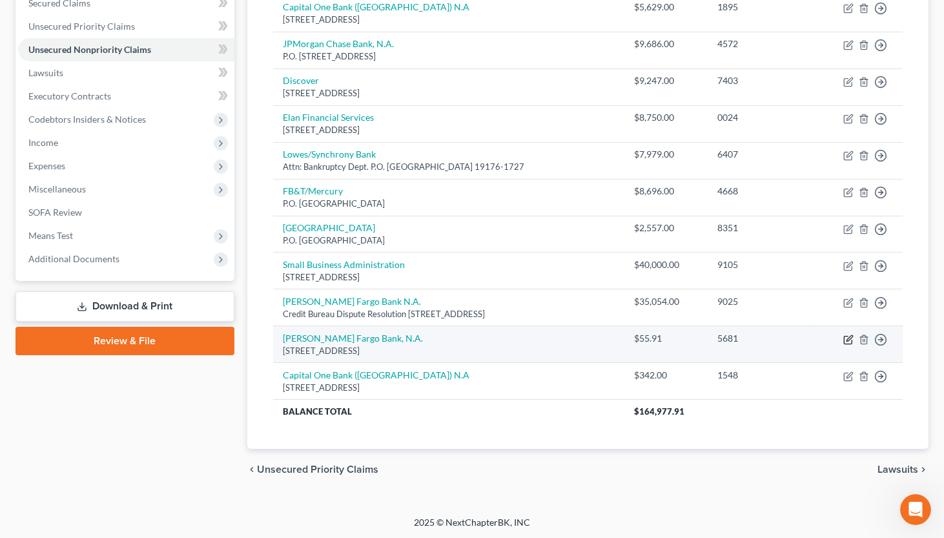
click at [821, 339] on icon "button" at bounding box center [849, 338] width 6 height 6
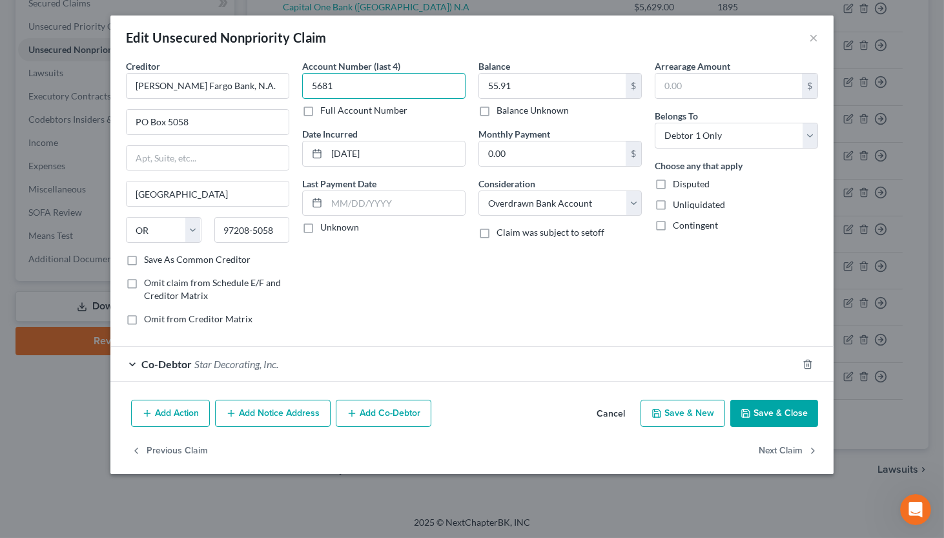
drag, startPoint x: 410, startPoint y: 89, endPoint x: 296, endPoint y: 80, distance: 114.6
click at [302, 80] on input "5681" at bounding box center [383, 86] width 163 height 26
click at [778, 414] on button "Save & Close" at bounding box center [774, 413] width 88 height 27
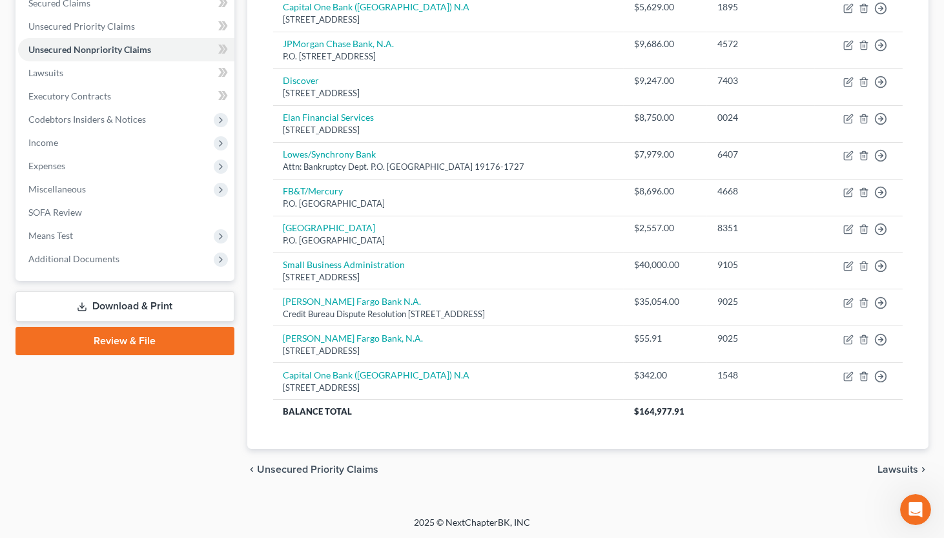
click at [821, 464] on span "Lawsuits" at bounding box center [897, 469] width 41 height 10
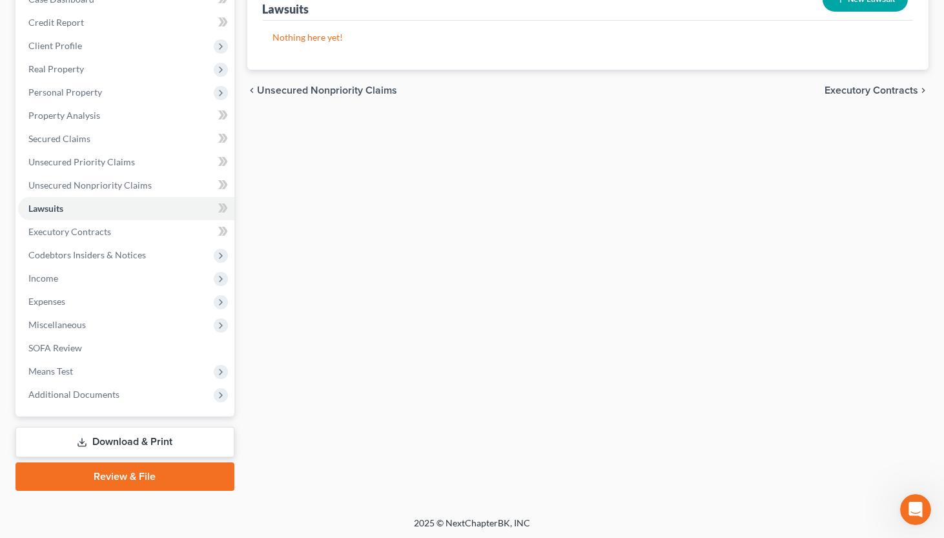
click at [821, 85] on span "Executory Contracts" at bounding box center [871, 90] width 94 height 10
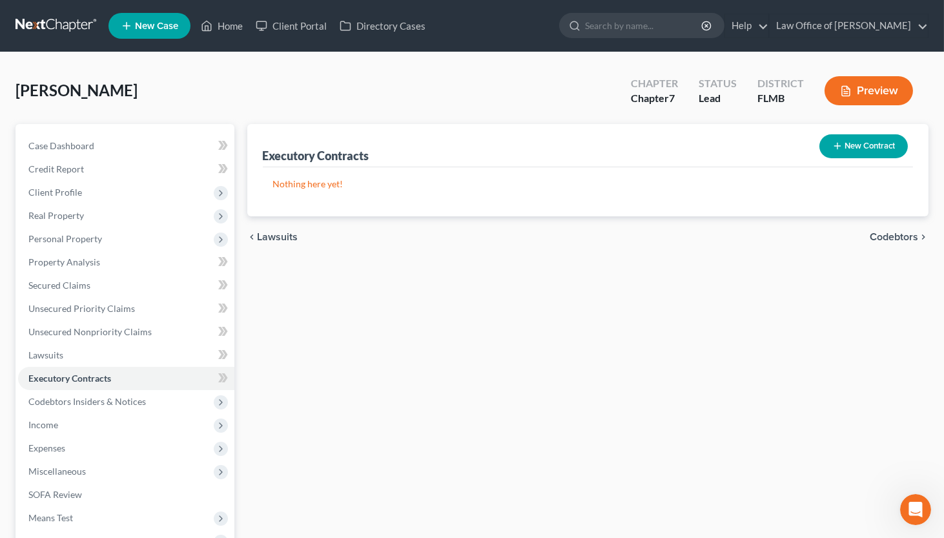
click at [821, 234] on span "Codebtors" at bounding box center [894, 237] width 48 height 10
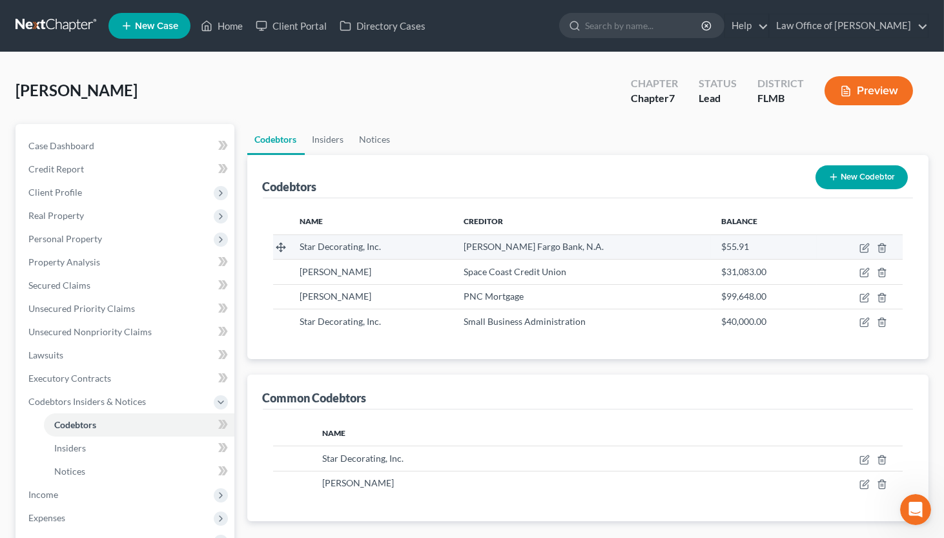
scroll to position [213, 0]
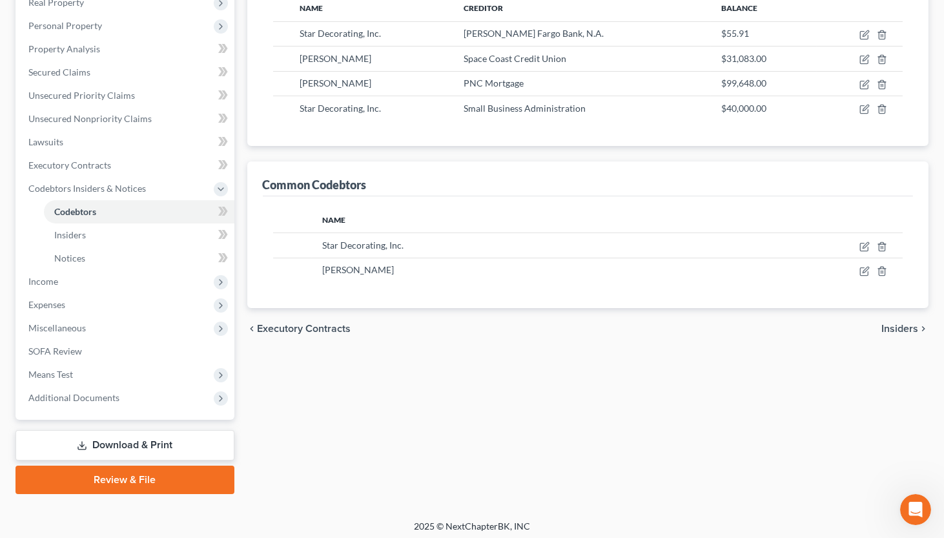
click at [821, 328] on span "Insiders" at bounding box center [899, 328] width 37 height 10
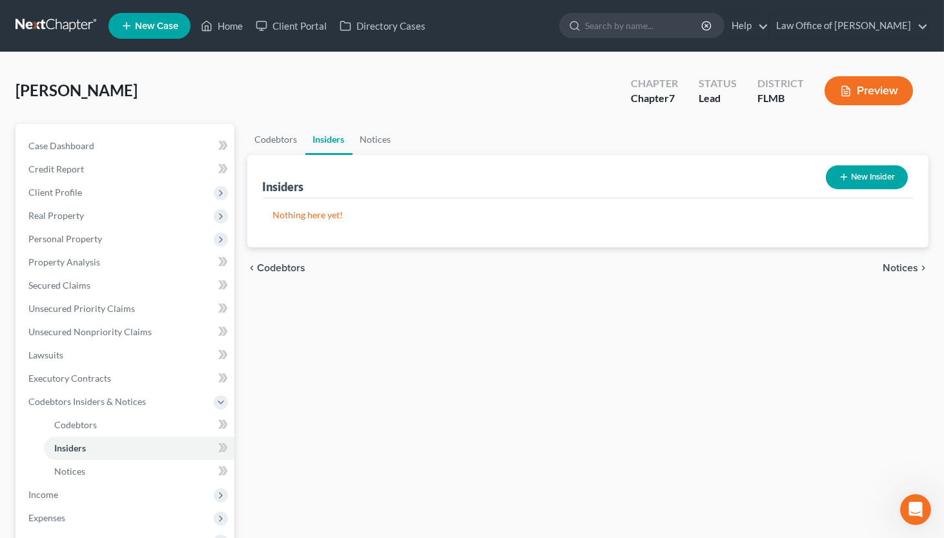
click at [821, 269] on span "Notices" at bounding box center [900, 268] width 36 height 10
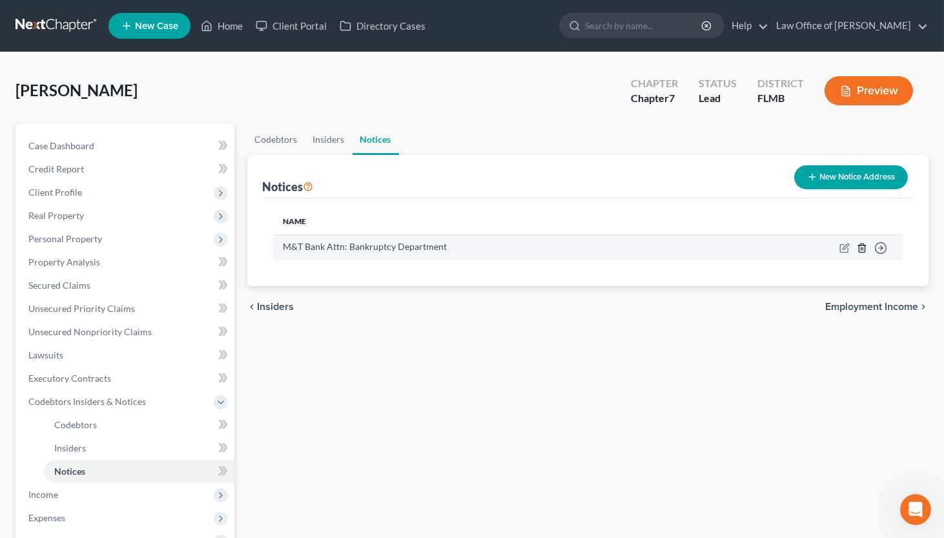
click at [821, 247] on icon "button" at bounding box center [862, 248] width 10 height 10
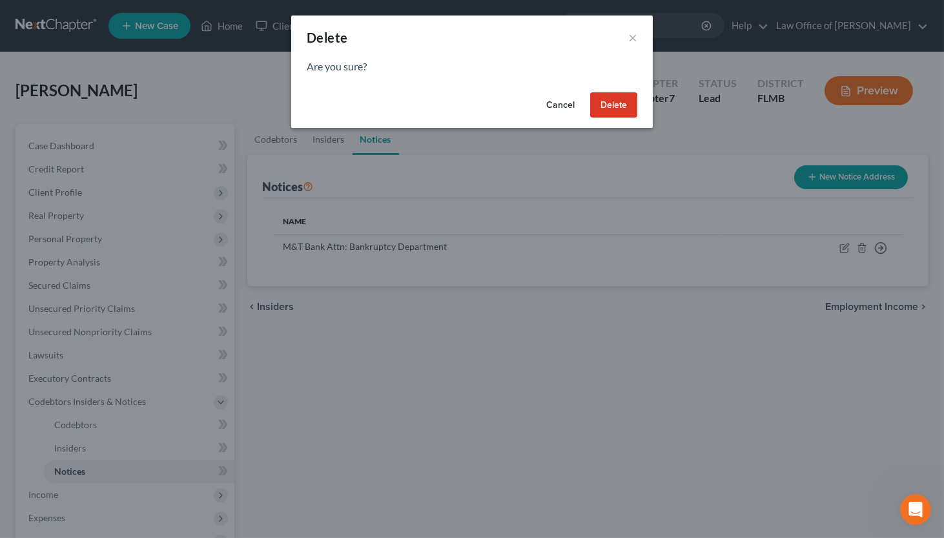
click at [618, 111] on button "Delete" at bounding box center [613, 105] width 47 height 26
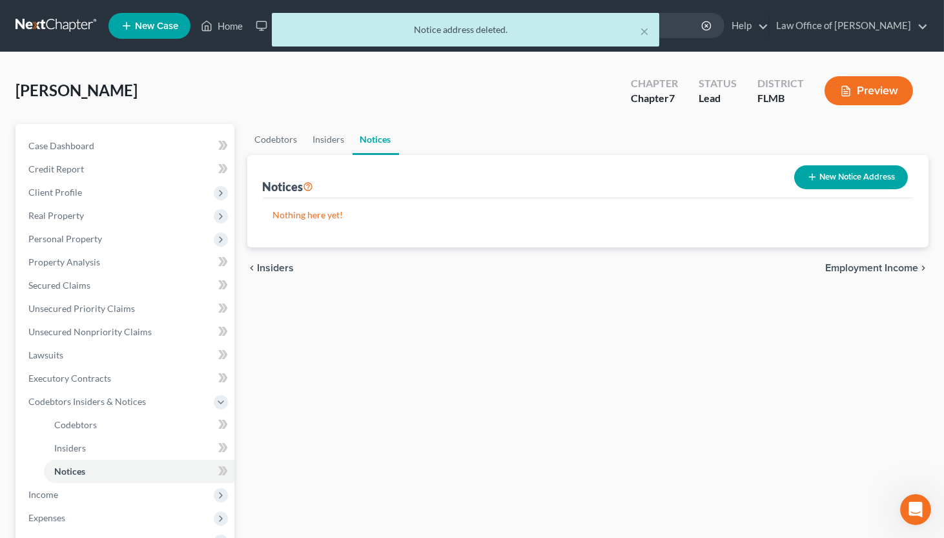
click at [821, 267] on span "Employment Income" at bounding box center [871, 268] width 93 height 10
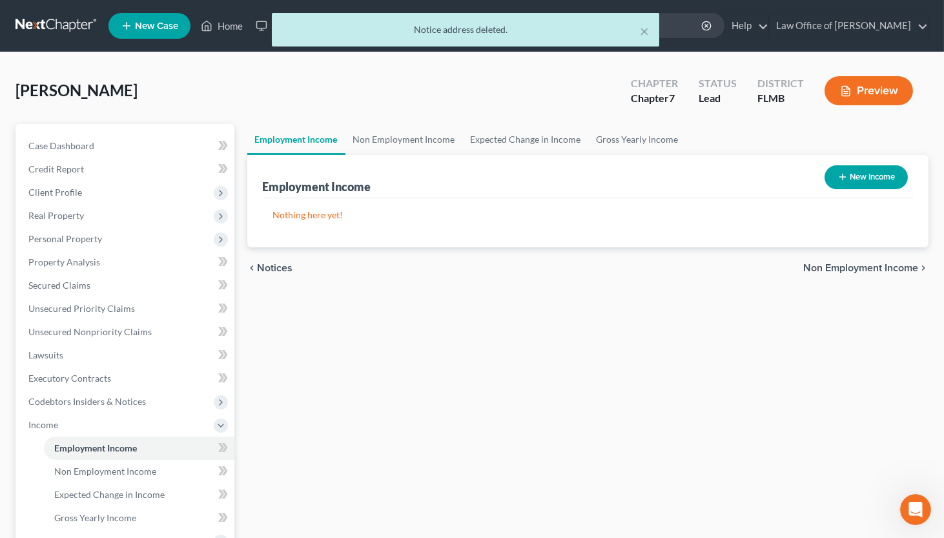
click at [821, 267] on span "Non Employment Income" at bounding box center [860, 268] width 115 height 10
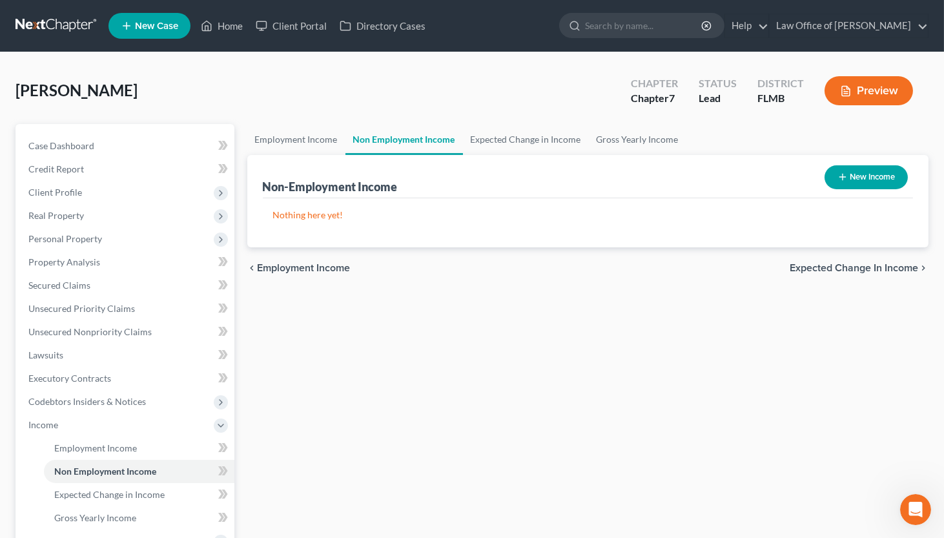
click at [821, 168] on button "New Income" at bounding box center [865, 177] width 83 height 24
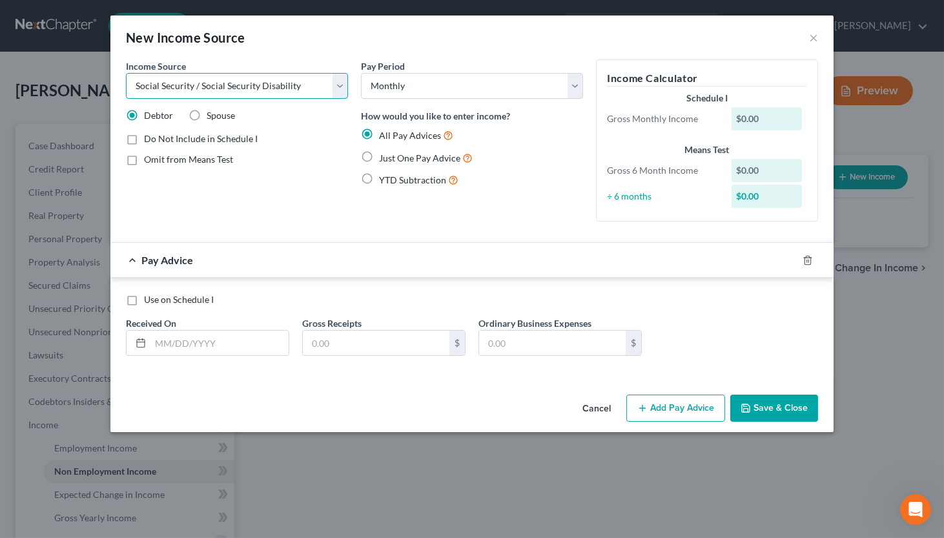
click option "Social Security / Social Security Disability" at bounding box center [0, 0] width 0 height 0
click at [390, 158] on span "Just One Pay Advice" at bounding box center [419, 157] width 81 height 11
click at [390, 158] on input "Just One Pay Advice" at bounding box center [388, 154] width 8 height 8
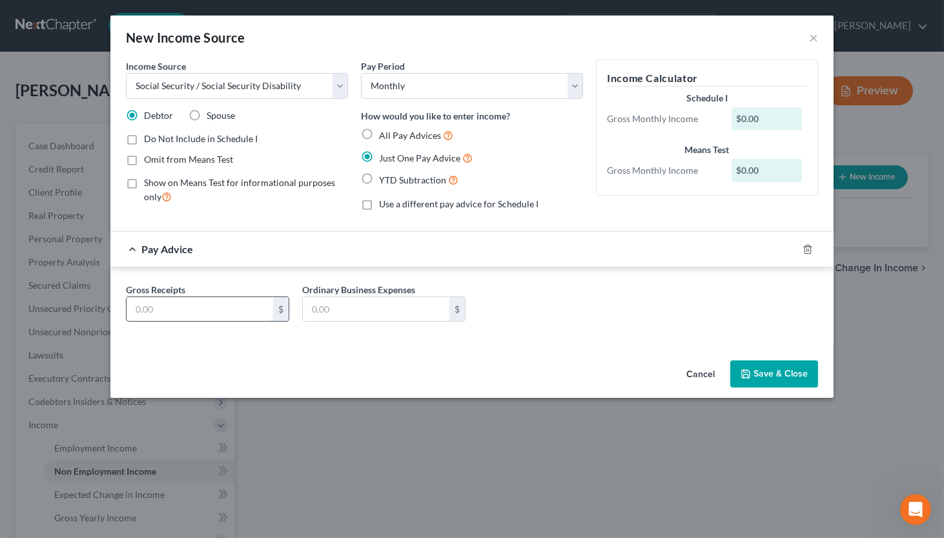
click at [241, 313] on input "text" at bounding box center [200, 309] width 147 height 25
click at [151, 163] on span "Omit from Means Test" at bounding box center [188, 159] width 89 height 11
click at [151, 161] on input "Omit from Means Test" at bounding box center [153, 157] width 8 height 8
click at [753, 365] on button "Save & Close" at bounding box center [774, 373] width 88 height 27
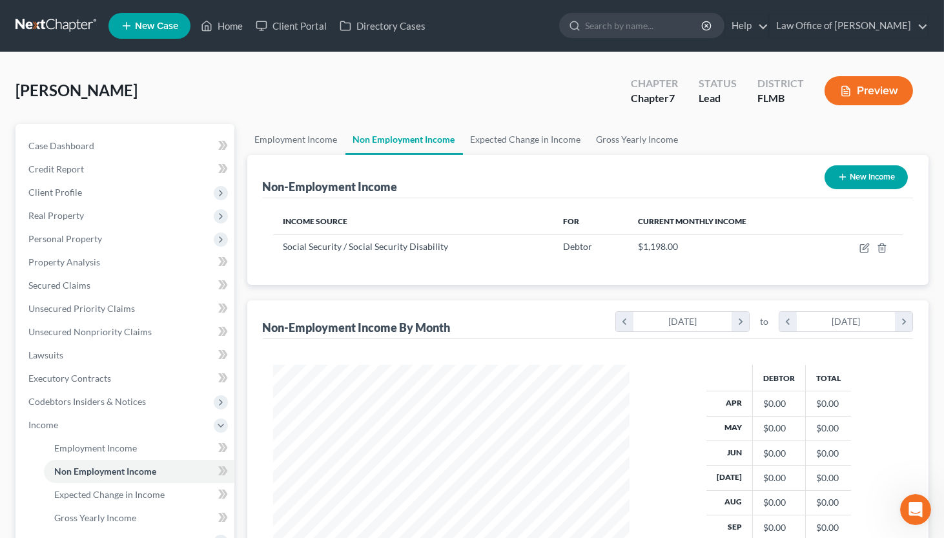
scroll to position [230, 383]
click at [821, 176] on button "New Income" at bounding box center [865, 177] width 83 height 24
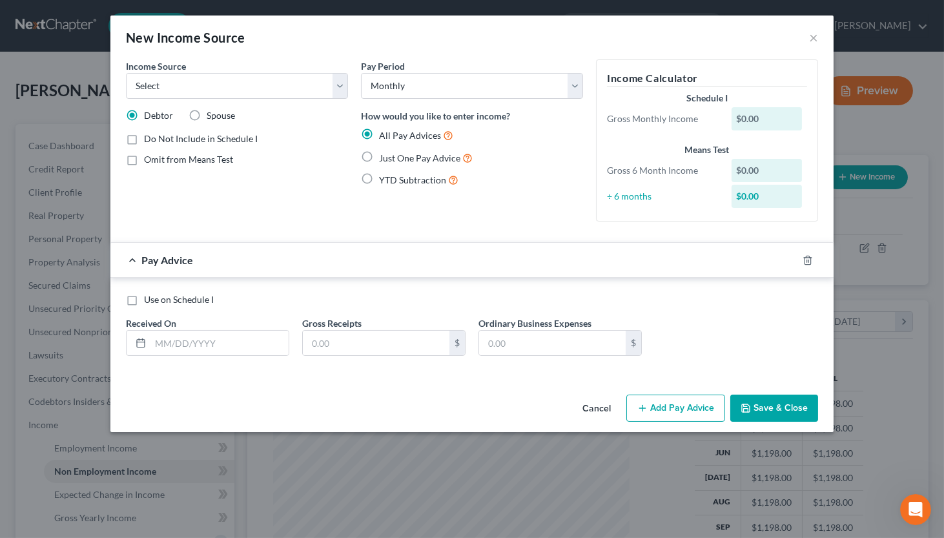
click at [207, 113] on label "Spouse" at bounding box center [221, 115] width 28 height 13
click at [212, 113] on input "Spouse" at bounding box center [216, 113] width 8 height 8
click option "Social Security / Social Security Disability" at bounding box center [0, 0] width 0 height 0
click at [501, 33] on div "New Income Source ×" at bounding box center [471, 37] width 723 height 44
click at [379, 154] on label "Just One Pay Advice" at bounding box center [426, 157] width 94 height 15
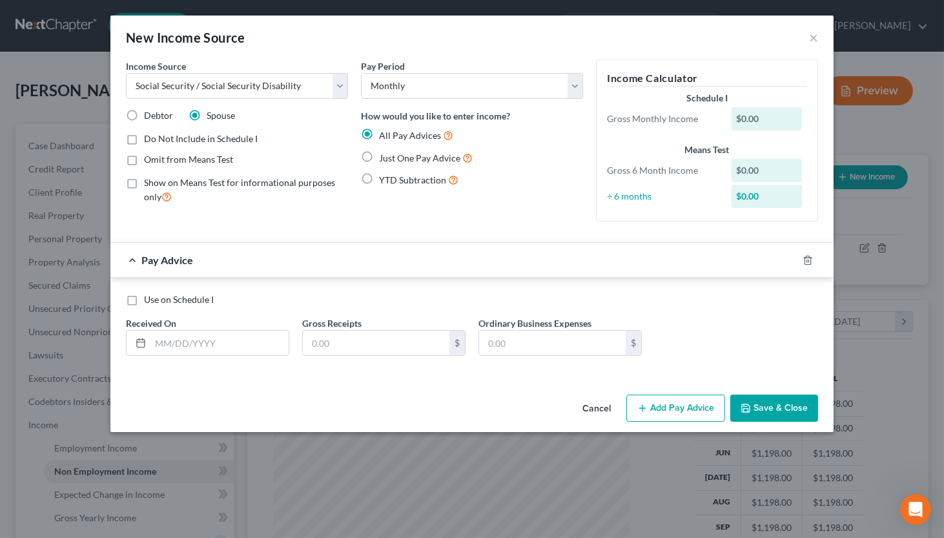
click at [384, 154] on input "Just One Pay Advice" at bounding box center [388, 154] width 8 height 8
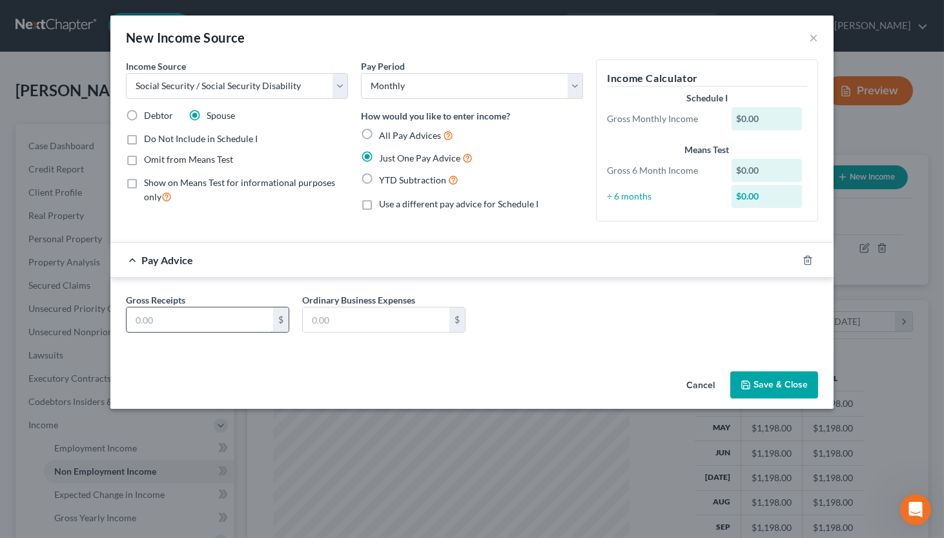
click at [219, 317] on input "text" at bounding box center [200, 319] width 147 height 25
click at [757, 389] on button "Save & Close" at bounding box center [774, 384] width 88 height 27
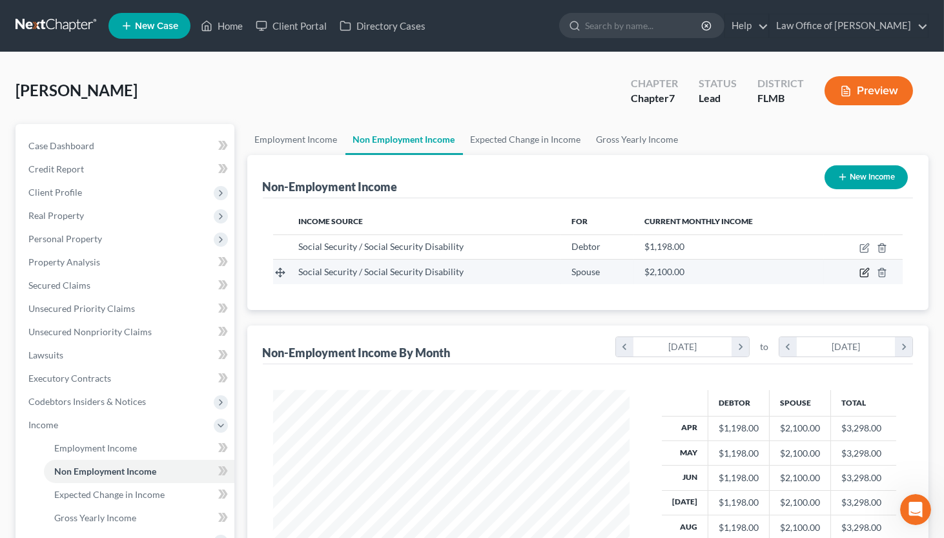
click at [821, 273] on icon "button" at bounding box center [864, 272] width 10 height 10
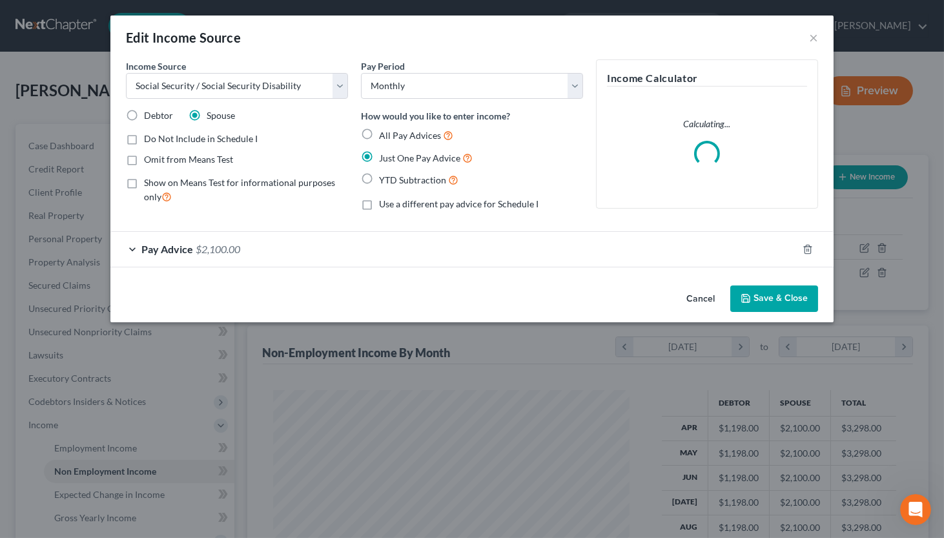
click at [184, 160] on span "Omit from Means Test" at bounding box center [188, 159] width 89 height 11
click at [158, 160] on input "Omit from Means Test" at bounding box center [153, 157] width 8 height 8
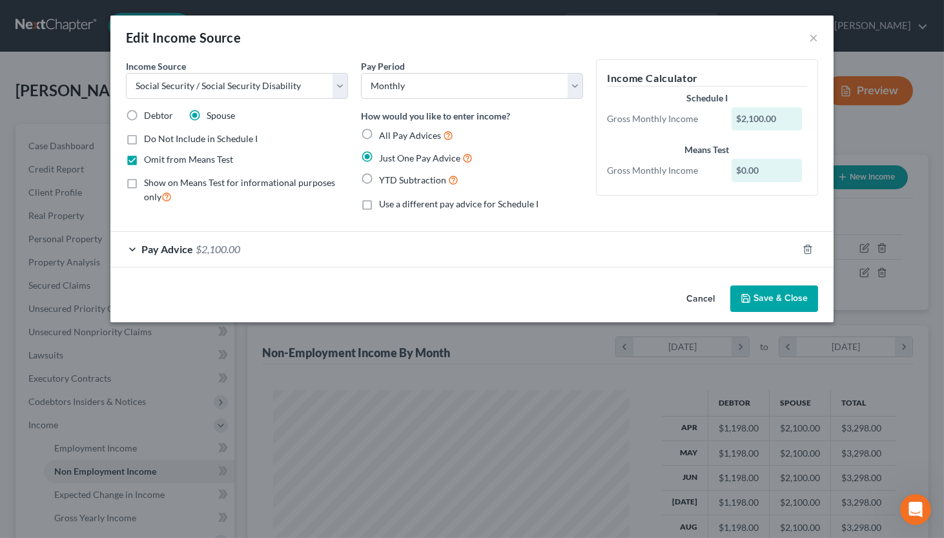
click at [768, 295] on button "Save & Close" at bounding box center [774, 298] width 88 height 27
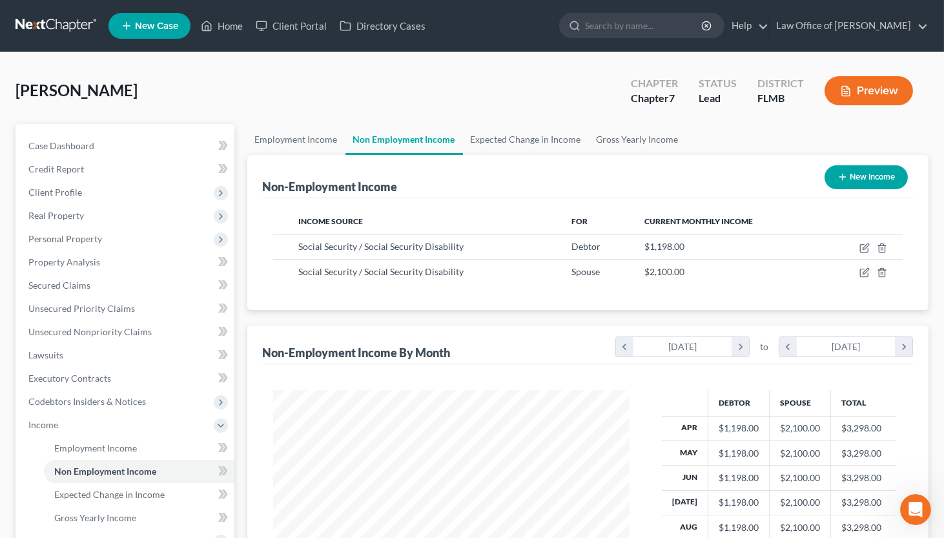
scroll to position [239, 0]
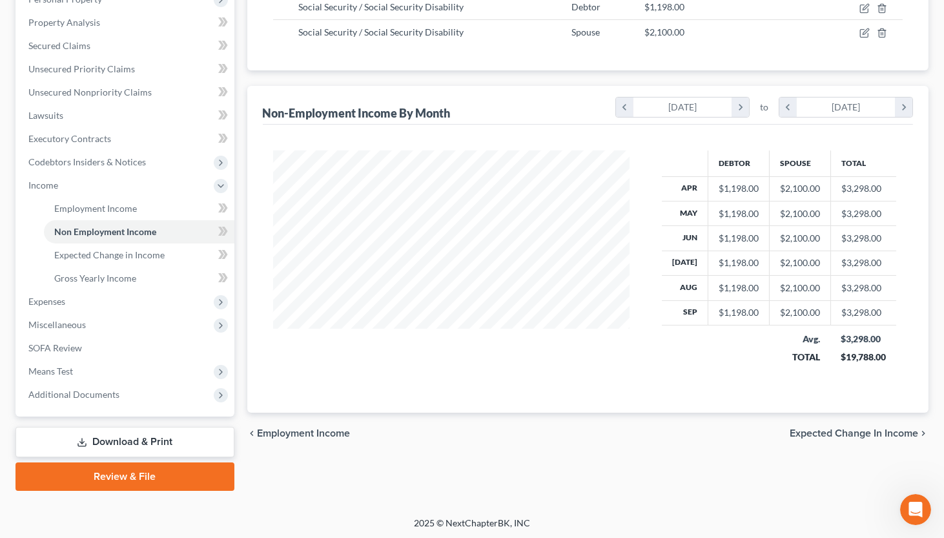
click at [807, 434] on span "Expected Change in Income" at bounding box center [853, 433] width 128 height 10
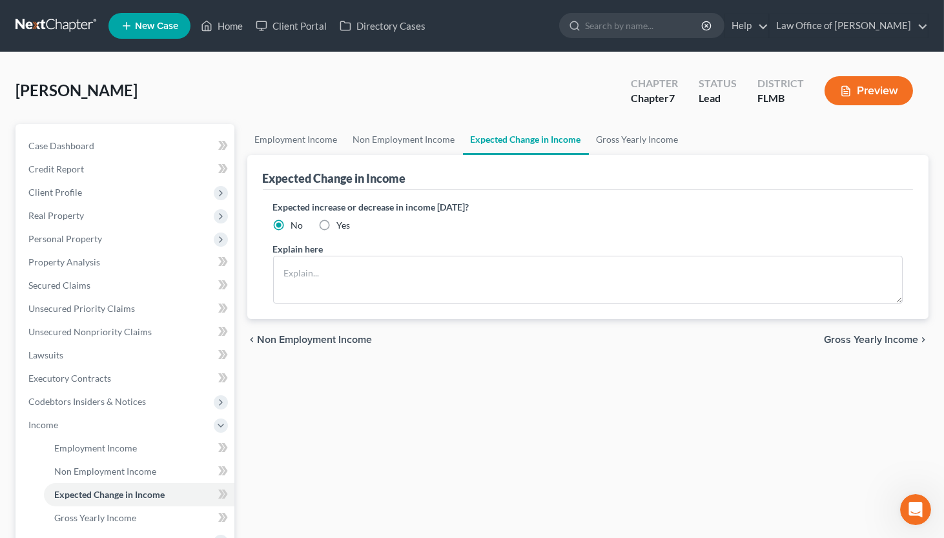
click at [821, 338] on span "Gross Yearly Income" at bounding box center [871, 339] width 94 height 10
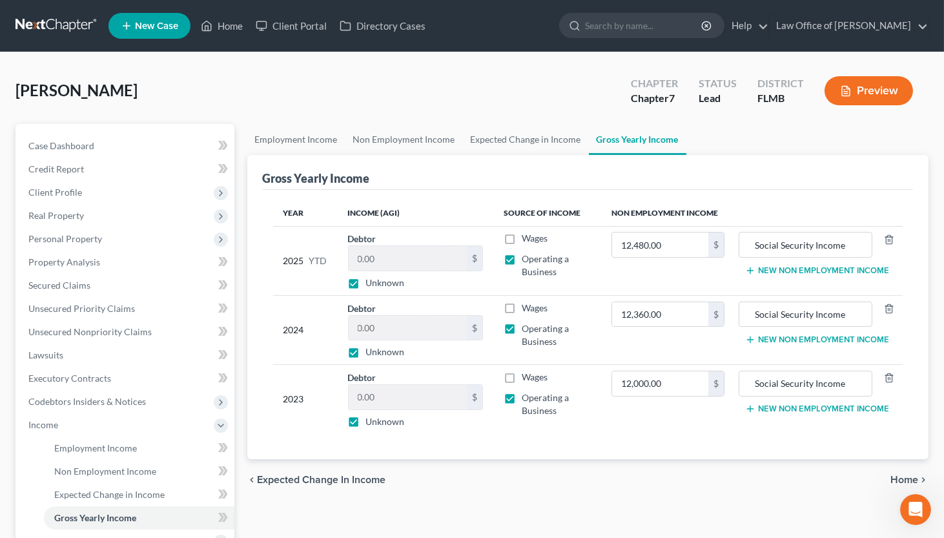
click at [366, 281] on label "Unknown" at bounding box center [385, 282] width 39 height 13
click at [371, 281] on input "Unknown" at bounding box center [375, 280] width 8 height 8
click at [366, 351] on label "Unknown" at bounding box center [385, 351] width 39 height 13
click at [371, 351] on input "Unknown" at bounding box center [375, 349] width 8 height 8
click at [366, 422] on label "Unknown" at bounding box center [385, 421] width 39 height 13
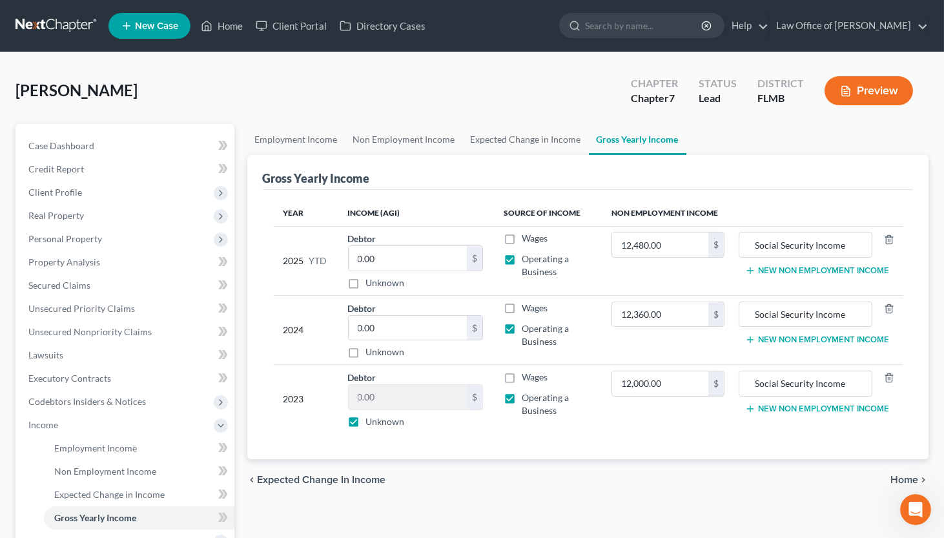
click at [371, 422] on input "Unknown" at bounding box center [375, 419] width 8 height 8
click at [359, 402] on input "0.00" at bounding box center [408, 397] width 118 height 25
click at [776, 410] on button "New Non Employment Income" at bounding box center [817, 408] width 144 height 10
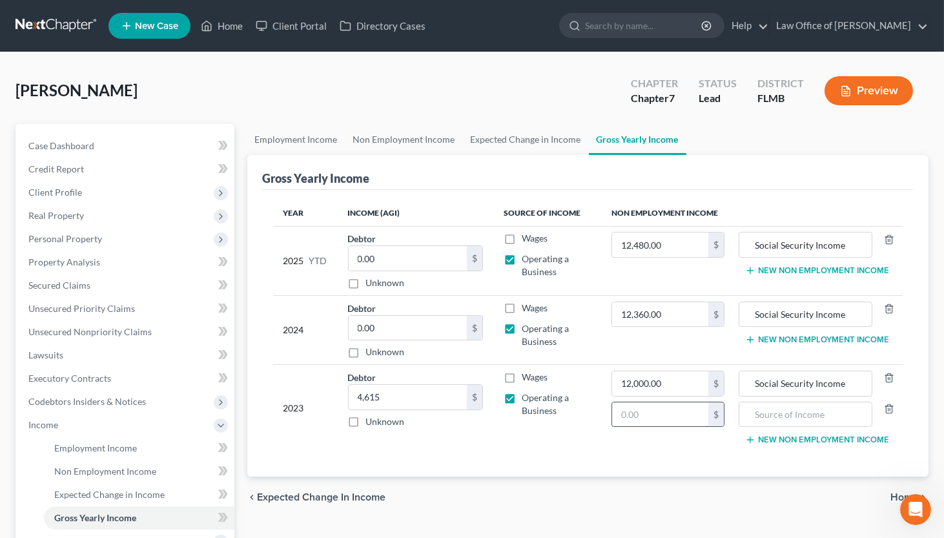
click at [662, 415] on input "text" at bounding box center [660, 414] width 96 height 25
click at [769, 412] on input "text" at bounding box center [805, 414] width 119 height 25
click at [775, 336] on button "New Non Employment Income" at bounding box center [817, 339] width 144 height 10
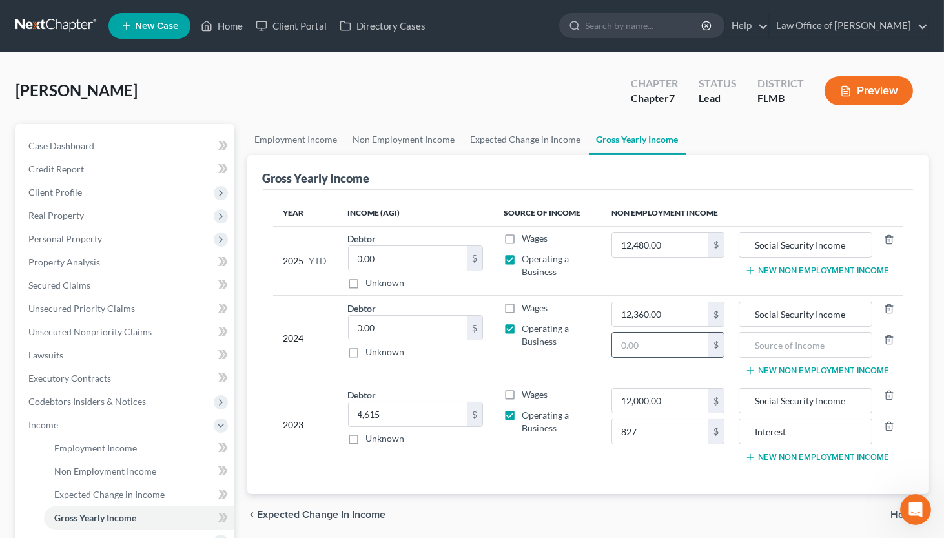
click at [612, 335] on input "text" at bounding box center [660, 344] width 96 height 25
click at [749, 342] on input "text" at bounding box center [805, 344] width 119 height 25
click at [815, 371] on button "New Non Employment Income" at bounding box center [817, 370] width 144 height 10
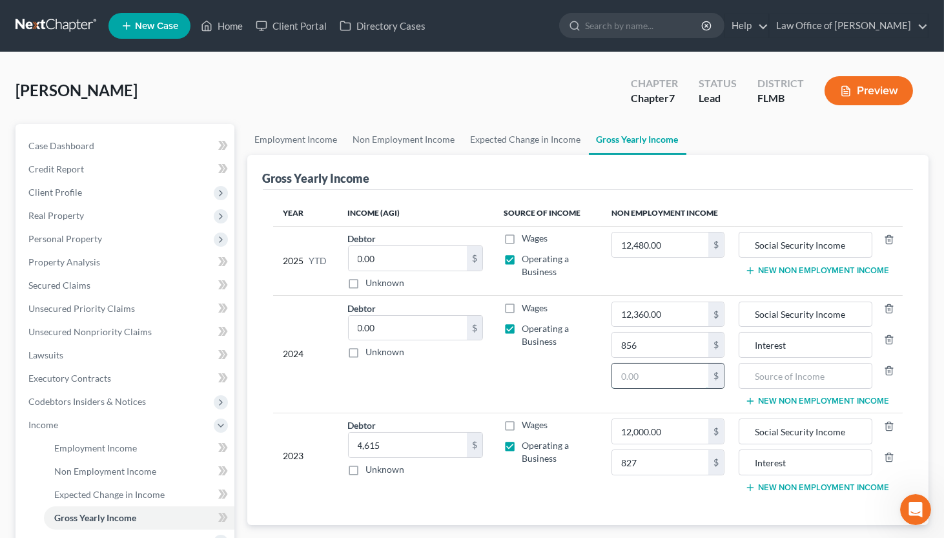
click at [664, 372] on input "text" at bounding box center [660, 375] width 96 height 25
click at [821, 375] on input "text" at bounding box center [805, 375] width 119 height 25
click at [758, 426] on input "Social Security Income" at bounding box center [805, 431] width 119 height 25
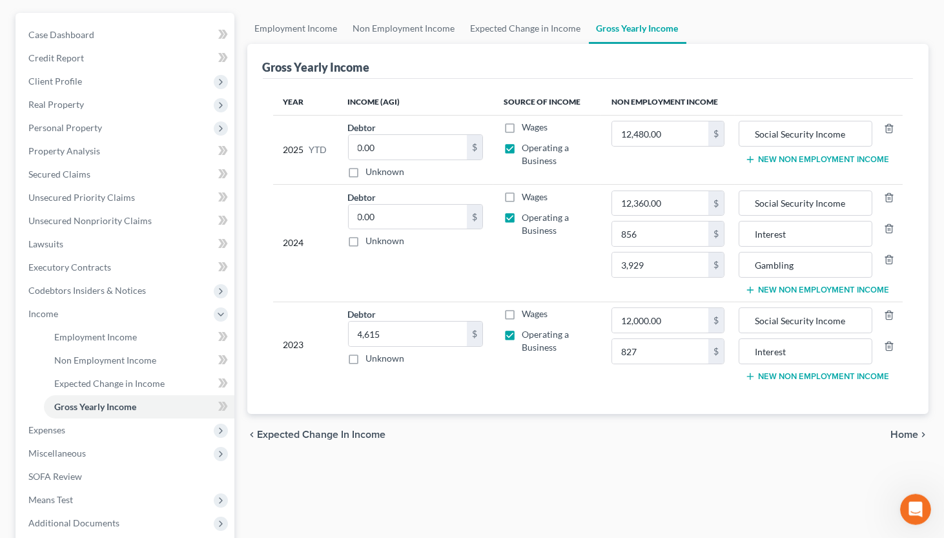
scroll to position [142, 0]
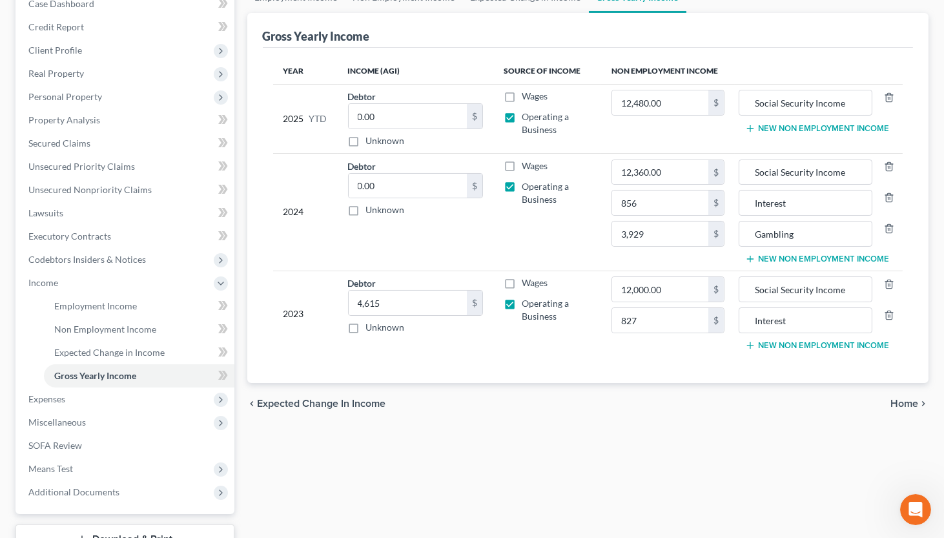
click at [821, 405] on span "Home" at bounding box center [904, 403] width 28 height 10
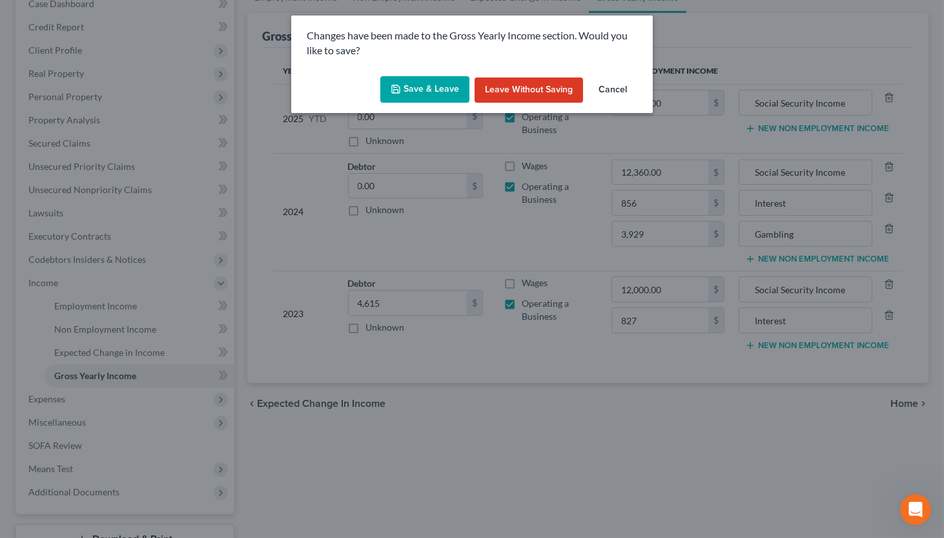
click at [412, 88] on button "Save & Leave" at bounding box center [424, 89] width 89 height 27
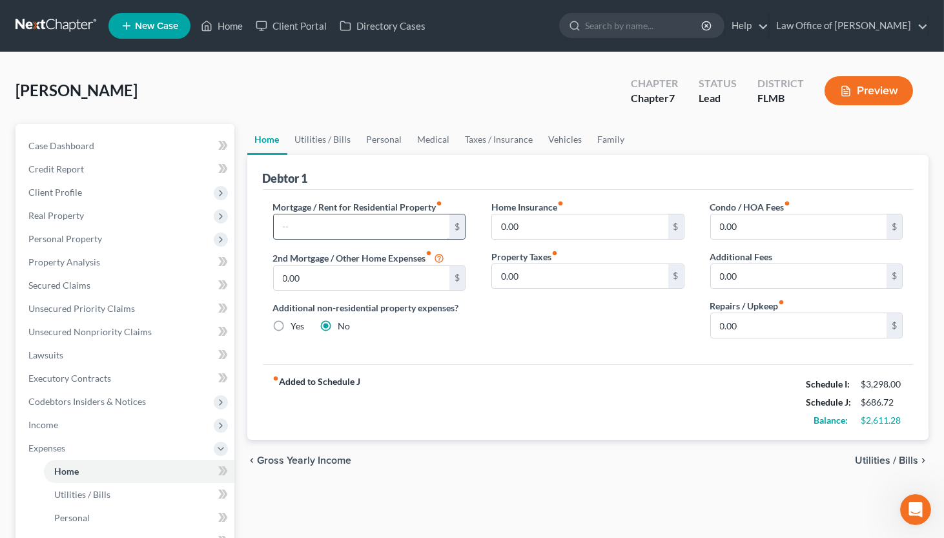
click at [376, 226] on input "text" at bounding box center [362, 226] width 176 height 25
click at [379, 224] on input "text" at bounding box center [362, 226] width 176 height 25
click at [797, 331] on input "0.00" at bounding box center [799, 325] width 176 height 25
click at [821, 458] on span "Utilities / Bills" at bounding box center [886, 460] width 63 height 10
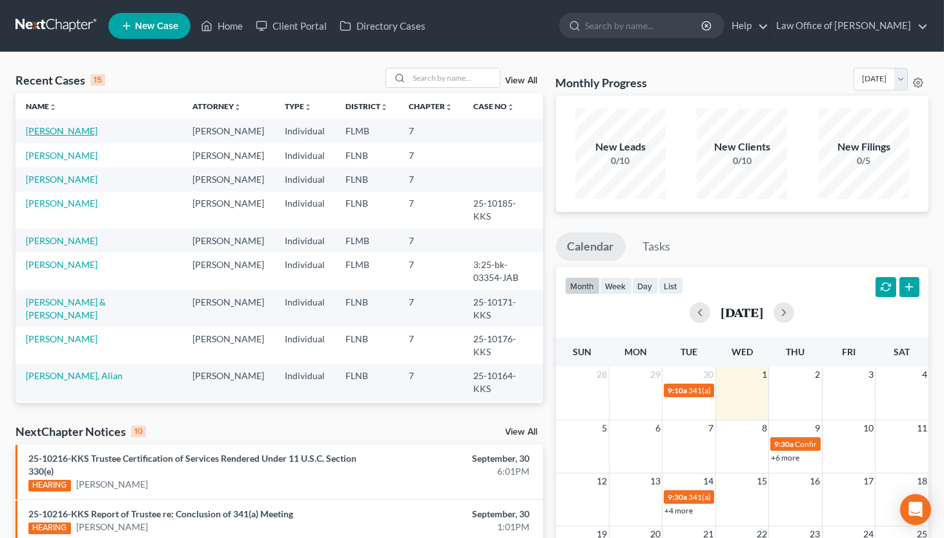
click at [54, 128] on link "[PERSON_NAME]" at bounding box center [62, 130] width 72 height 11
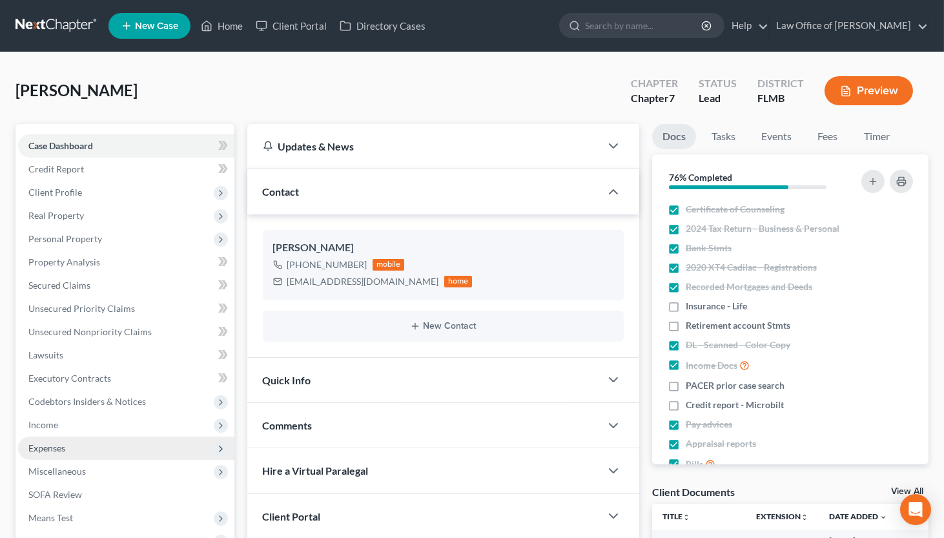
click at [46, 446] on span "Expenses" at bounding box center [46, 447] width 37 height 11
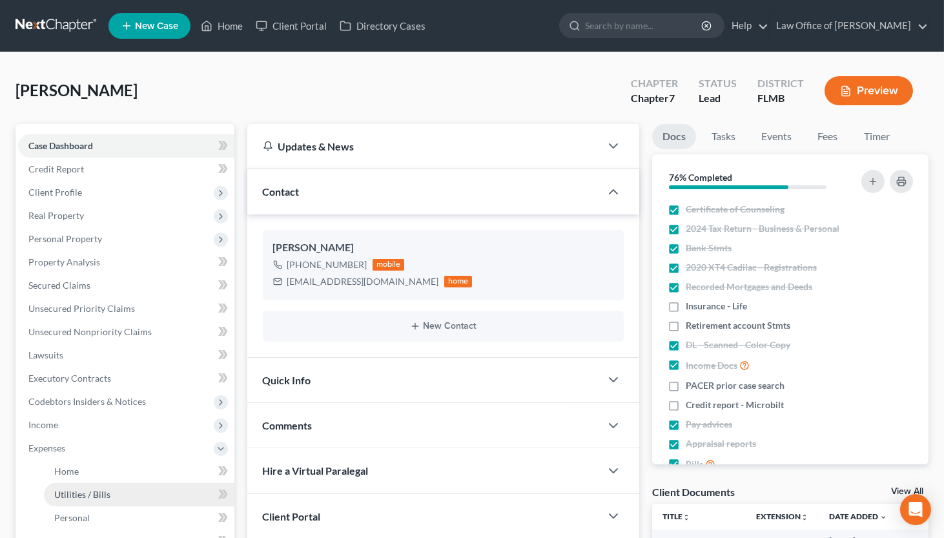
click at [67, 485] on link "Utilities / Bills" at bounding box center [139, 494] width 190 height 23
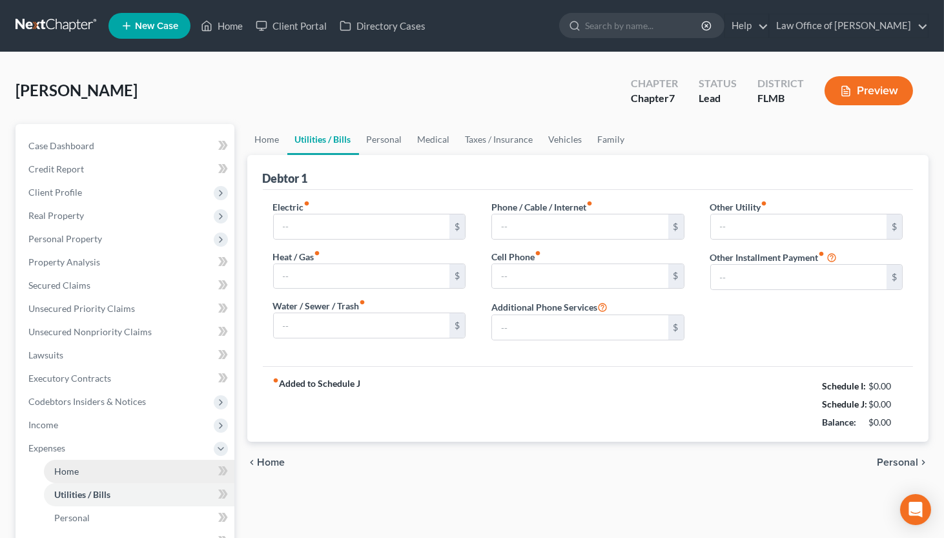
click at [67, 471] on span "Home" at bounding box center [66, 470] width 25 height 11
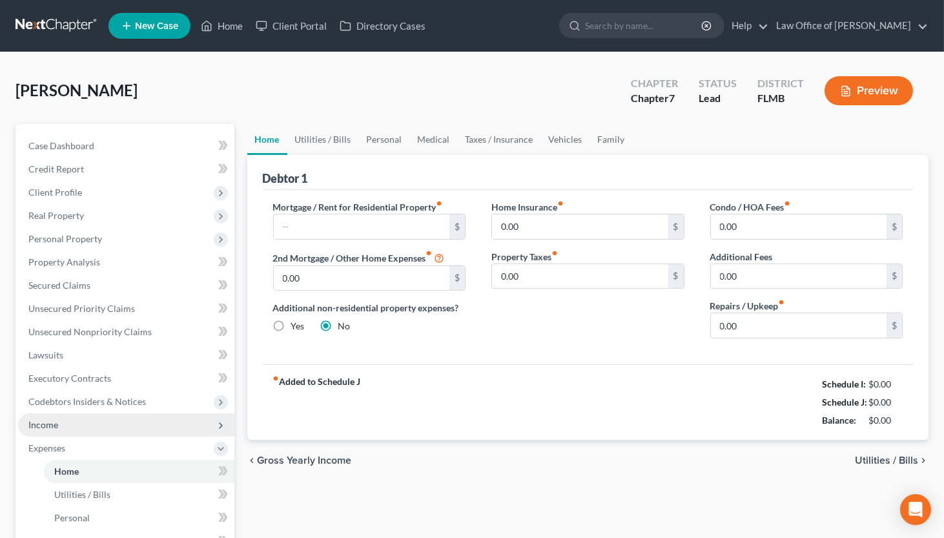
click at [58, 417] on span "Income" at bounding box center [126, 424] width 216 height 23
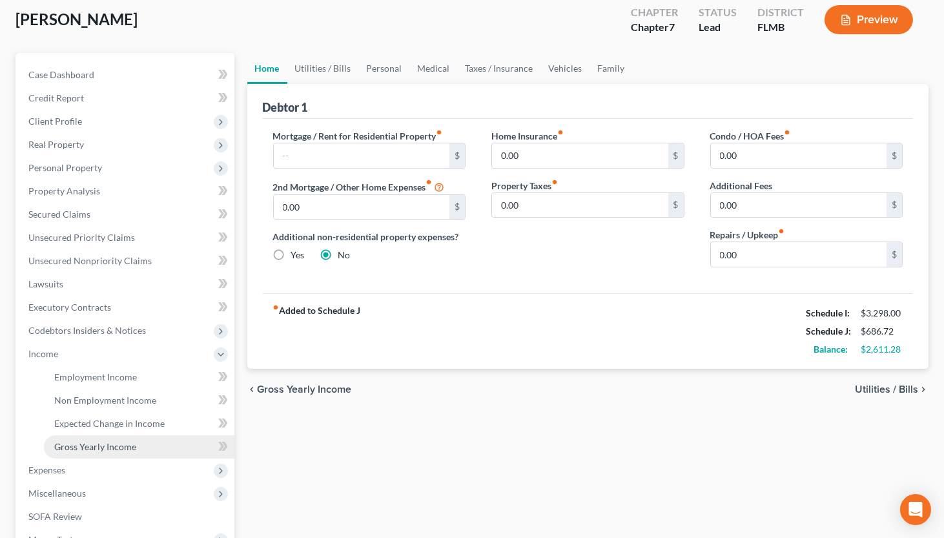
click at [73, 444] on span "Gross Yearly Income" at bounding box center [95, 446] width 82 height 11
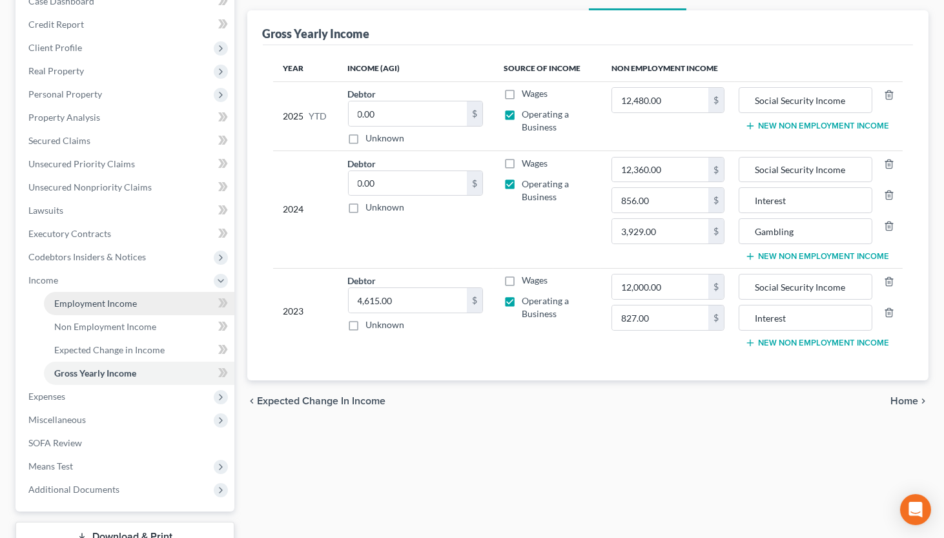
scroll to position [213, 0]
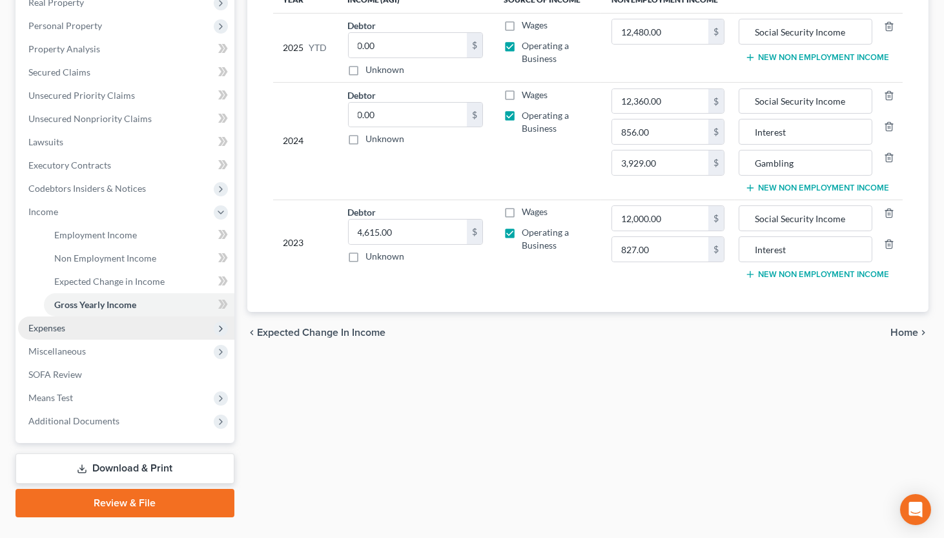
click at [39, 324] on span "Expenses" at bounding box center [46, 327] width 37 height 11
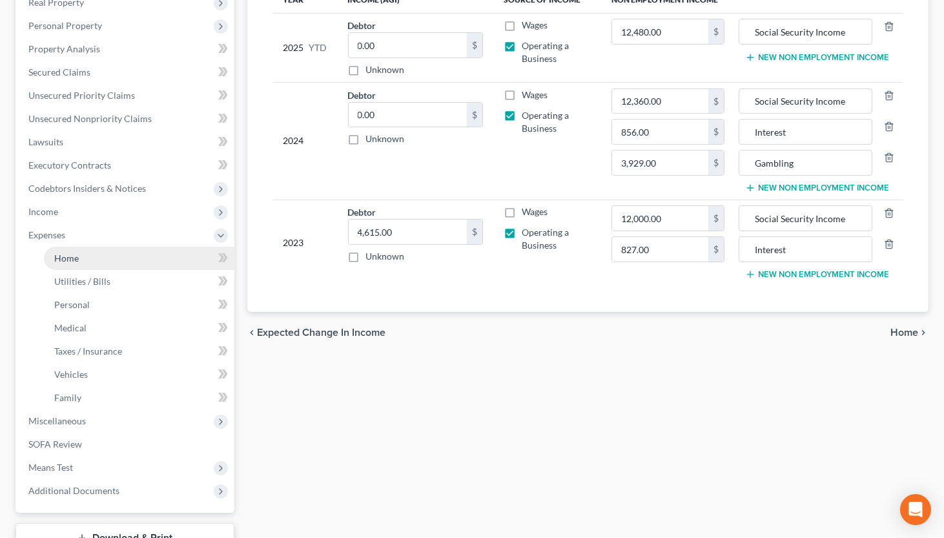
click at [70, 261] on span "Home" at bounding box center [66, 257] width 25 height 11
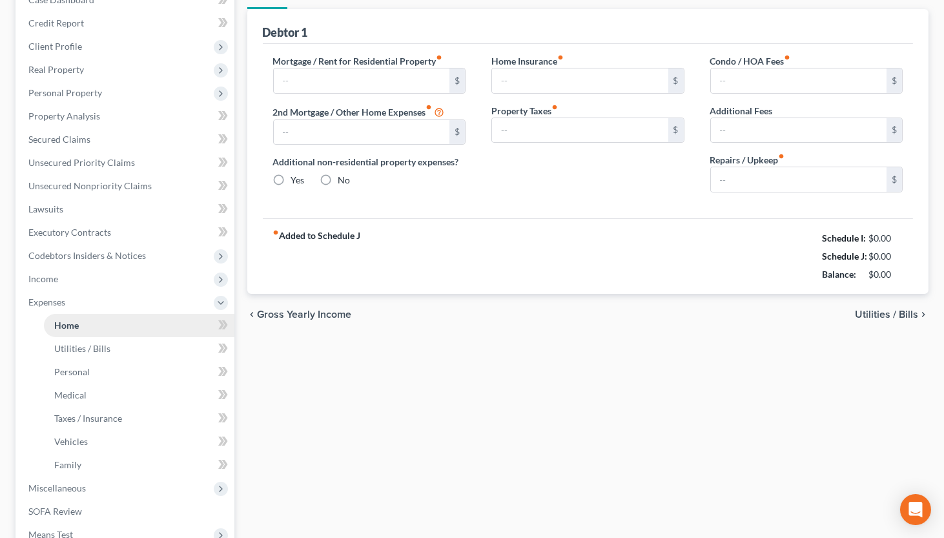
type input "0.00"
radio input "true"
type input "0.00"
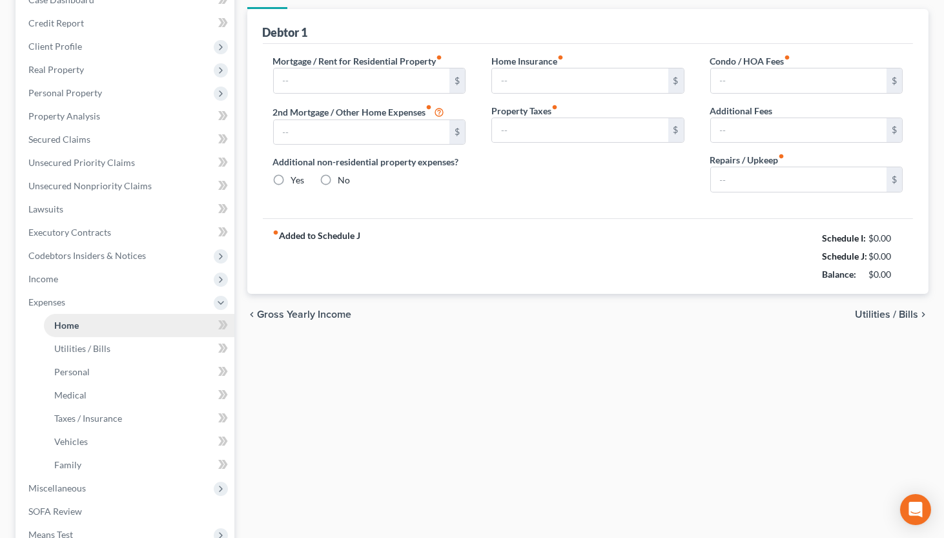
type input "0.00"
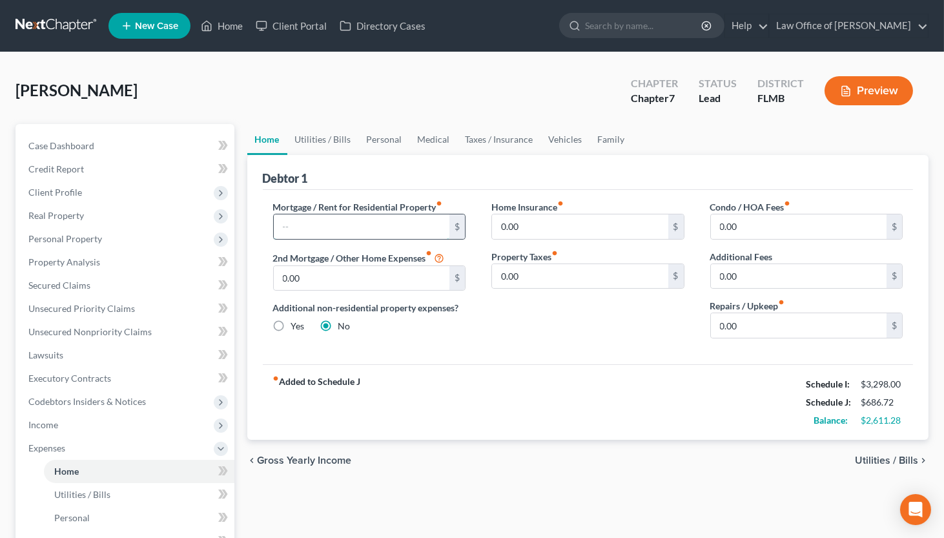
click at [369, 227] on input "text" at bounding box center [362, 226] width 176 height 25
type input "1,020"
click at [714, 317] on input "0.00" at bounding box center [799, 325] width 176 height 25
type input "75"
click at [875, 460] on span "Utilities / Bills" at bounding box center [886, 460] width 63 height 10
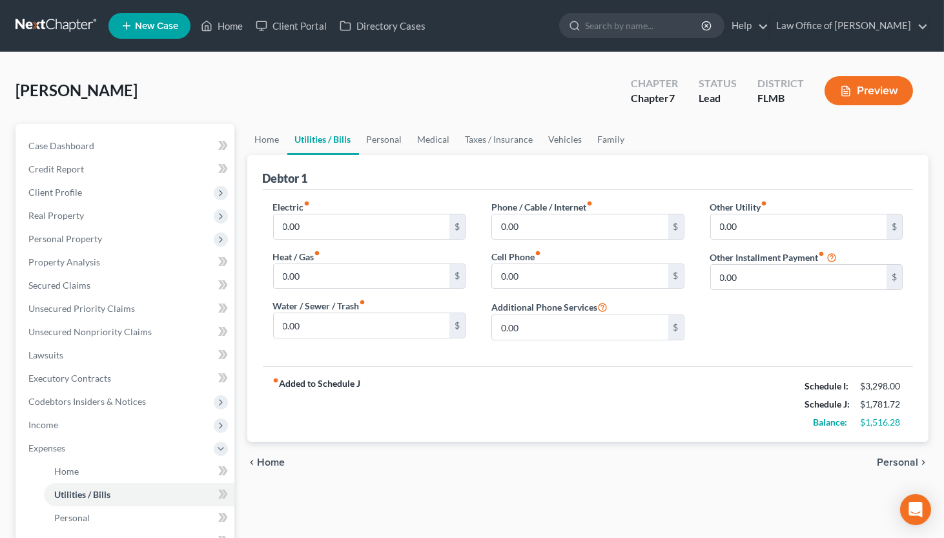
click at [355, 206] on div "Electric fiber_manual_record 0.00 $" at bounding box center [369, 219] width 193 height 39
click at [351, 221] on input "0.00" at bounding box center [362, 226] width 176 height 25
type input "240"
type input "80"
type input "400"
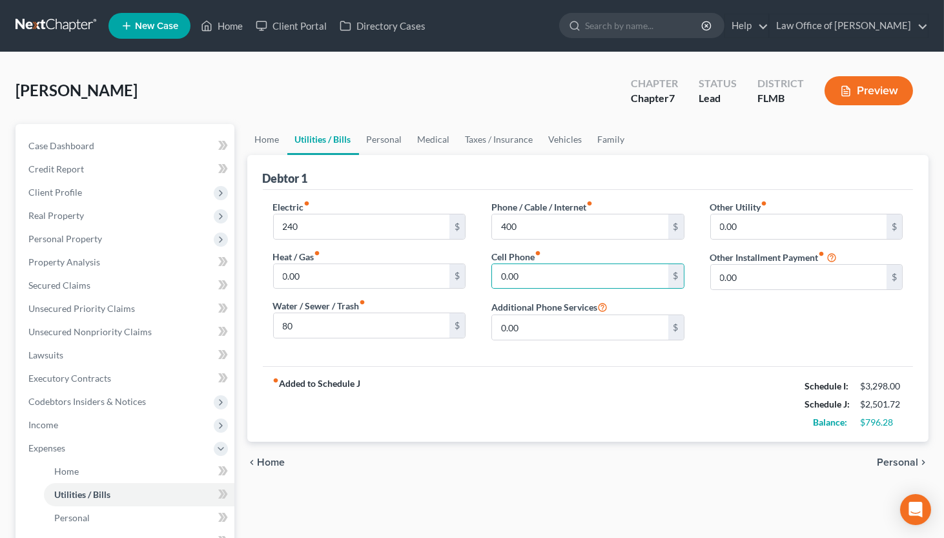
click at [893, 460] on span "Personal" at bounding box center [897, 462] width 41 height 10
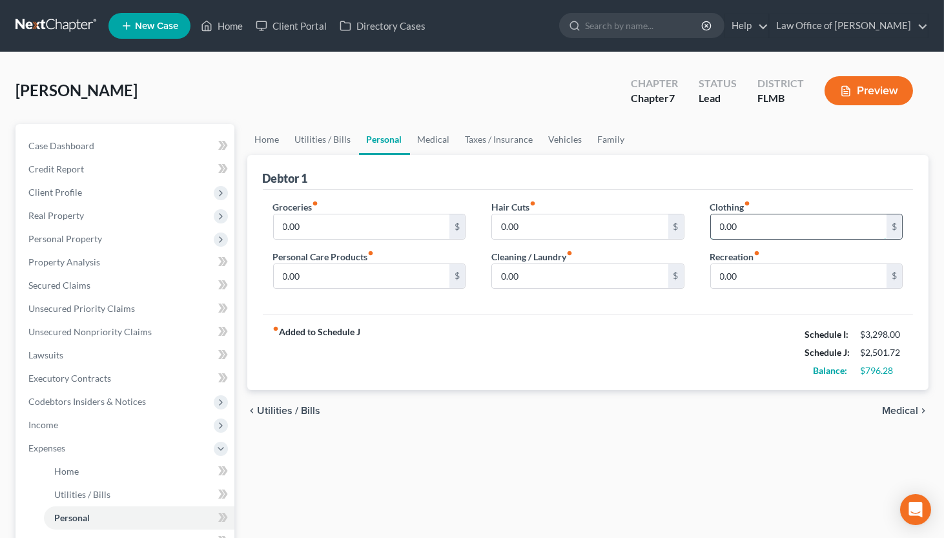
click at [711, 230] on input "0.00" at bounding box center [799, 226] width 176 height 25
type input "25"
click at [906, 409] on span "Medical" at bounding box center [900, 410] width 36 height 10
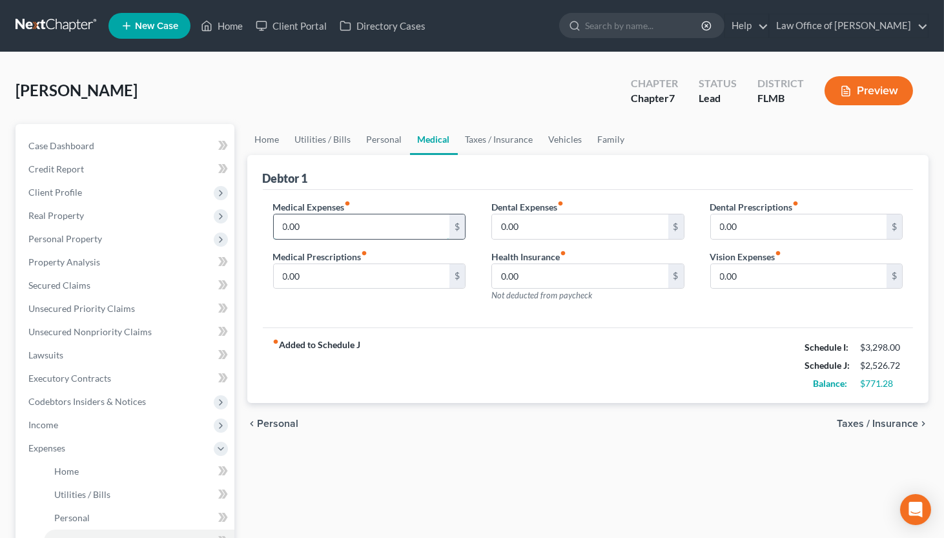
click at [369, 216] on input "0.00" at bounding box center [362, 226] width 176 height 25
type input "100"
click at [847, 424] on span "Taxes / Insurance" at bounding box center [877, 423] width 81 height 10
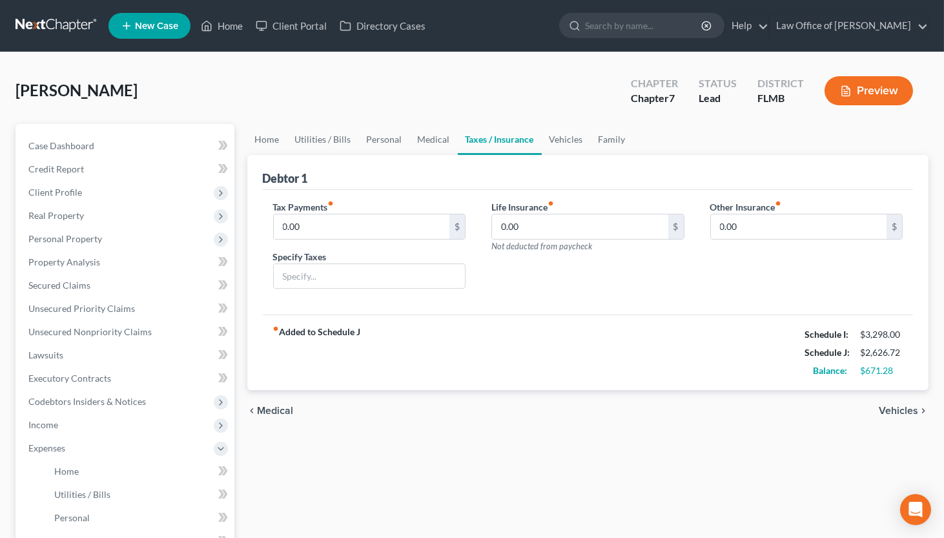
click at [895, 410] on span "Vehicles" at bounding box center [898, 410] width 39 height 10
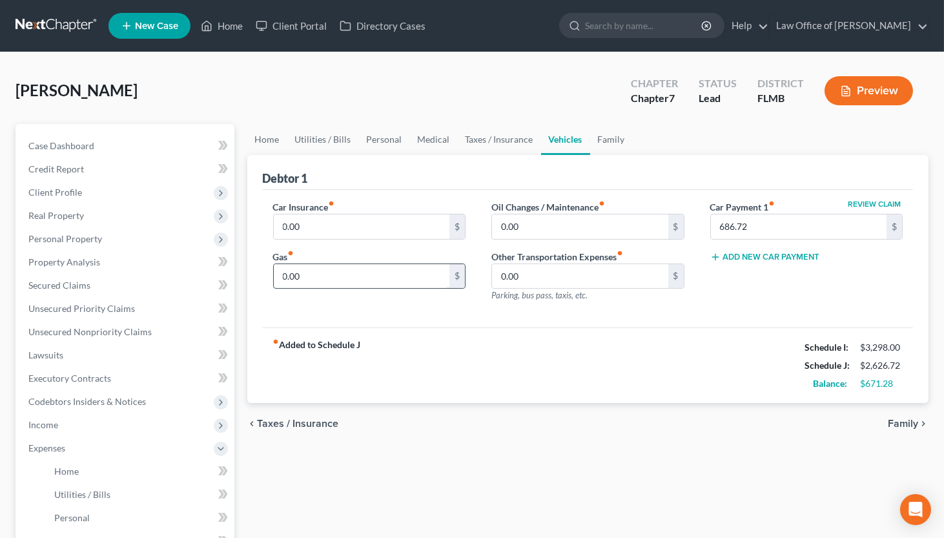
click at [345, 275] on input "0.00" at bounding box center [362, 276] width 176 height 25
type input "200"
click at [903, 427] on span "Family" at bounding box center [903, 423] width 30 height 10
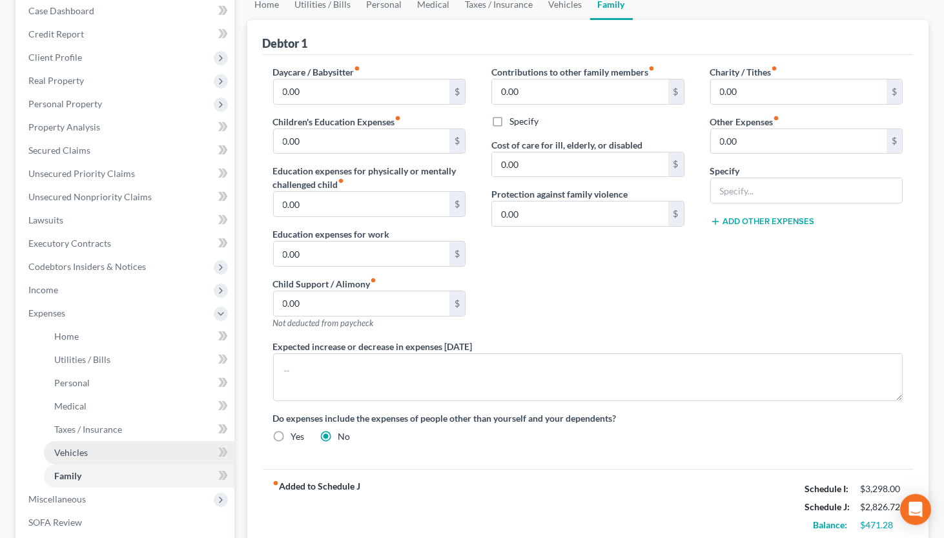
scroll to position [213, 0]
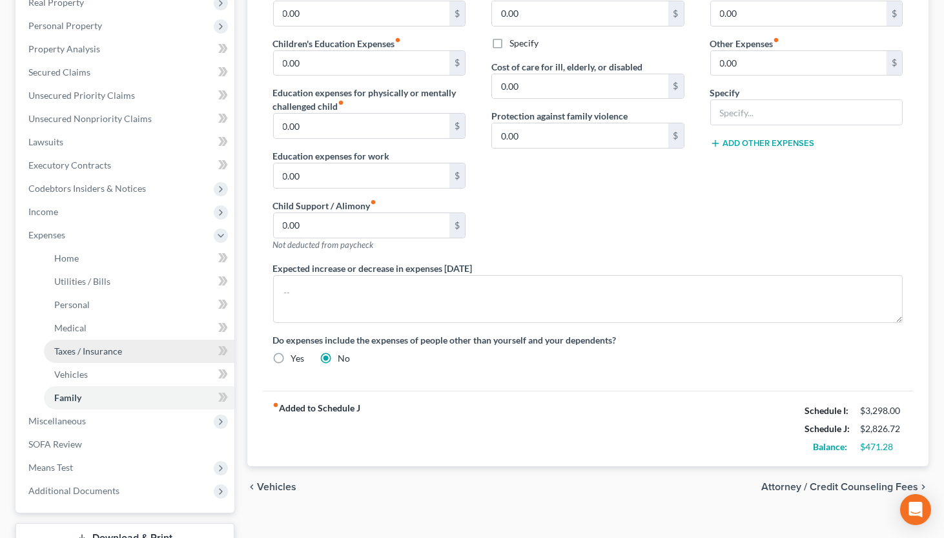
click at [88, 352] on span "Taxes / Insurance" at bounding box center [88, 350] width 68 height 11
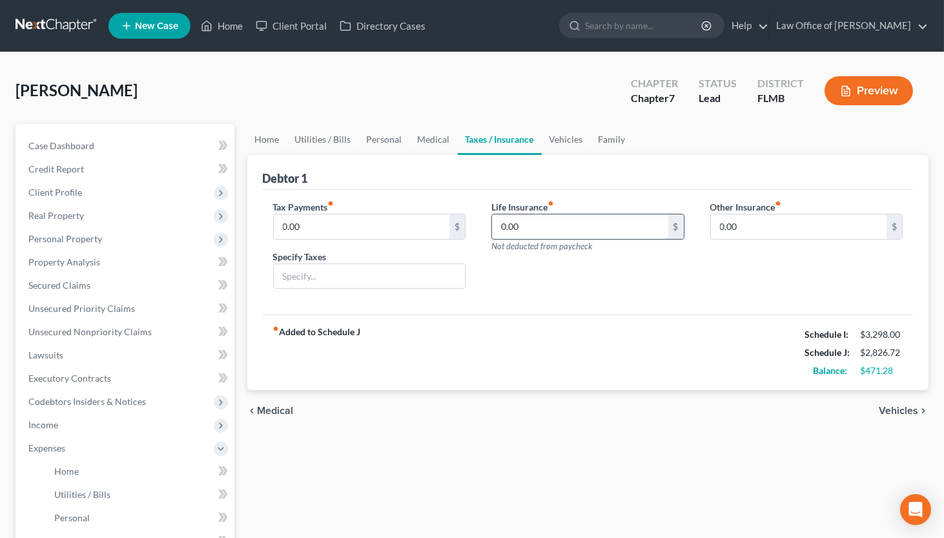
click at [560, 223] on input "0.00" at bounding box center [580, 226] width 176 height 25
type input "80"
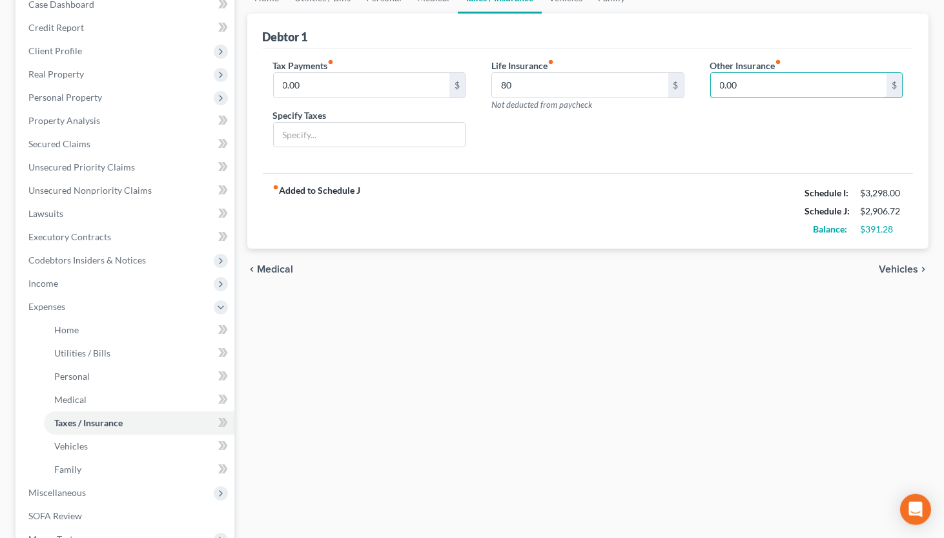
scroll to position [142, 0]
click at [68, 442] on span "Vehicles" at bounding box center [71, 445] width 34 height 11
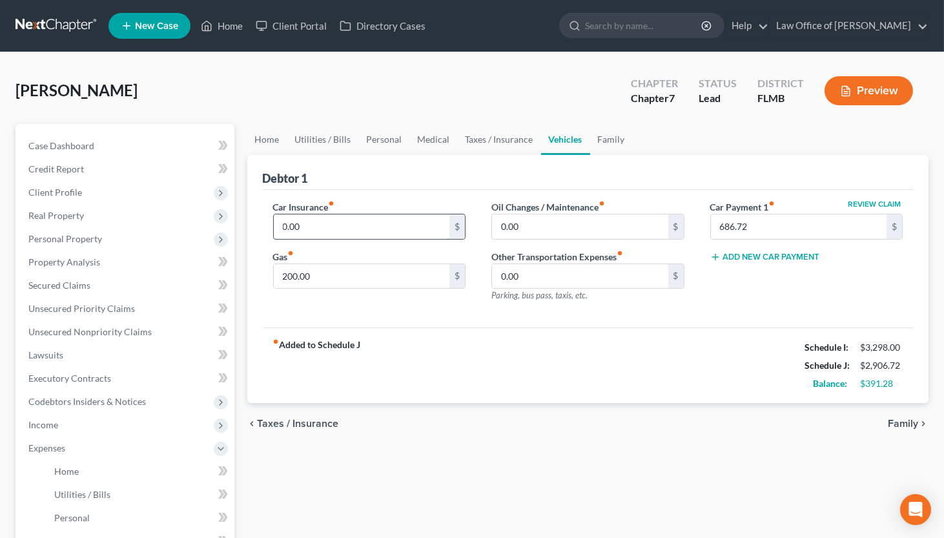
click at [409, 222] on input "0.00" at bounding box center [362, 226] width 176 height 25
type input "250"
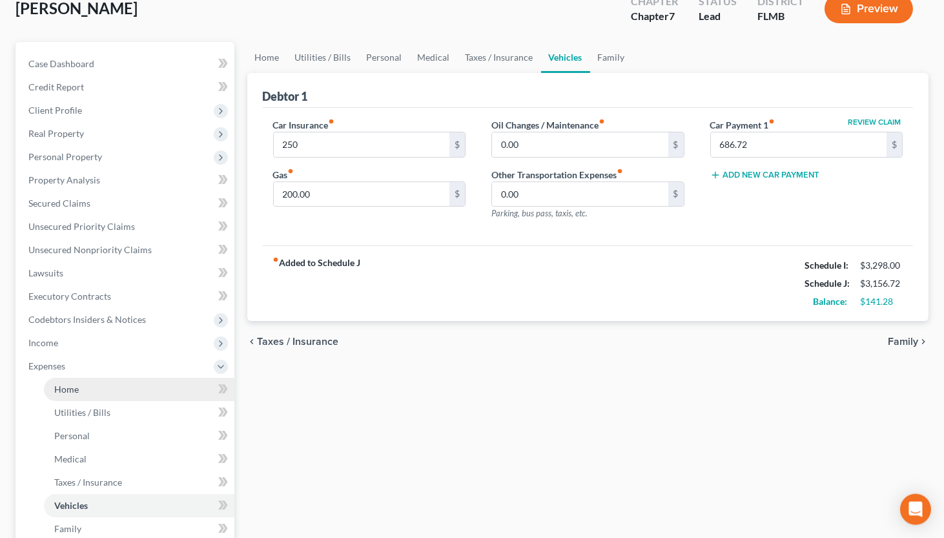
scroll to position [142, 0]
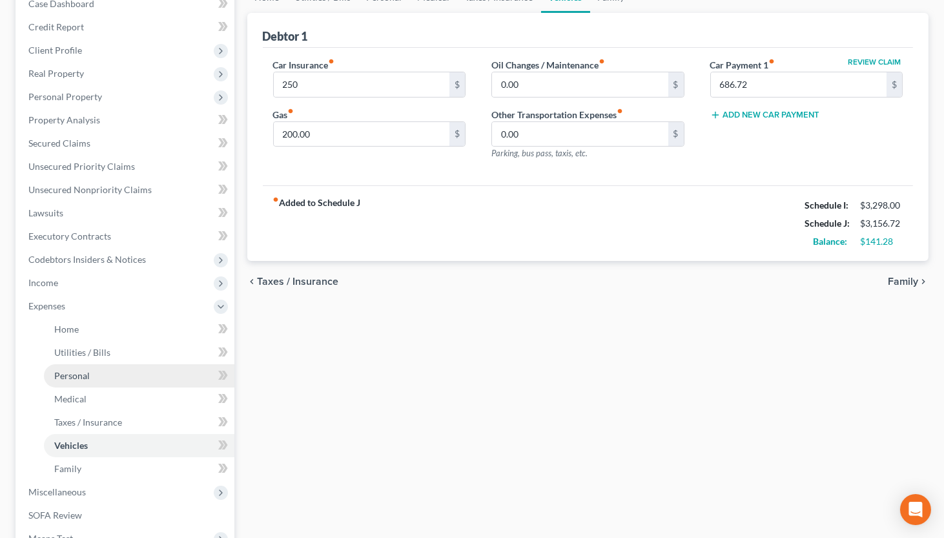
click at [81, 373] on span "Personal" at bounding box center [72, 375] width 36 height 11
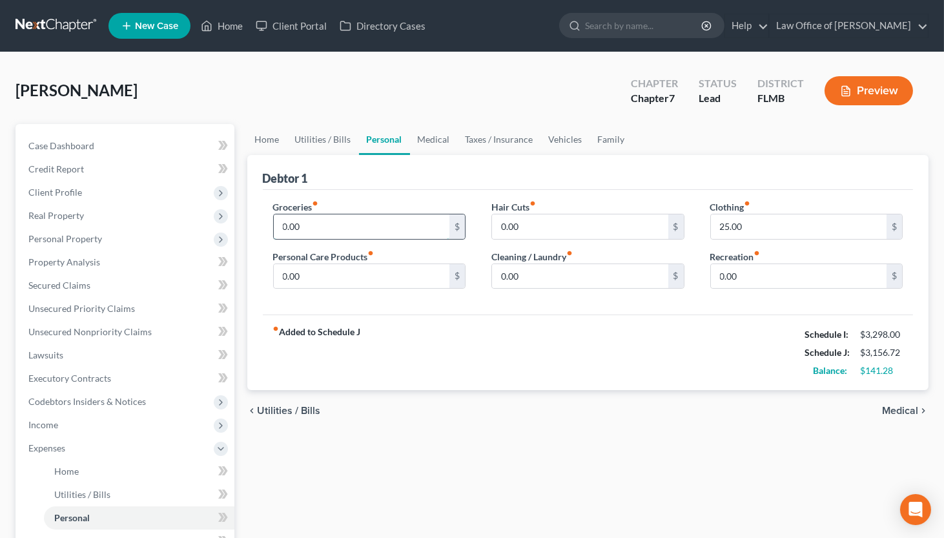
click at [357, 220] on input "0.00" at bounding box center [362, 226] width 176 height 25
type input "100"
click at [904, 411] on span "Medical" at bounding box center [900, 410] width 36 height 10
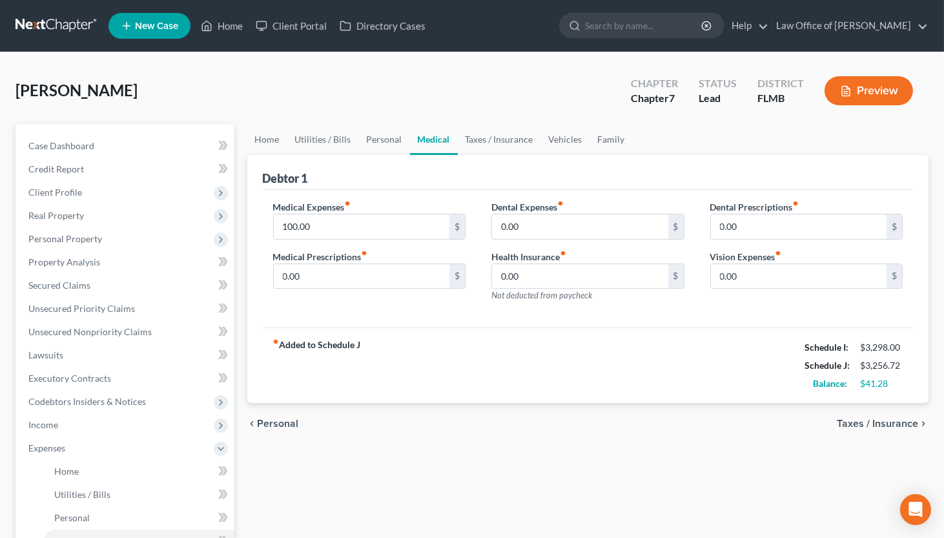
click at [893, 422] on span "Taxes / Insurance" at bounding box center [877, 423] width 81 height 10
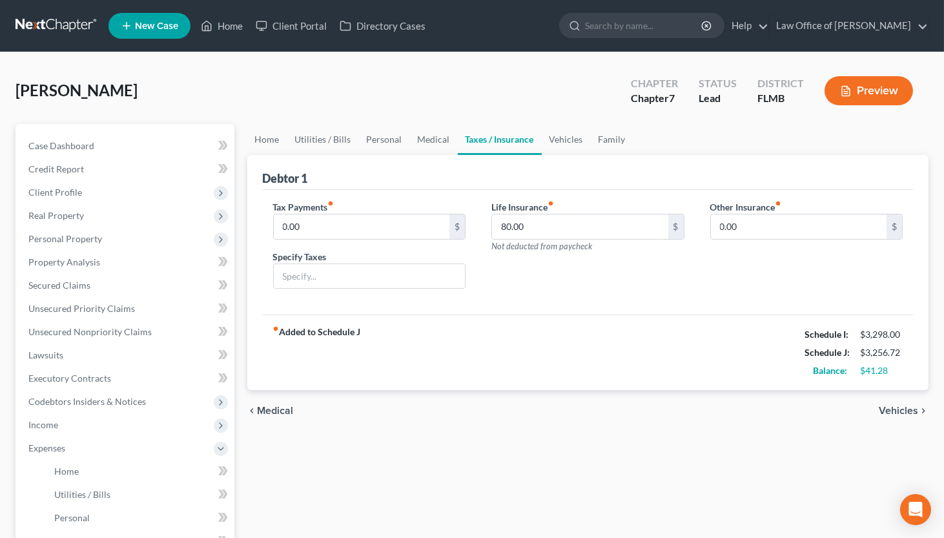
click at [896, 411] on span "Vehicles" at bounding box center [898, 410] width 39 height 10
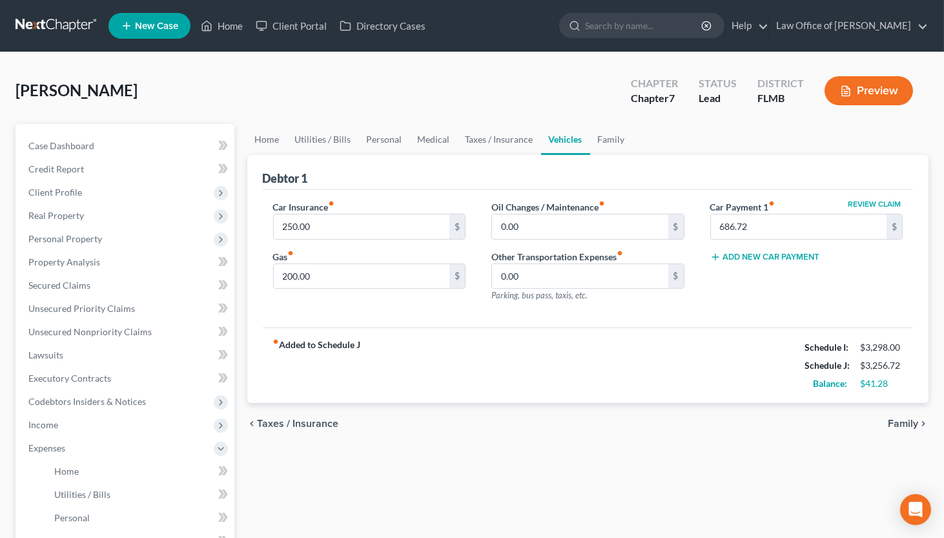
click at [896, 423] on span "Family" at bounding box center [903, 423] width 30 height 10
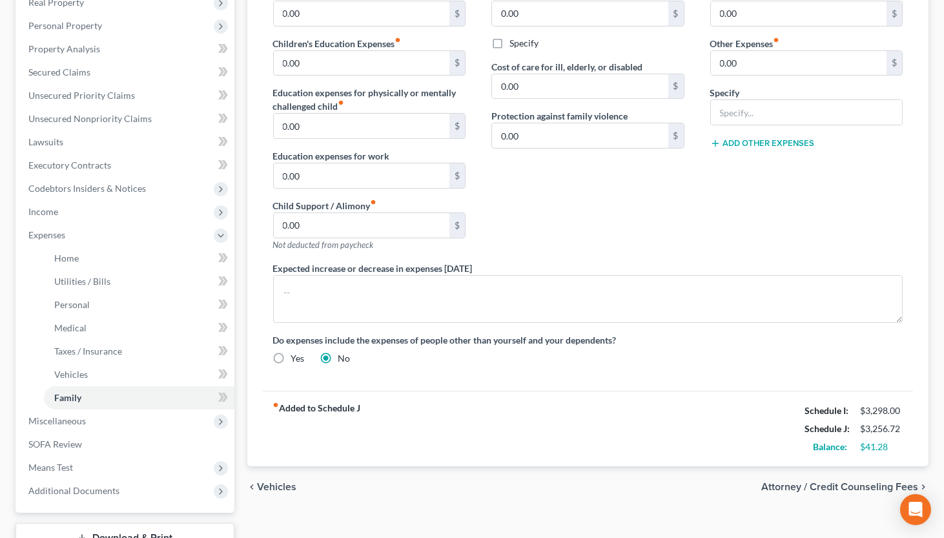
scroll to position [309, 0]
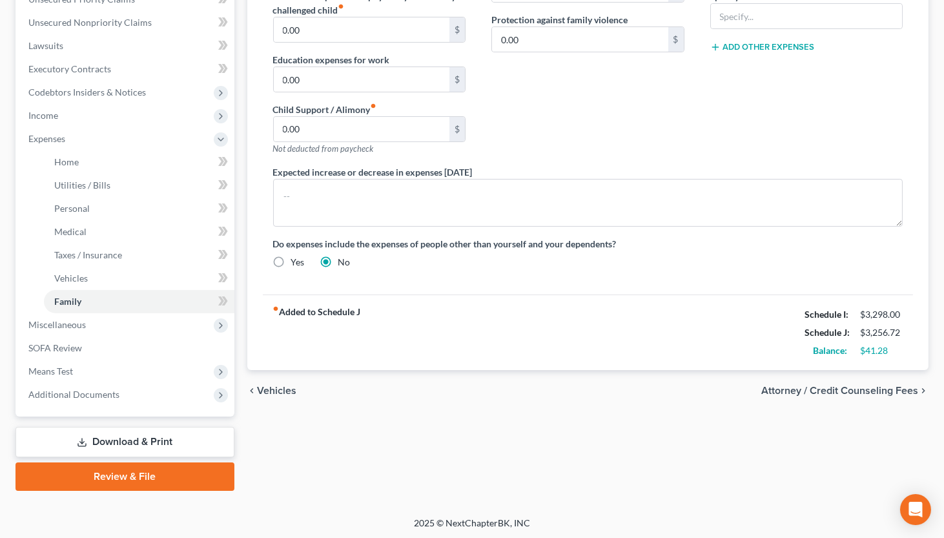
click at [791, 390] on span "Attorney / Credit Counseling Fees" at bounding box center [839, 390] width 157 height 10
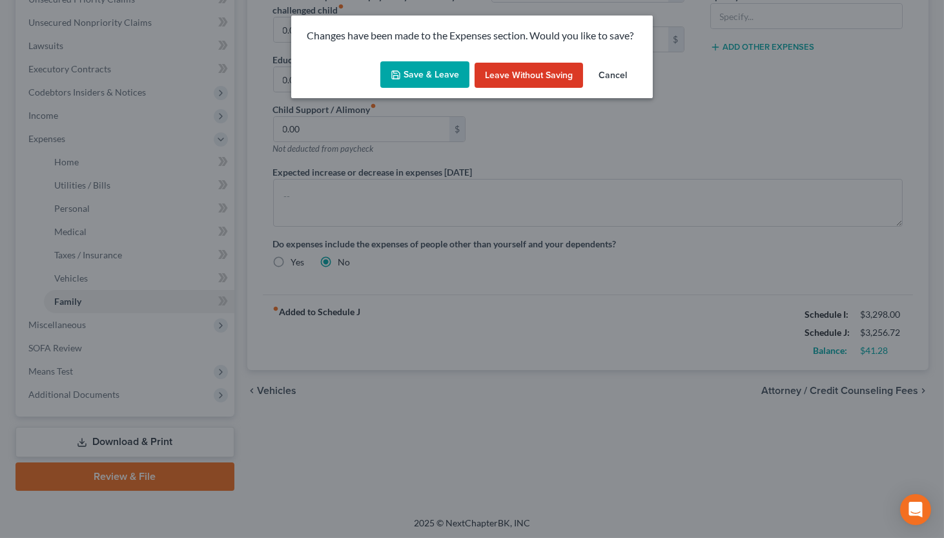
click at [422, 70] on button "Save & Leave" at bounding box center [424, 74] width 89 height 27
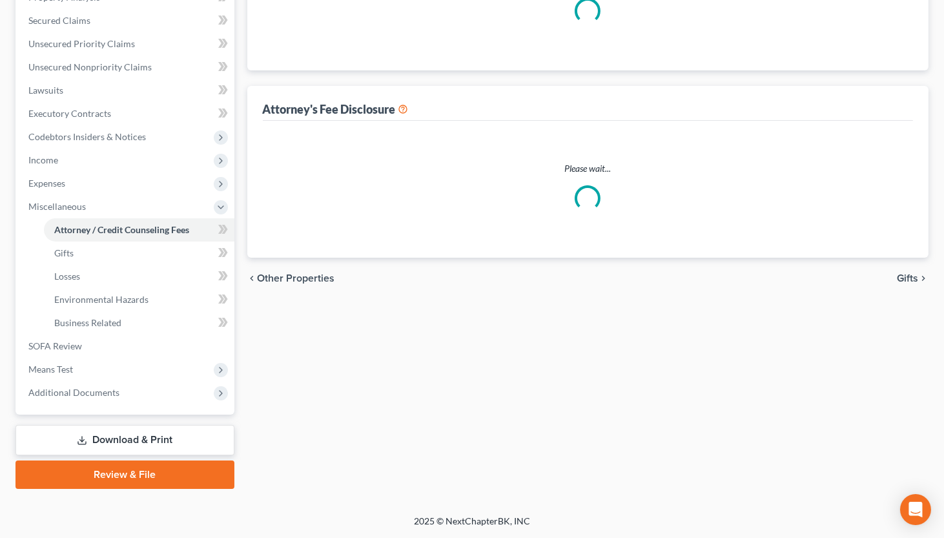
scroll to position [263, 0]
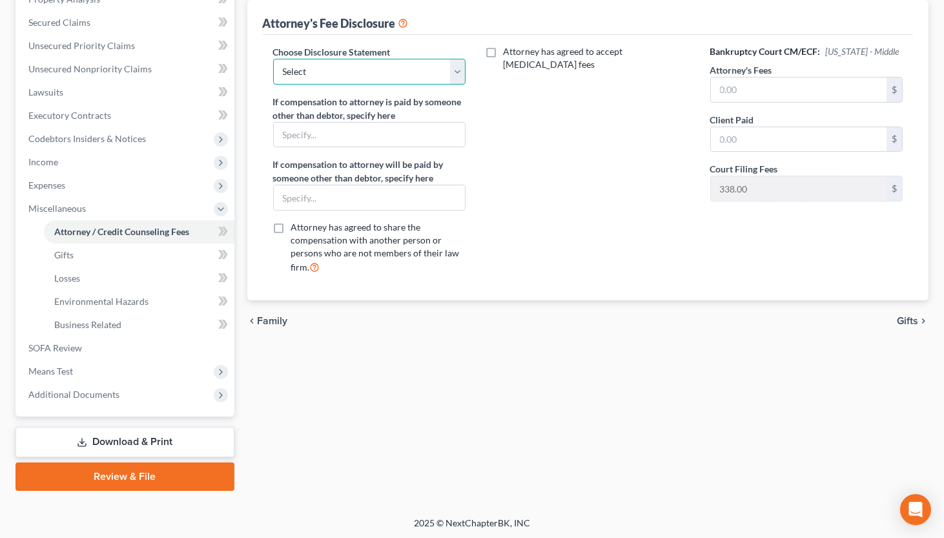
select select "4"
click option "Chapter 7 - Middle" at bounding box center [0, 0] width 0 height 0
click at [820, 394] on div "Attorney / Credit Counseling Fees Gifts Losses Environmental Hazards Business R…" at bounding box center [588, 175] width 695 height 629
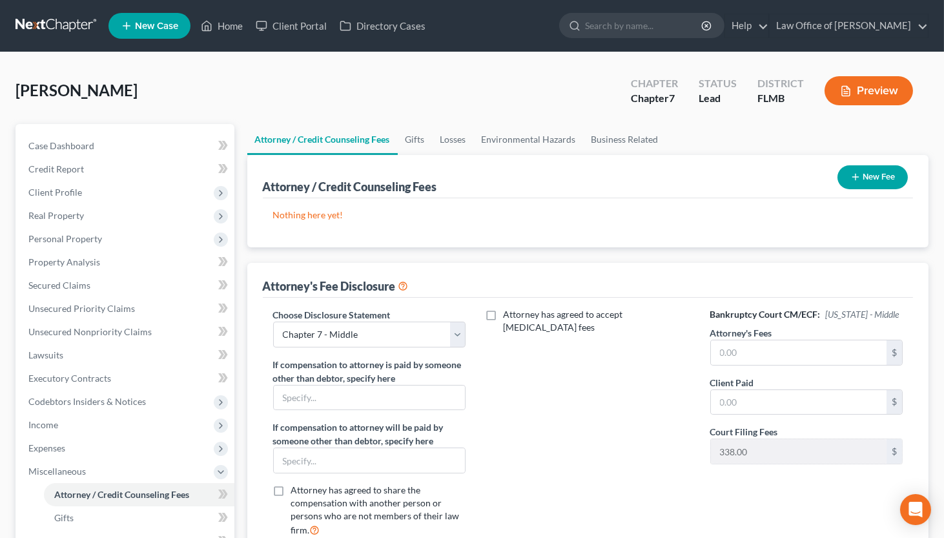
click at [868, 176] on button "New Fee" at bounding box center [872, 177] width 70 height 24
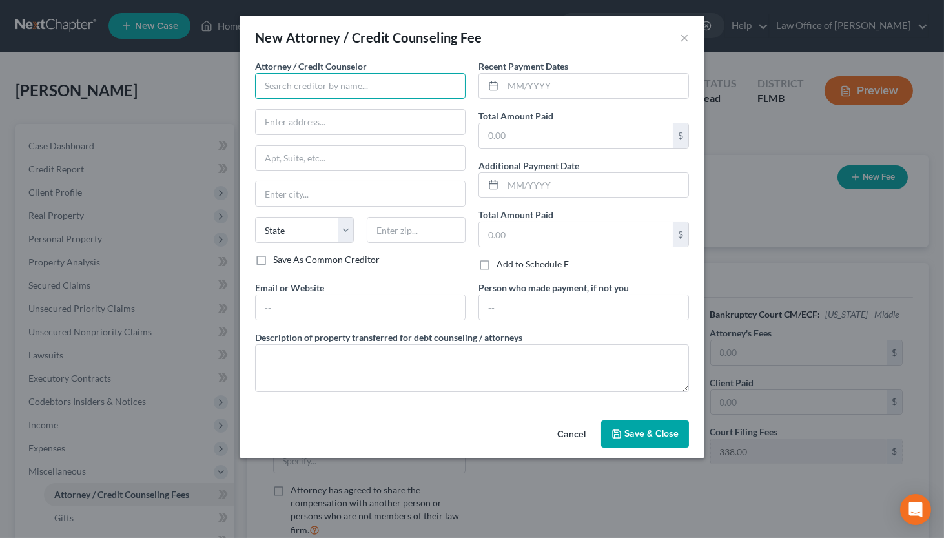
click at [425, 93] on input "text" at bounding box center [360, 86] width 210 height 26
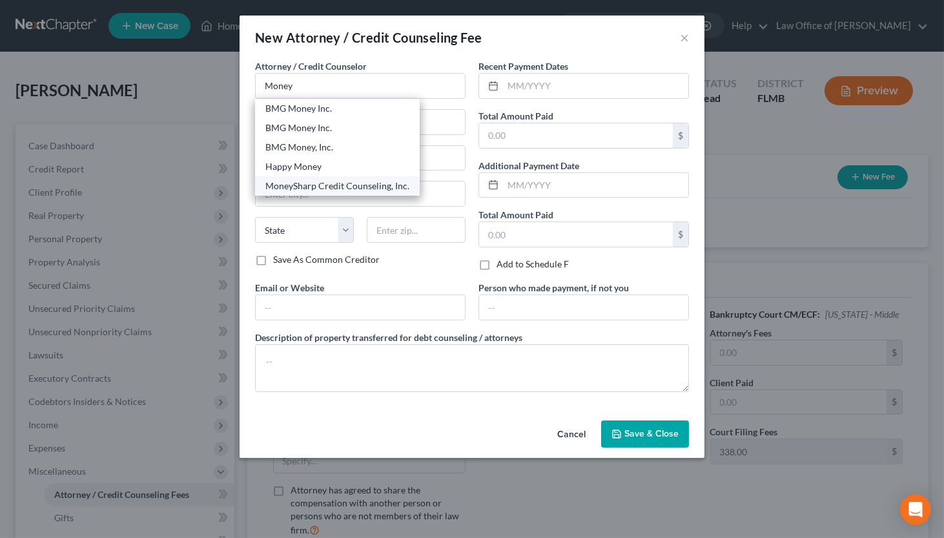
click at [343, 183] on div "MoneySharp Credit Counseling, Inc." at bounding box center [337, 185] width 144 height 13
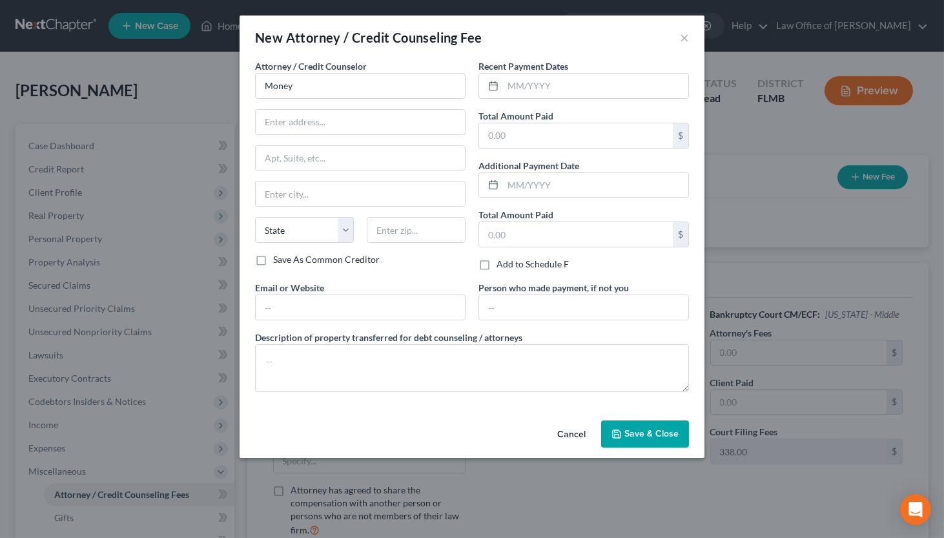
type input "MoneySharp Credit Counseling, Inc."
type input "1916 N. Fairfield Ave Suite 200"
type input "Chicago"
select select "14"
type input "60647"
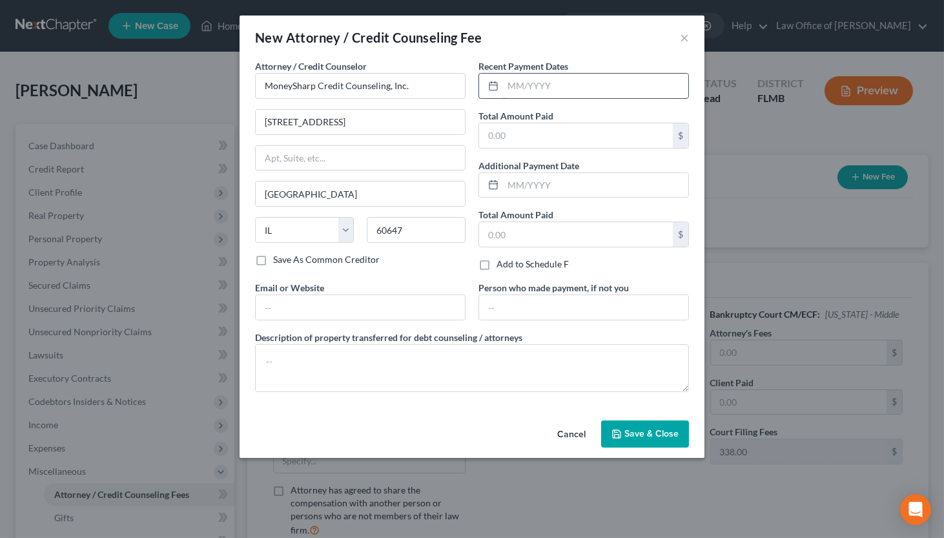
click at [629, 83] on input "text" at bounding box center [595, 86] width 185 height 25
type input "09/2025"
type input "12"
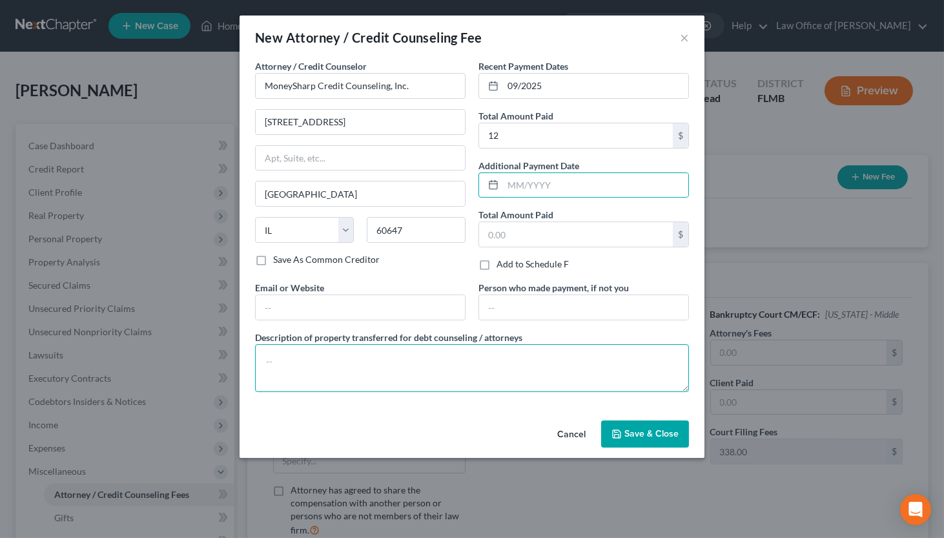
click at [480, 354] on textarea at bounding box center [472, 368] width 434 height 48
type textarea "Credit counseling"
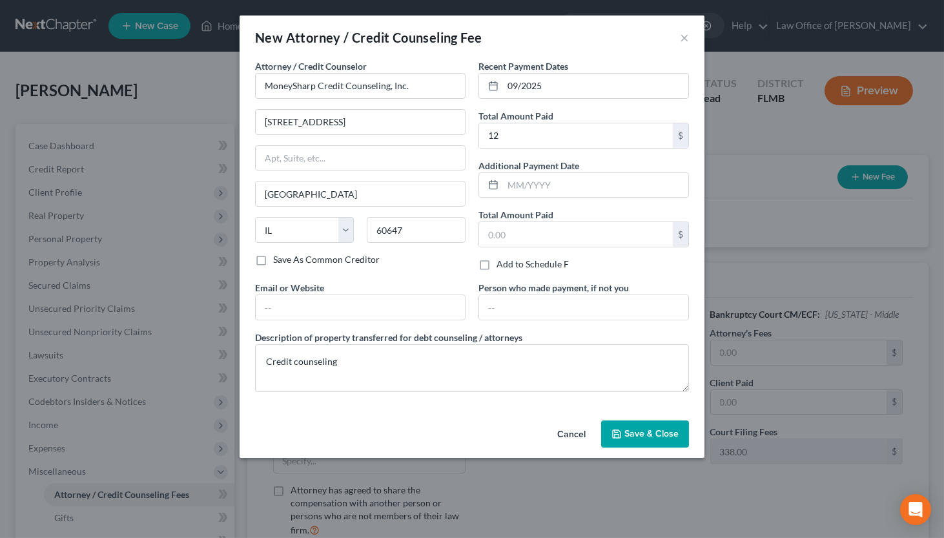
click at [651, 432] on span "Save & Close" at bounding box center [651, 433] width 54 height 11
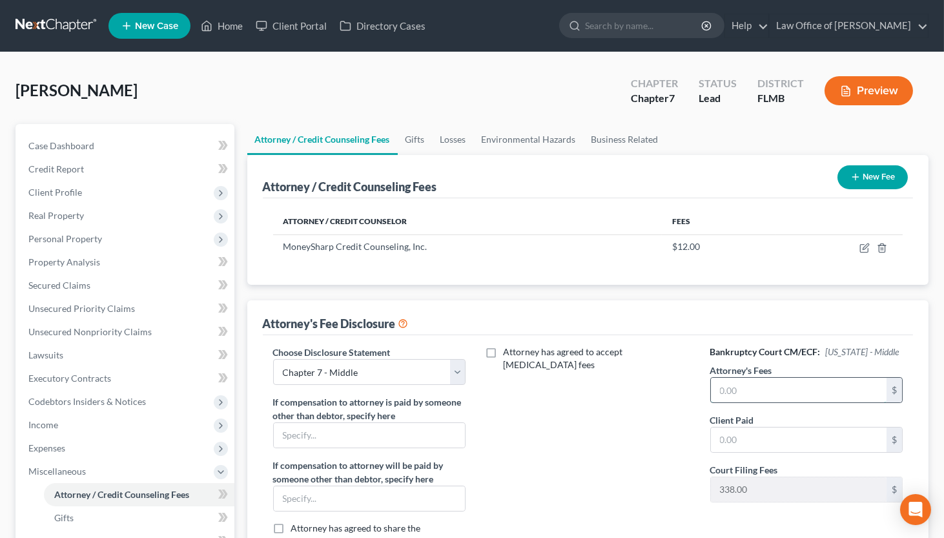
click at [753, 398] on input "text" at bounding box center [799, 390] width 176 height 25
click at [744, 392] on input "text" at bounding box center [799, 390] width 176 height 25
click at [721, 388] on input "text" at bounding box center [799, 390] width 176 height 25
type input "2,000"
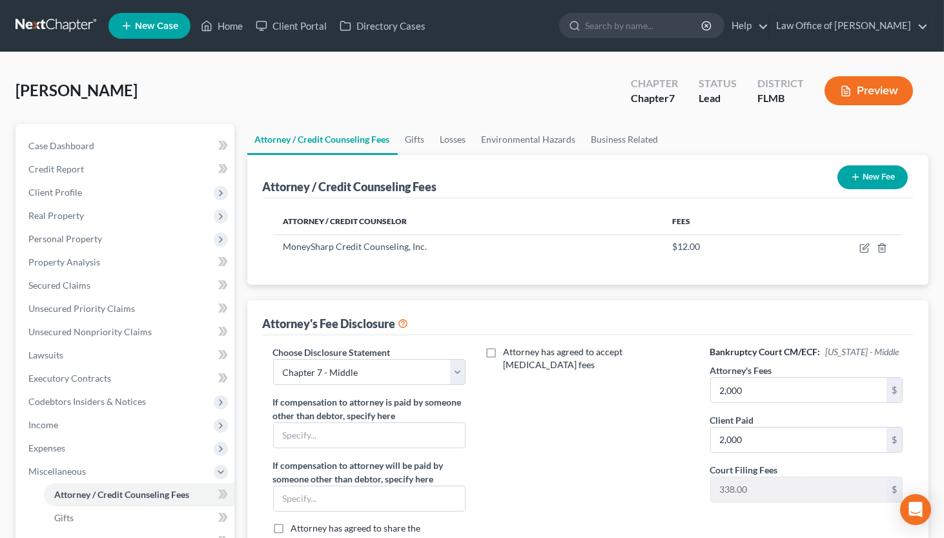
click at [860, 181] on button "New Fee" at bounding box center [872, 177] width 70 height 24
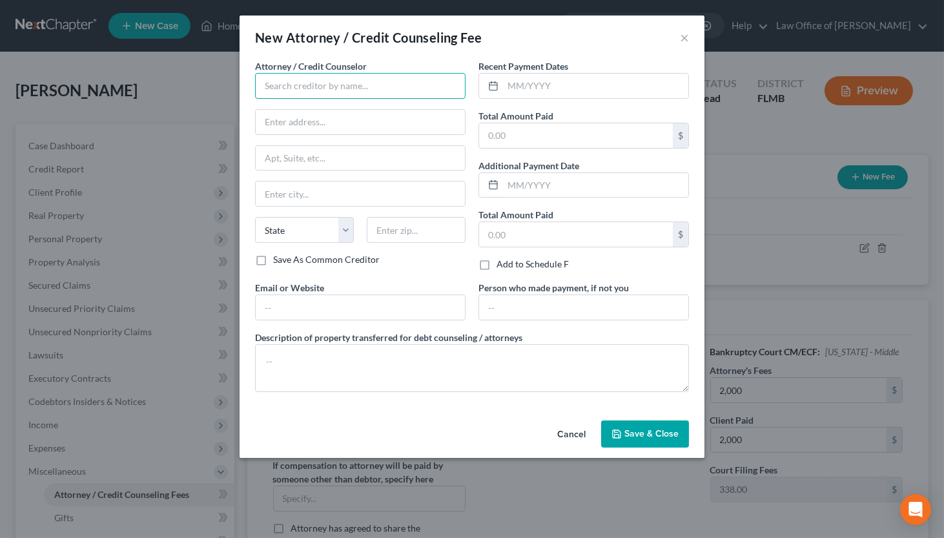
click at [353, 83] on input "text" at bounding box center [360, 86] width 210 height 26
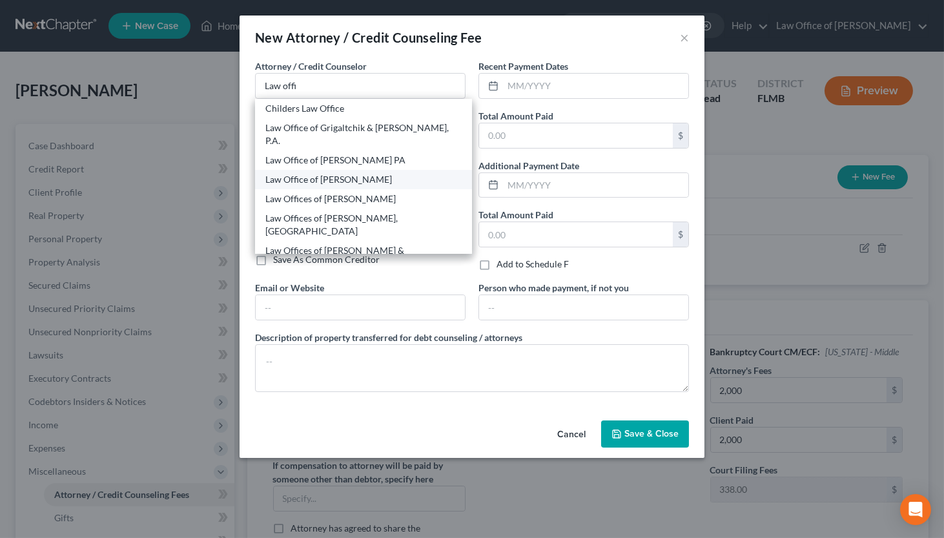
click at [345, 173] on div "Law Office of [PERSON_NAME]" at bounding box center [363, 179] width 196 height 13
type input "Law Office of [PERSON_NAME]"
type input "PO Box 358000"
type input "Gainesville"
select select "9"
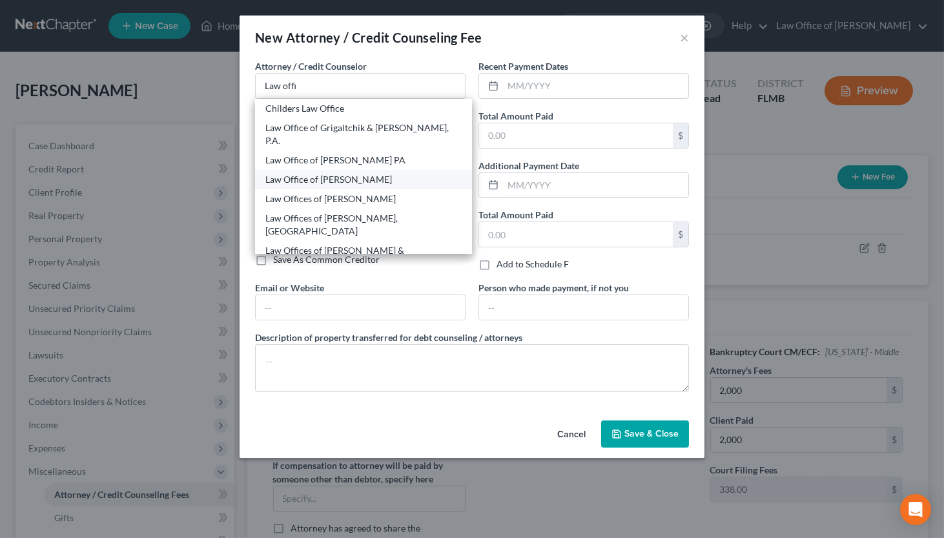
type input "32635-8000"
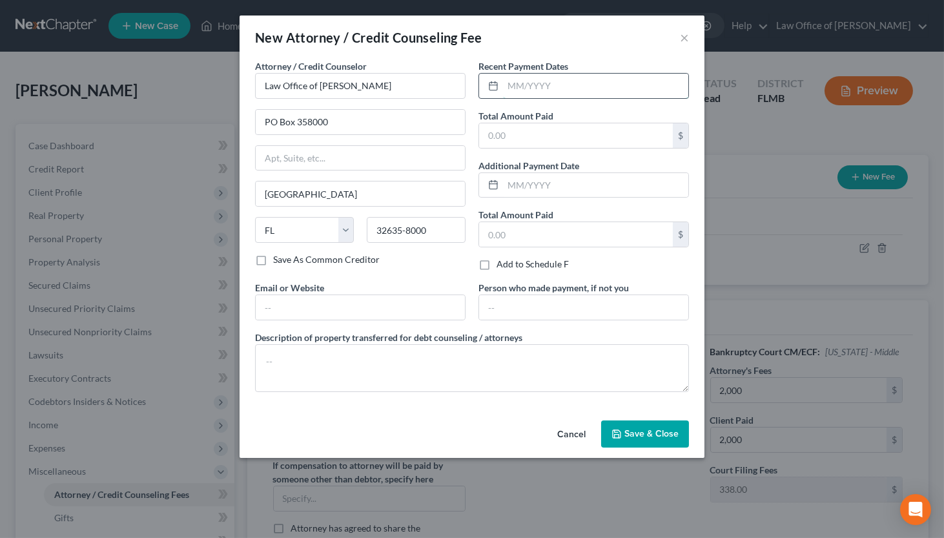
click at [647, 83] on input "text" at bounding box center [595, 86] width 185 height 25
type input "03/2025"
type input "500"
type input "08/2025"
type input "1,600"
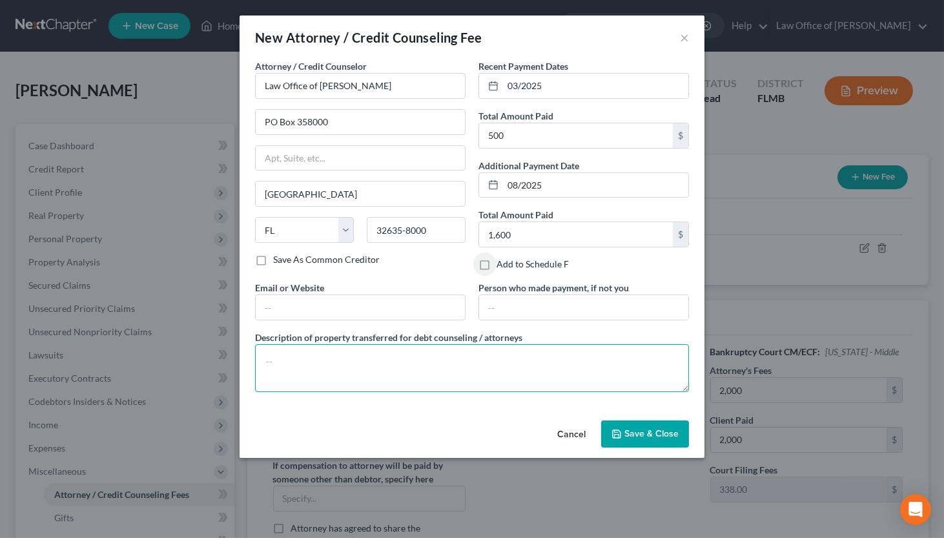
click at [491, 360] on textarea at bounding box center [472, 368] width 434 height 48
click at [545, 354] on textarea "Attorneys fees $2,000.00; filing fee $338.00" at bounding box center [472, 368] width 434 height 48
type textarea "Attorneys fees $2,000.00; filing fee $338.00; costs $75.00"
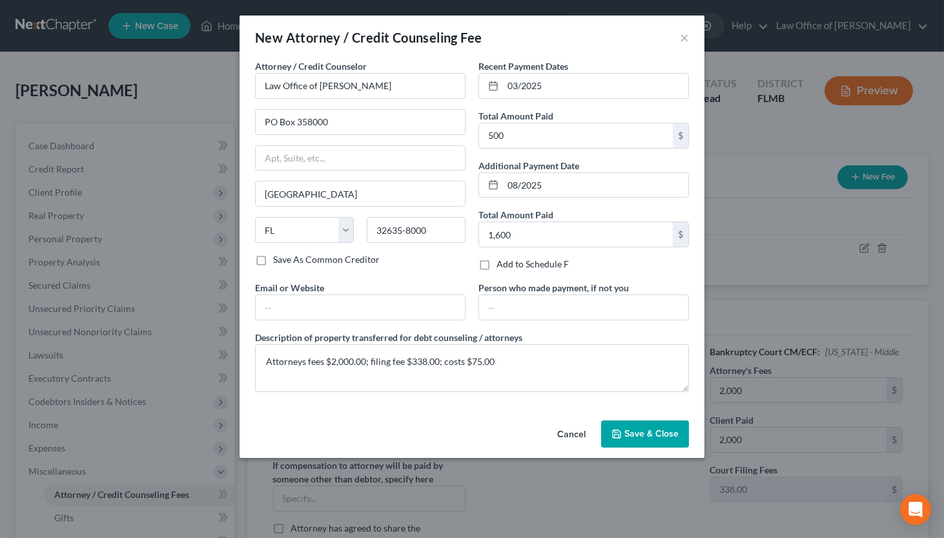
click at [639, 438] on span "Save & Close" at bounding box center [651, 433] width 54 height 11
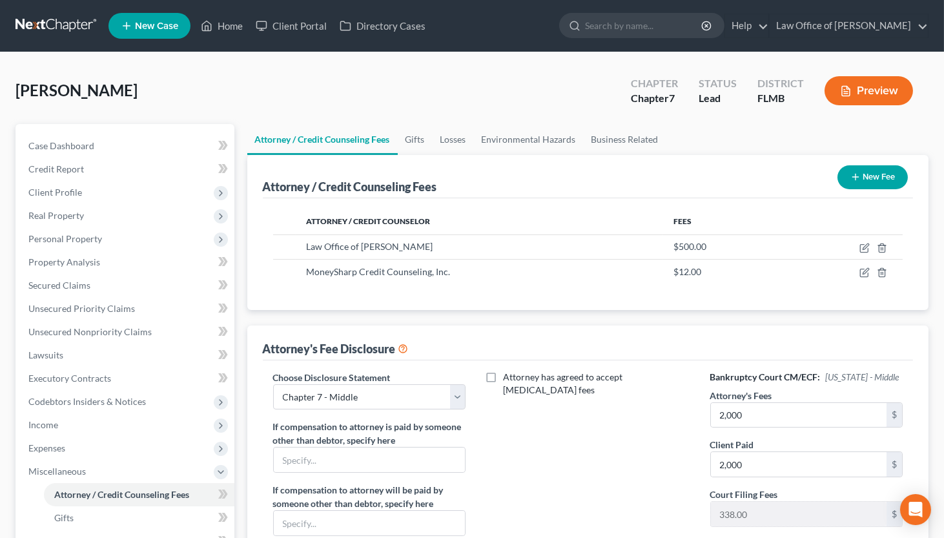
click at [639, 438] on div "Attorney has agreed to accept retainer fees" at bounding box center [587, 490] width 219 height 239
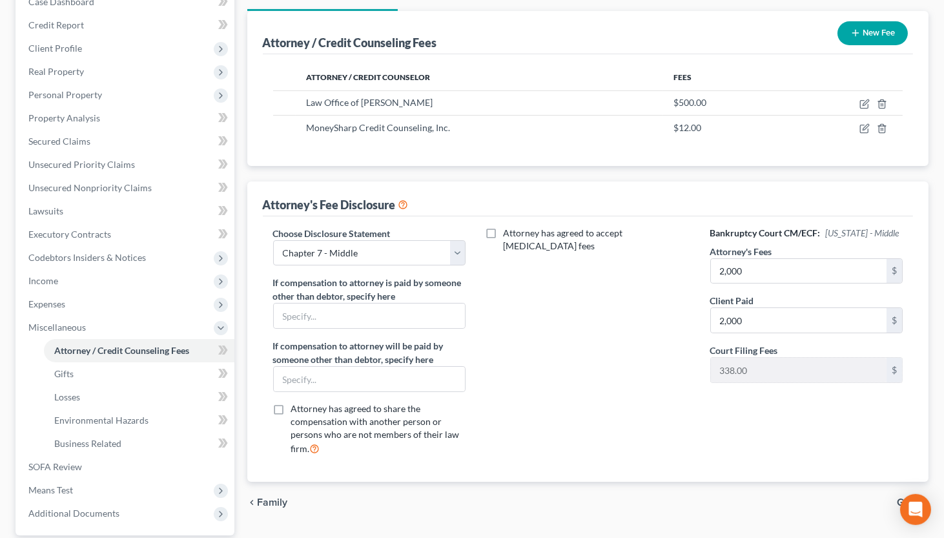
scroll to position [213, 0]
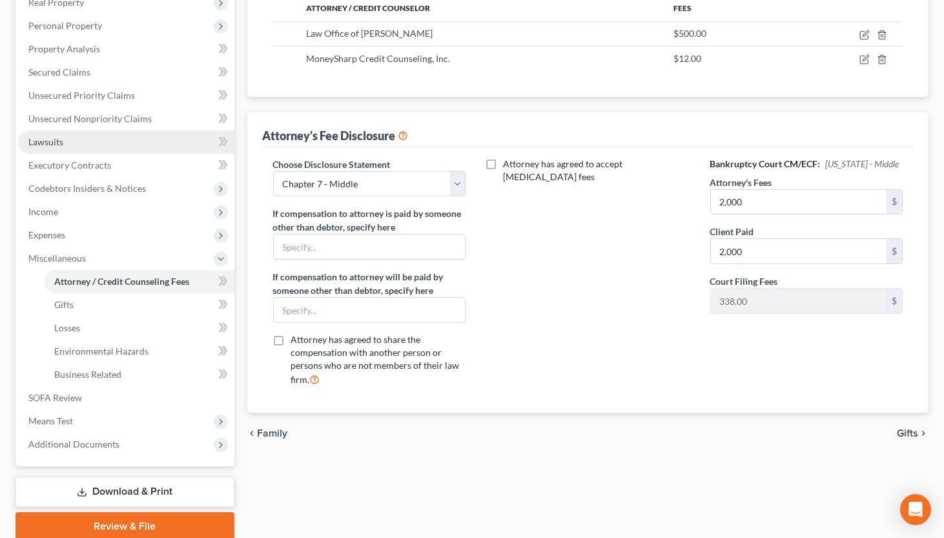
click at [73, 141] on link "Lawsuits" at bounding box center [126, 141] width 216 height 23
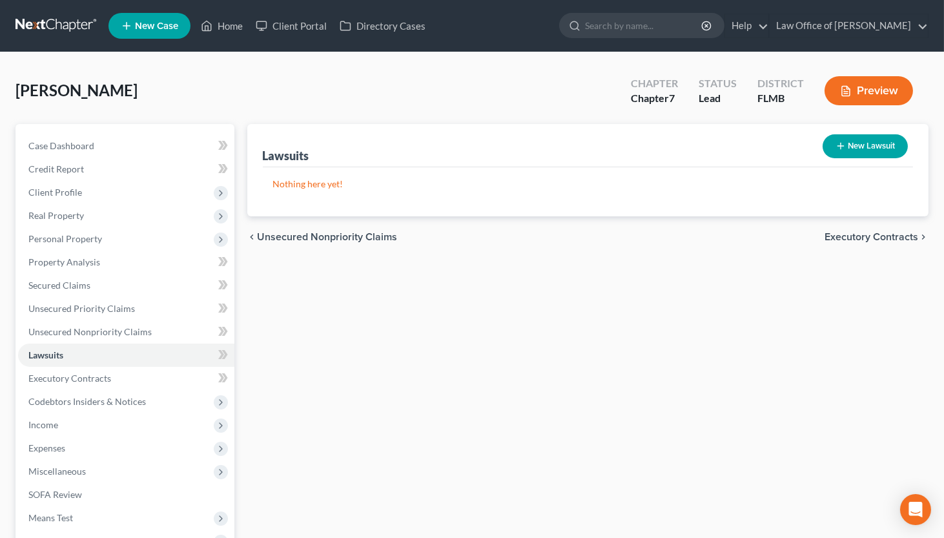
click at [891, 148] on button "New Lawsuit" at bounding box center [864, 146] width 85 height 24
select select "0"
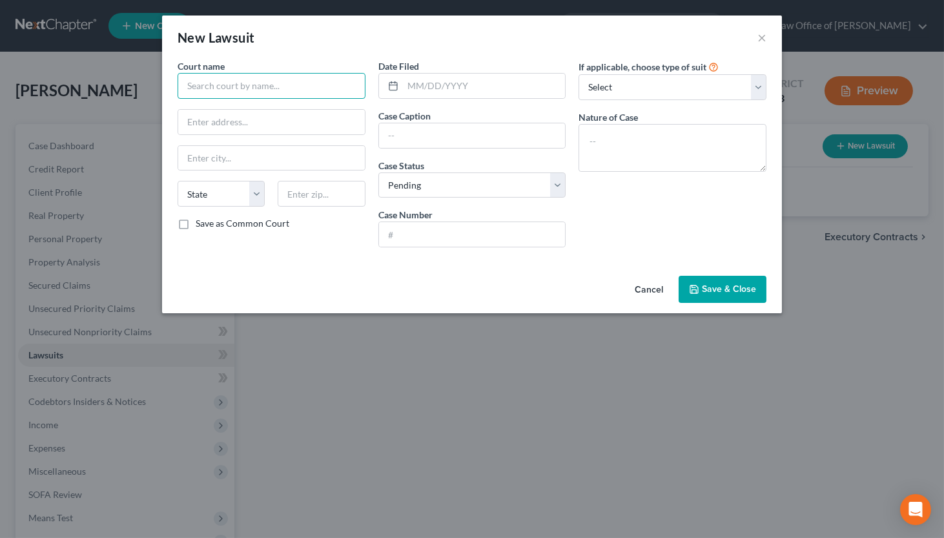
click at [296, 86] on input "text" at bounding box center [272, 86] width 188 height 26
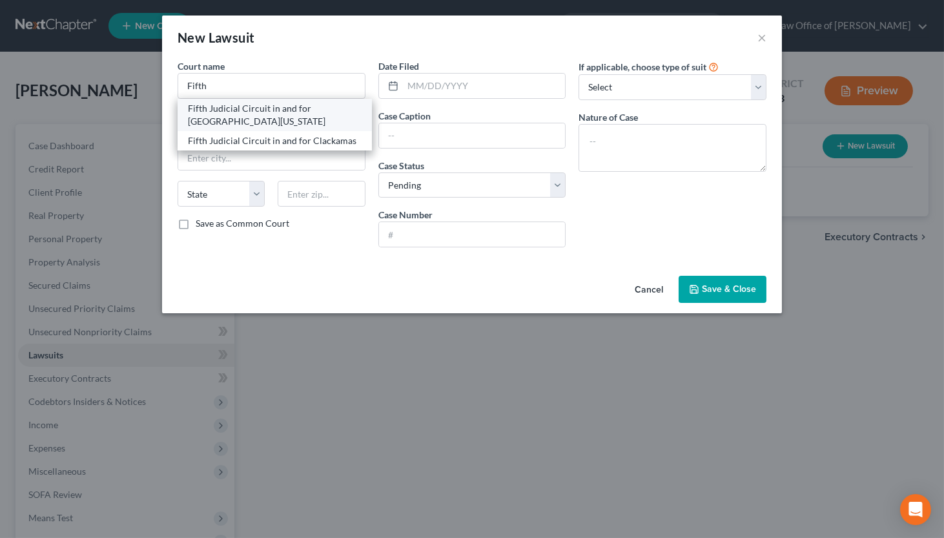
click at [284, 107] on div "Fifth Judicial Circuit in and for Marion County Florida" at bounding box center [275, 115] width 174 height 26
type input "Fifth Judicial Circuit in and for Marion County Florida"
type input "110 NW 1st Ave #4032"
type input "Ocala"
select select "9"
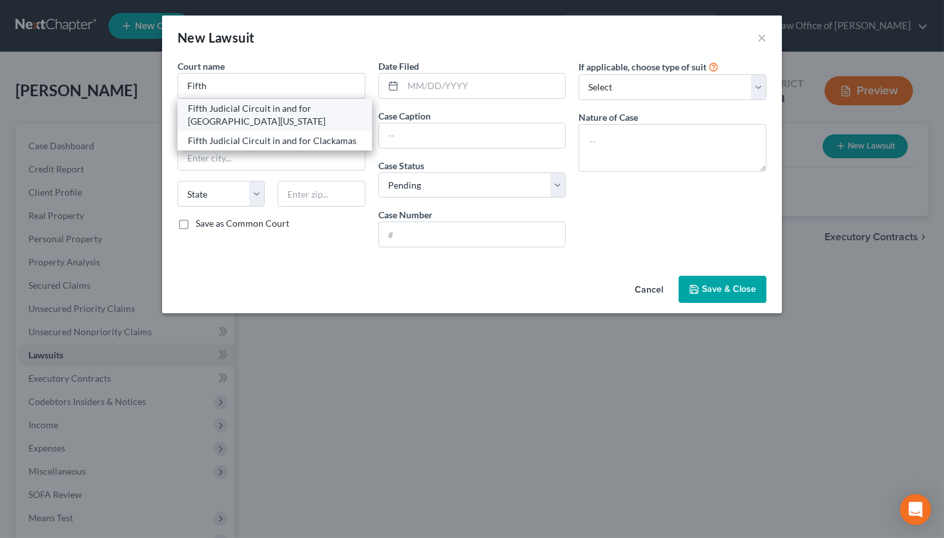
type input "34475"
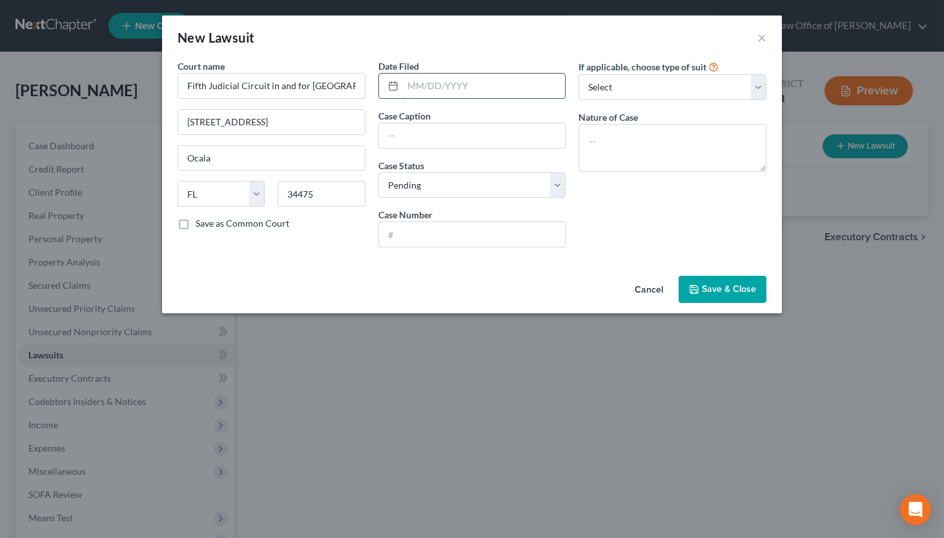
click at [513, 83] on input "text" at bounding box center [484, 86] width 163 height 25
type input "08/05/2024"
click at [495, 140] on input "text" at bounding box center [472, 135] width 187 height 25
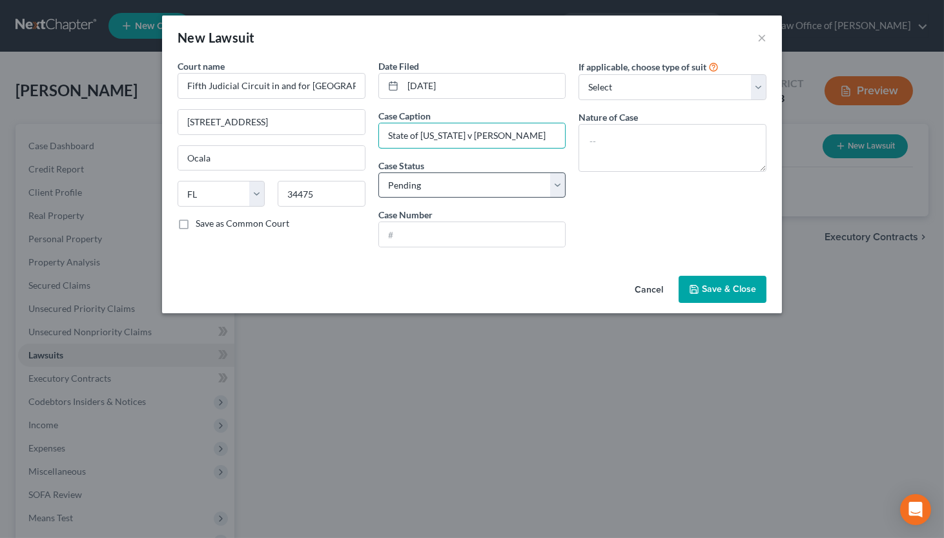
type input "State of Florida v Bruce Walter Temchuk"
select select "2"
click option "Concluded" at bounding box center [0, 0] width 0 height 0
click at [444, 224] on input "text" at bounding box center [472, 234] width 187 height 25
click at [446, 238] on input "text" at bounding box center [472, 234] width 187 height 25
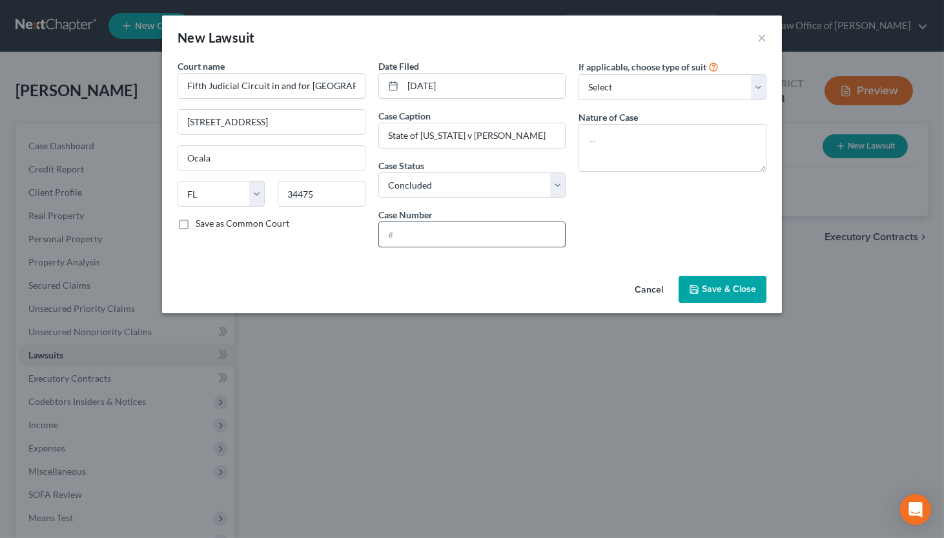
paste input "422024TR012415TRAXMX"
click at [396, 231] on input "422024TR012415TRAXMX" at bounding box center [472, 234] width 187 height 25
type input "42:2024-TR-012415"
click at [648, 139] on textarea at bounding box center [672, 148] width 188 height 48
type textarea "Traffic ticket - dismissed"
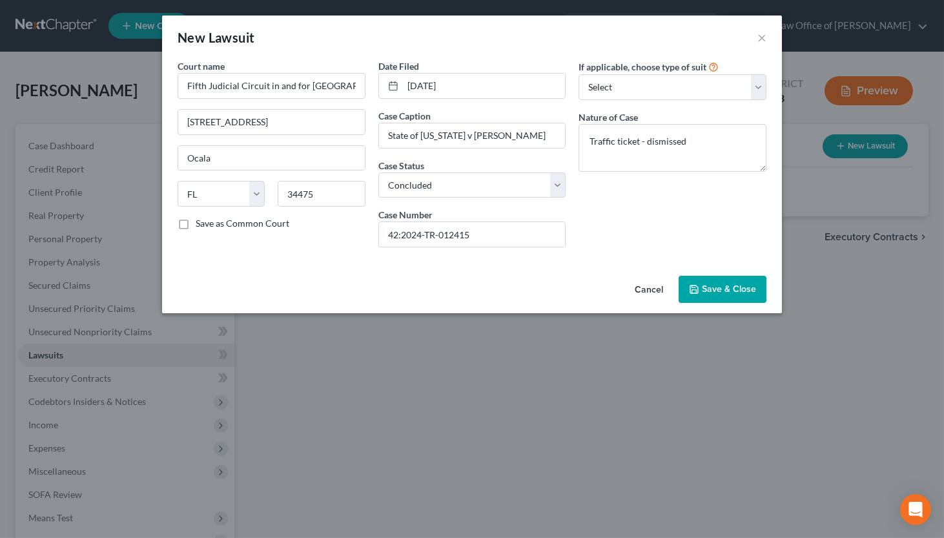
click at [732, 289] on span "Save & Close" at bounding box center [729, 288] width 54 height 11
